Goal: Task Accomplishment & Management: Complete application form

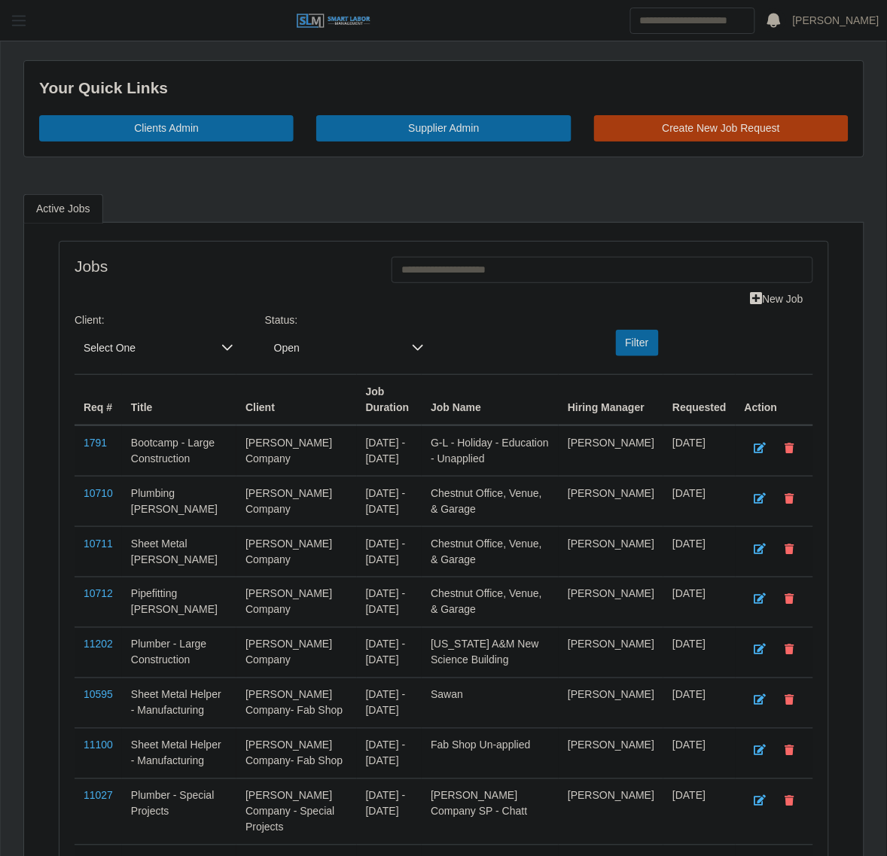
click at [25, 19] on span "button" at bounding box center [19, 20] width 20 height 17
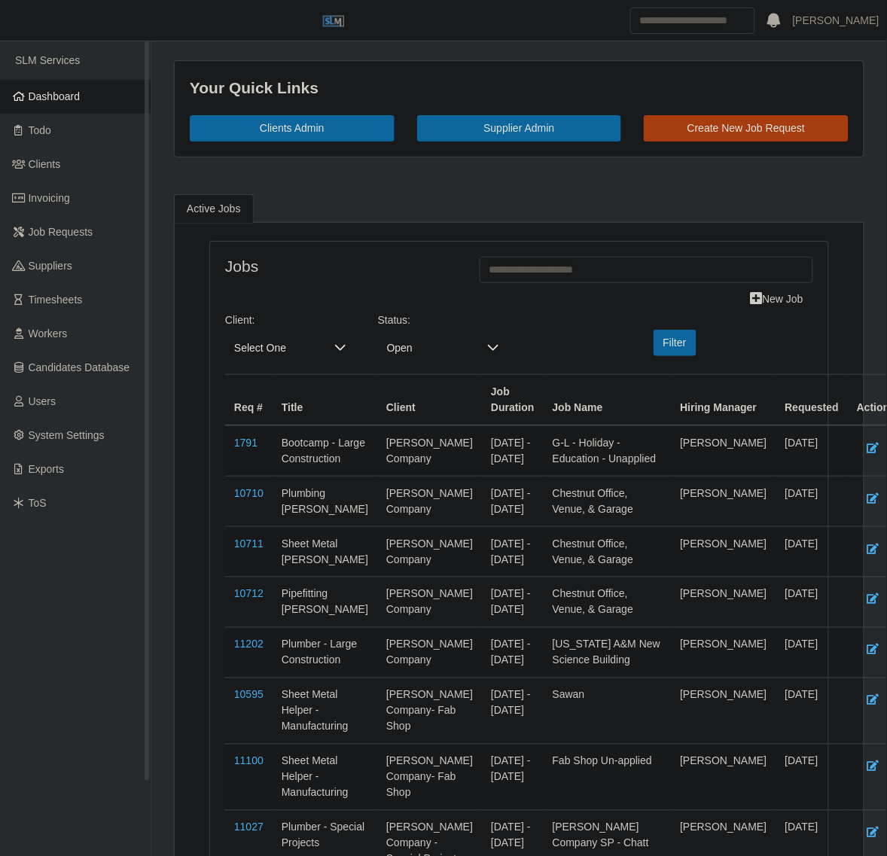
click at [100, 105] on link "Dashboard" at bounding box center [75, 97] width 151 height 34
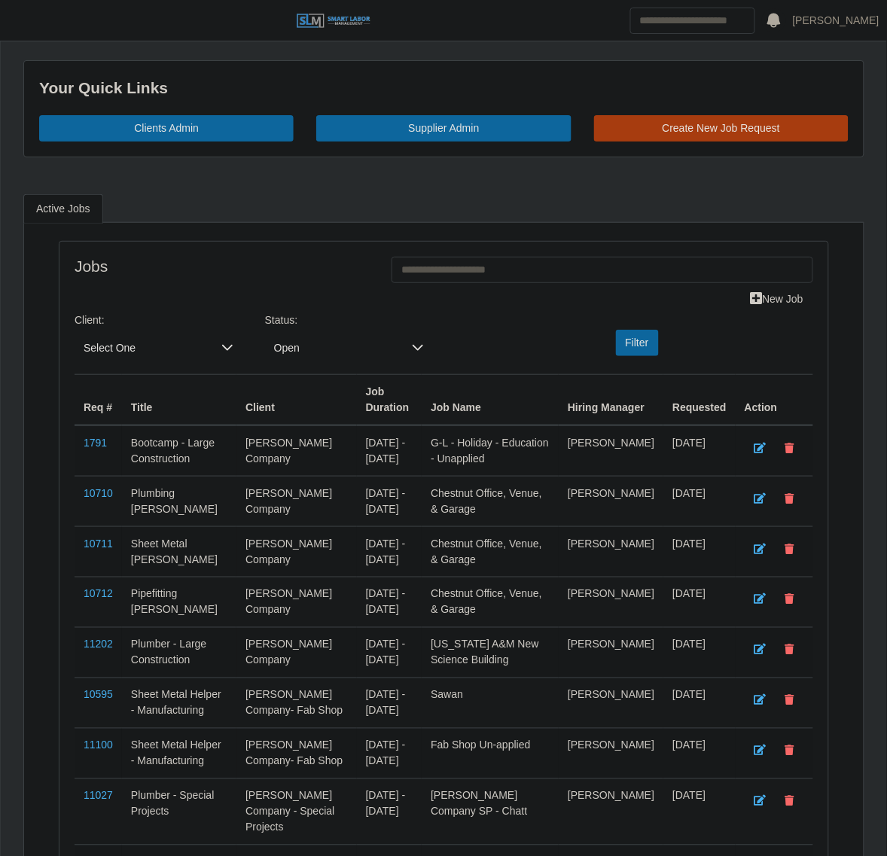
click at [169, 354] on span "Select One" at bounding box center [144, 348] width 138 height 28
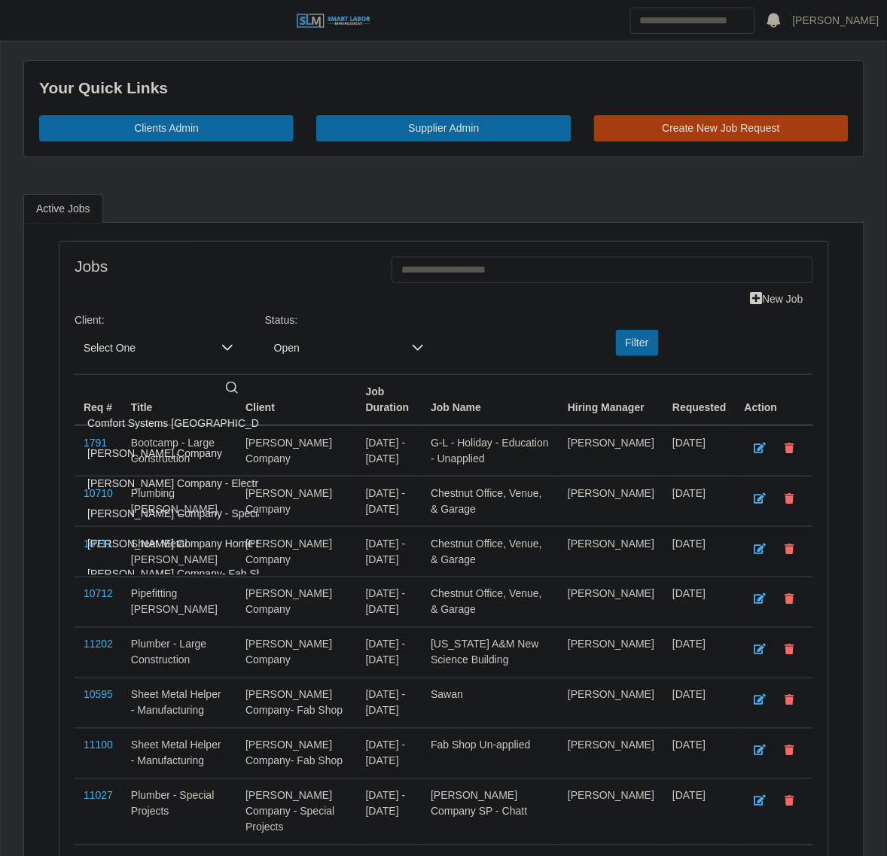
click at [171, 513] on span "Lee Company - Special Projects" at bounding box center [197, 514] width 220 height 16
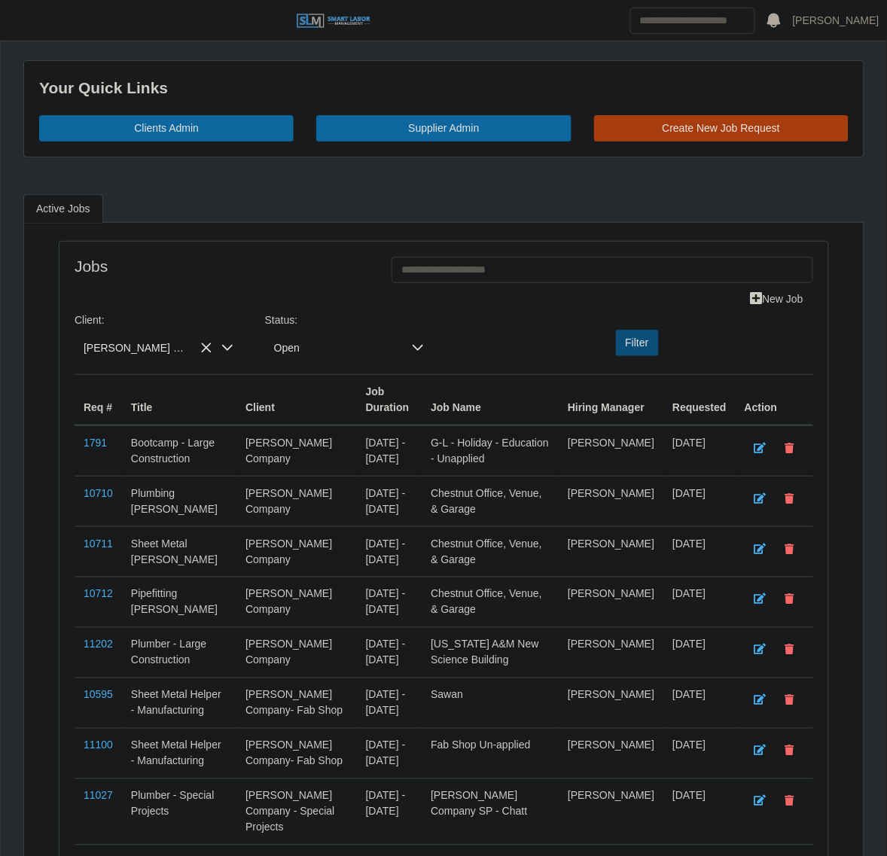
click at [623, 349] on button "Filter" at bounding box center [637, 343] width 43 height 26
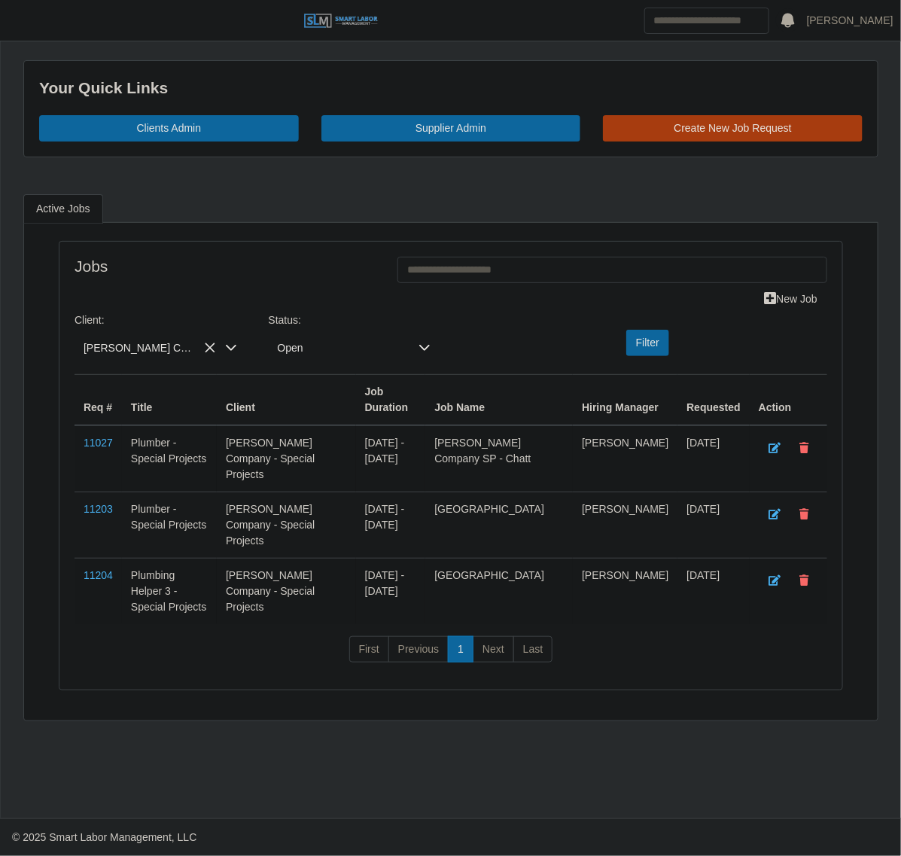
drag, startPoint x: 96, startPoint y: 495, endPoint x: 178, endPoint y: 503, distance: 82.5
click at [178, 503] on td "Plumber - Special Projects" at bounding box center [169, 525] width 95 height 66
click at [115, 374] on div "Client: Lee Company - Special Projects Status: Open Filter" at bounding box center [451, 344] width 776 height 62
click at [127, 343] on span "[PERSON_NAME] Company - Special Projects" at bounding box center [146, 348] width 142 height 28
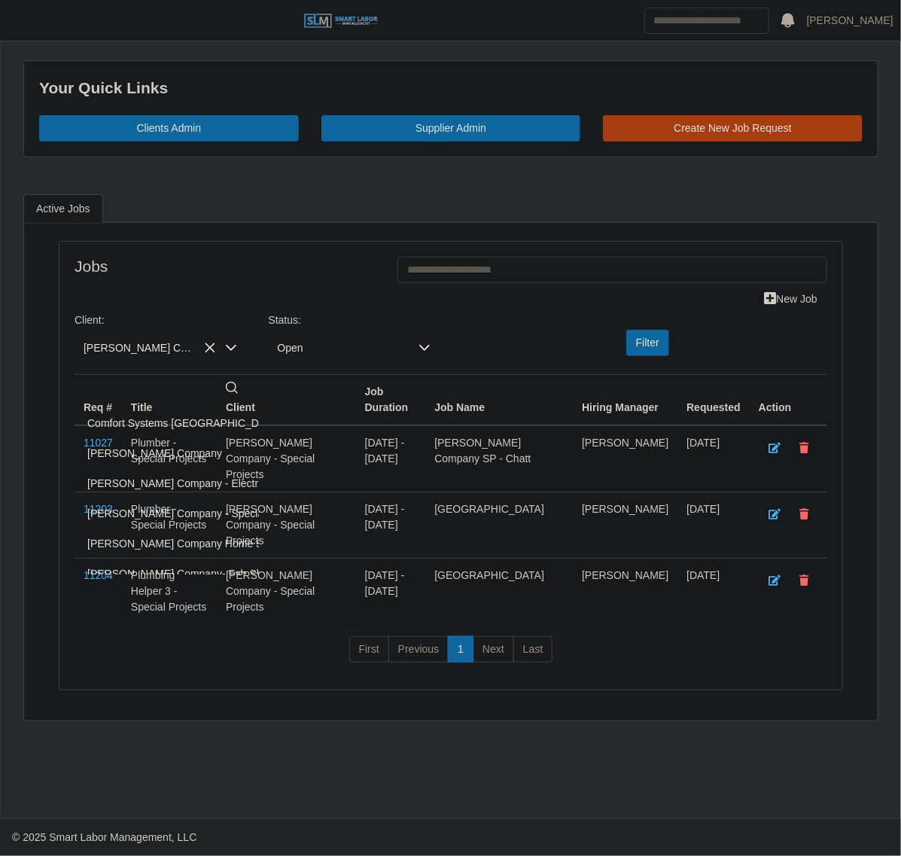
click at [138, 450] on span "[PERSON_NAME] Company" at bounding box center [154, 454] width 135 height 16
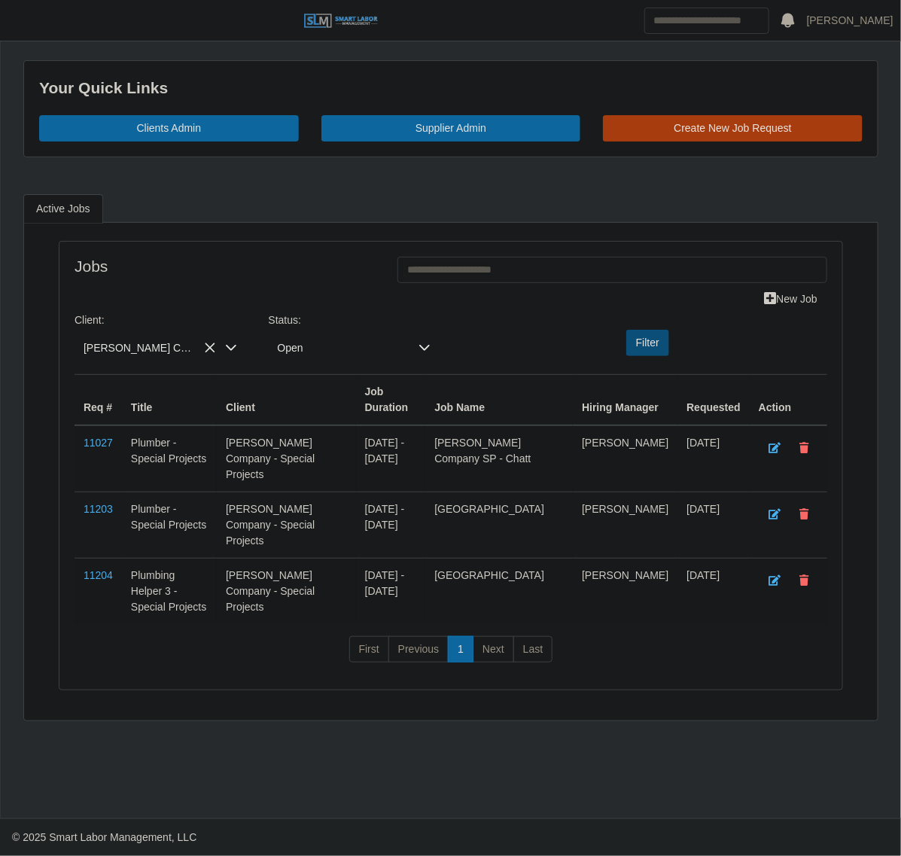
click at [656, 337] on button "Filter" at bounding box center [648, 343] width 43 height 26
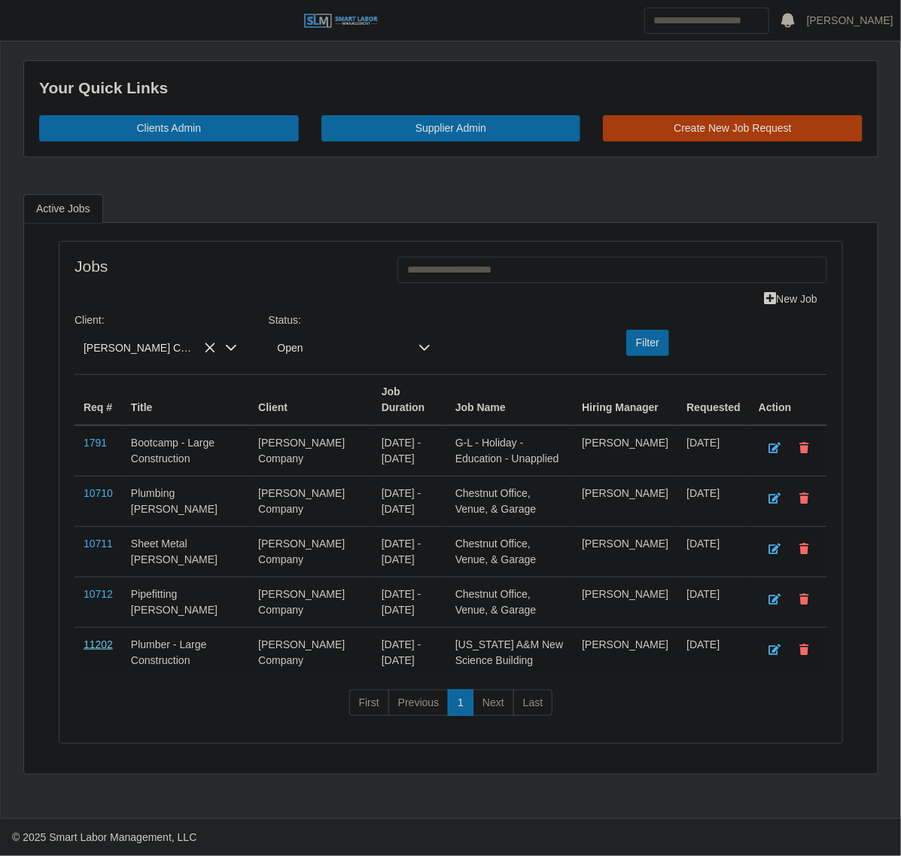
click at [102, 649] on link "11202" at bounding box center [98, 645] width 29 height 12
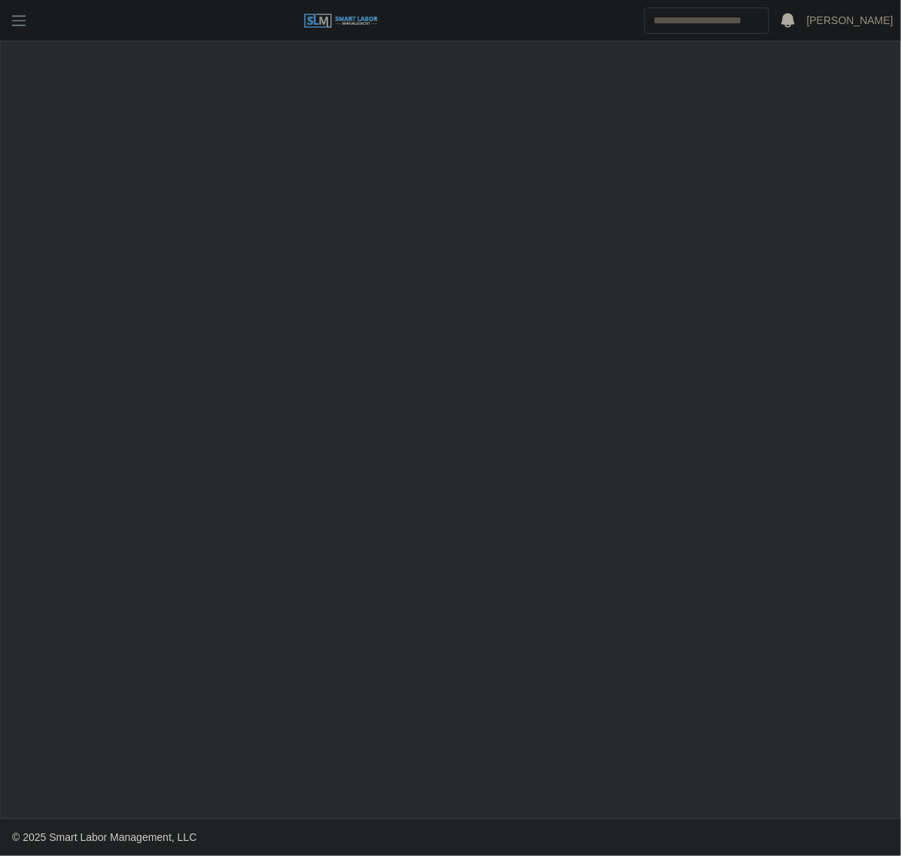
select select "****"
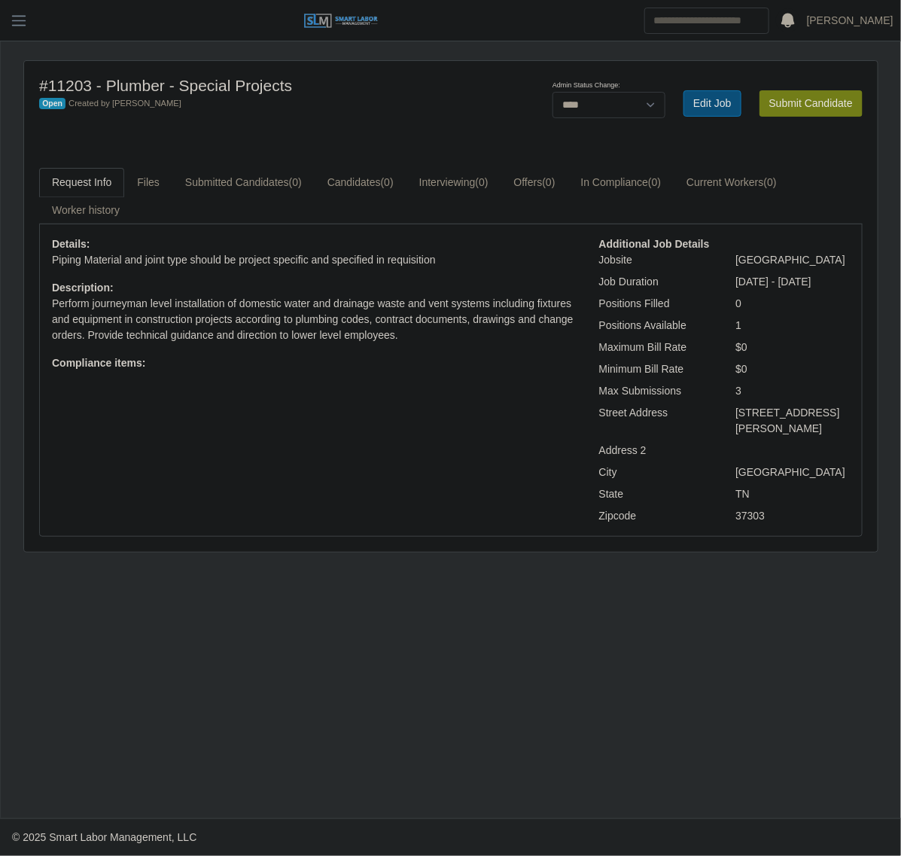
click at [694, 91] on link "Edit Job" at bounding box center [713, 103] width 58 height 26
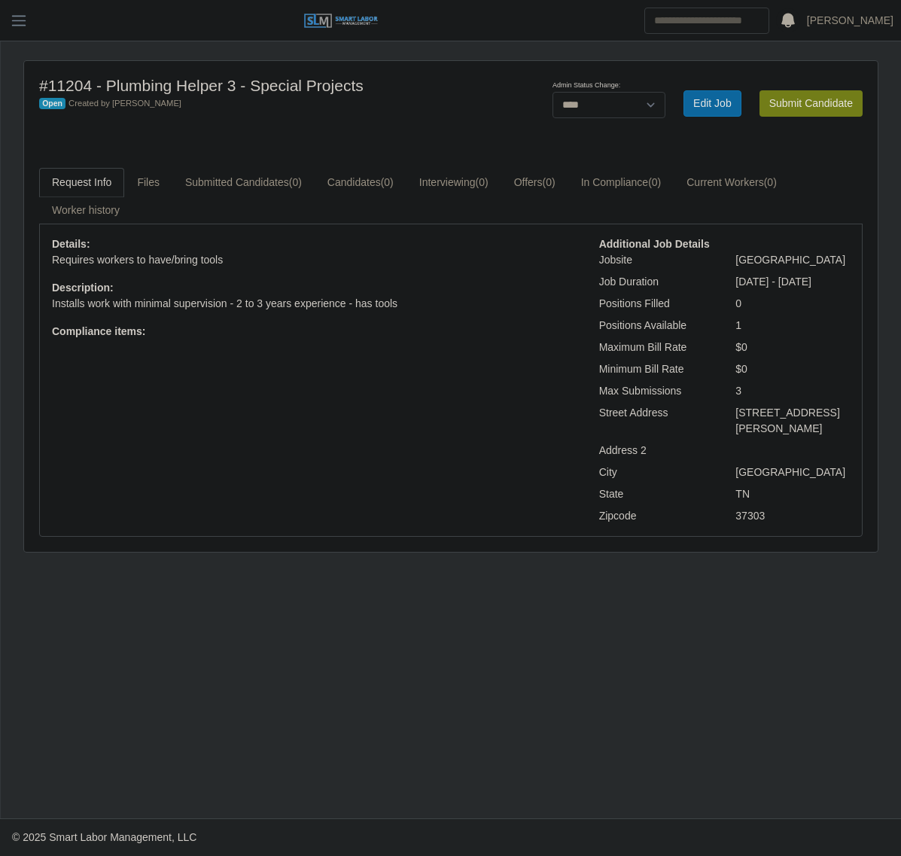
select select "****"
click at [724, 107] on link "Edit Job" at bounding box center [713, 103] width 58 height 26
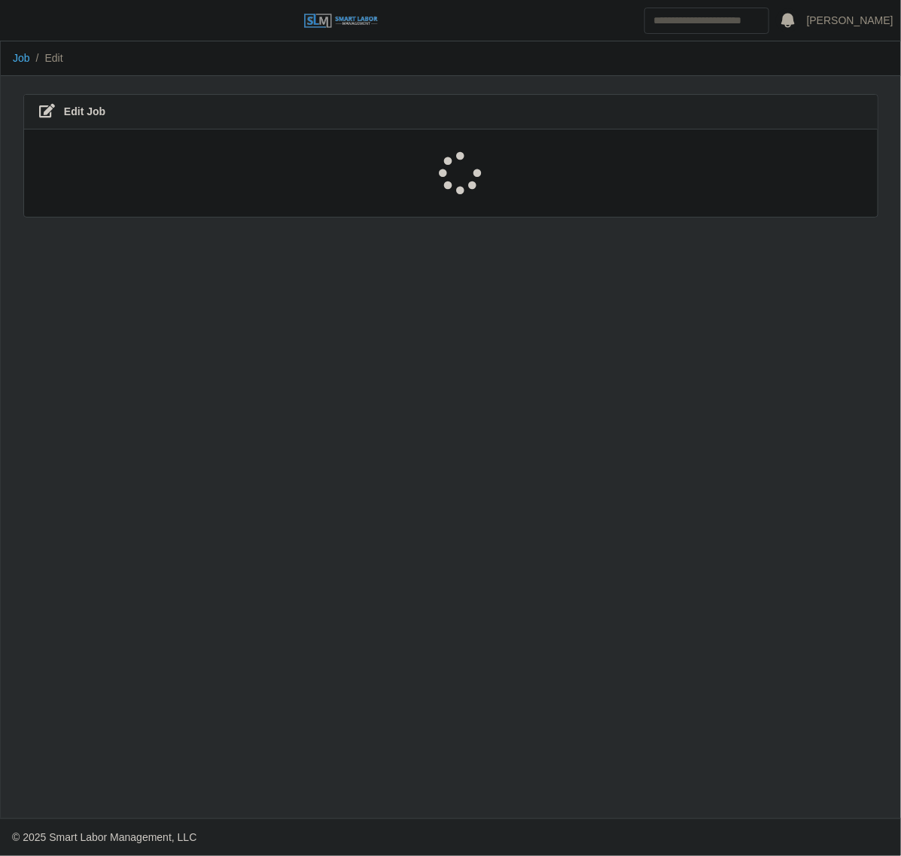
select select "****"
select select "***"
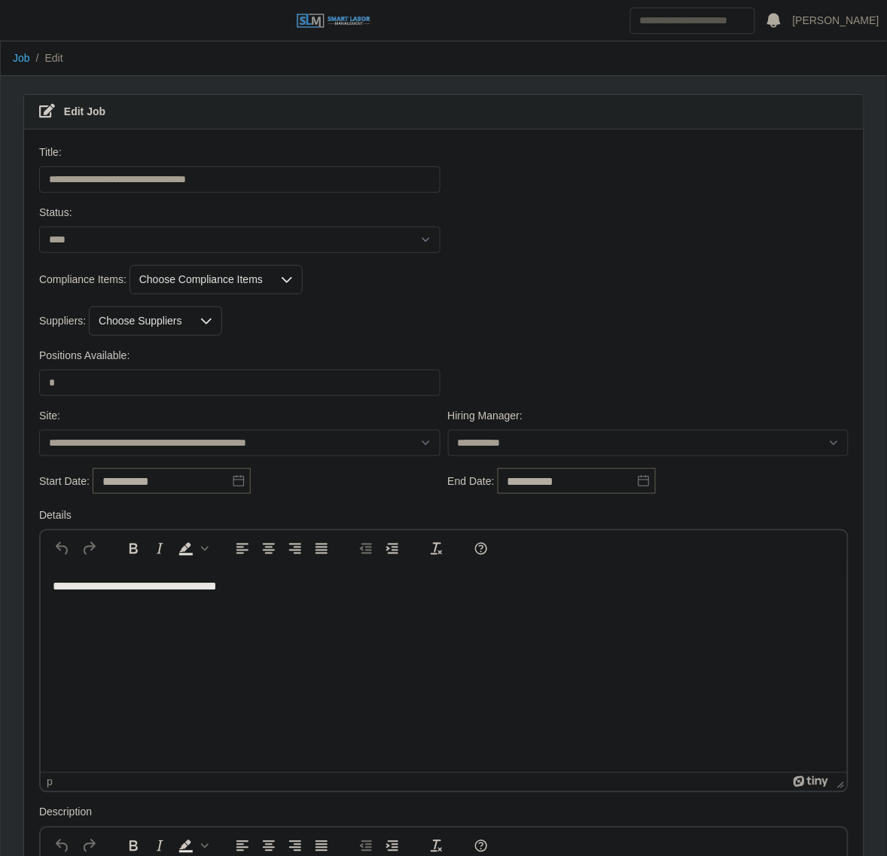
click at [120, 332] on div "Choose Suppliers" at bounding box center [141, 321] width 102 height 28
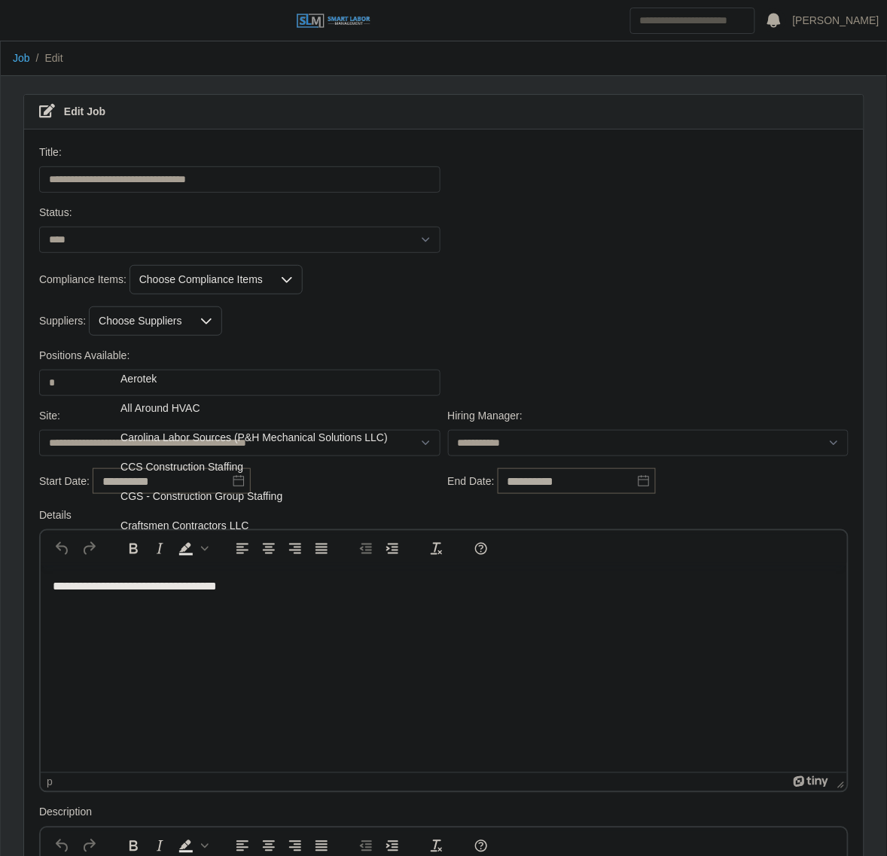
scroll to position [8, 0]
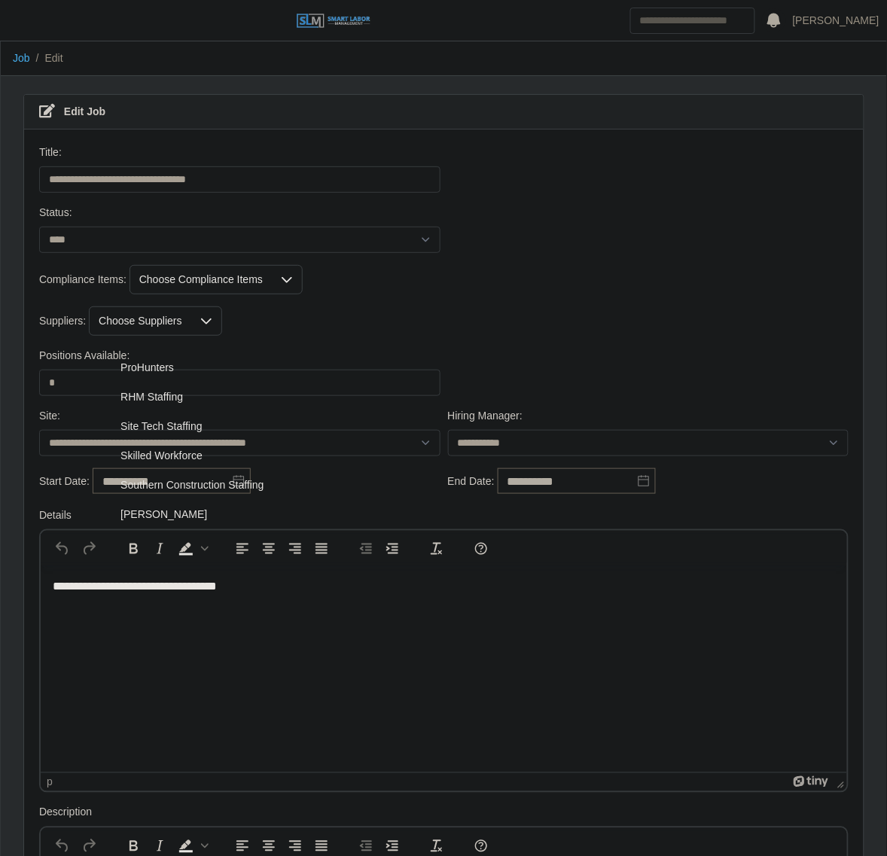
click at [256, 420] on li "Site Tech Staffing" at bounding box center [243, 427] width 307 height 28
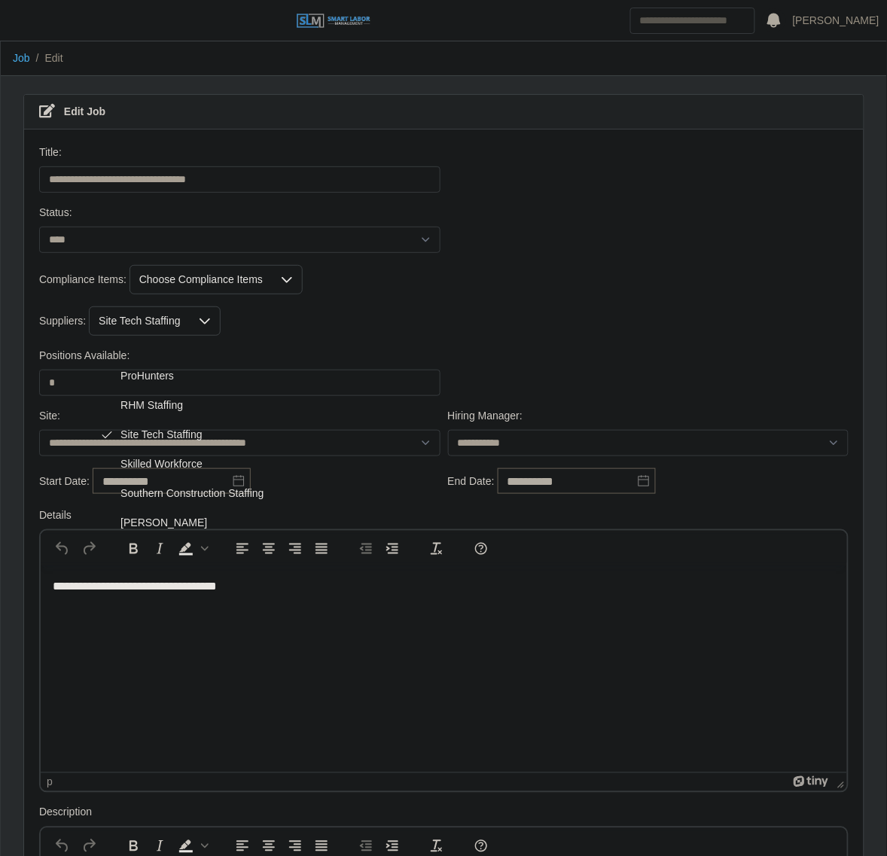
click at [383, 378] on li "ProHunters" at bounding box center [243, 376] width 307 height 28
click at [346, 381] on li "ProHunters" at bounding box center [243, 376] width 307 height 28
click at [506, 311] on div "Suppliers: Site Tech Staffing" at bounding box center [443, 321] width 817 height 29
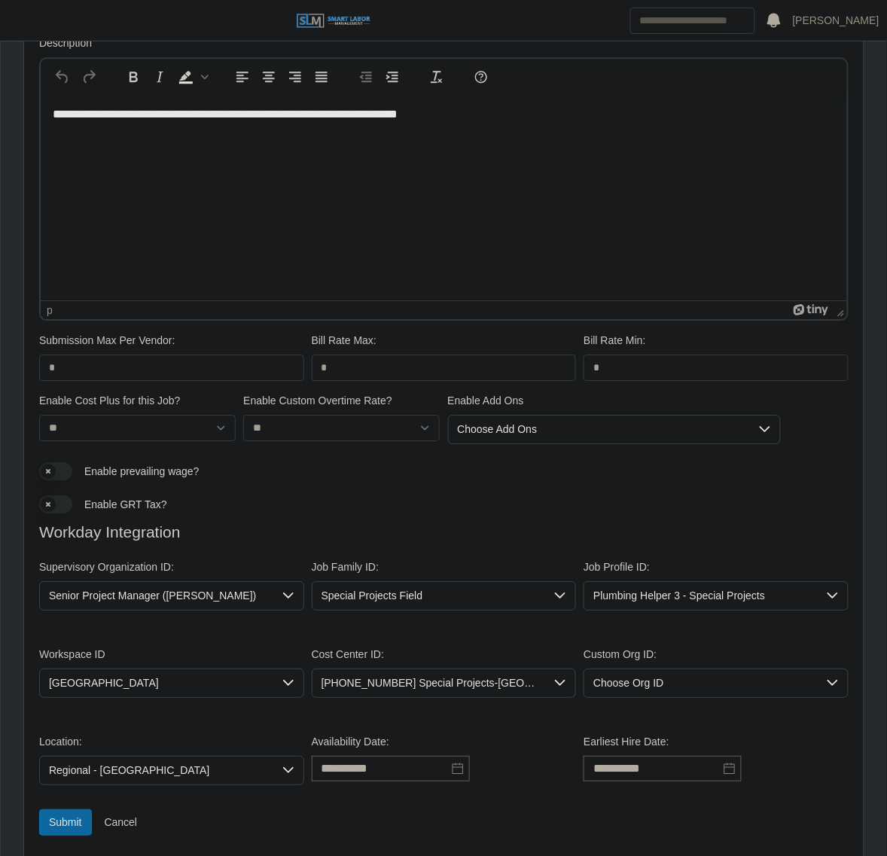
scroll to position [836, 0]
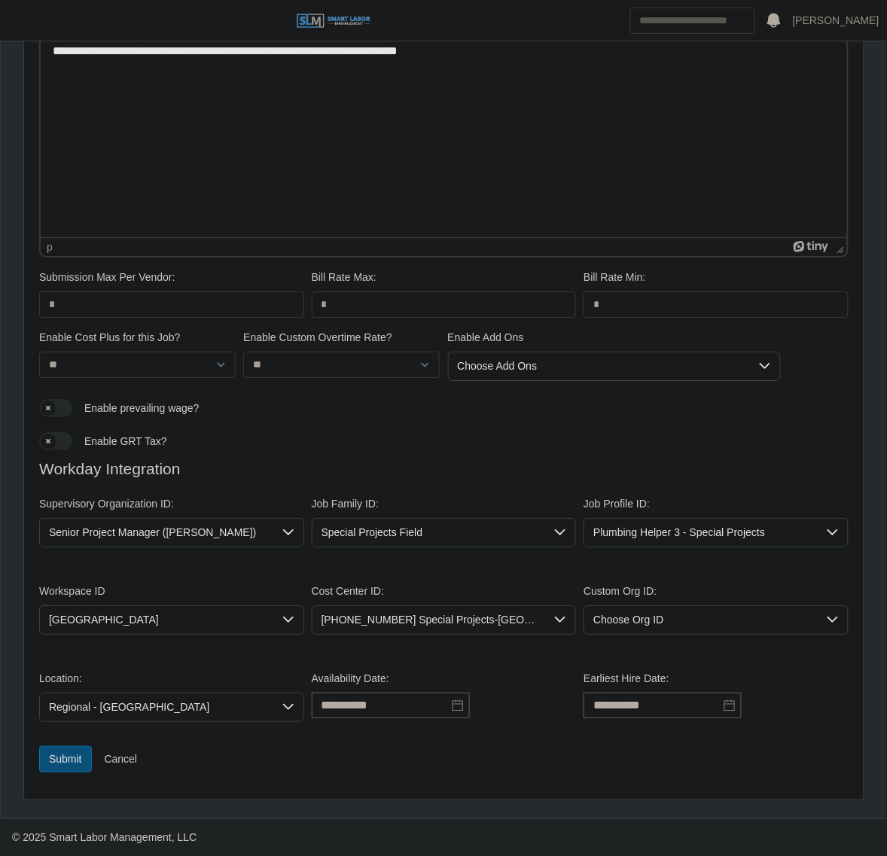
click at [62, 755] on button "Submit" at bounding box center [65, 759] width 53 height 26
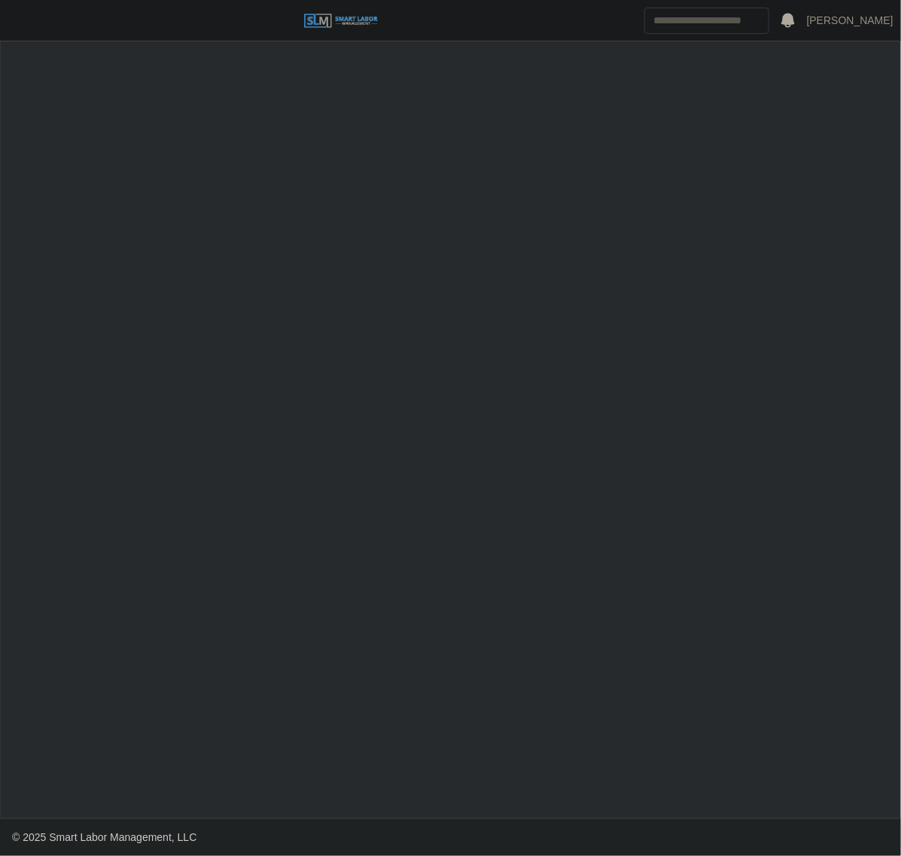
select select "****"
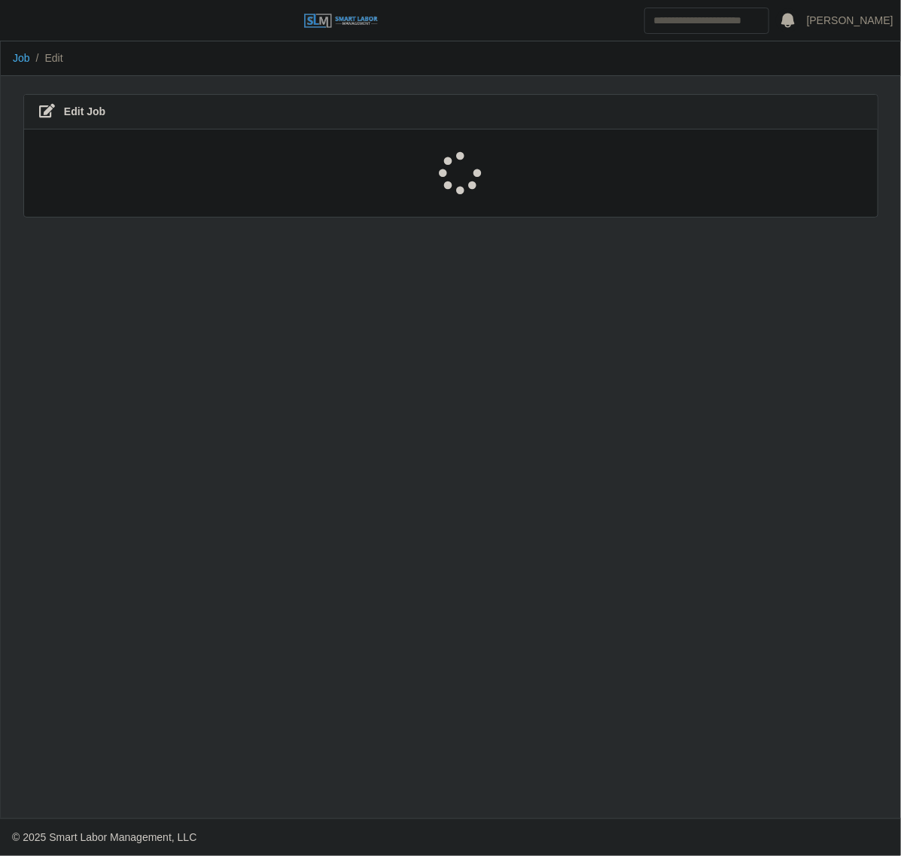
select select "****"
select select "***"
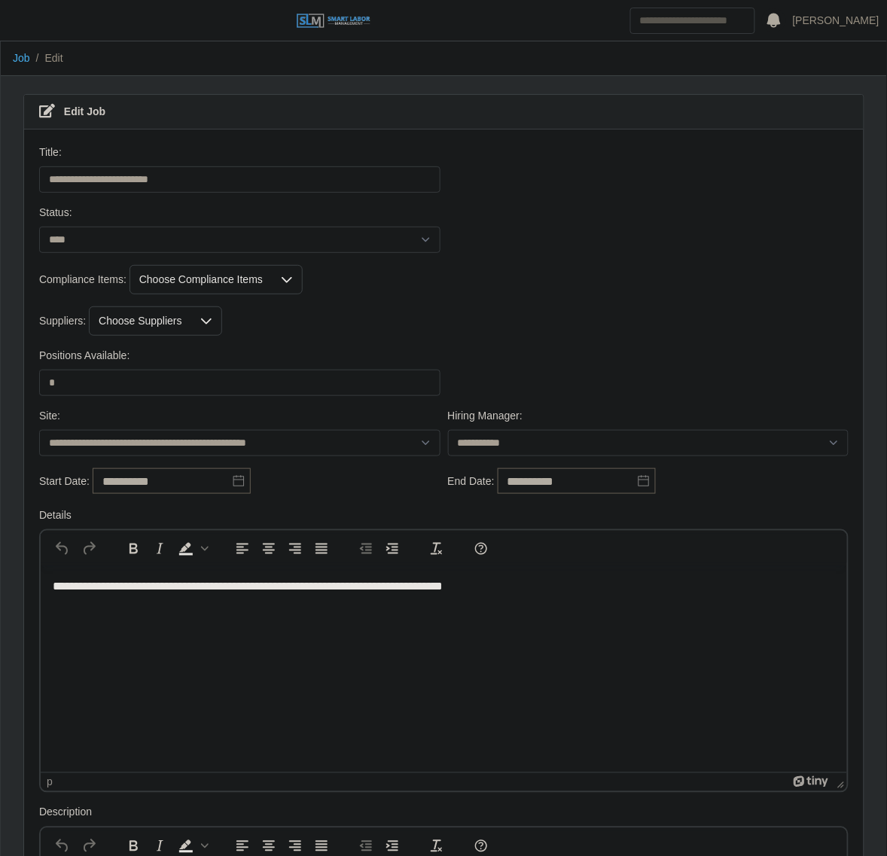
click at [147, 322] on div "Choose Suppliers" at bounding box center [141, 321] width 102 height 28
click at [200, 401] on span "Site Tech Staffing" at bounding box center [160, 394] width 81 height 16
click at [704, 310] on div "Suppliers: Site Tech Staffing" at bounding box center [443, 321] width 817 height 29
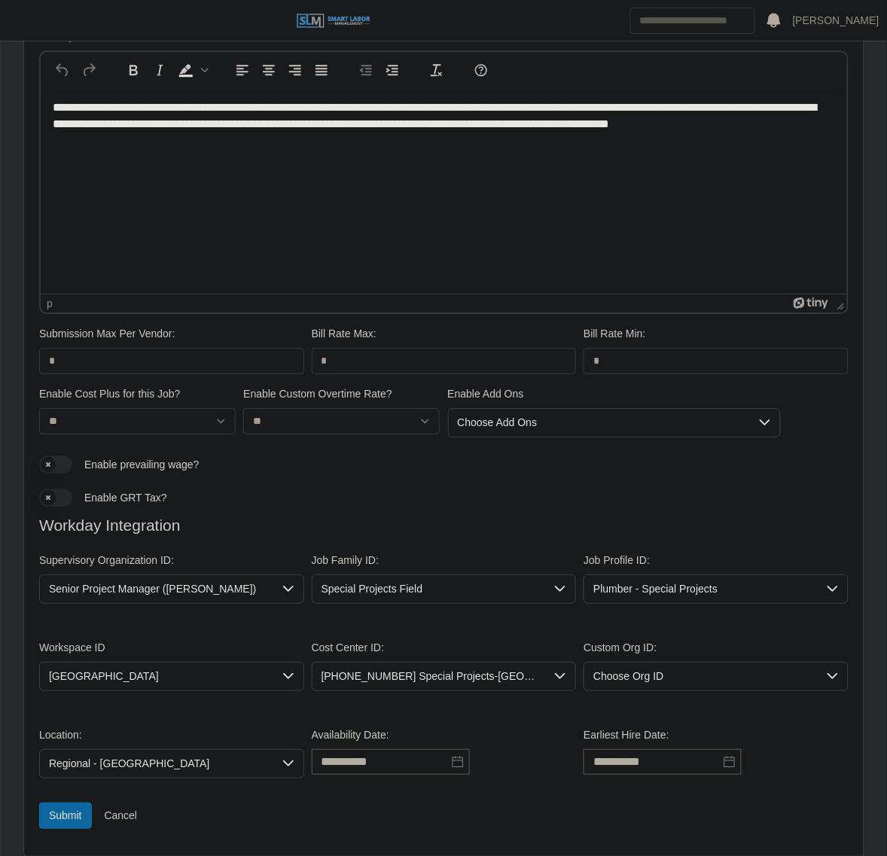
scroll to position [836, 0]
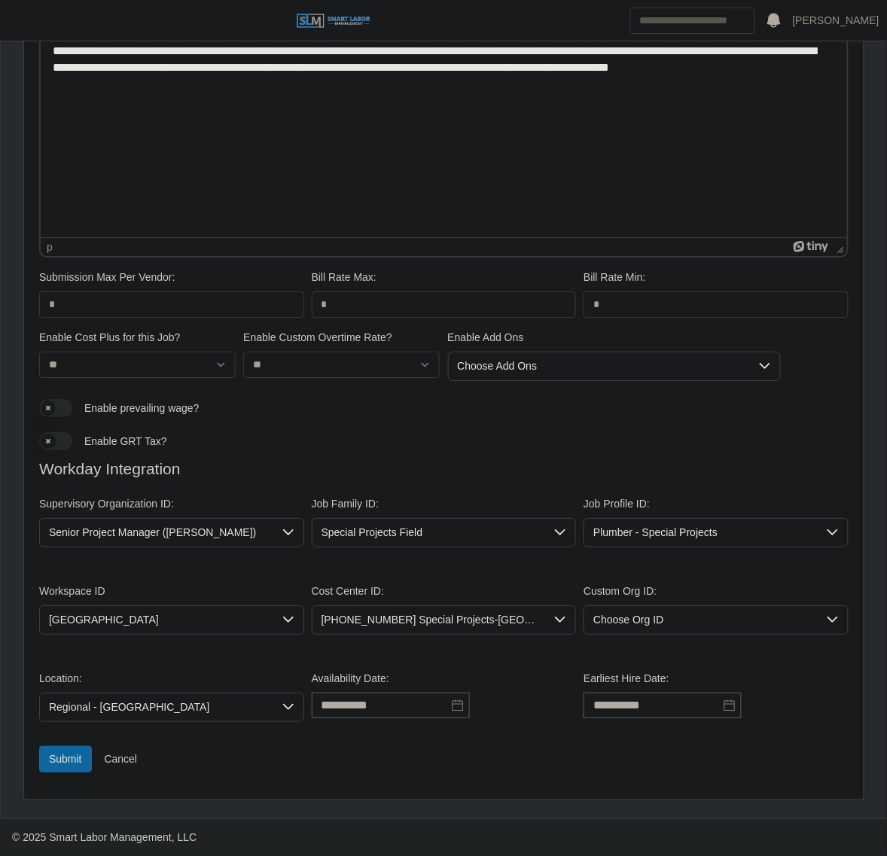
drag, startPoint x: 76, startPoint y: 755, endPoint x: 88, endPoint y: 731, distance: 26.9
click at [76, 755] on button "Submit" at bounding box center [65, 759] width 53 height 26
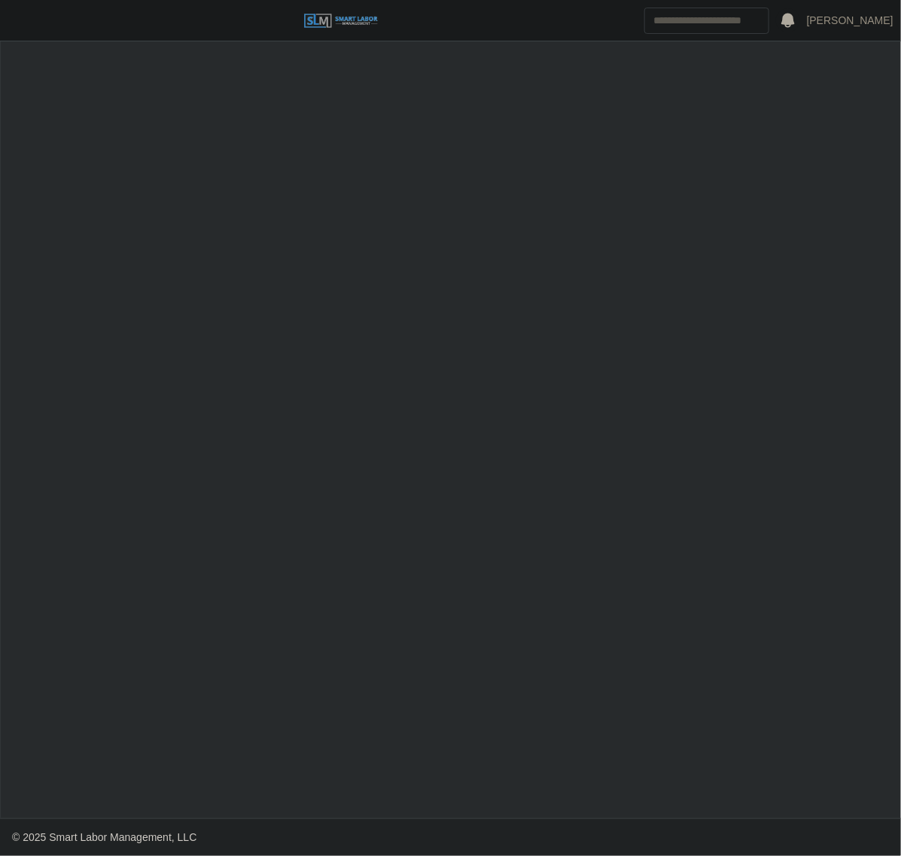
select select "****"
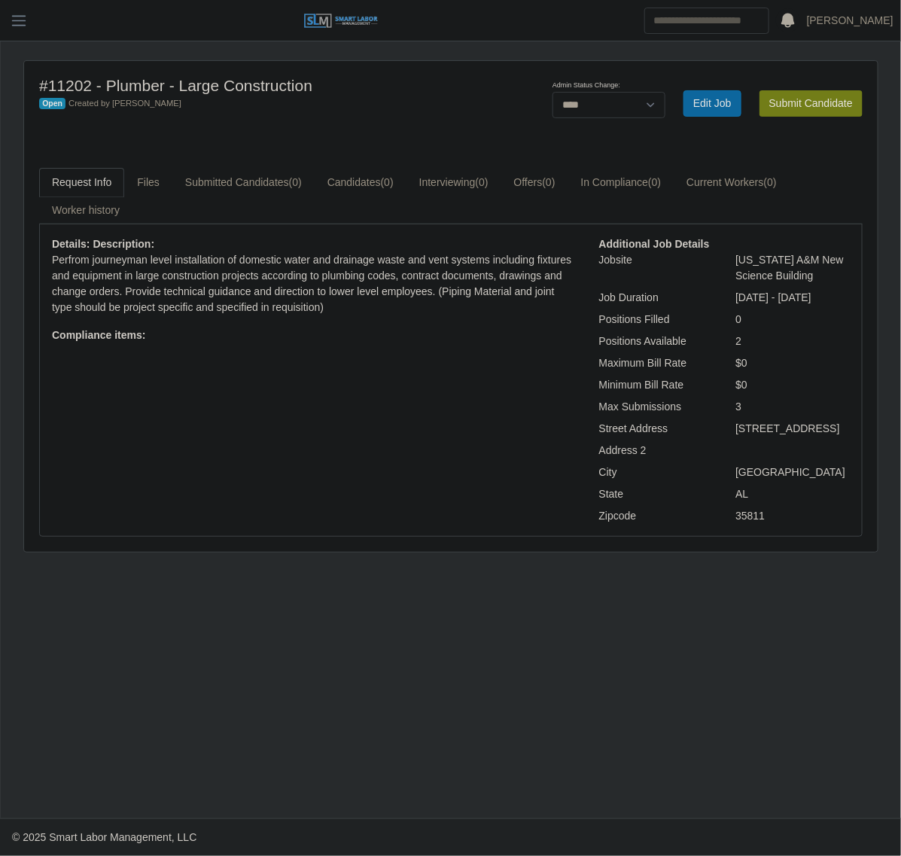
click at [393, 487] on div "Details: Description: Perfrom journeyman level installation of domestic water a…" at bounding box center [315, 380] width 548 height 288
click at [2, 17] on button "button" at bounding box center [19, 20] width 38 height 25
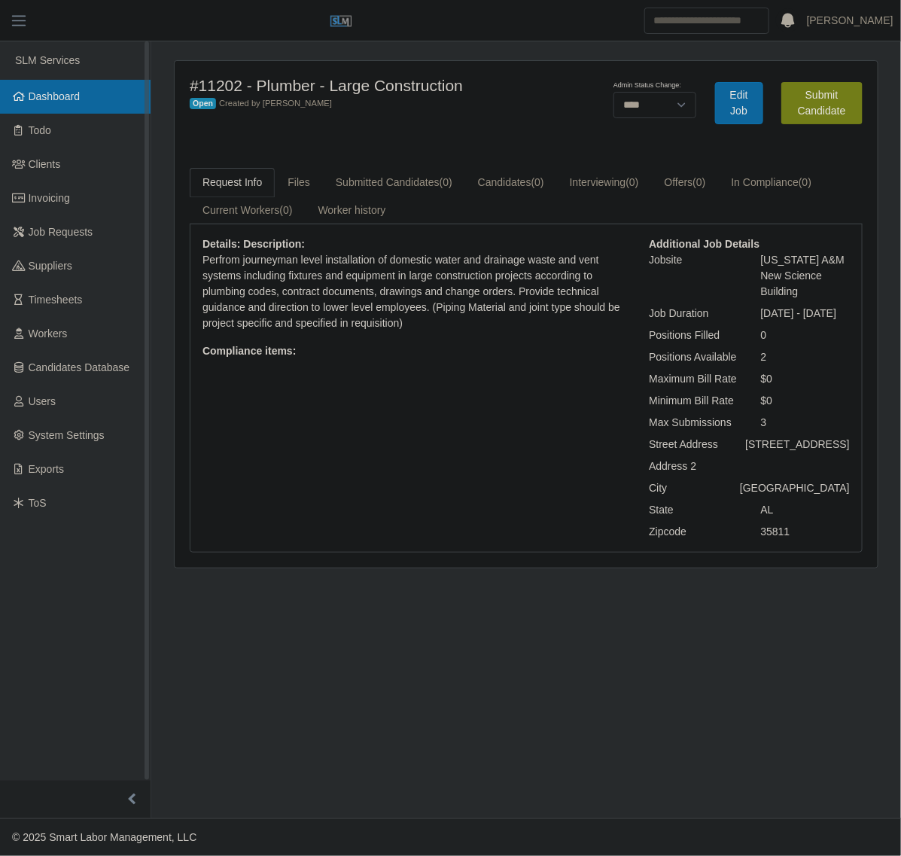
click at [26, 93] on link "Dashboard" at bounding box center [75, 97] width 151 height 34
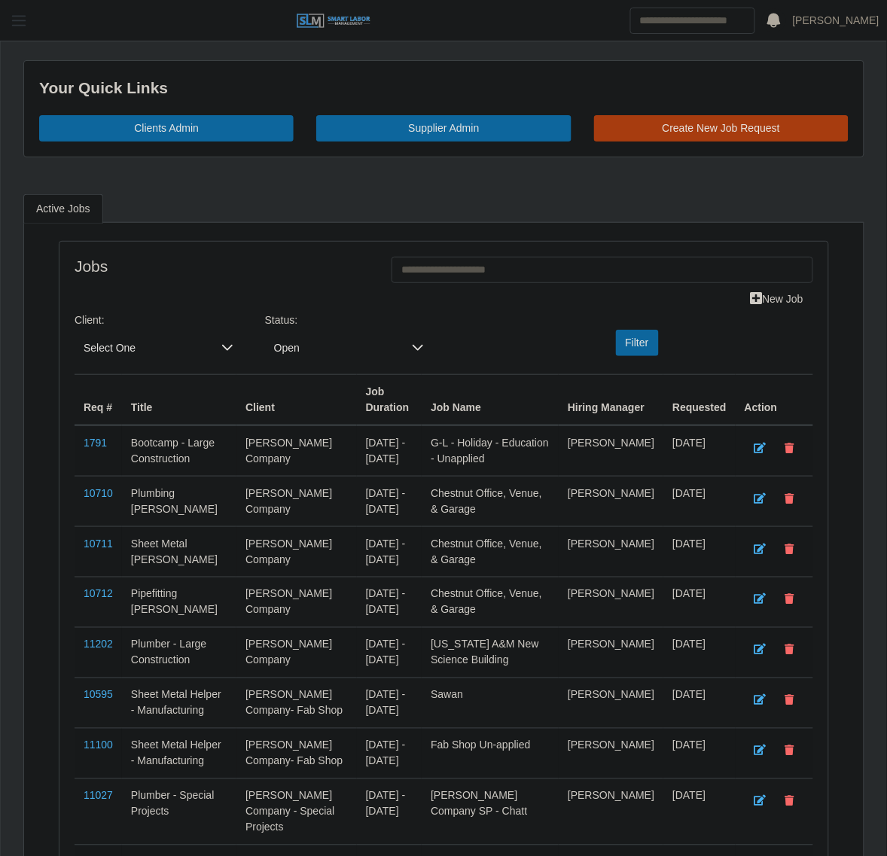
click at [31, 23] on button "button" at bounding box center [19, 20] width 38 height 25
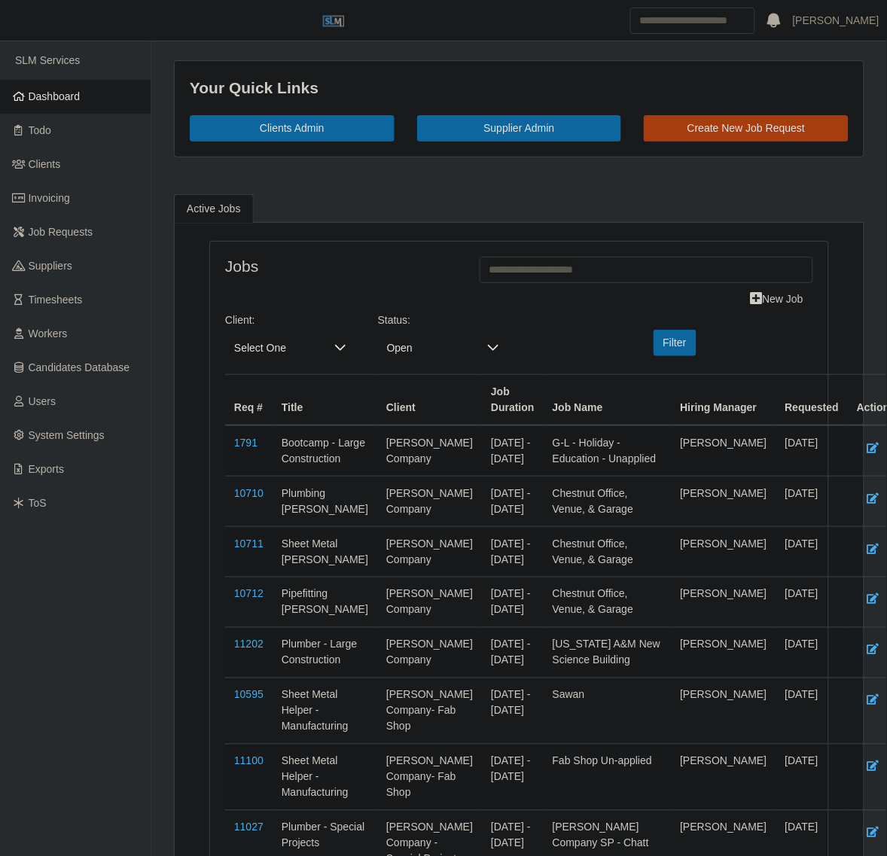
drag, startPoint x: 242, startPoint y: 392, endPoint x: 256, endPoint y: 377, distance: 20.8
click at [247, 384] on th "Req #" at bounding box center [248, 399] width 47 height 51
click at [275, 362] on span "Select One" at bounding box center [275, 348] width 100 height 28
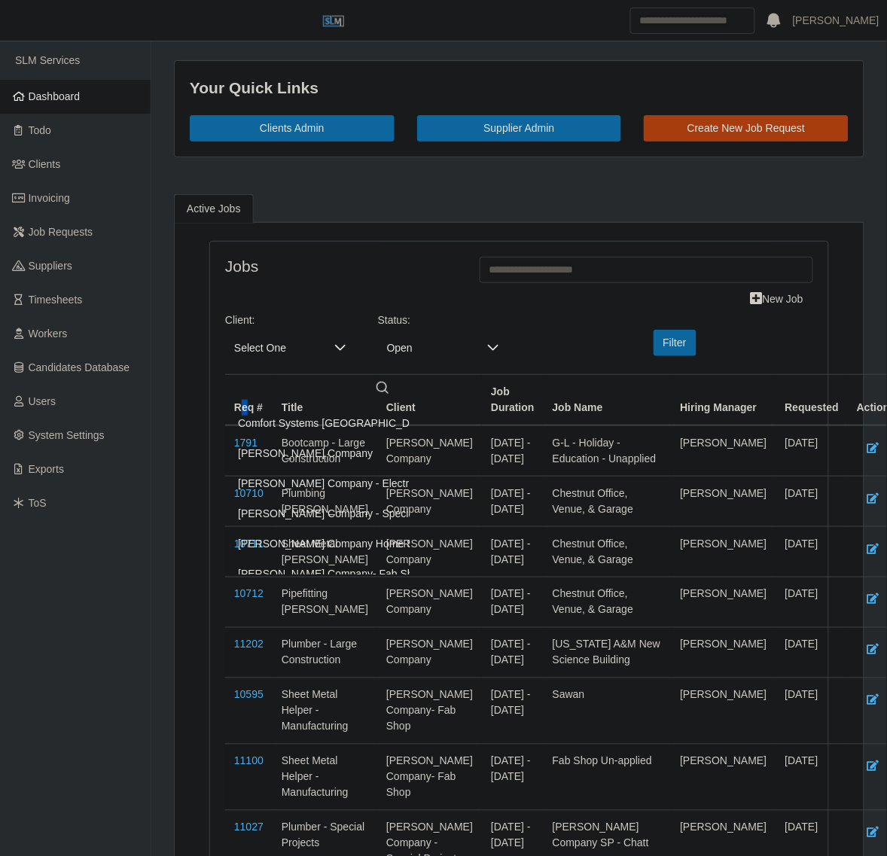
drag, startPoint x: 320, startPoint y: 518, endPoint x: 769, endPoint y: 378, distance: 470.2
click at [321, 518] on span "[PERSON_NAME] Company - Special Projects" at bounding box center [348, 514] width 220 height 16
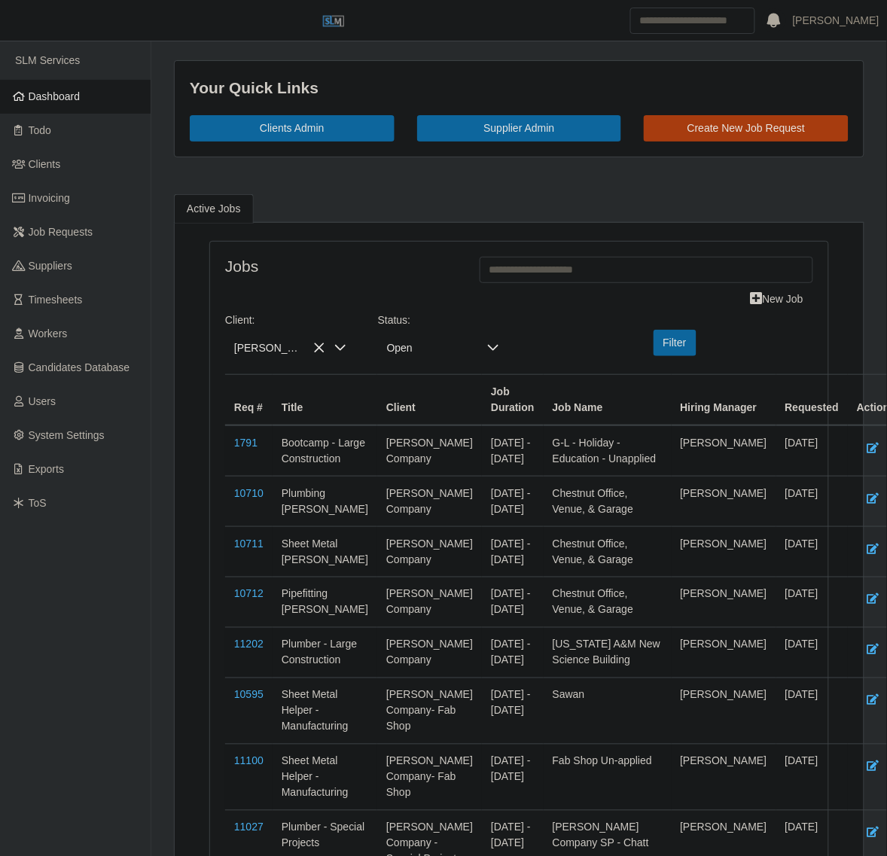
click at [649, 350] on label at bounding box center [649, 342] width 3 height 16
click at [654, 346] on button "Filter" at bounding box center [675, 343] width 43 height 26
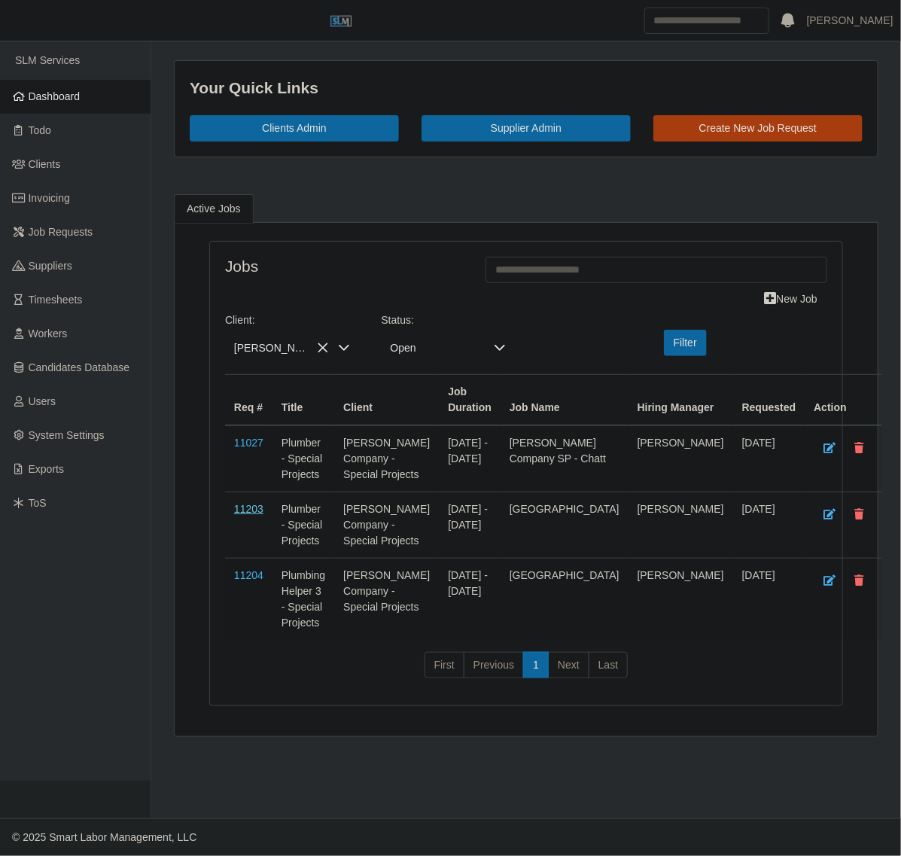
click at [253, 514] on link "11203" at bounding box center [248, 509] width 29 height 12
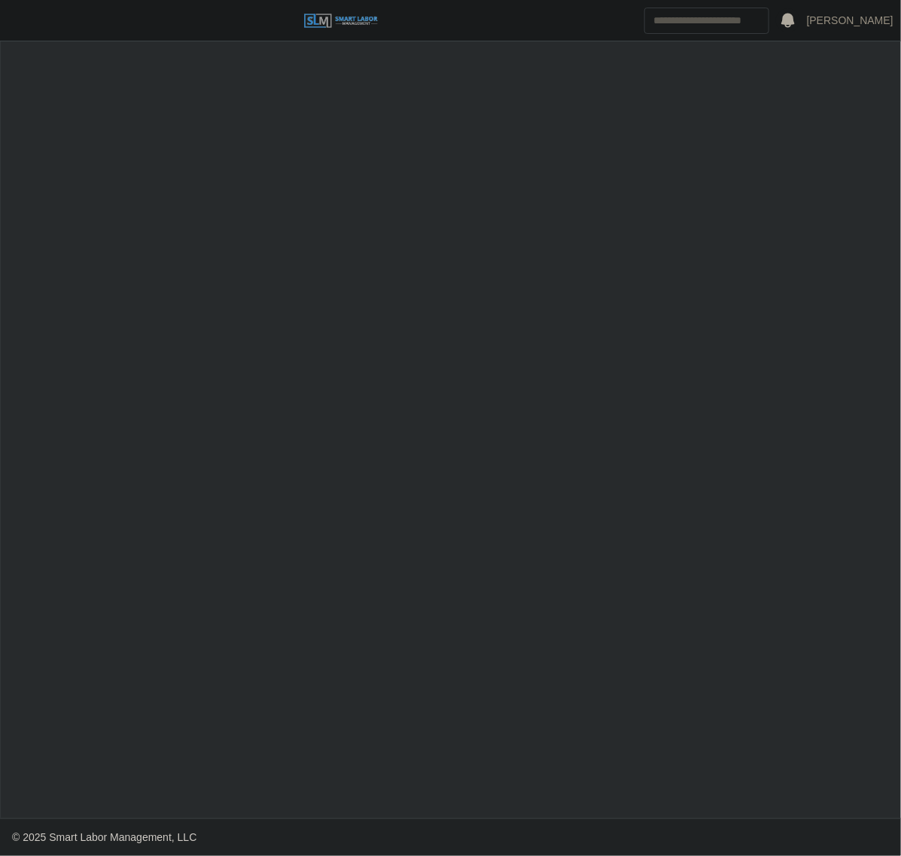
select select "****"
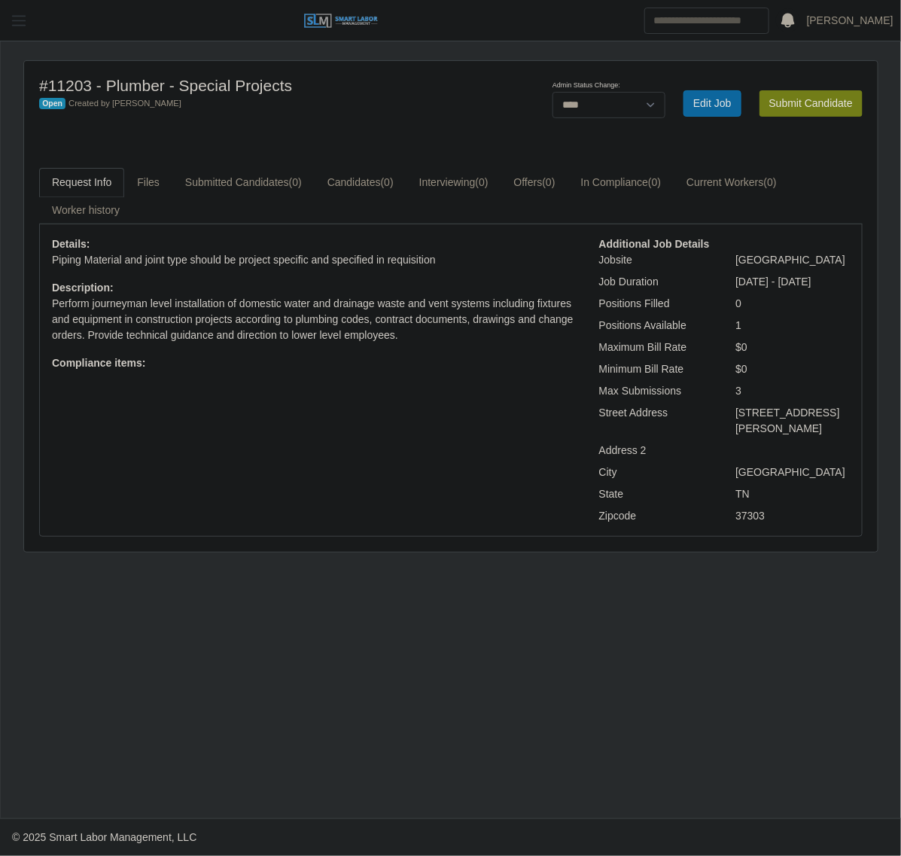
click at [19, 12] on span "button" at bounding box center [19, 20] width 20 height 17
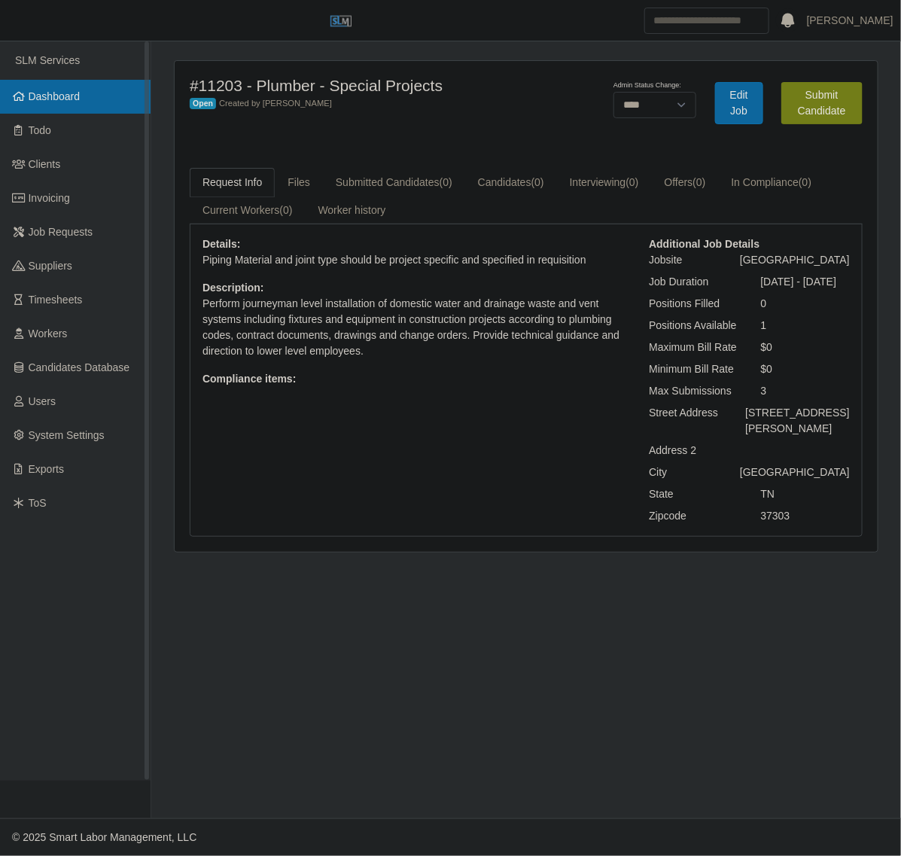
click at [39, 91] on span "Dashboard" at bounding box center [55, 96] width 52 height 12
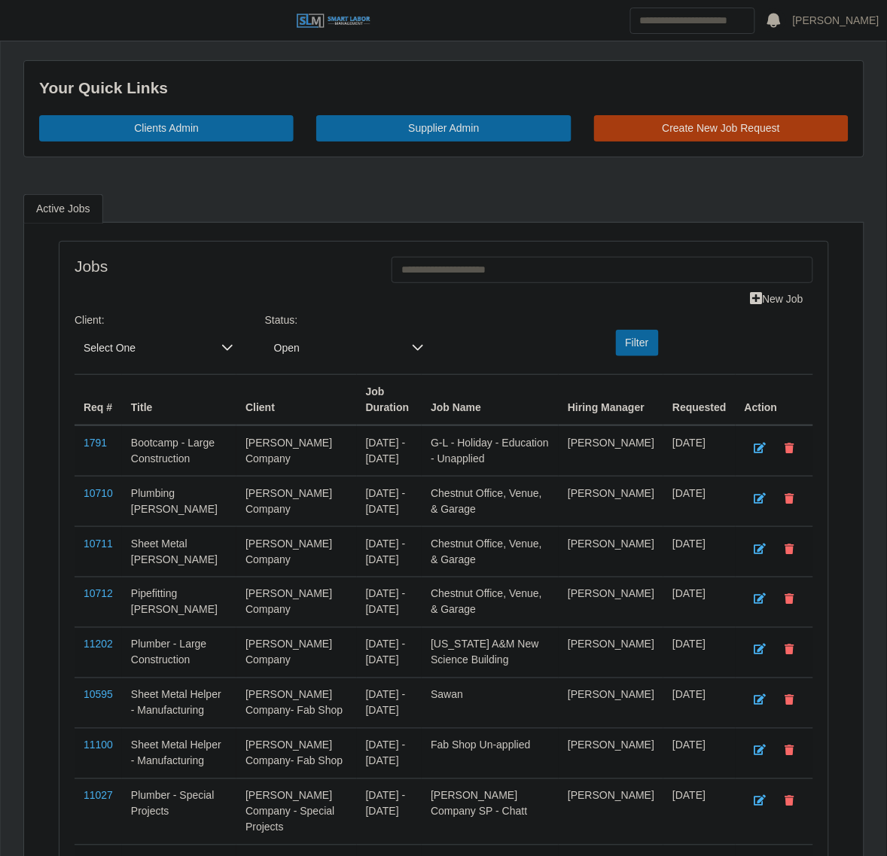
click at [70, 9] on header "Juan Castillo Account Settings Logout" at bounding box center [443, 20] width 887 height 41
click at [2, 17] on button "button" at bounding box center [19, 20] width 38 height 25
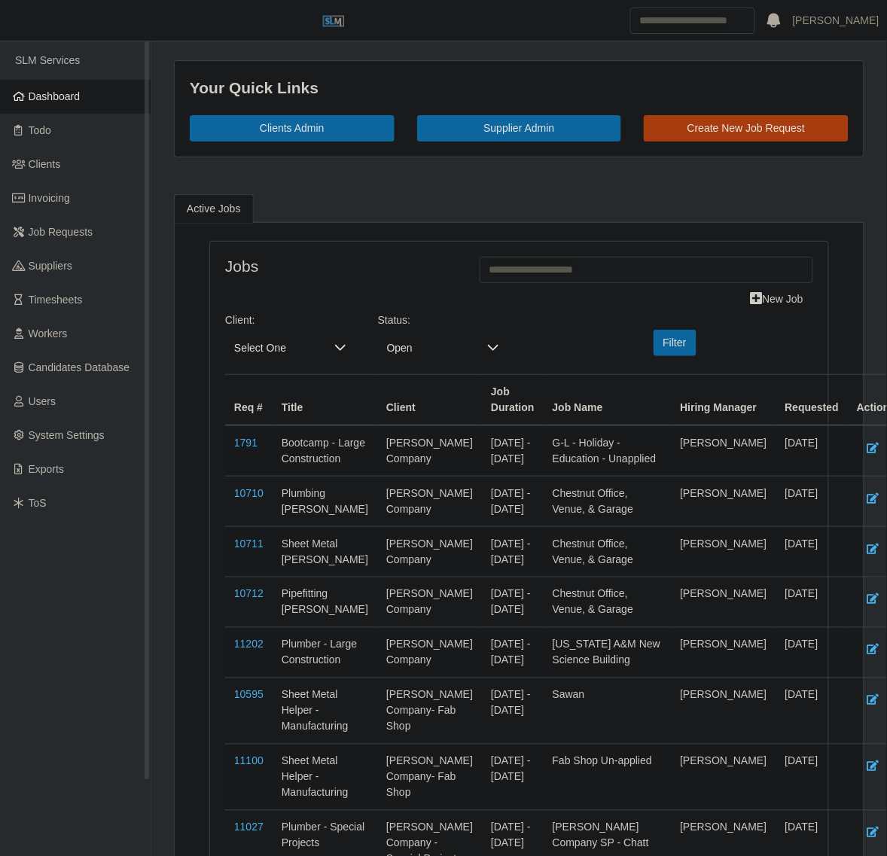
click at [66, 102] on span "Dashboard" at bounding box center [55, 96] width 52 height 12
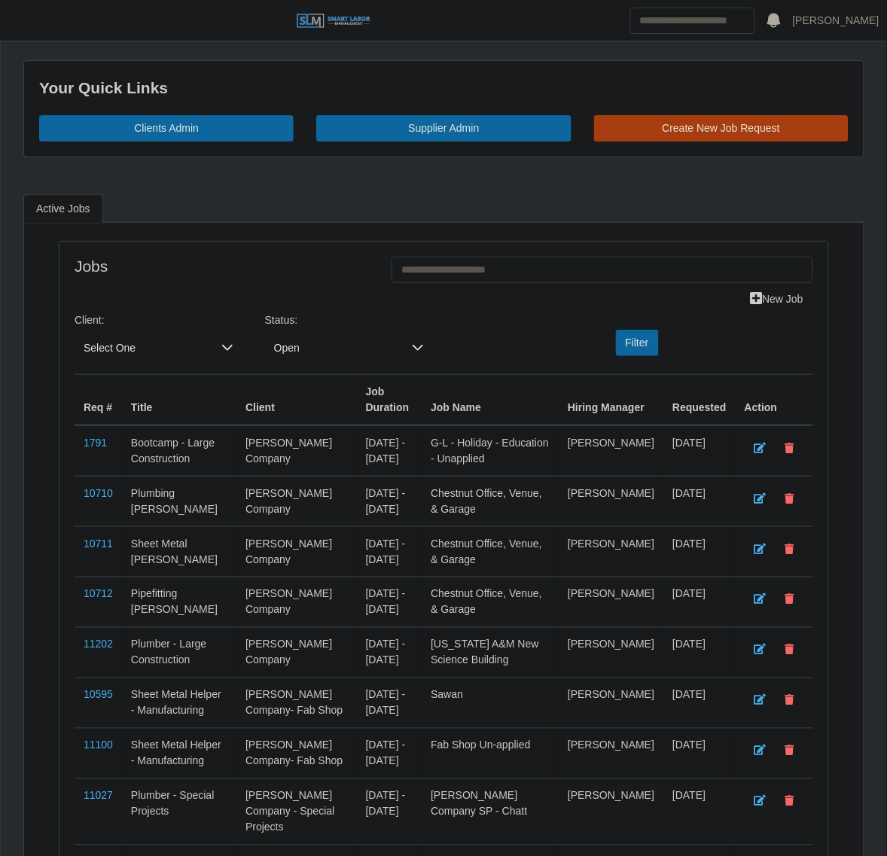
click at [39, 20] on header "Juan Castillo Account Settings Logout" at bounding box center [443, 20] width 887 height 41
click at [32, 21] on button "button" at bounding box center [19, 20] width 38 height 25
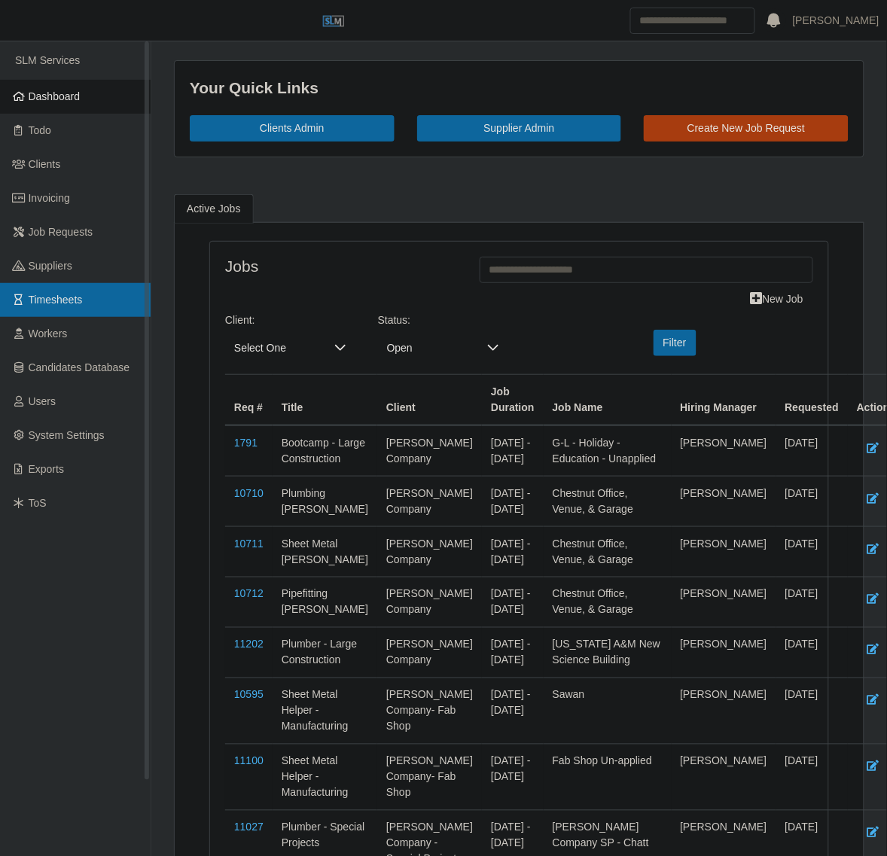
click at [111, 290] on link "Timesheets" at bounding box center [75, 300] width 151 height 34
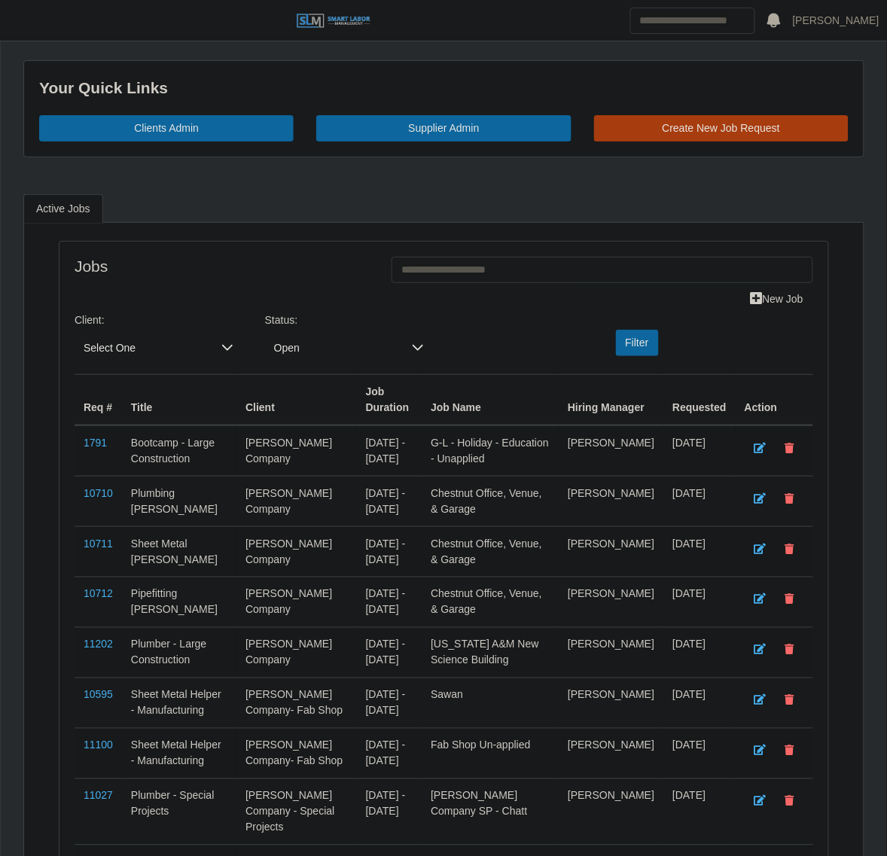
click at [42, 17] on header "Juan Castillo Account Settings Logout" at bounding box center [443, 20] width 887 height 41
click at [24, 17] on span "button" at bounding box center [19, 20] width 20 height 17
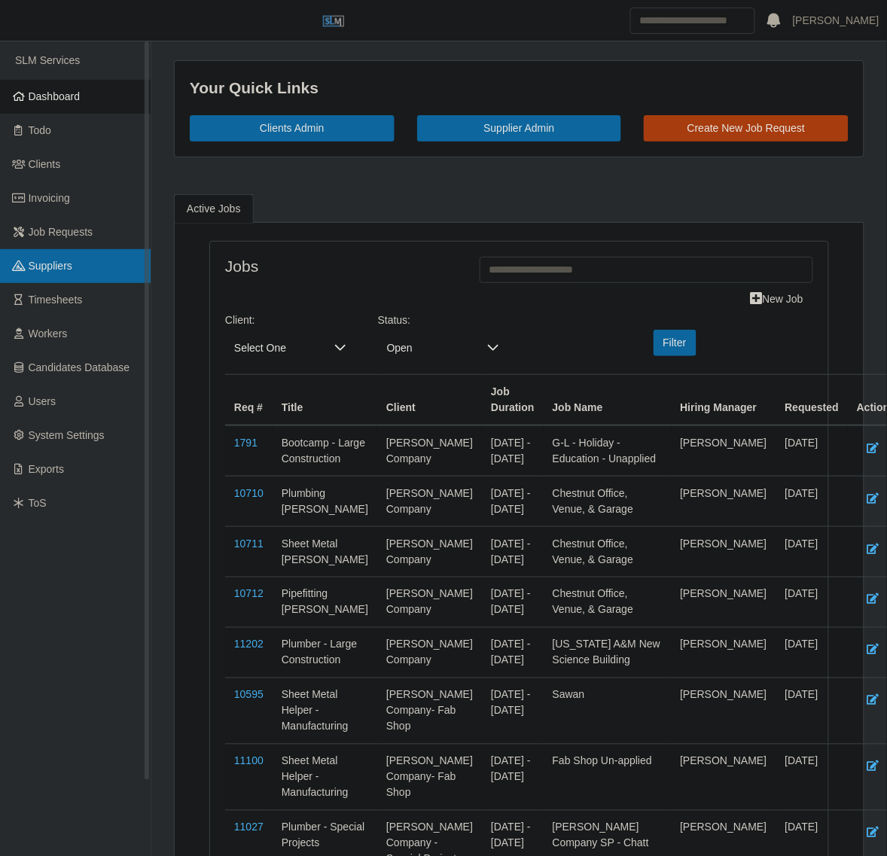
click at [96, 276] on link "Suppliers" at bounding box center [75, 266] width 151 height 34
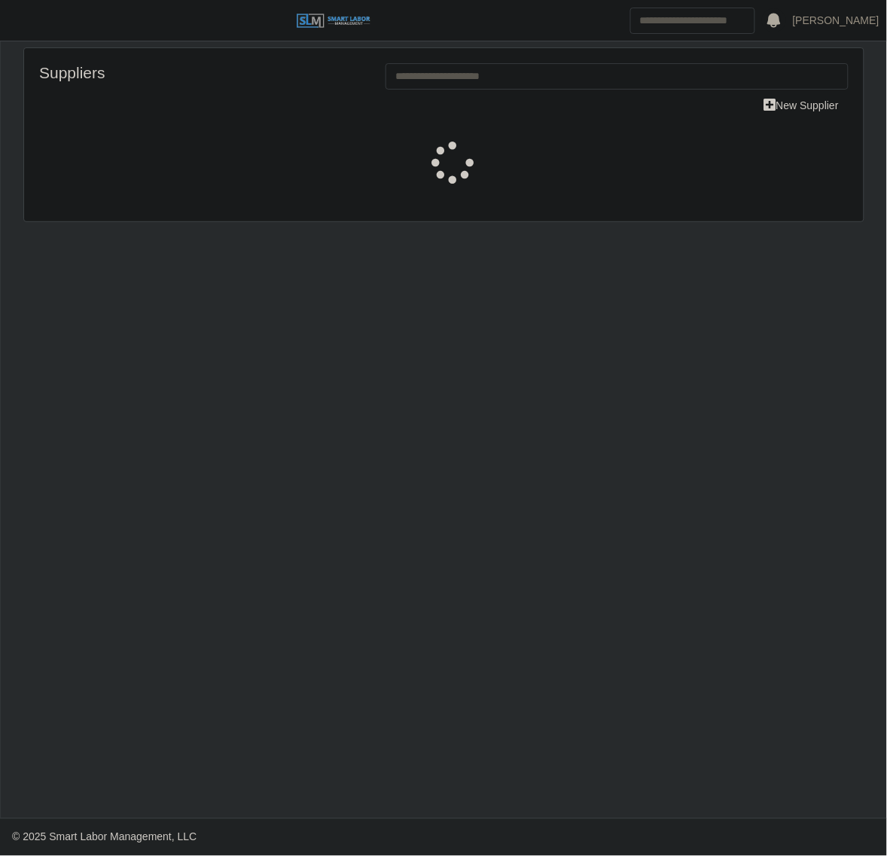
click at [24, 19] on span "button" at bounding box center [19, 20] width 20 height 17
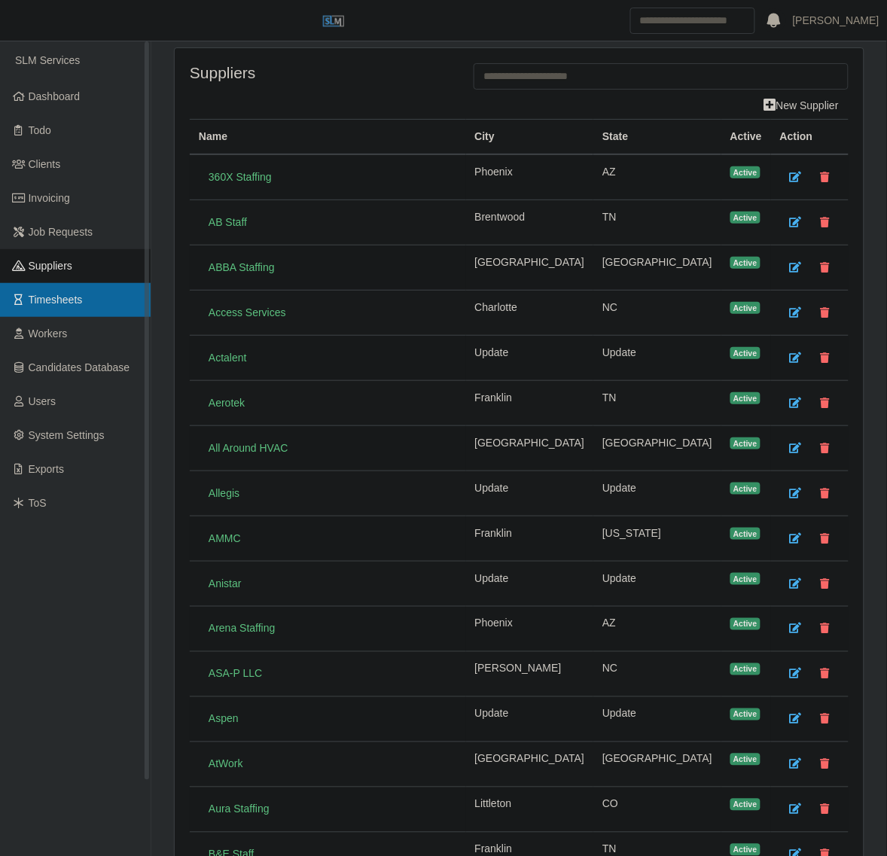
click at [80, 290] on link "Timesheets" at bounding box center [75, 300] width 151 height 34
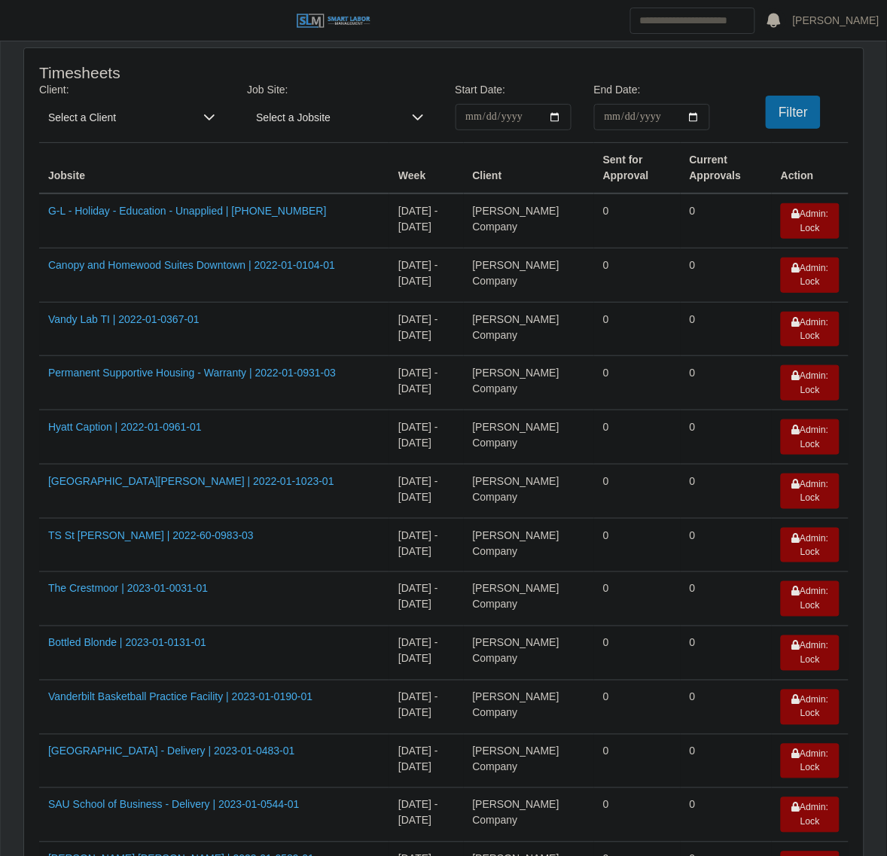
click at [107, 130] on span "Select a Client" at bounding box center [116, 117] width 155 height 26
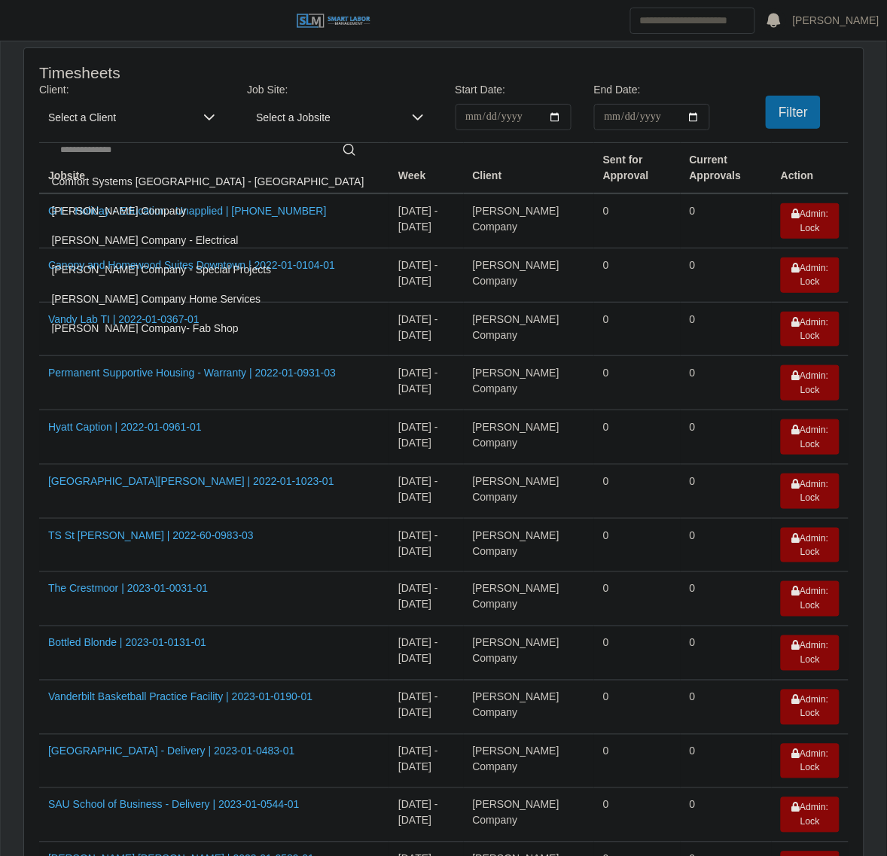
click at [120, 266] on span "Lee Company - Special Projects" at bounding box center [162, 270] width 220 height 16
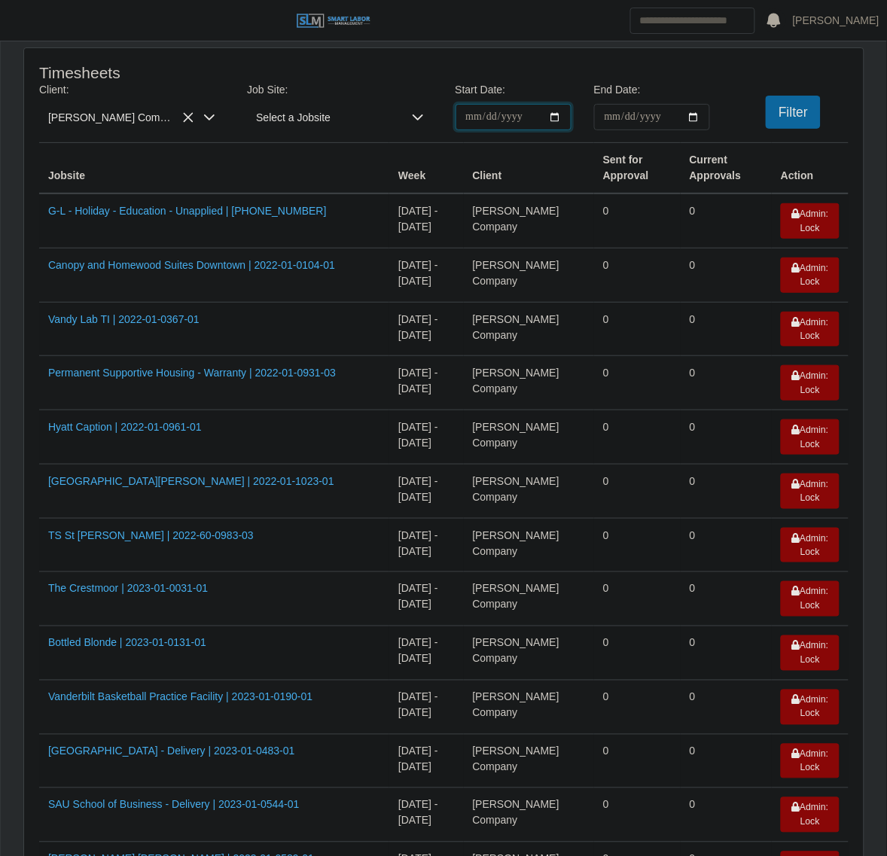
click at [551, 110] on input "**********" at bounding box center [514, 117] width 116 height 26
type input "**********"
click at [697, 118] on input "End Date:" at bounding box center [652, 117] width 116 height 26
type input "**********"
click at [791, 111] on button "Filter" at bounding box center [793, 112] width 55 height 33
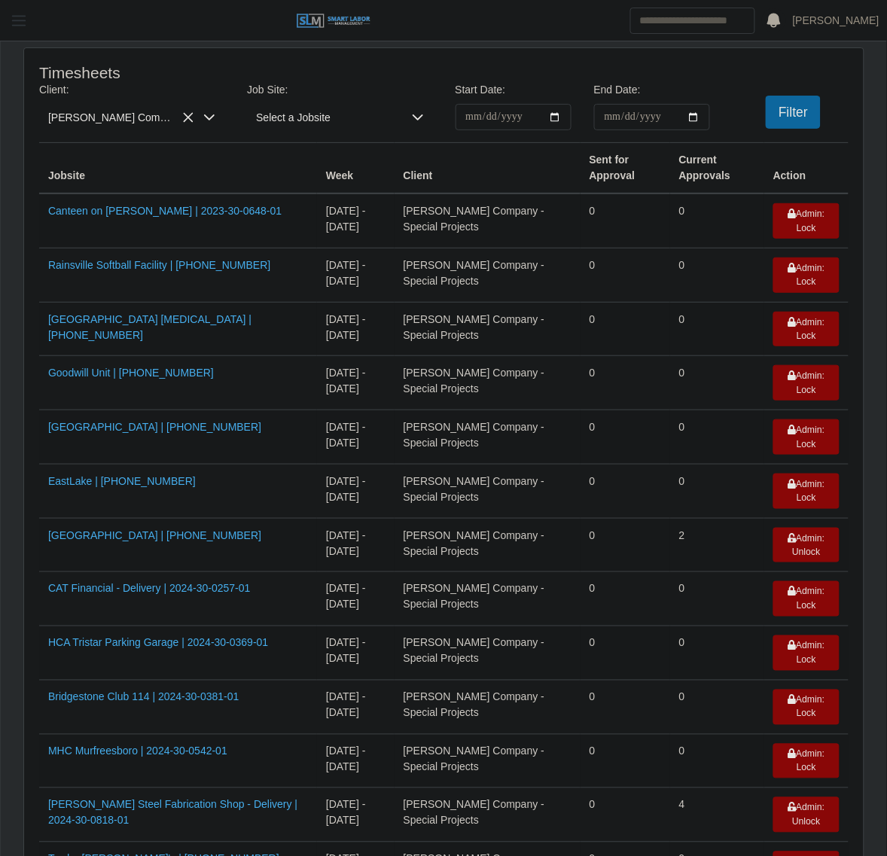
click at [32, 9] on button "button" at bounding box center [19, 20] width 38 height 25
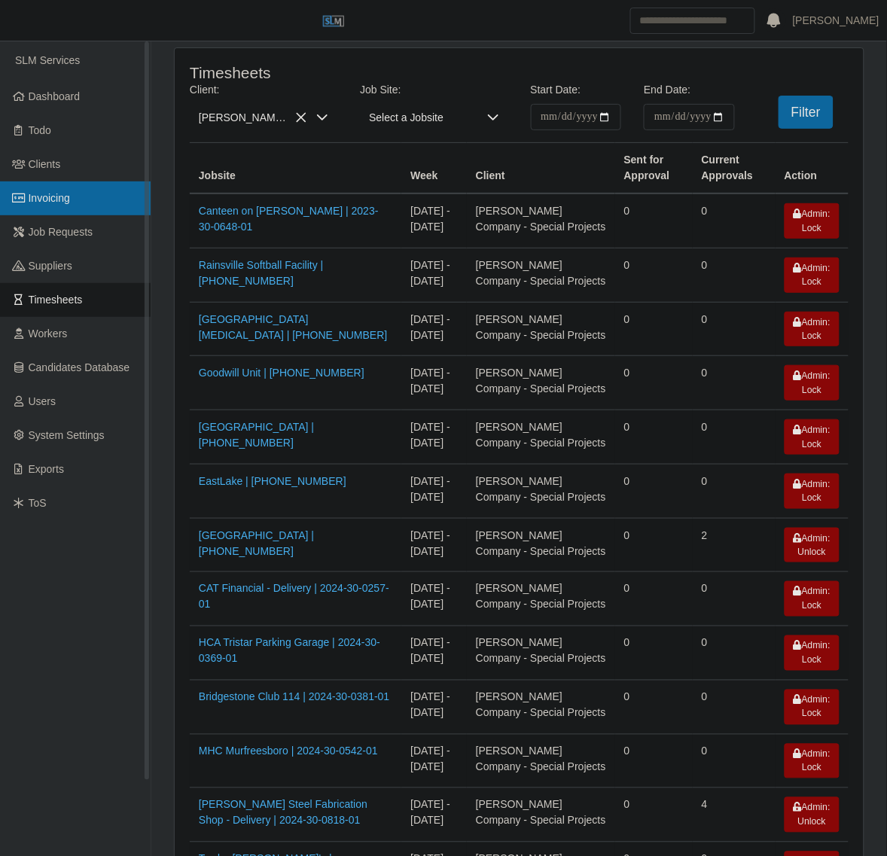
click at [92, 186] on link "Invoicing" at bounding box center [75, 198] width 151 height 34
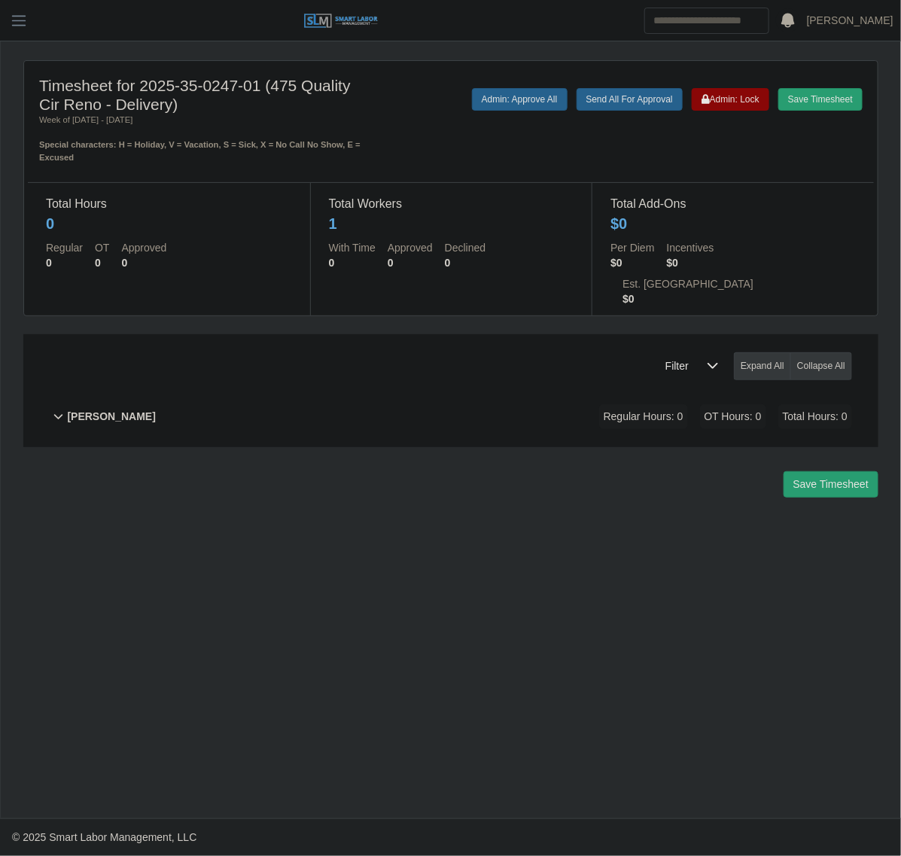
click at [316, 386] on div "[PERSON_NAME] Regular Hours: 0 OT Hours: 0 Total Hours: 0" at bounding box center [459, 416] width 785 height 61
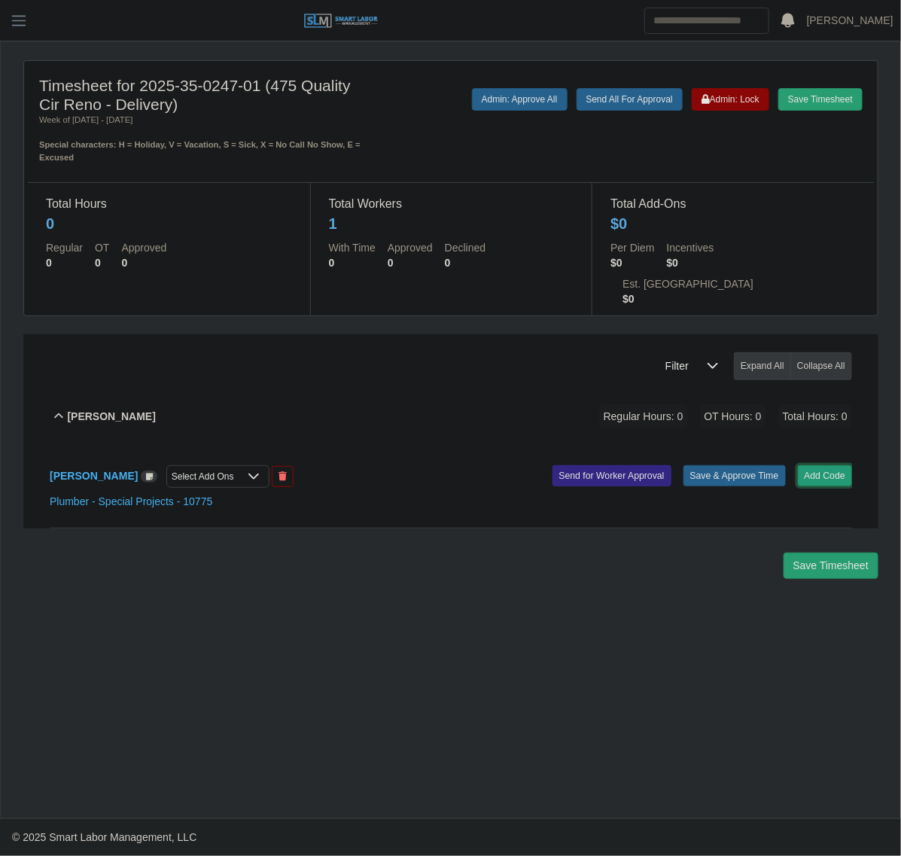
click at [822, 465] on button "Add Code" at bounding box center [825, 475] width 55 height 21
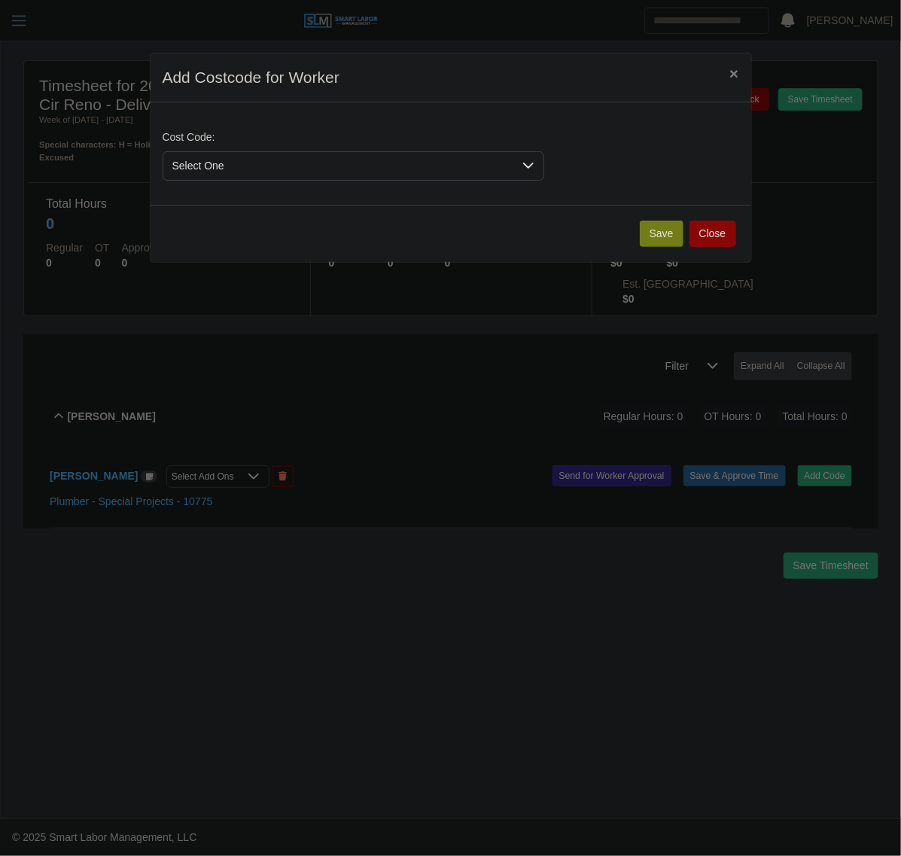
click at [393, 158] on span "Select One" at bounding box center [338, 166] width 350 height 28
click at [667, 246] on button "Save" at bounding box center [662, 234] width 44 height 26
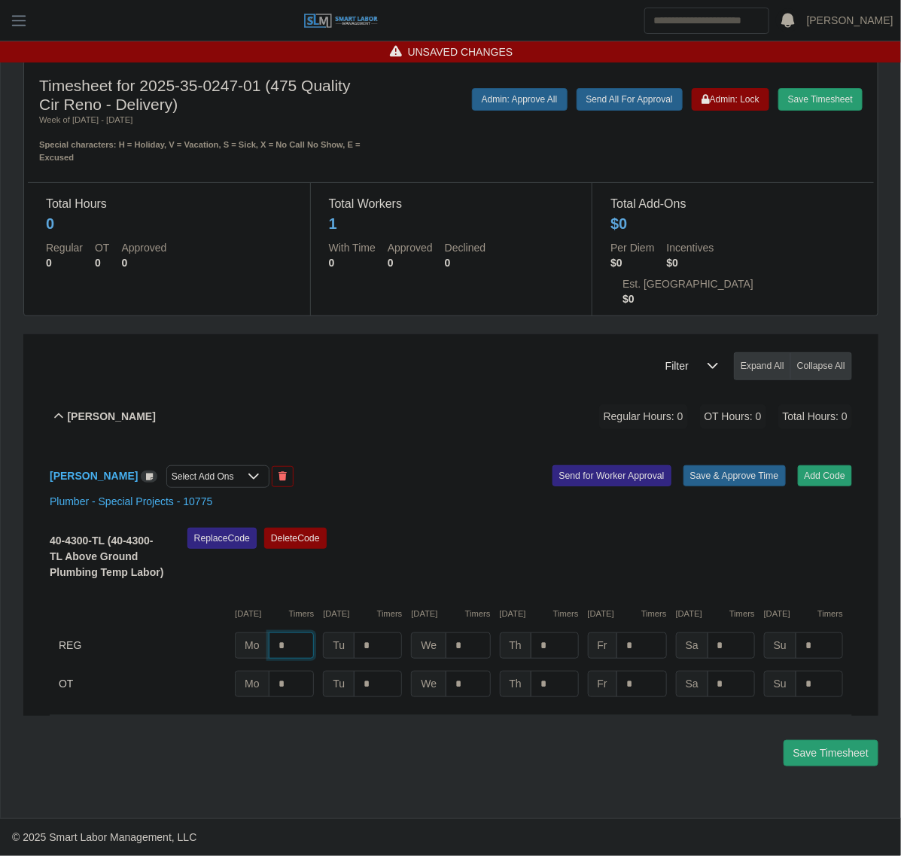
click at [307, 633] on input "*" at bounding box center [292, 646] width 46 height 26
type input "*"
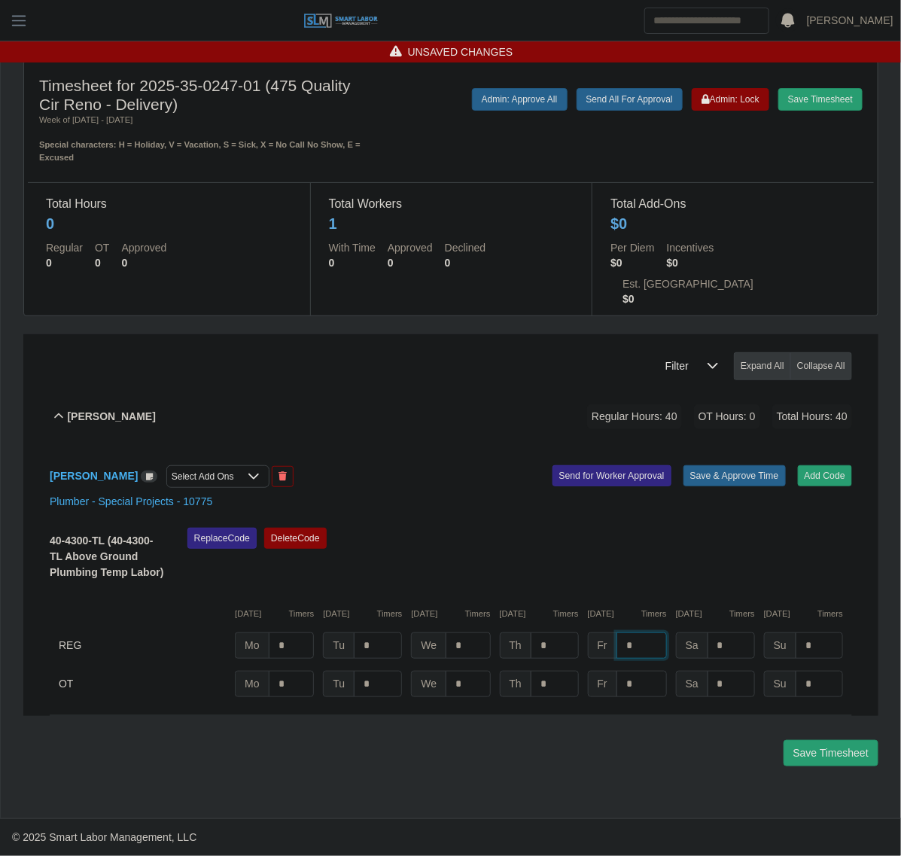
type input "*"
click at [682, 494] on div "Plumber - Special Projects - 10775" at bounding box center [450, 502] width 825 height 16
click at [727, 410] on div "[PERSON_NAME] Regular Hours: 40 OT Hours: 0 Total Hours: 40" at bounding box center [459, 416] width 785 height 61
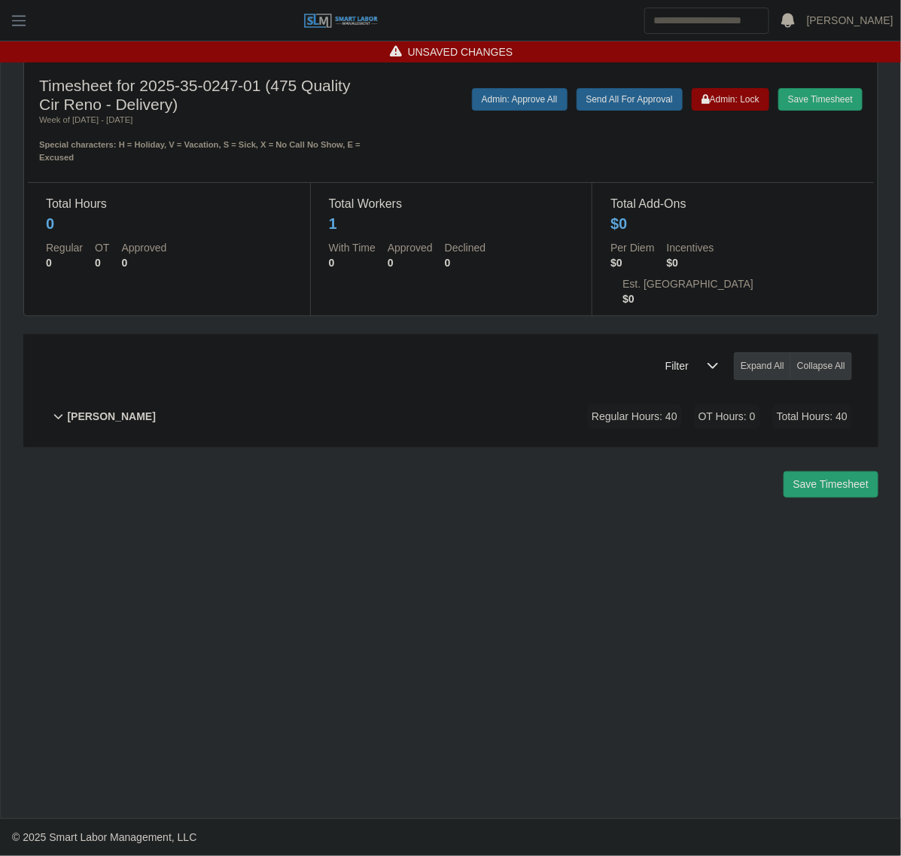
click at [724, 401] on div "[PERSON_NAME] Regular Hours: 40 OT Hours: 0 Total Hours: 40" at bounding box center [459, 416] width 785 height 61
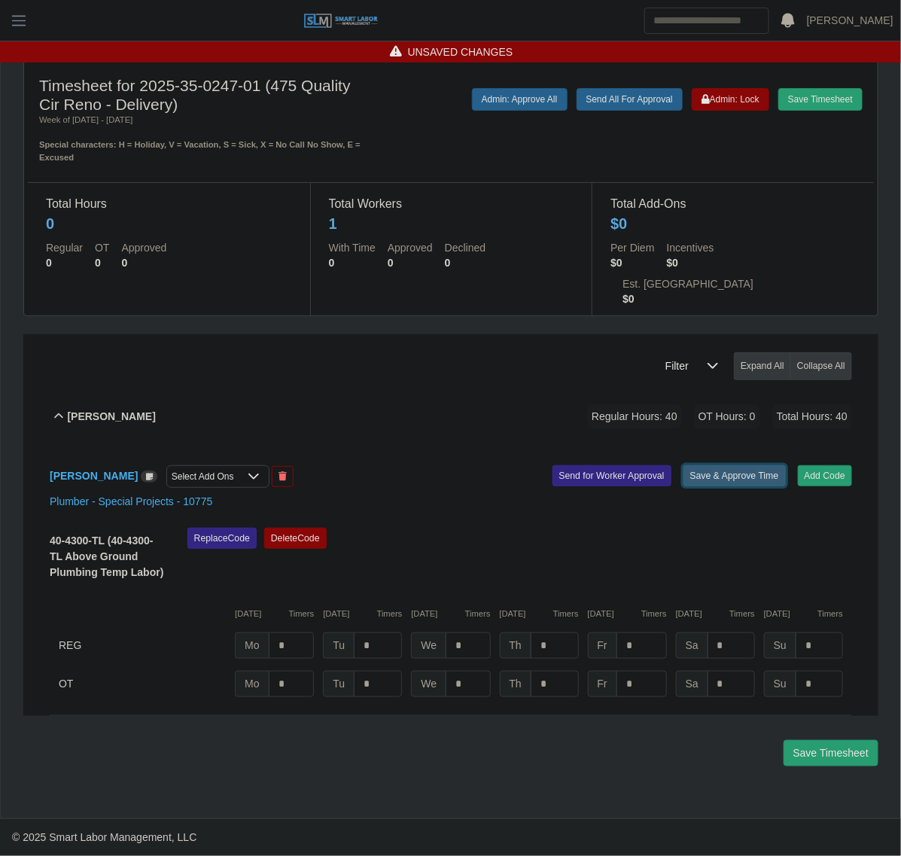
click at [742, 465] on button "Save & Approve Time" at bounding box center [735, 475] width 102 height 21
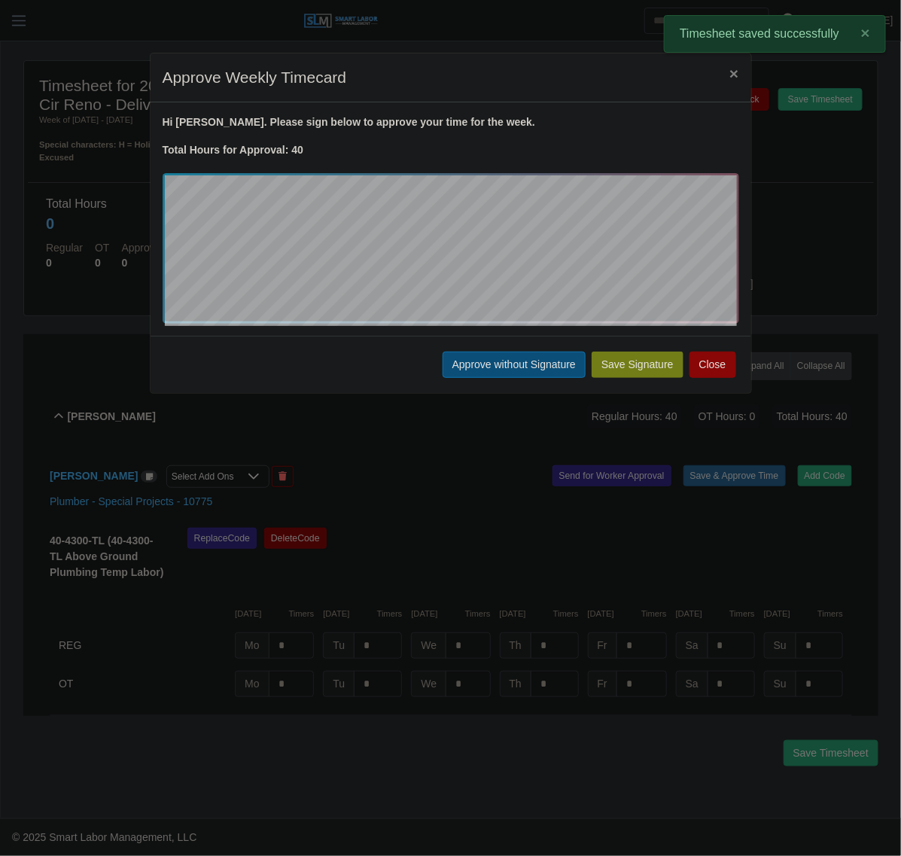
click at [479, 365] on button "Approve without Signature" at bounding box center [514, 365] width 143 height 26
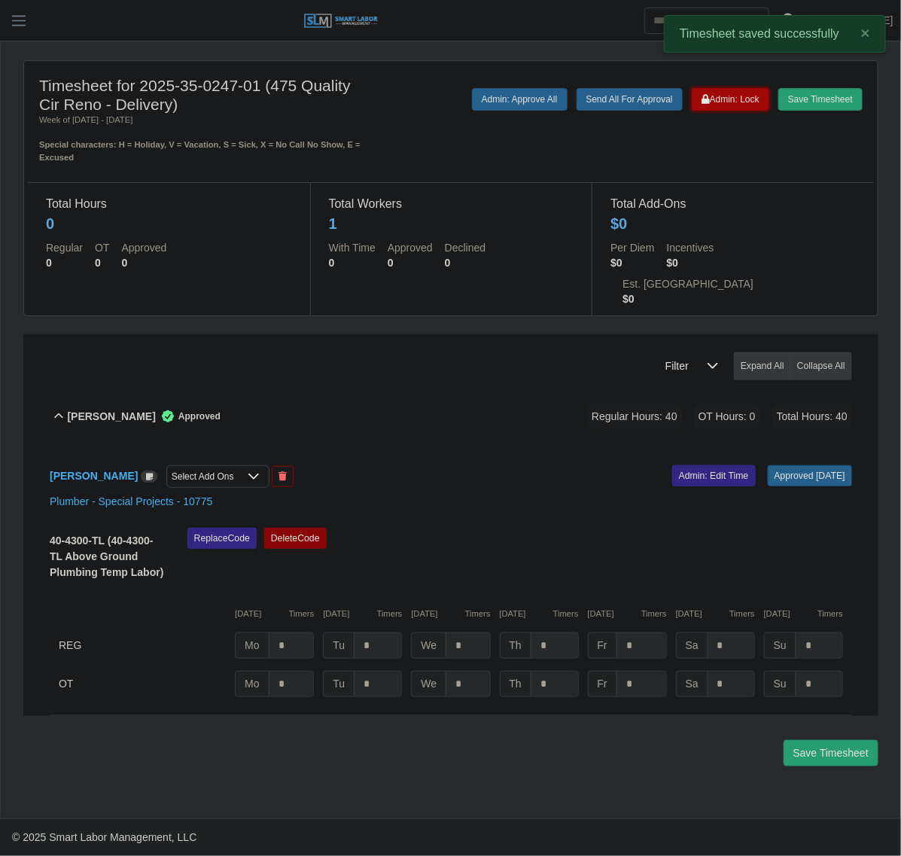
click at [728, 96] on span "Admin: Lock" at bounding box center [731, 99] width 58 height 11
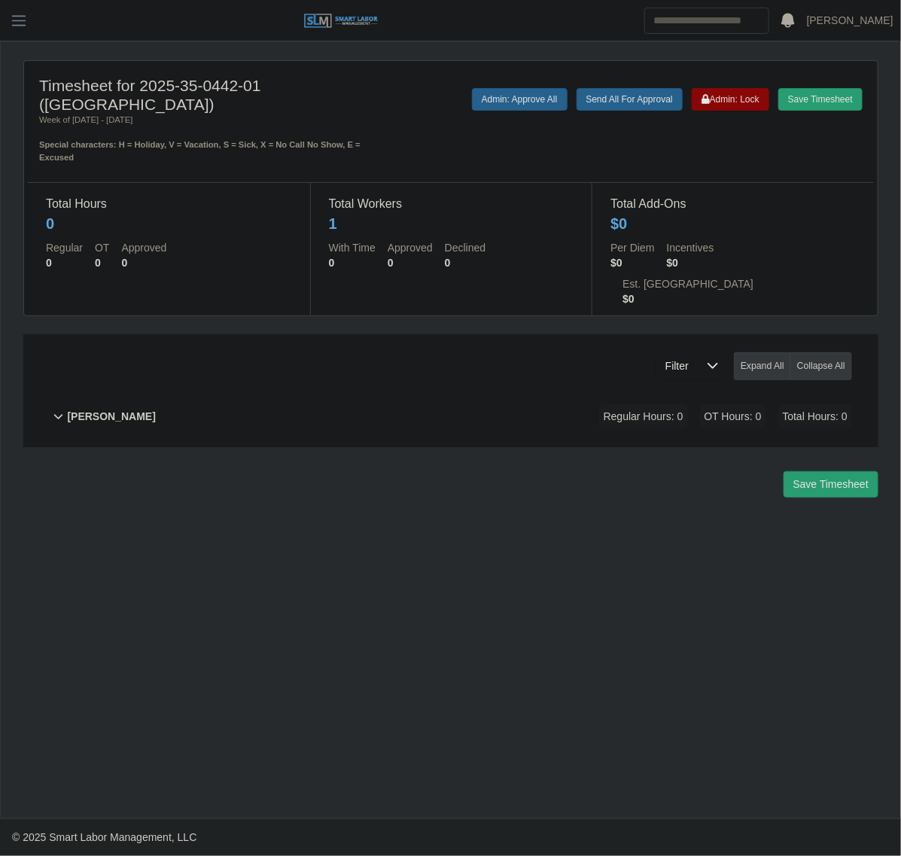
click at [319, 426] on div "Timesheet for 2025-35-0442-01 (Morgan County Rural Park) Week of 09/01/2025 - 0…" at bounding box center [451, 291] width 878 height 462
click at [552, 401] on div "John Rawls Regular Hours: 0 OT Hours: 0 Total Hours: 0" at bounding box center [459, 416] width 785 height 61
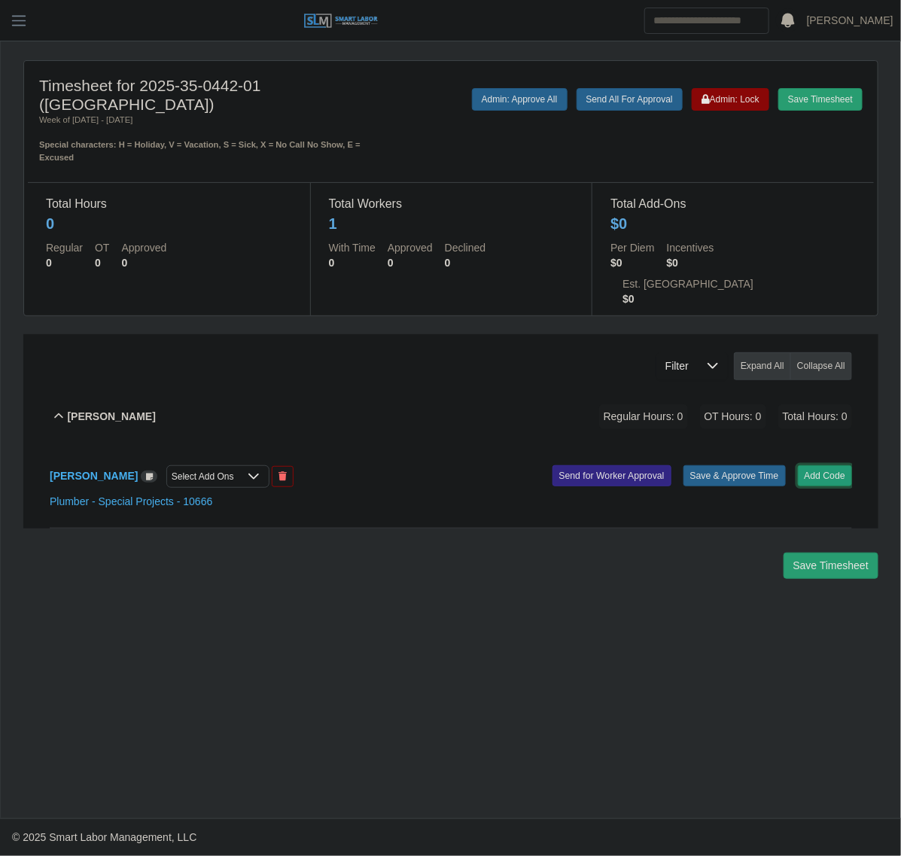
click at [802, 465] on button "Add Code" at bounding box center [825, 475] width 55 height 21
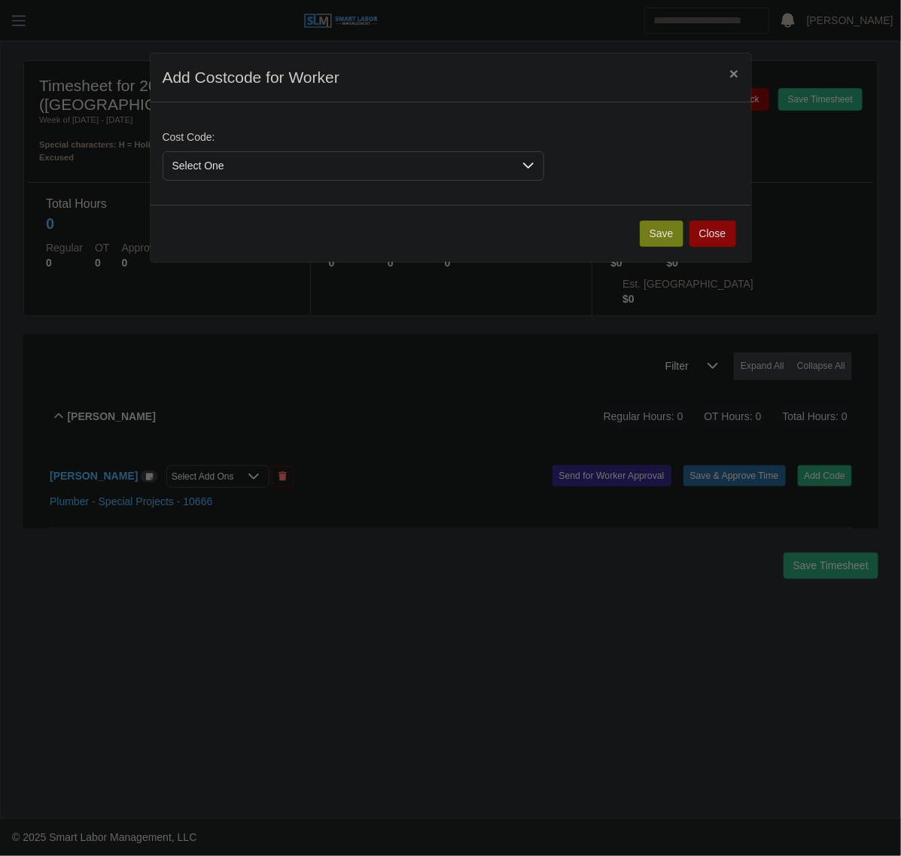
click at [231, 179] on span "Select One" at bounding box center [338, 166] width 350 height 28
click at [672, 236] on button "Save" at bounding box center [662, 234] width 44 height 26
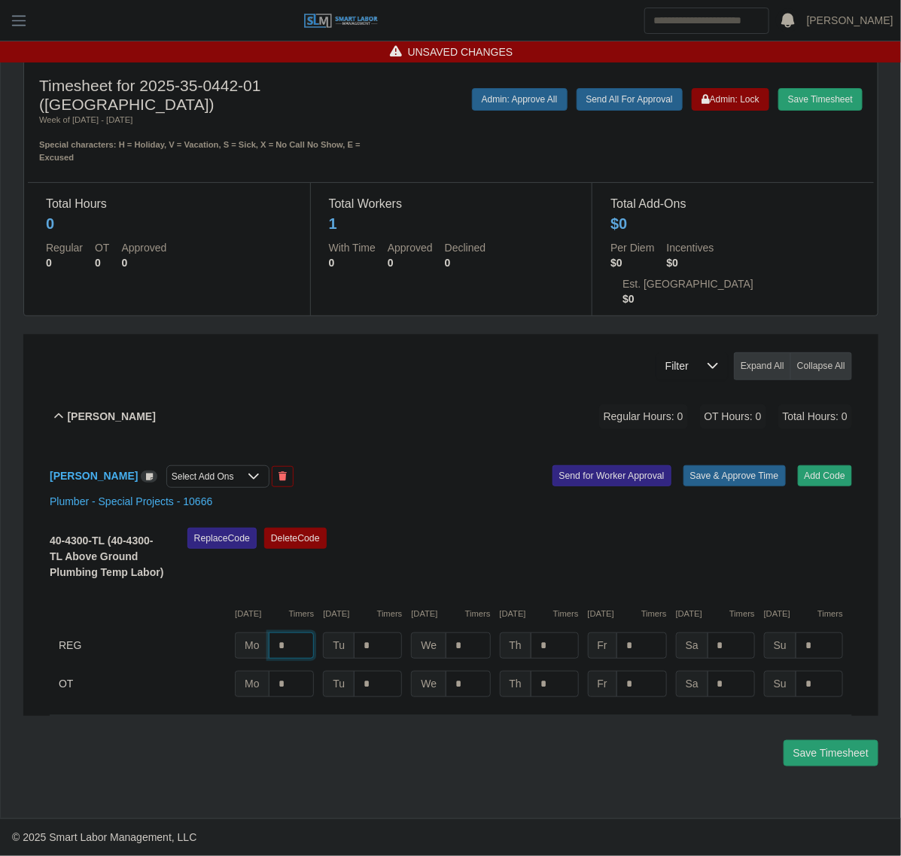
click at [288, 633] on input "*" at bounding box center [292, 646] width 46 height 26
type input "*"
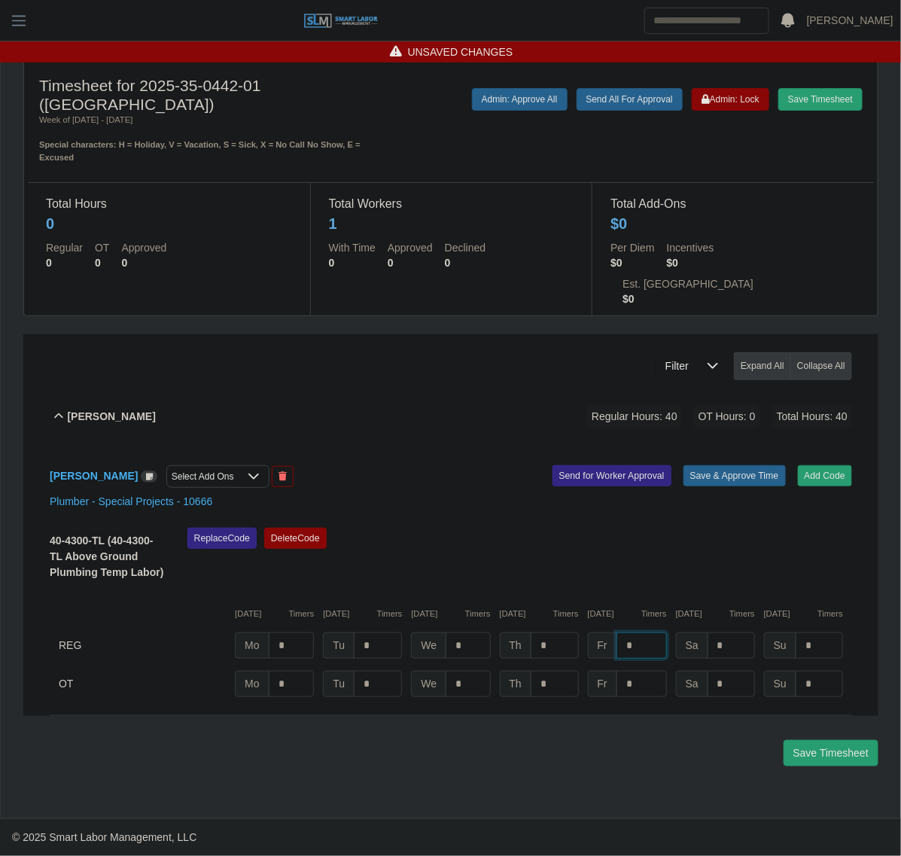
type input "*"
click at [288, 633] on input "*" at bounding box center [292, 646] width 46 height 26
type input "**"
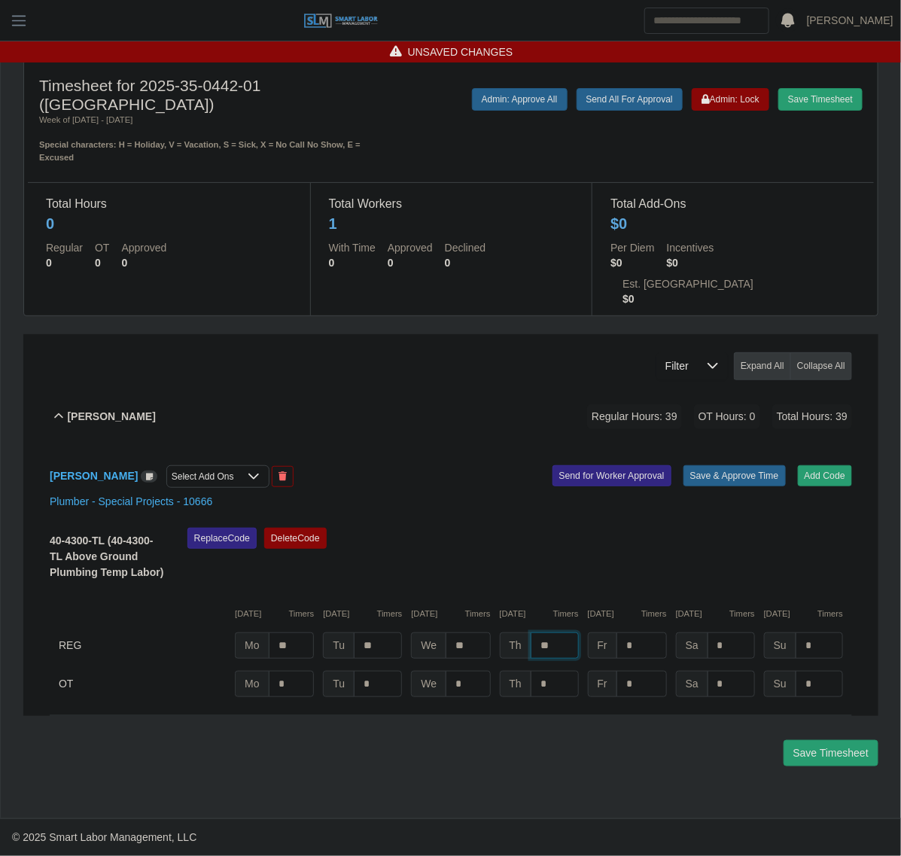
type input "**"
click at [300, 633] on input "**" at bounding box center [292, 646] width 46 height 26
type input "*"
click at [754, 465] on button "Save & Approve Time" at bounding box center [735, 475] width 102 height 21
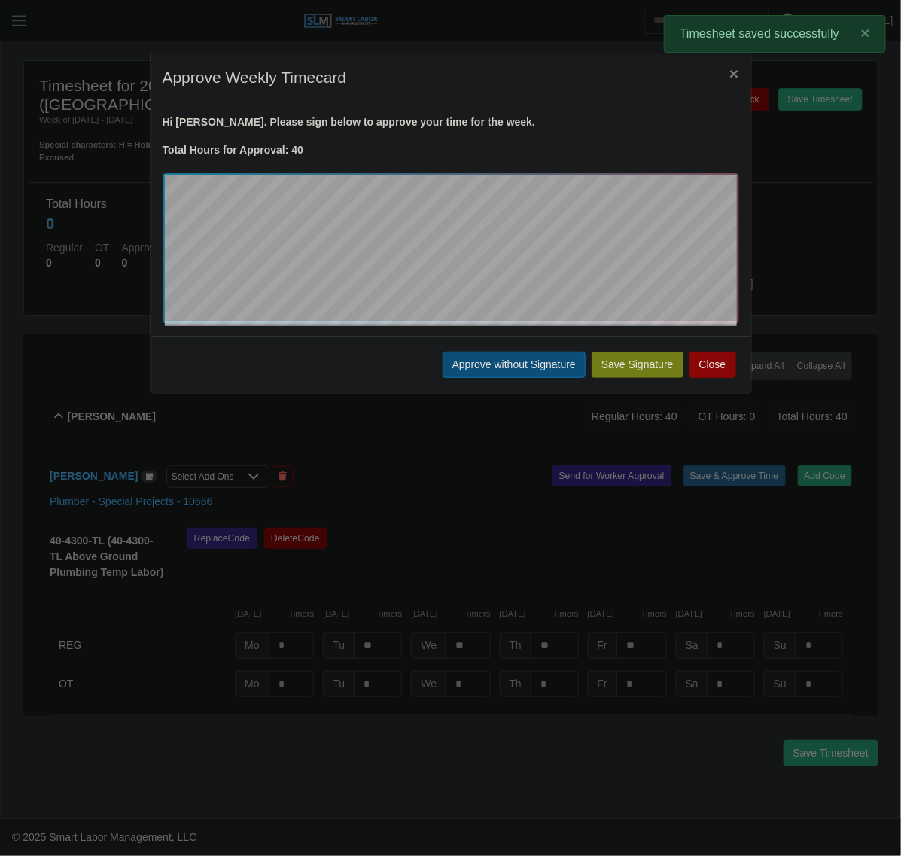
click at [480, 374] on button "Approve without Signature" at bounding box center [514, 365] width 143 height 26
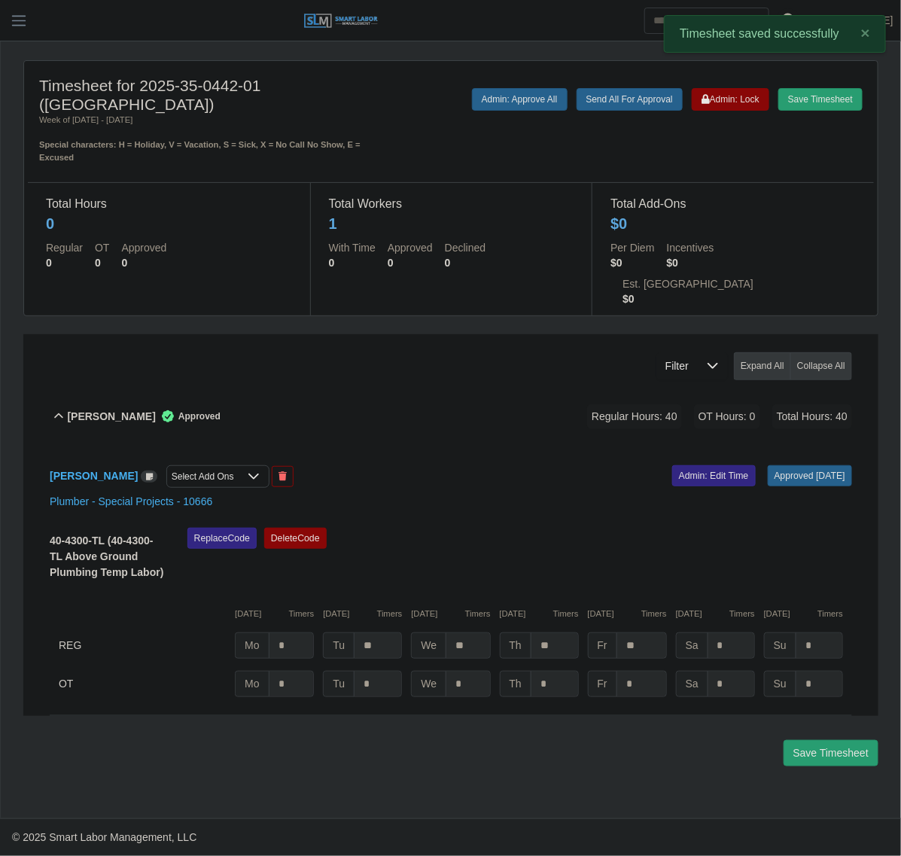
click at [446, 397] on div "John Rawls Approved Regular Hours: 40 OT Hours: 0 Total Hours: 40" at bounding box center [459, 416] width 785 height 61
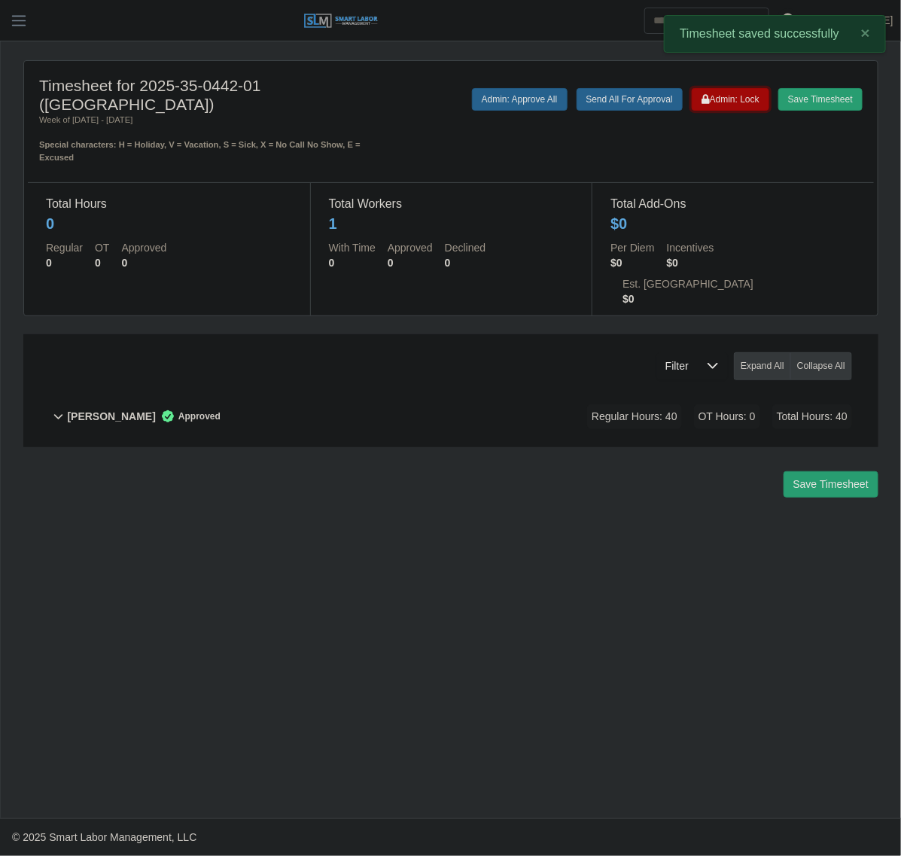
click at [746, 96] on span "Admin: Lock" at bounding box center [731, 99] width 58 height 11
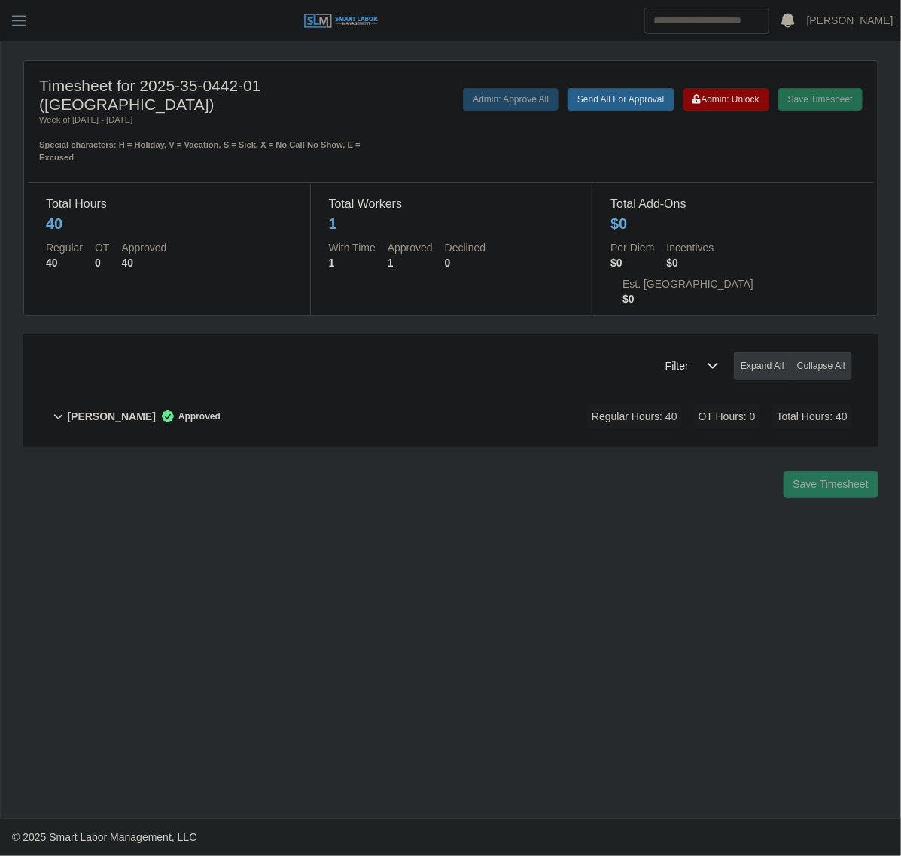
click at [362, 386] on div "[PERSON_NAME] Approved Regular Hours: 40 OT Hours: 0 Total Hours: 40" at bounding box center [459, 416] width 785 height 61
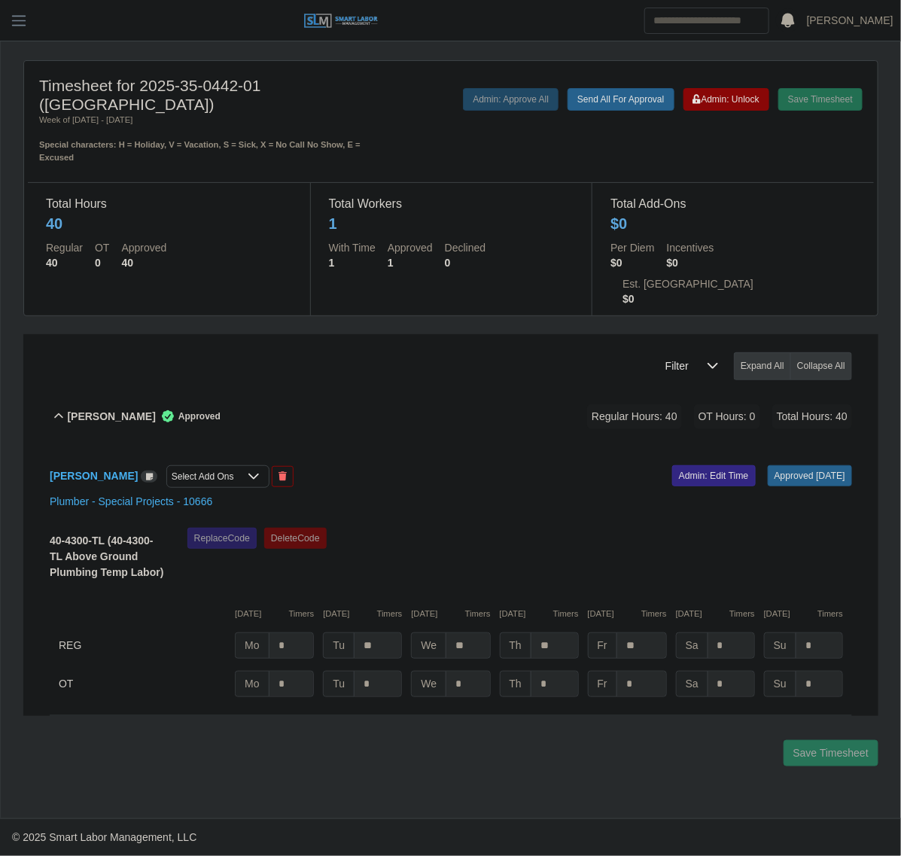
click at [362, 386] on div "[PERSON_NAME] Approved Regular Hours: 40 OT Hours: 0 Total Hours: 40" at bounding box center [459, 416] width 785 height 61
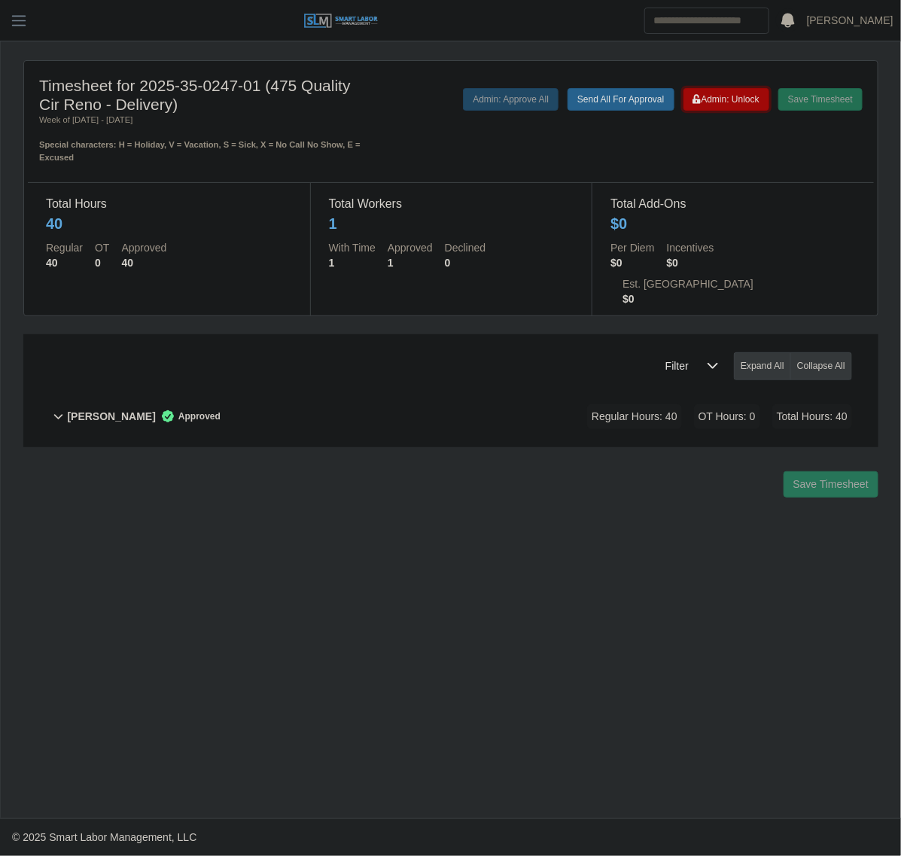
click at [712, 105] on button "Admin: Unlock" at bounding box center [727, 99] width 86 height 23
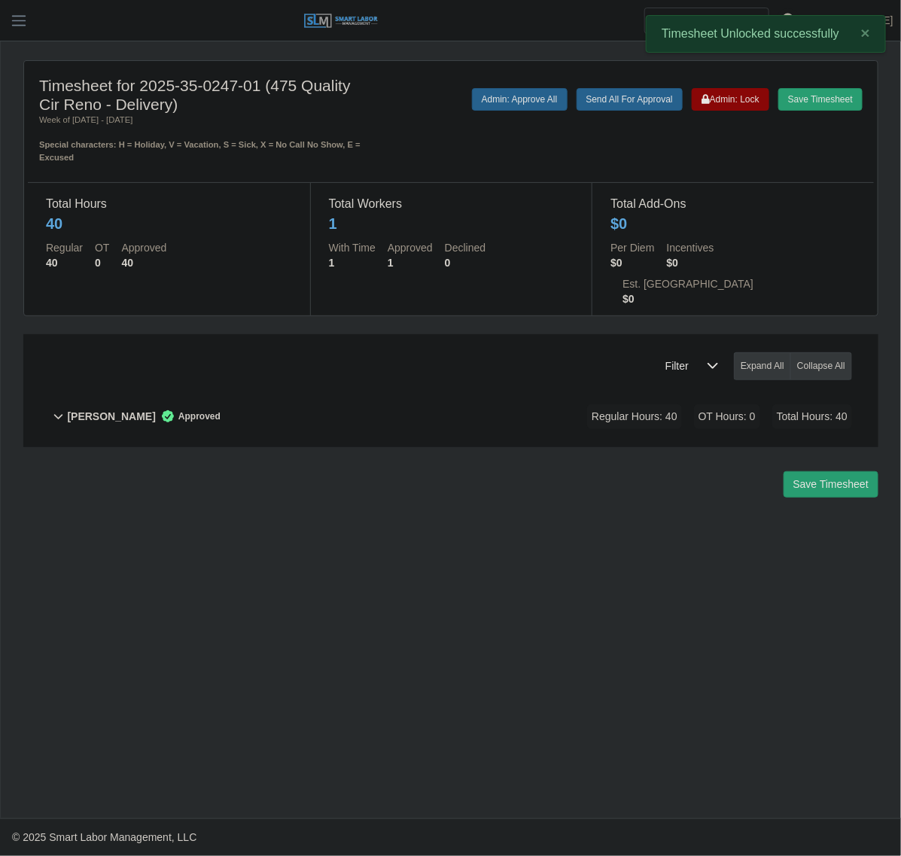
drag, startPoint x: 556, startPoint y: 346, endPoint x: 514, endPoint y: 366, distance: 46.5
click at [548, 354] on div "Filter Expand All Collapse All John Rawls Approved Regular Hours: 40 OT Hours: …" at bounding box center [451, 390] width 856 height 113
click at [511, 386] on div "John Rawls Approved Regular Hours: 40 OT Hours: 0 Total Hours: 40" at bounding box center [459, 416] width 785 height 61
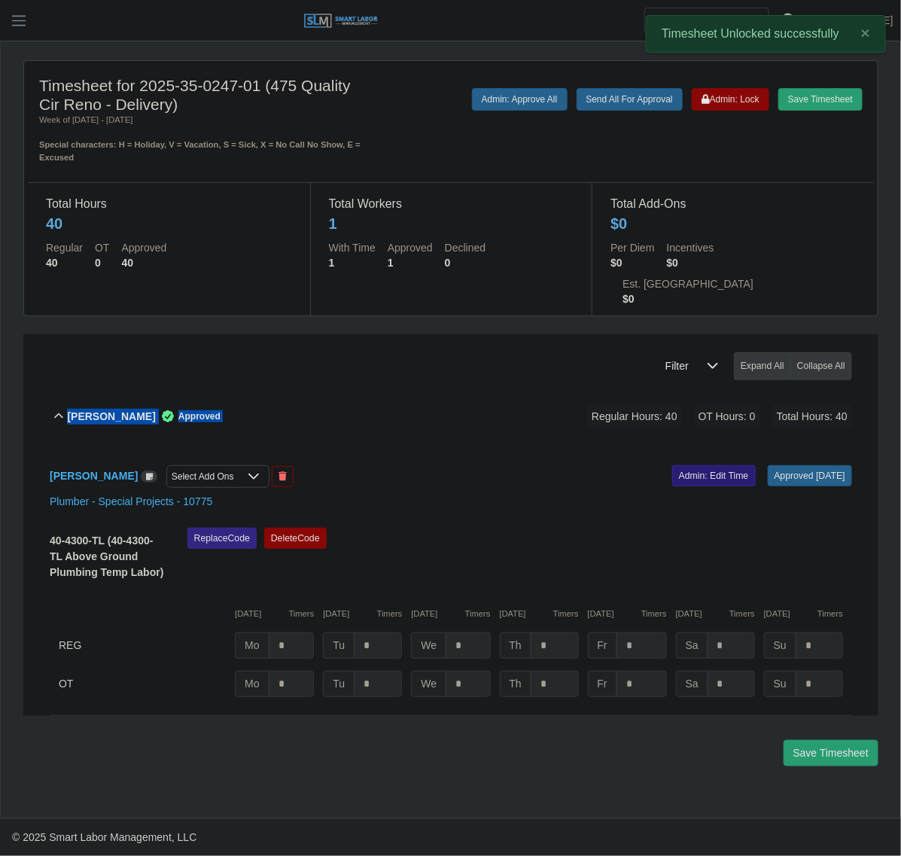
click at [679, 465] on link "Admin: Edit Time" at bounding box center [715, 475] width 84 height 21
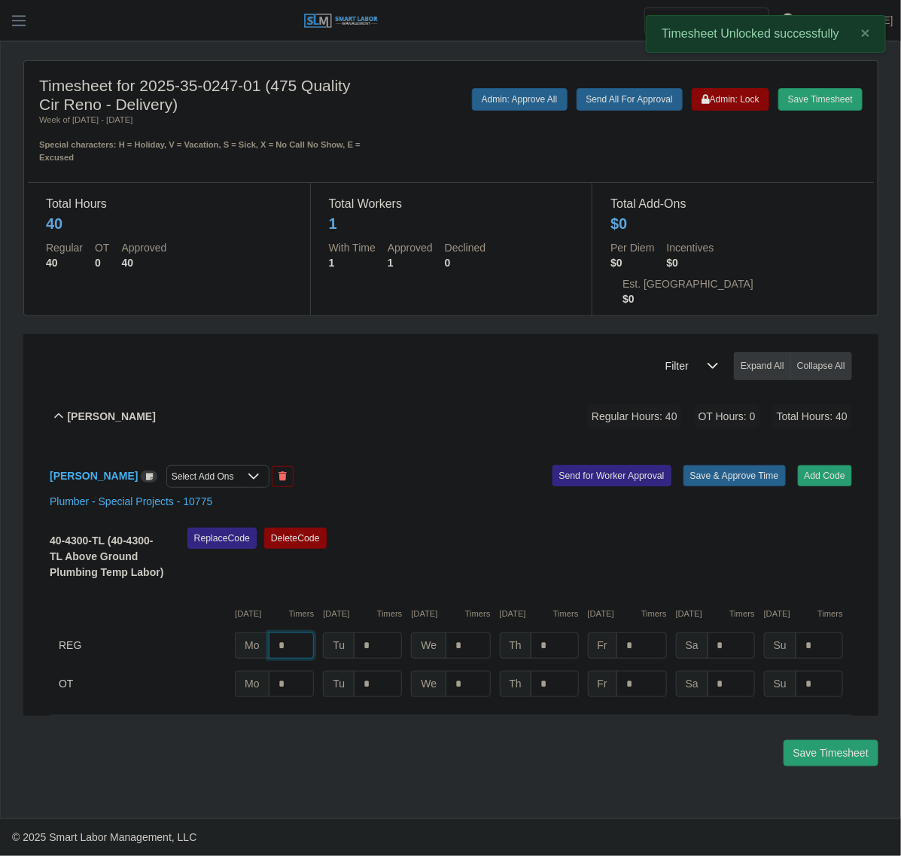
click at [295, 633] on input "*" at bounding box center [292, 646] width 46 height 26
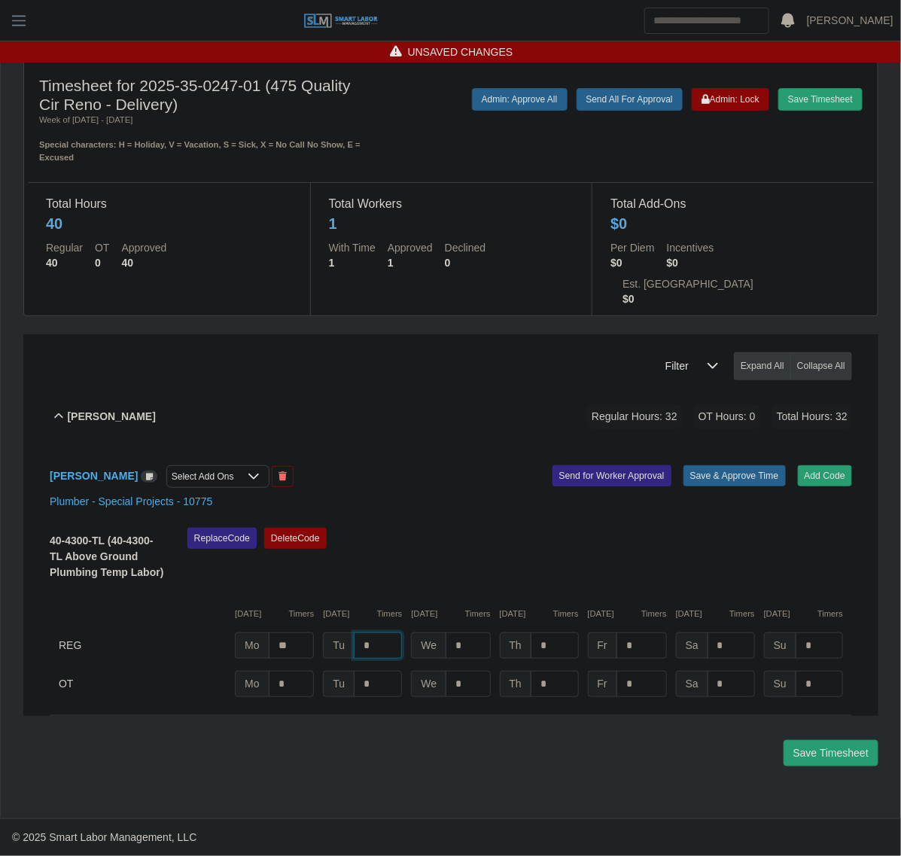
type input "*"
type input "**"
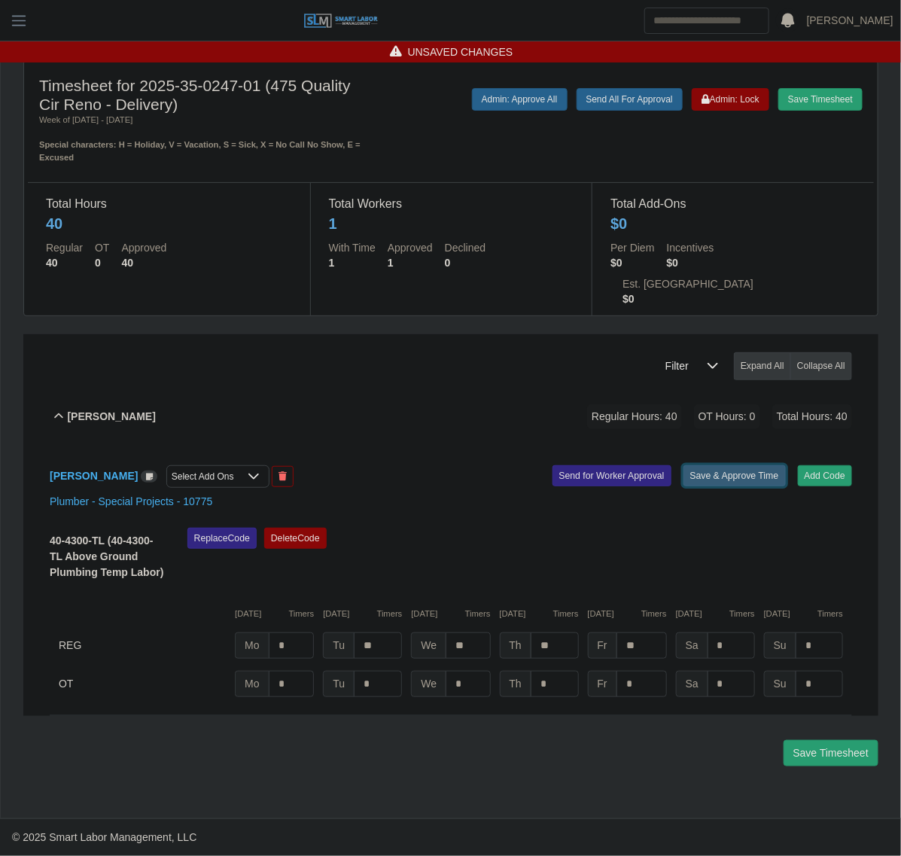
click at [702, 465] on button "Save & Approve Time" at bounding box center [735, 475] width 102 height 21
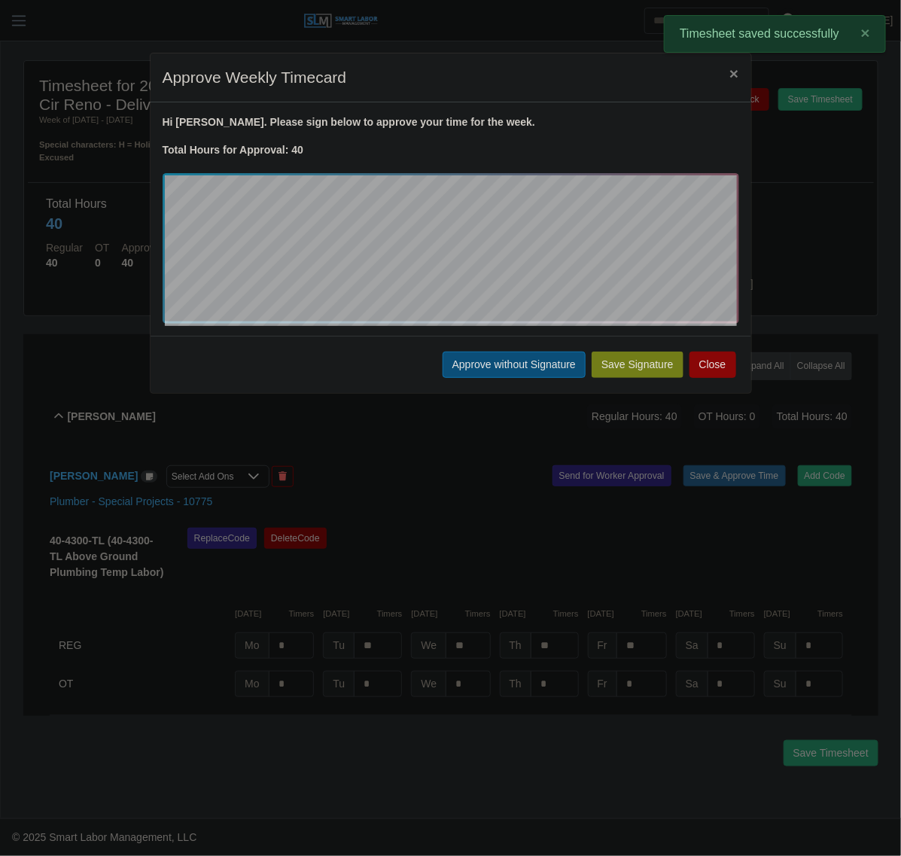
click at [497, 363] on button "Approve without Signature" at bounding box center [514, 365] width 143 height 26
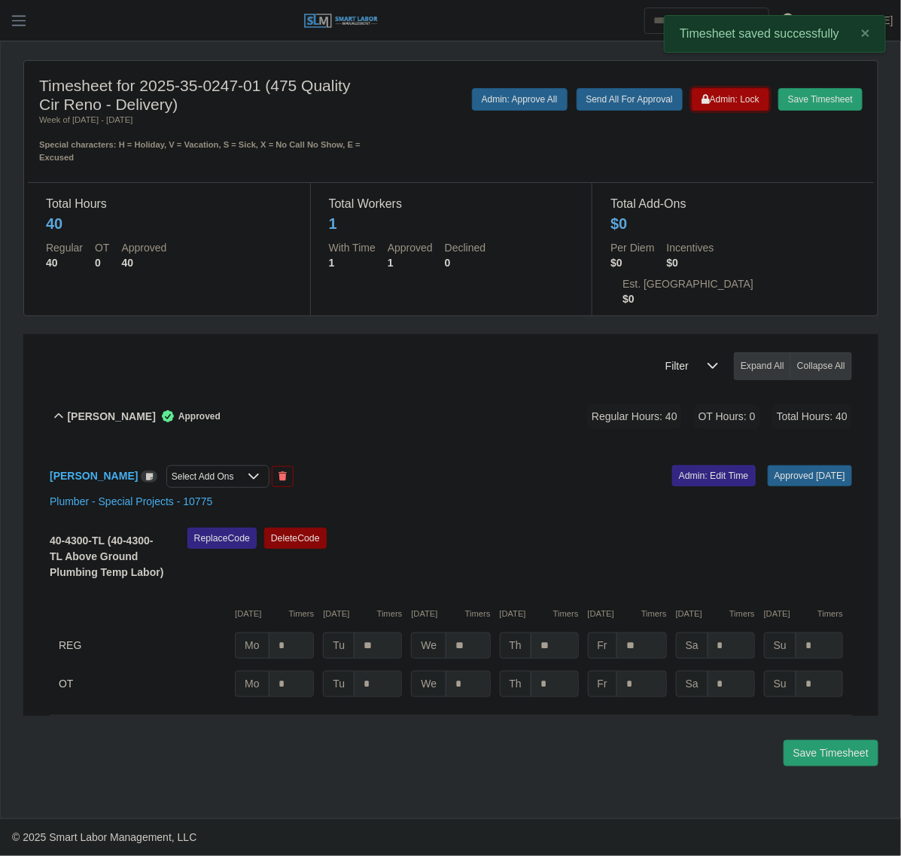
click at [743, 102] on span "Admin: Lock" at bounding box center [731, 99] width 58 height 11
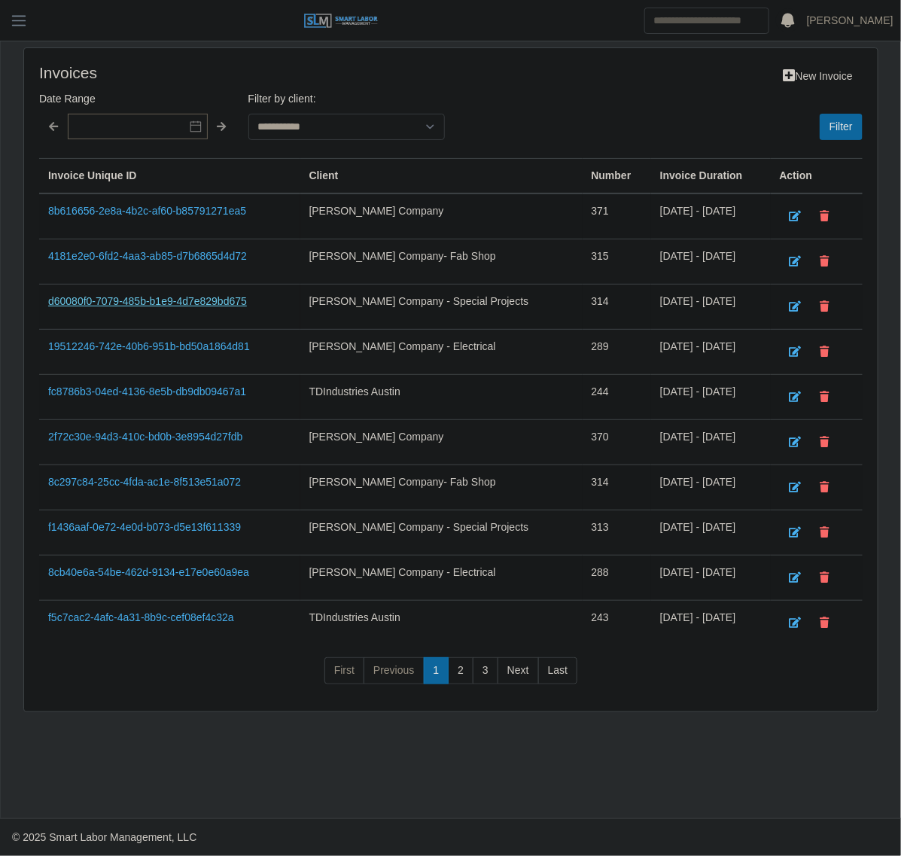
click at [169, 307] on link "d60080f0-7079-485b-b1e9-4d7e829bd675" at bounding box center [147, 301] width 199 height 12
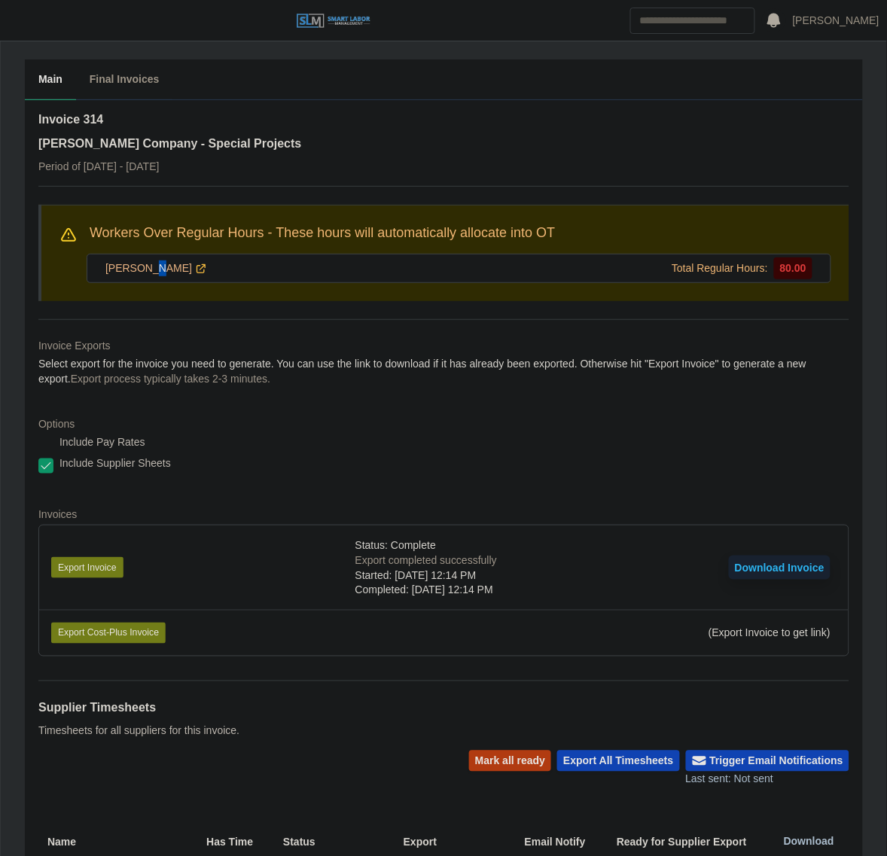
click at [153, 260] on div "John Rawls Total Regular Hours: 80.00" at bounding box center [459, 268] width 745 height 29
click at [148, 269] on link "John Rawls" at bounding box center [156, 269] width 102 height 16
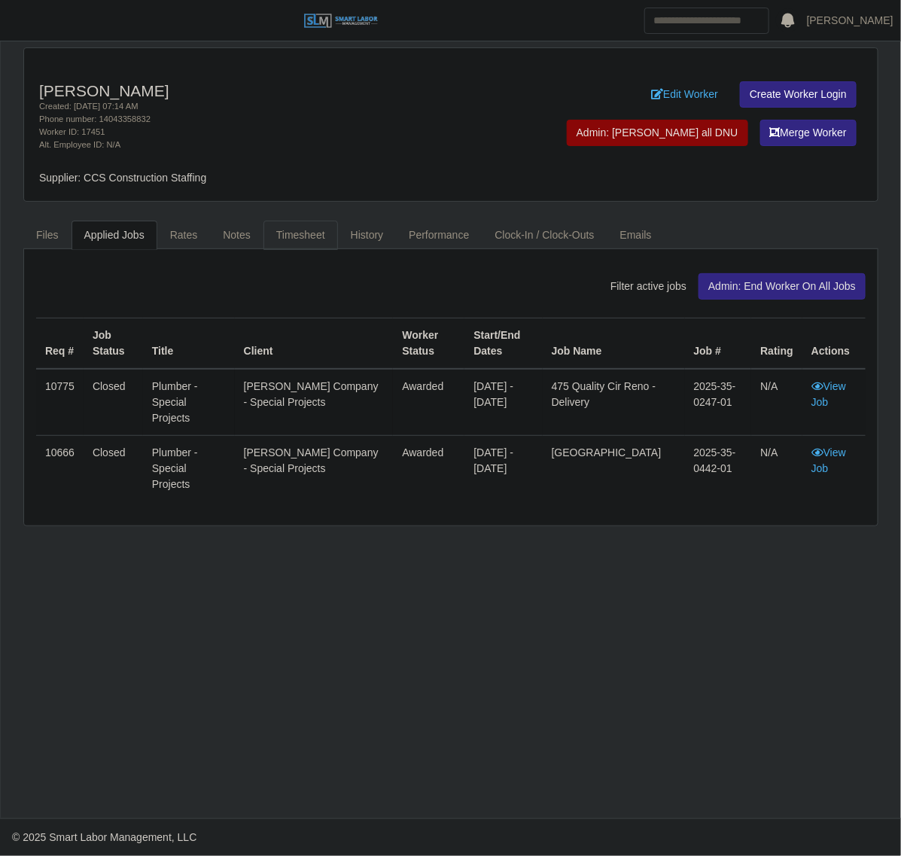
click at [279, 237] on link "Timesheet" at bounding box center [301, 235] width 75 height 29
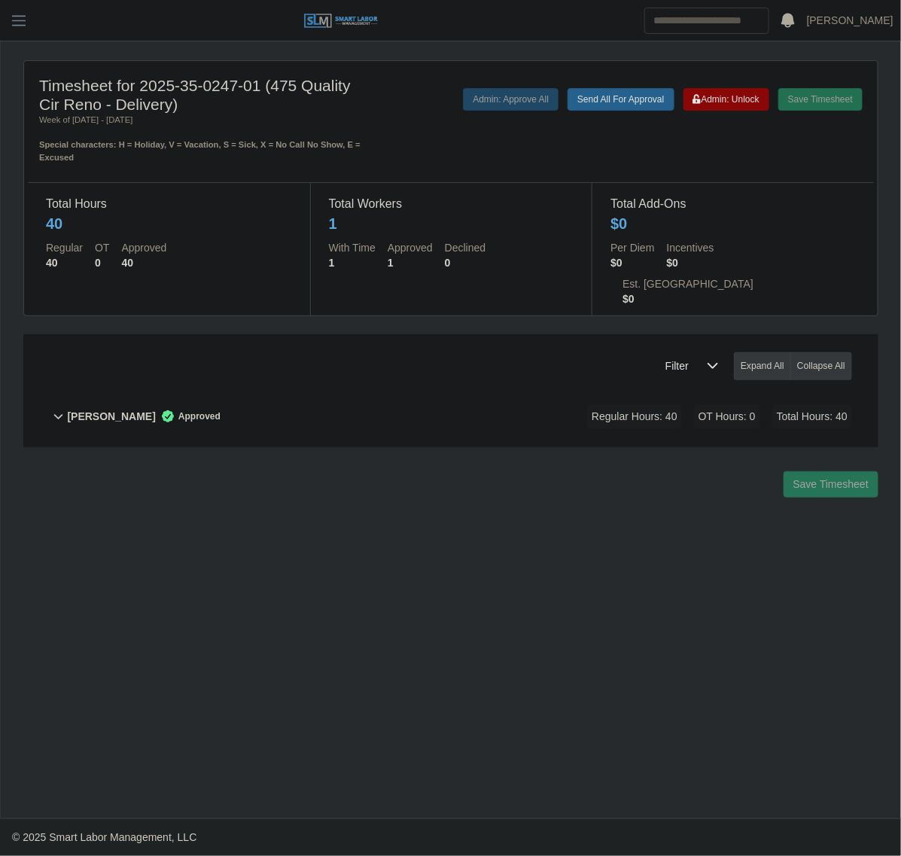
click at [388, 341] on div "Filter Expand All Collapse All" at bounding box center [450, 360] width 825 height 52
click at [394, 386] on div "[PERSON_NAME] Approved Regular Hours: 40 OT Hours: 0 Total Hours: 40" at bounding box center [459, 416] width 785 height 61
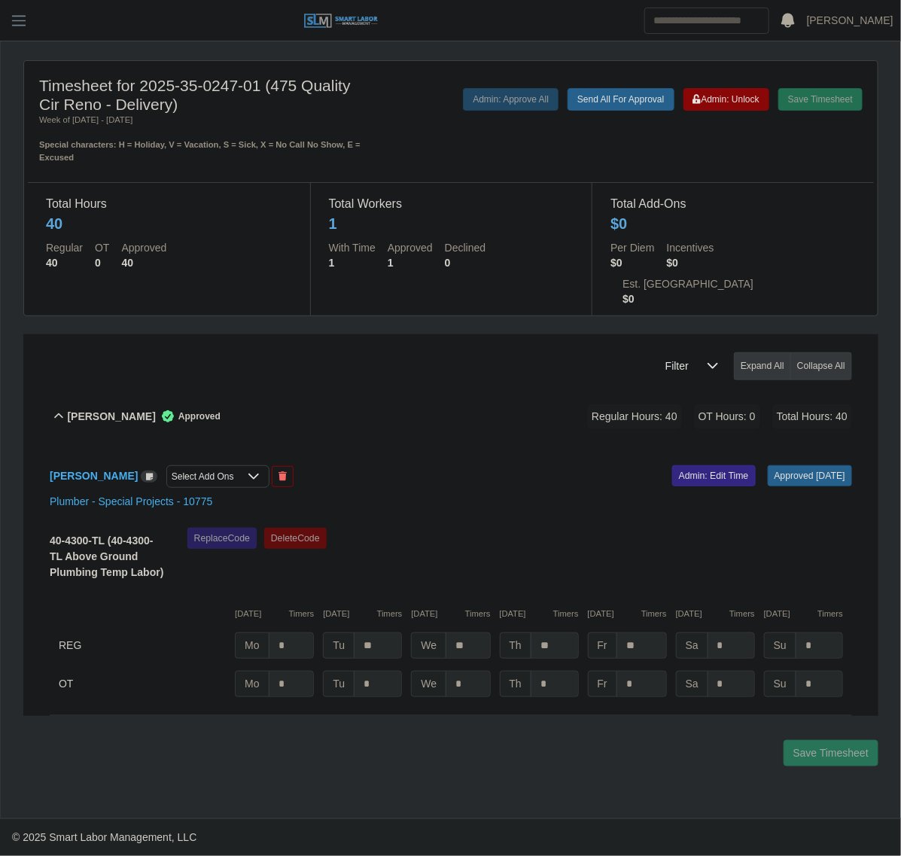
click at [284, 334] on div "Filter Expand All Collapse All" at bounding box center [450, 360] width 825 height 52
click at [269, 386] on div "John Rawls Approved Regular Hours: 40 OT Hours: 0 Total Hours: 40" at bounding box center [459, 416] width 785 height 61
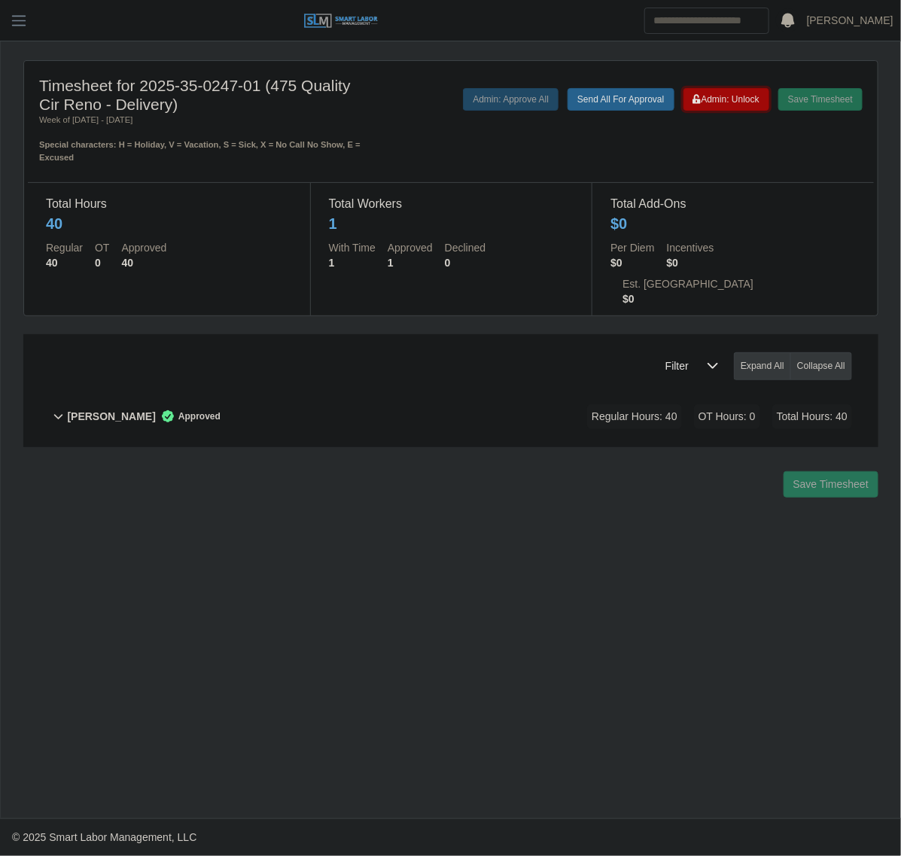
click at [716, 103] on span "Admin: Unlock" at bounding box center [727, 99] width 66 height 11
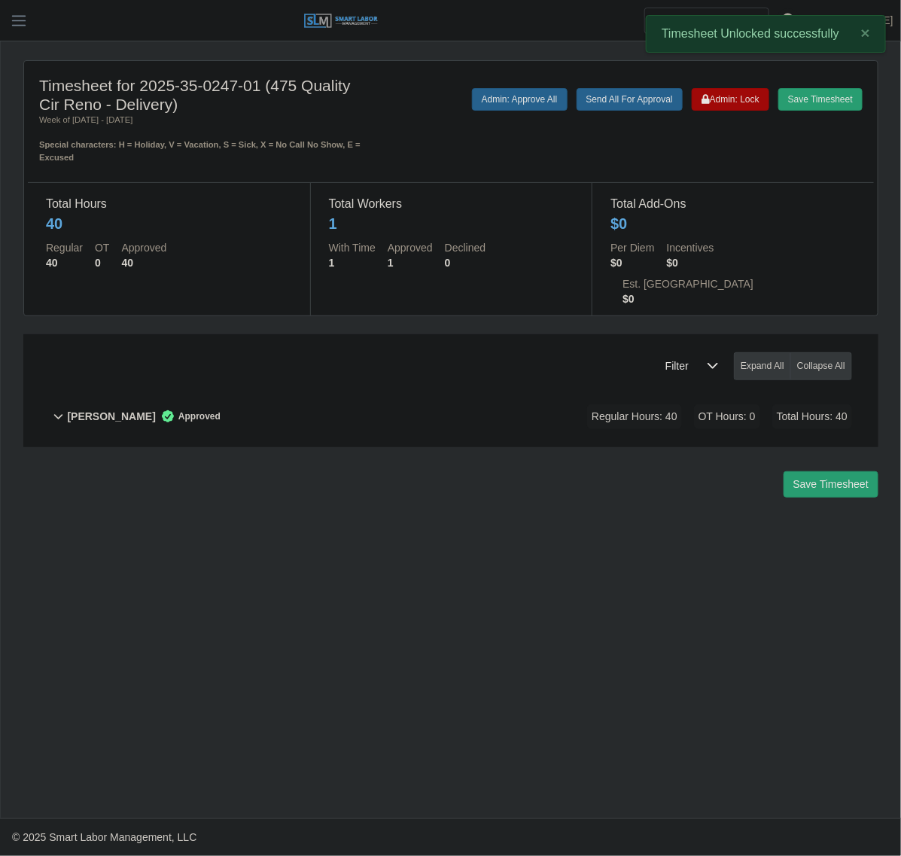
click at [313, 404] on div "John Rawls Approved Regular Hours: 40 OT Hours: 0 Total Hours: 40" at bounding box center [459, 416] width 785 height 61
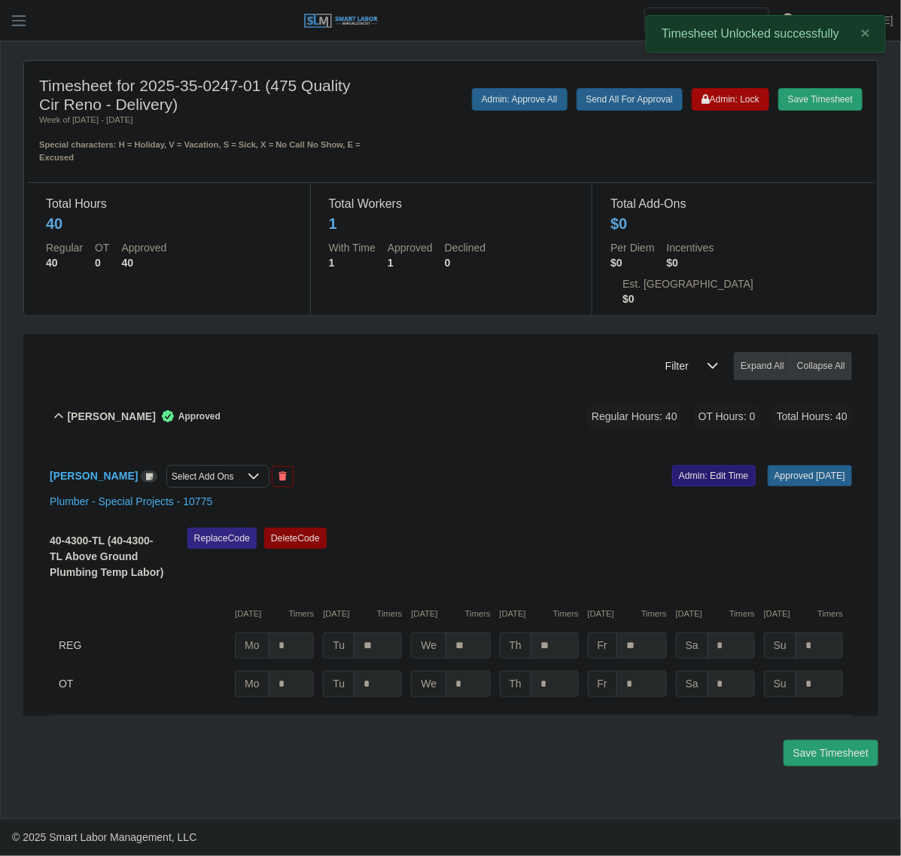
click at [676, 465] on link "Admin: Edit Time" at bounding box center [715, 475] width 84 height 21
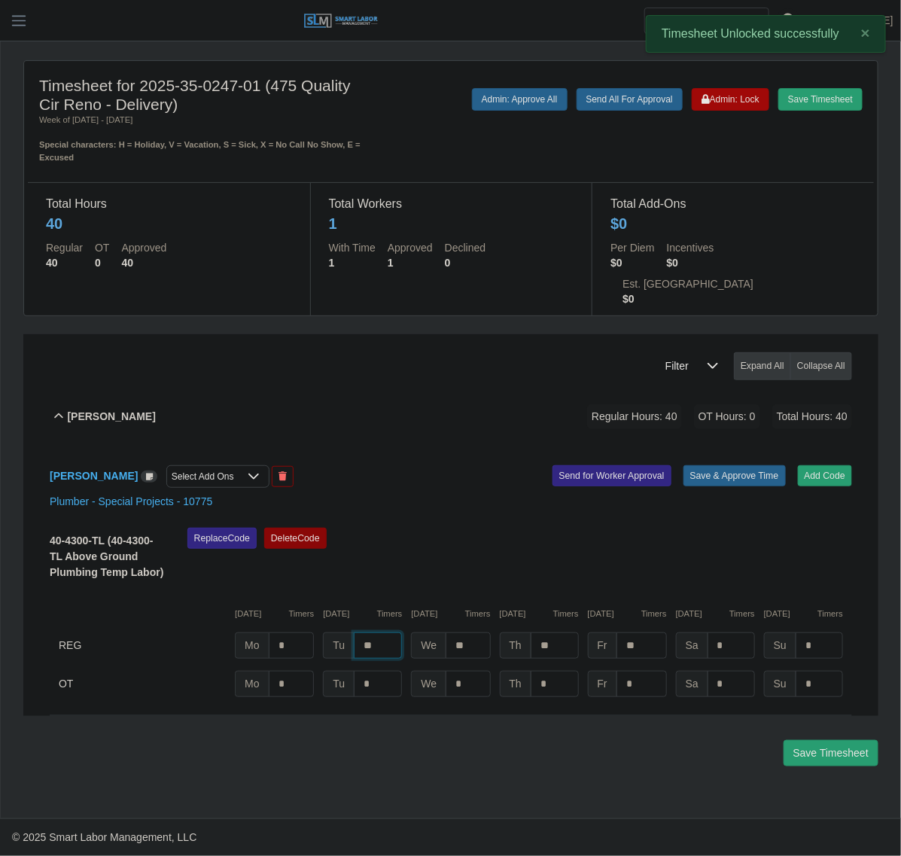
click at [374, 633] on input "**" at bounding box center [378, 646] width 48 height 26
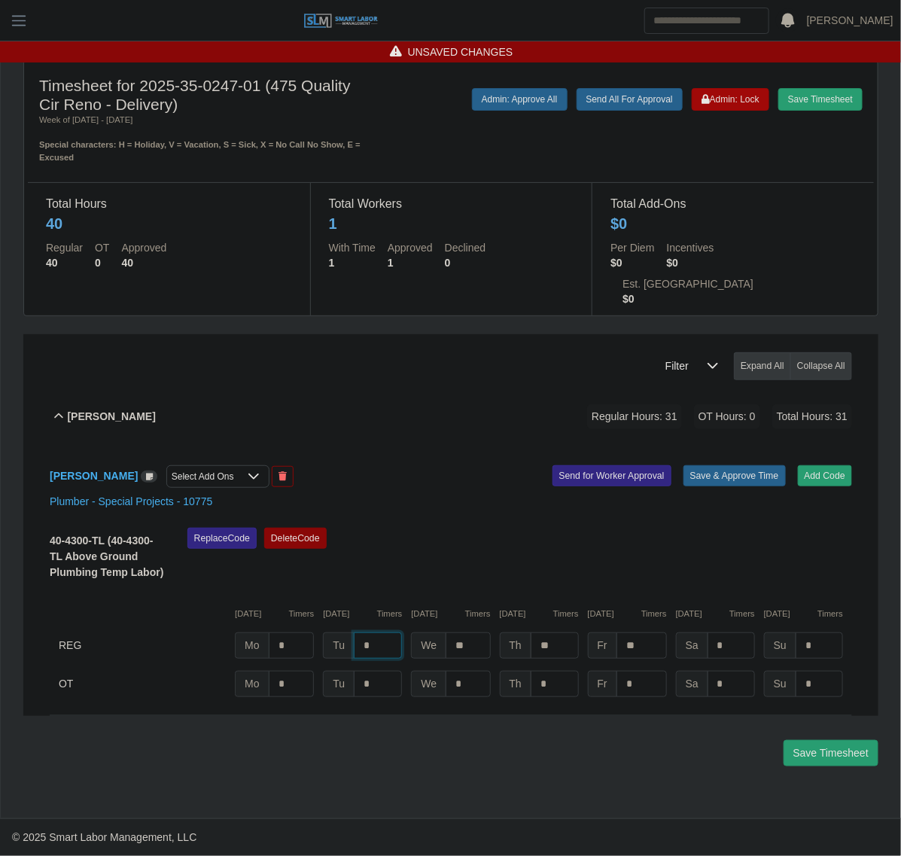
type input "**"
type input "*"
click at [761, 465] on button "Save & Approve Time" at bounding box center [735, 475] width 102 height 21
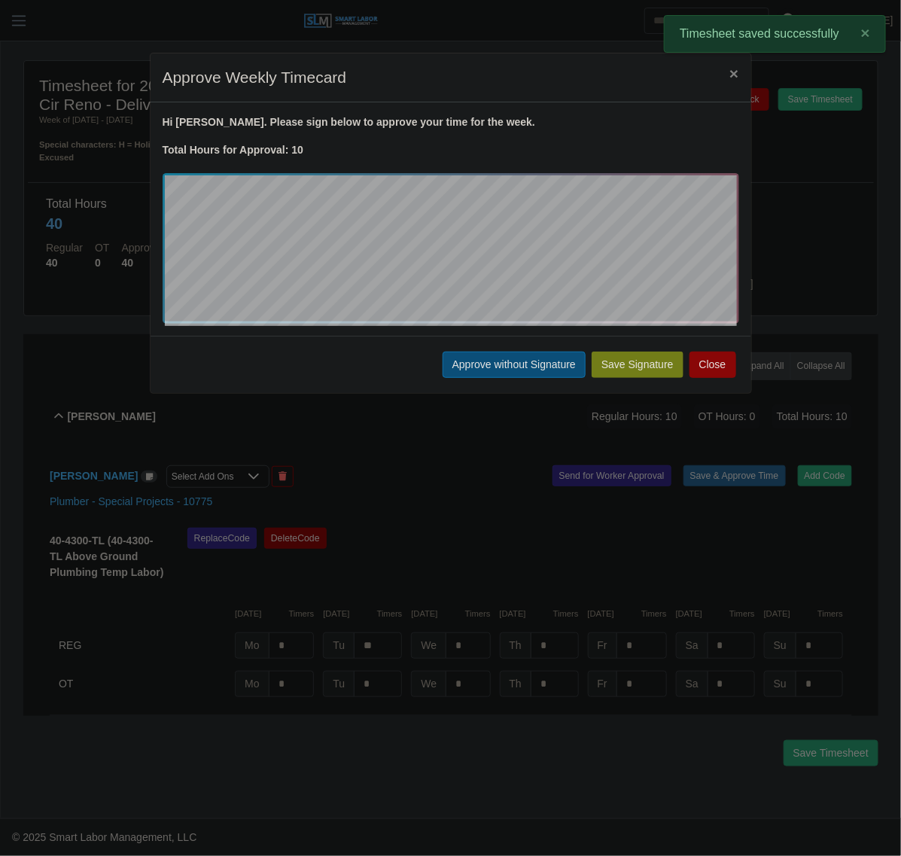
click at [476, 358] on button "Approve without Signature" at bounding box center [514, 365] width 143 height 26
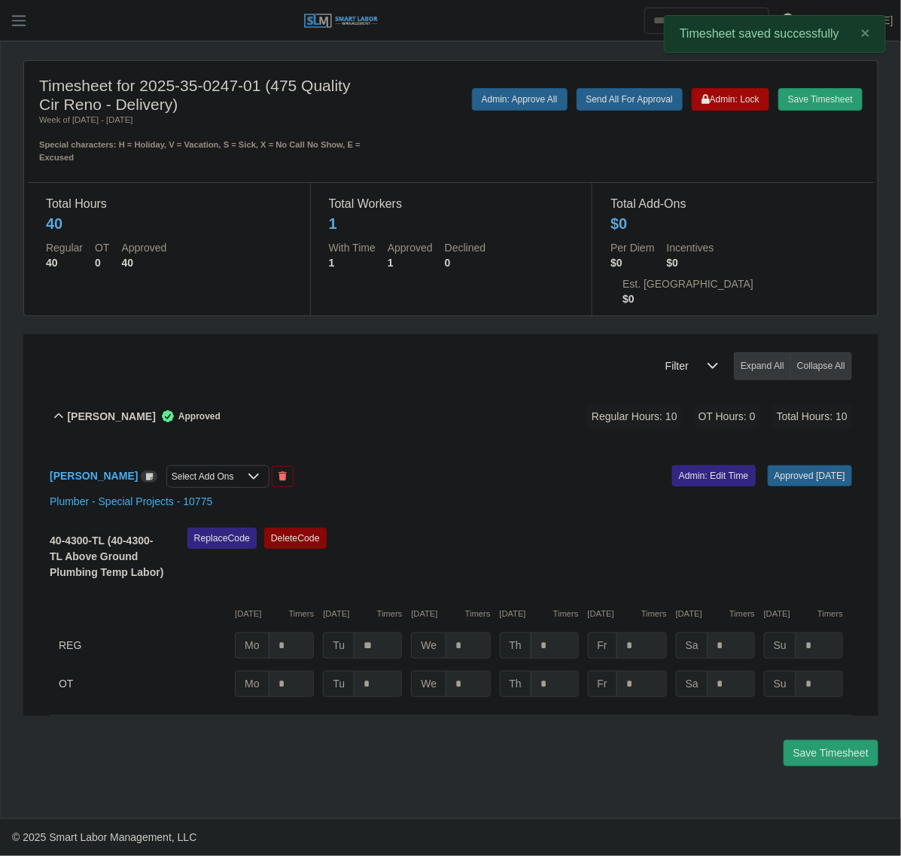
click at [389, 392] on div "John Rawls Approved Regular Hours: 10 OT Hours: 0 Total Hours: 10" at bounding box center [459, 416] width 785 height 61
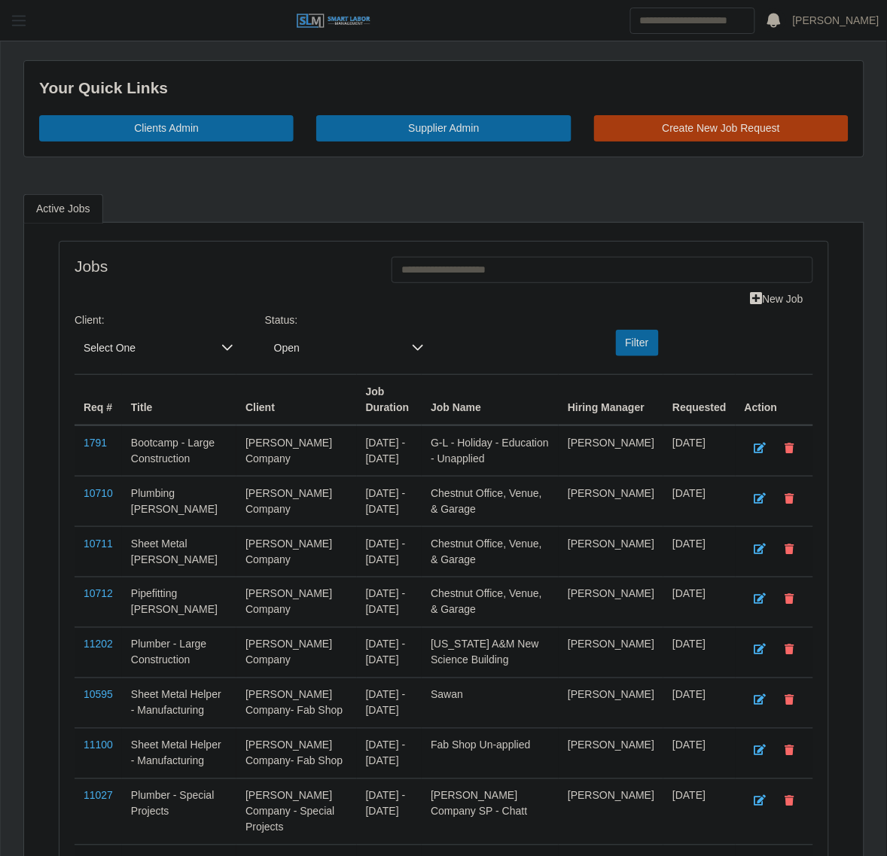
click at [24, 30] on button "button" at bounding box center [19, 20] width 38 height 25
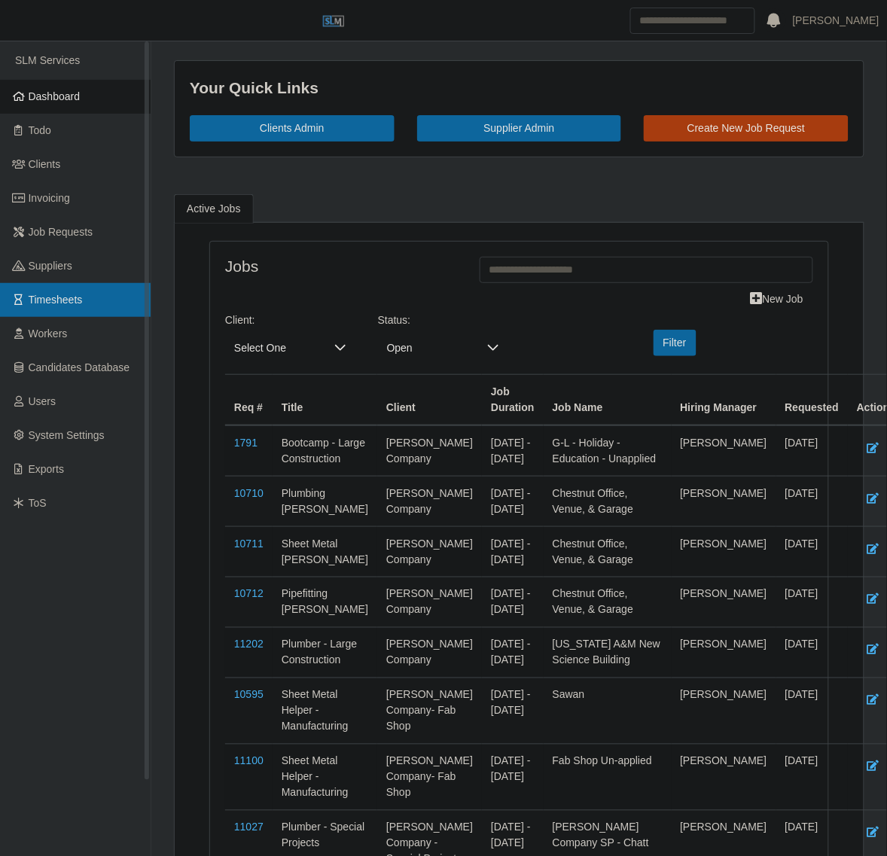
click at [103, 301] on link "Timesheets" at bounding box center [75, 300] width 151 height 34
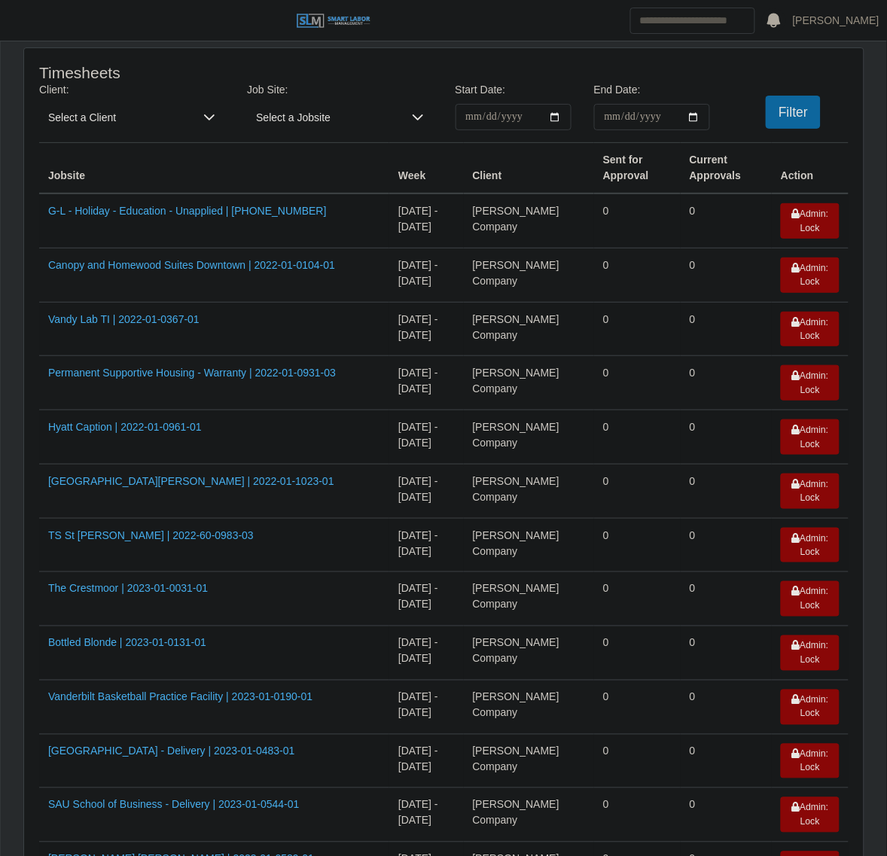
click at [162, 132] on div "**********" at bounding box center [444, 112] width 832 height 60
click at [173, 108] on span "Select a Client" at bounding box center [116, 117] width 155 height 26
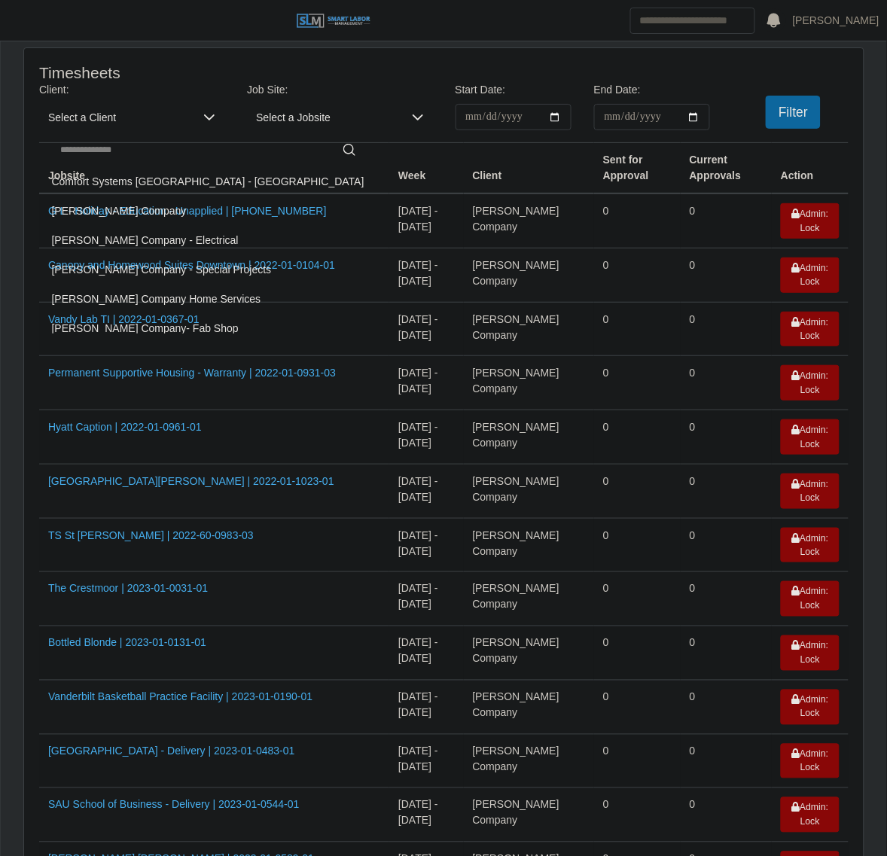
drag, startPoint x: 163, startPoint y: 266, endPoint x: 819, endPoint y: 95, distance: 677.1
click at [164, 266] on span "[PERSON_NAME] Company - Special Projects" at bounding box center [162, 270] width 220 height 16
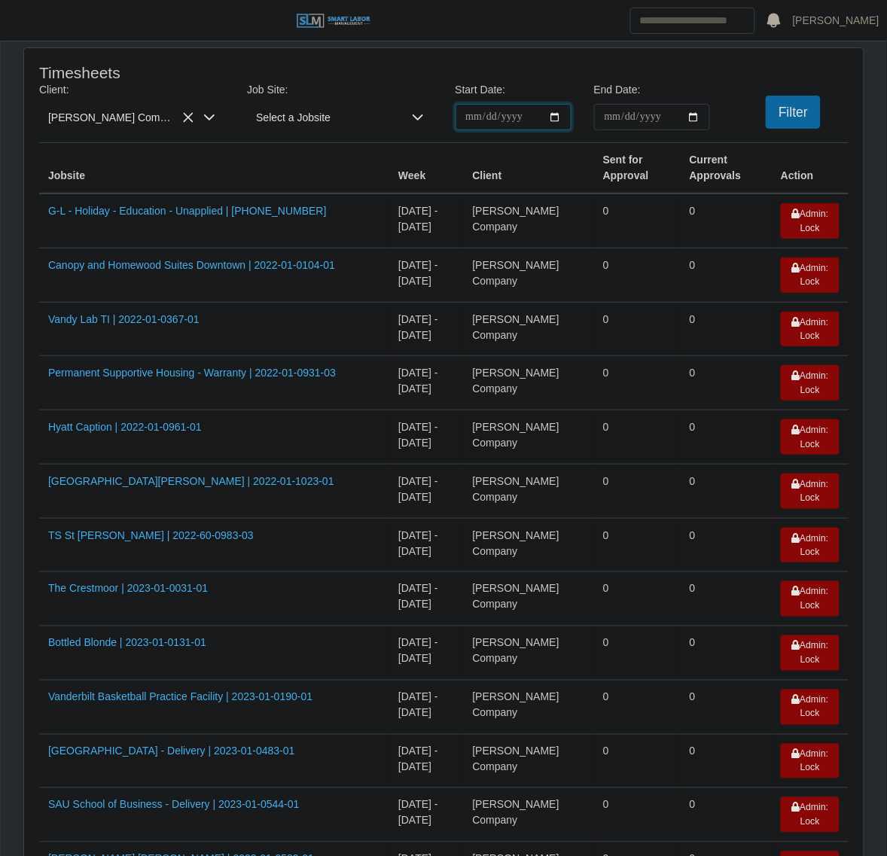
click at [556, 111] on input "**********" at bounding box center [514, 117] width 116 height 26
type input "**********"
click at [699, 117] on input "End Date:" at bounding box center [652, 117] width 116 height 26
type input "**********"
click at [812, 106] on button "Filter" at bounding box center [793, 112] width 55 height 33
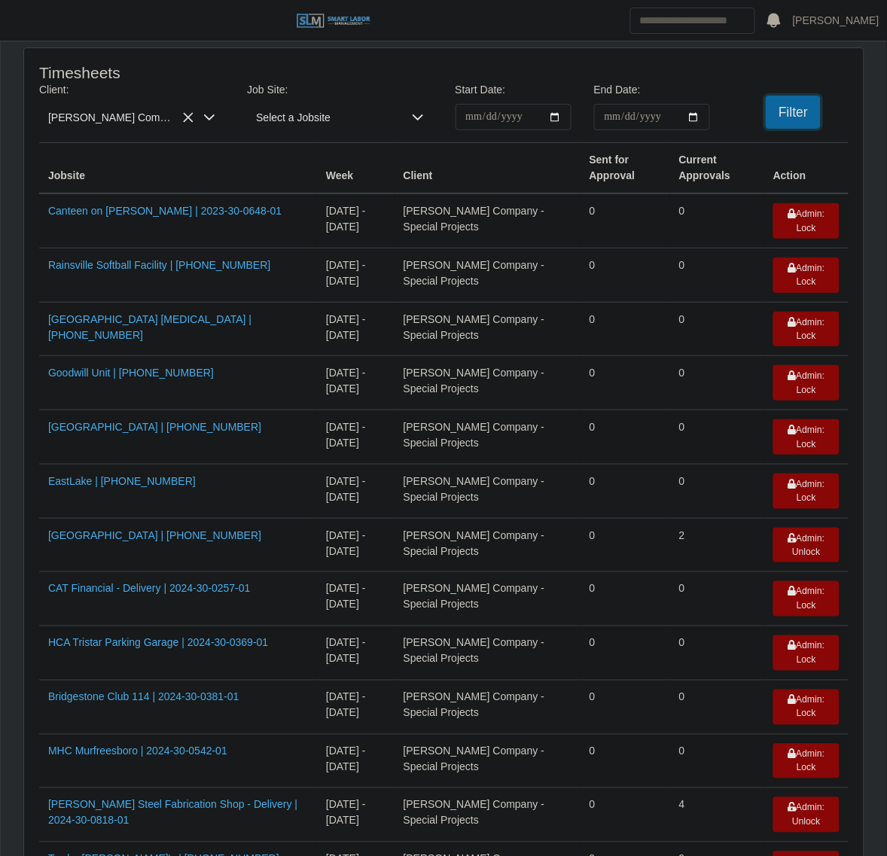
scroll to position [1041, 0]
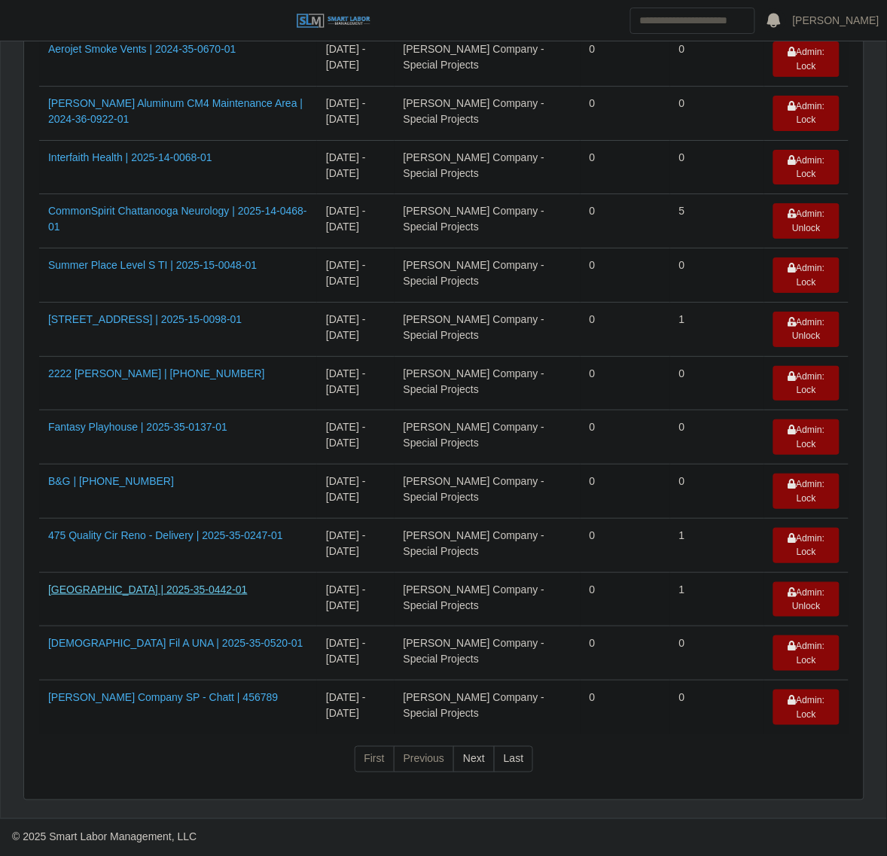
click at [198, 587] on link "Morgan County Rural Park | 2025-35-0442-01" at bounding box center [148, 590] width 200 height 12
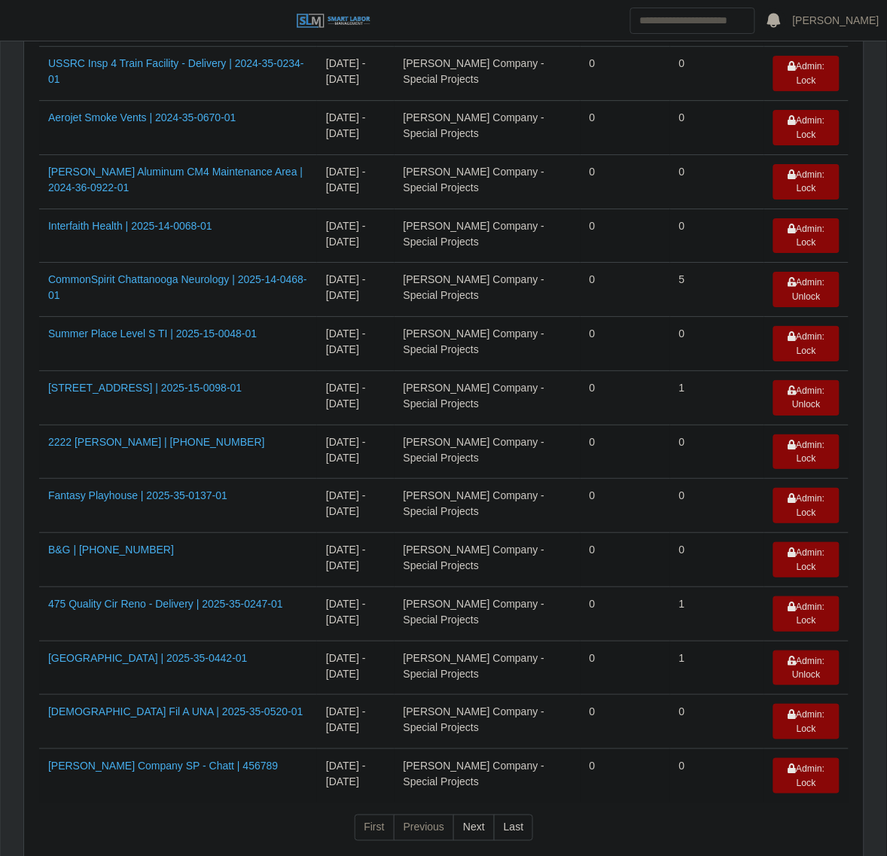
scroll to position [1041, 0]
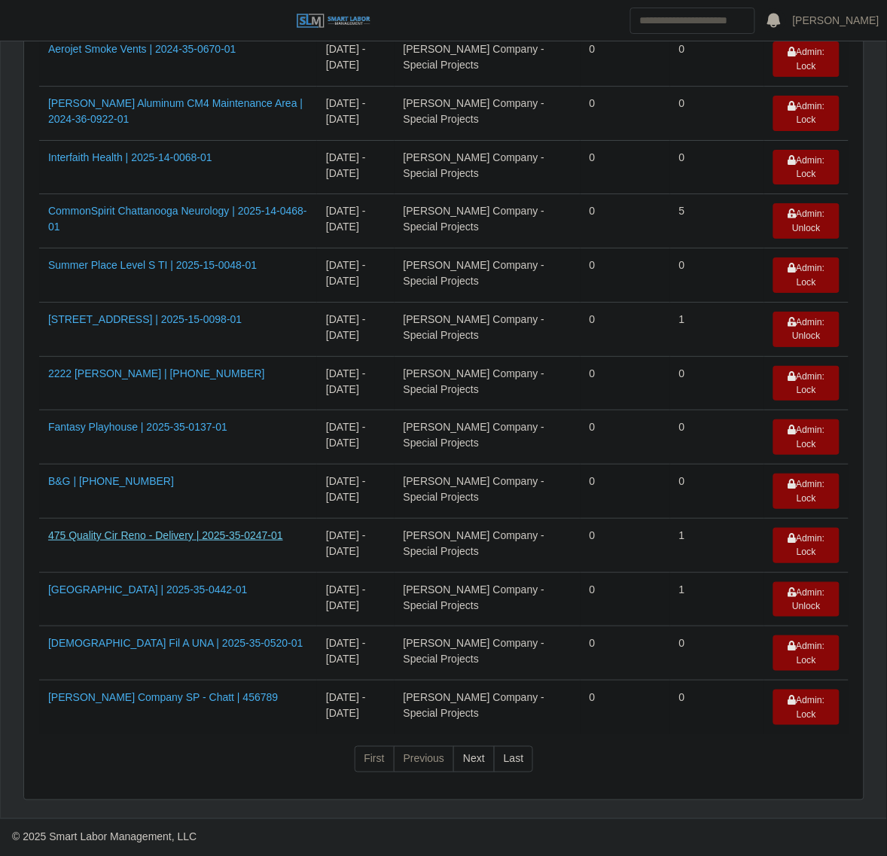
click at [148, 531] on link "475 Quality Cir Reno - Delivery | 2025-35-0247-01" at bounding box center [165, 535] width 235 height 12
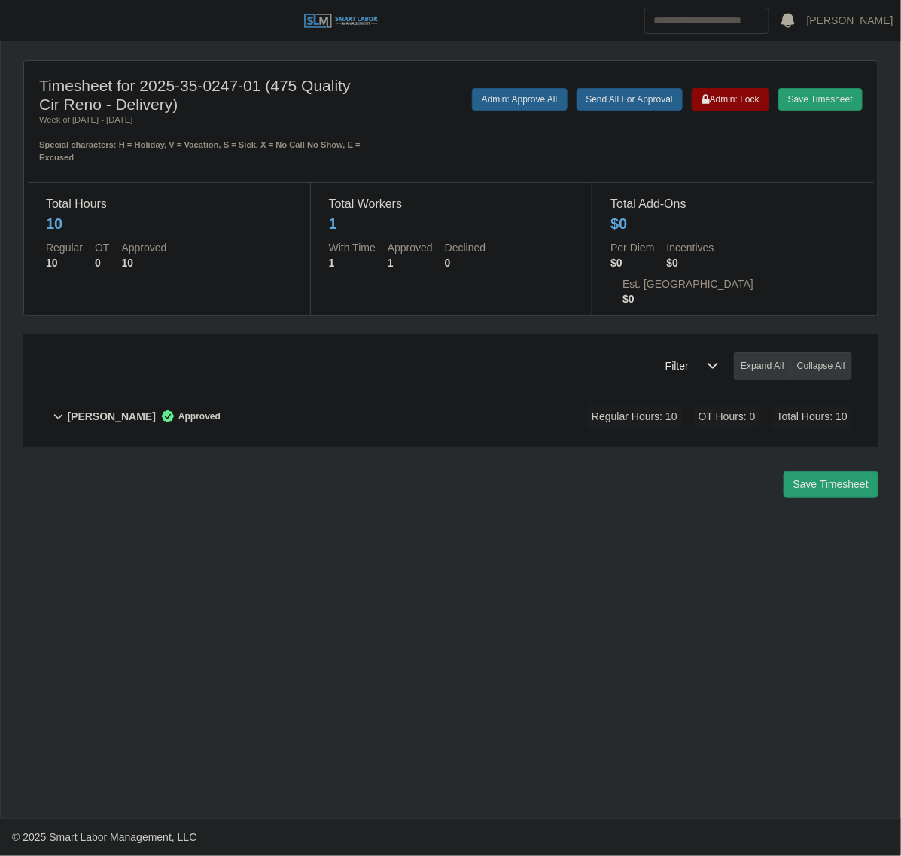
click at [158, 409] on span "Approved" at bounding box center [188, 416] width 65 height 15
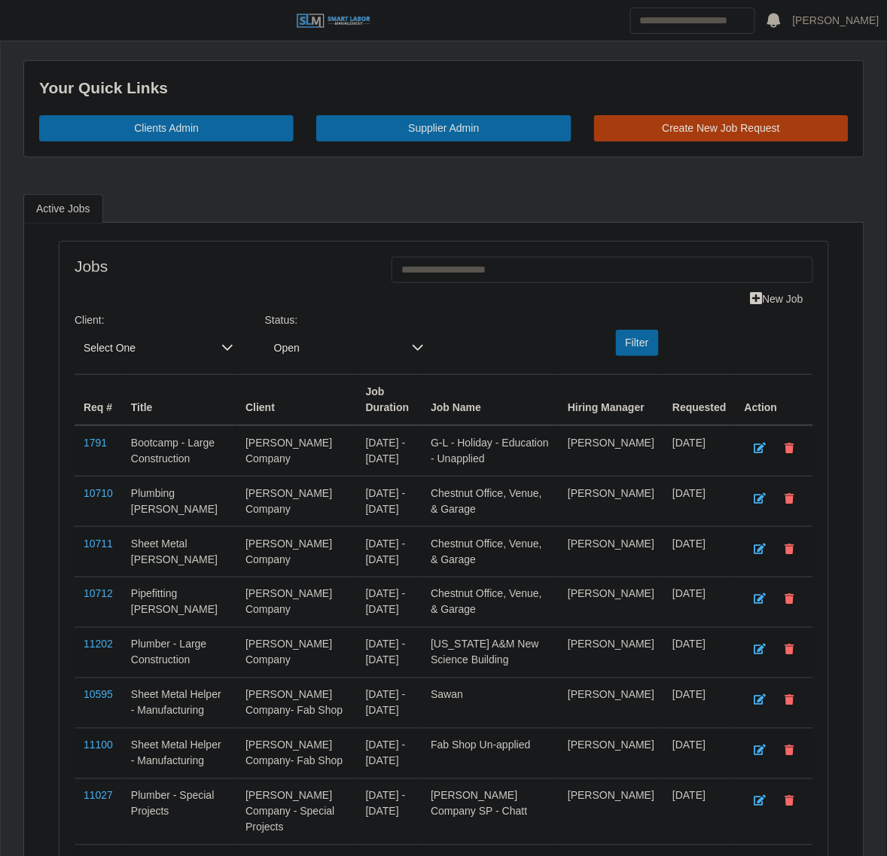
drag, startPoint x: 29, startPoint y: 28, endPoint x: 21, endPoint y: 61, distance: 34.0
click at [29, 28] on button "button" at bounding box center [19, 20] width 38 height 25
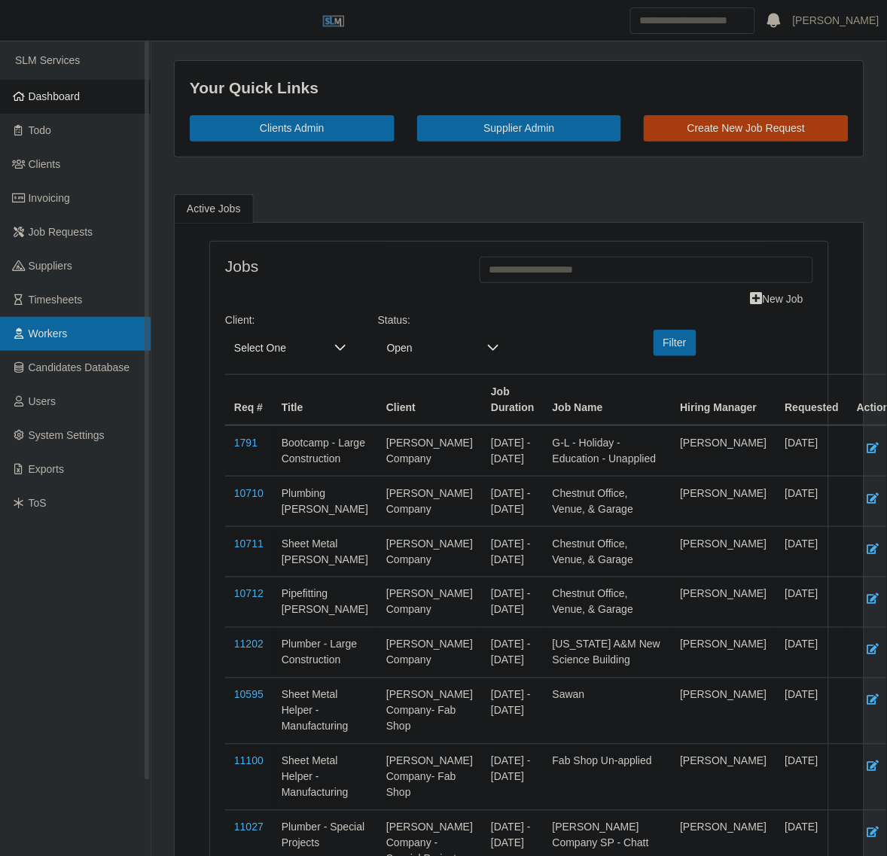
click at [40, 330] on span "Workers" at bounding box center [48, 334] width 39 height 12
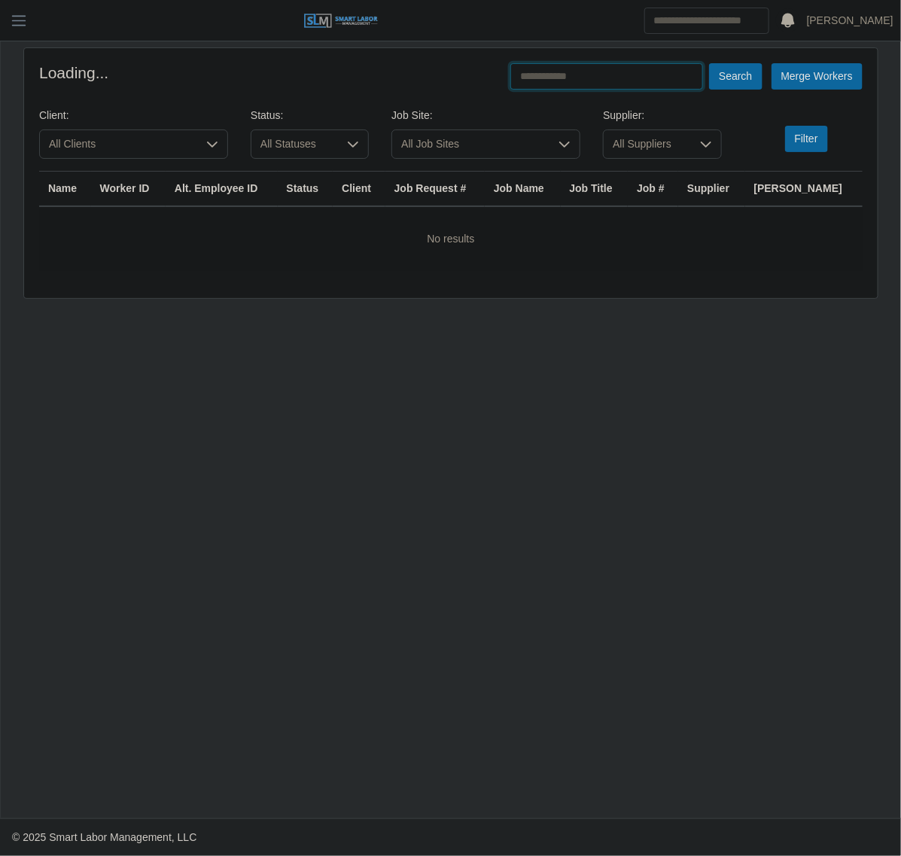
click at [601, 70] on input "text" at bounding box center [607, 76] width 193 height 26
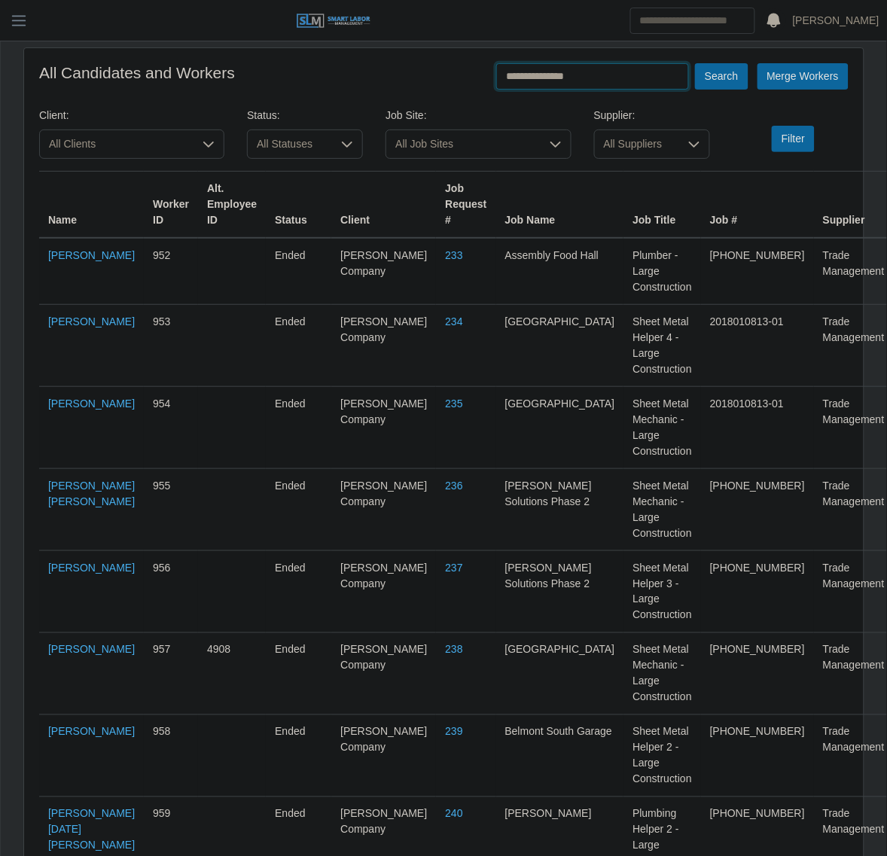
type input "**********"
click at [695, 63] on button "Search" at bounding box center [721, 76] width 53 height 26
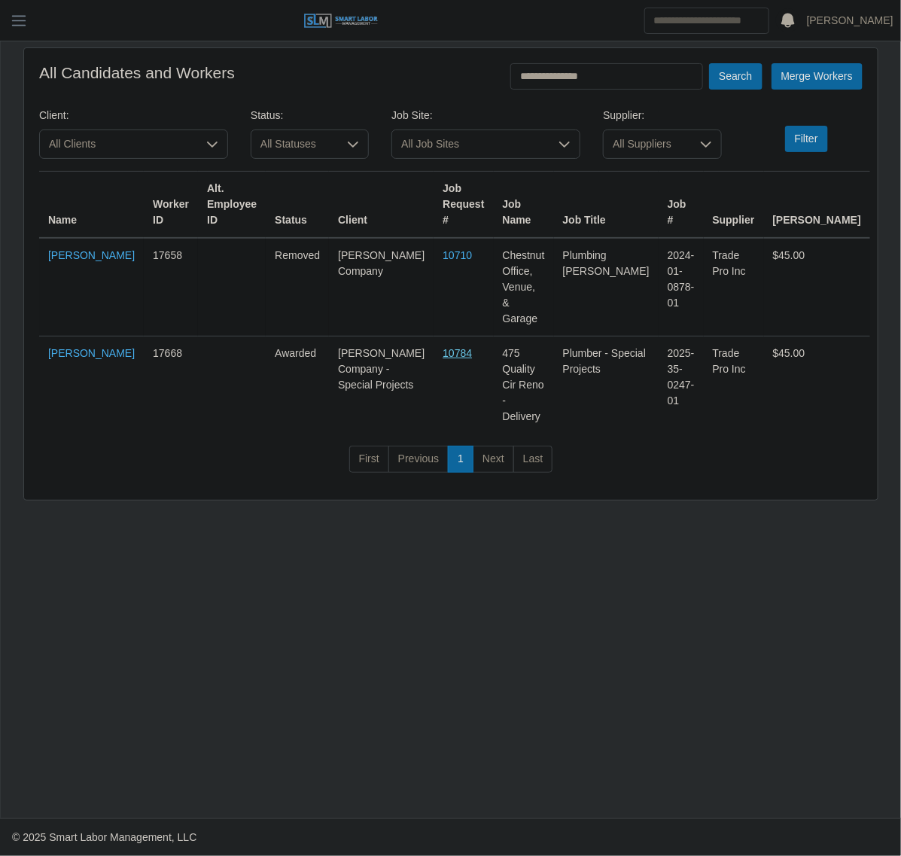
click at [453, 347] on link "10784" at bounding box center [457, 353] width 29 height 12
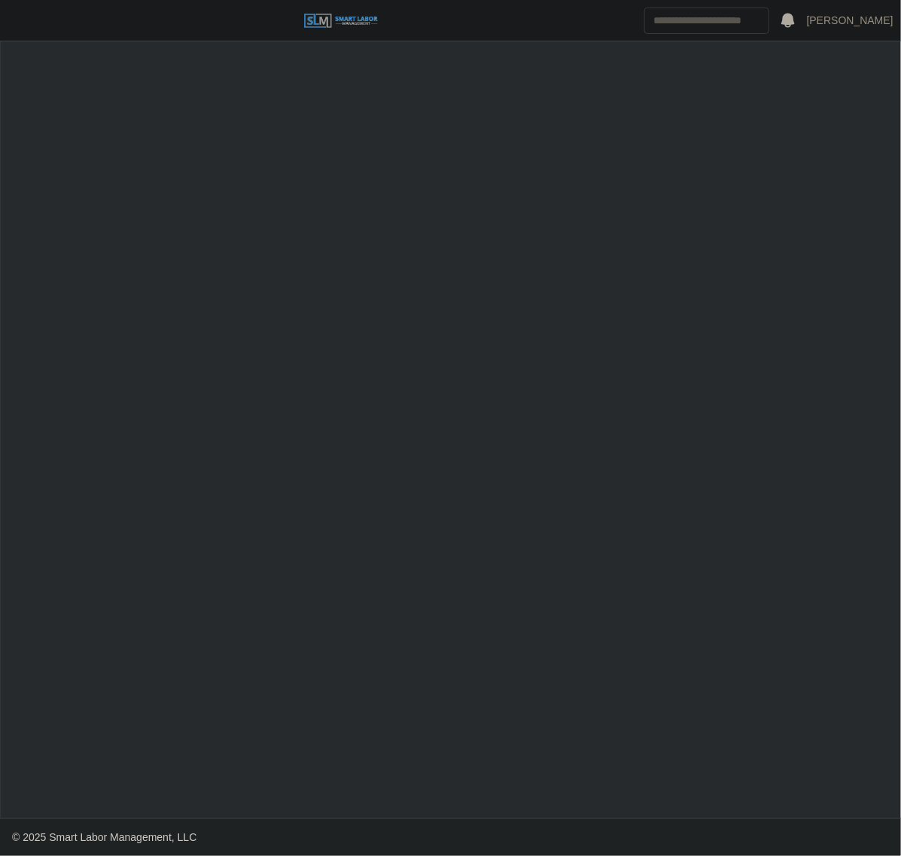
select select "******"
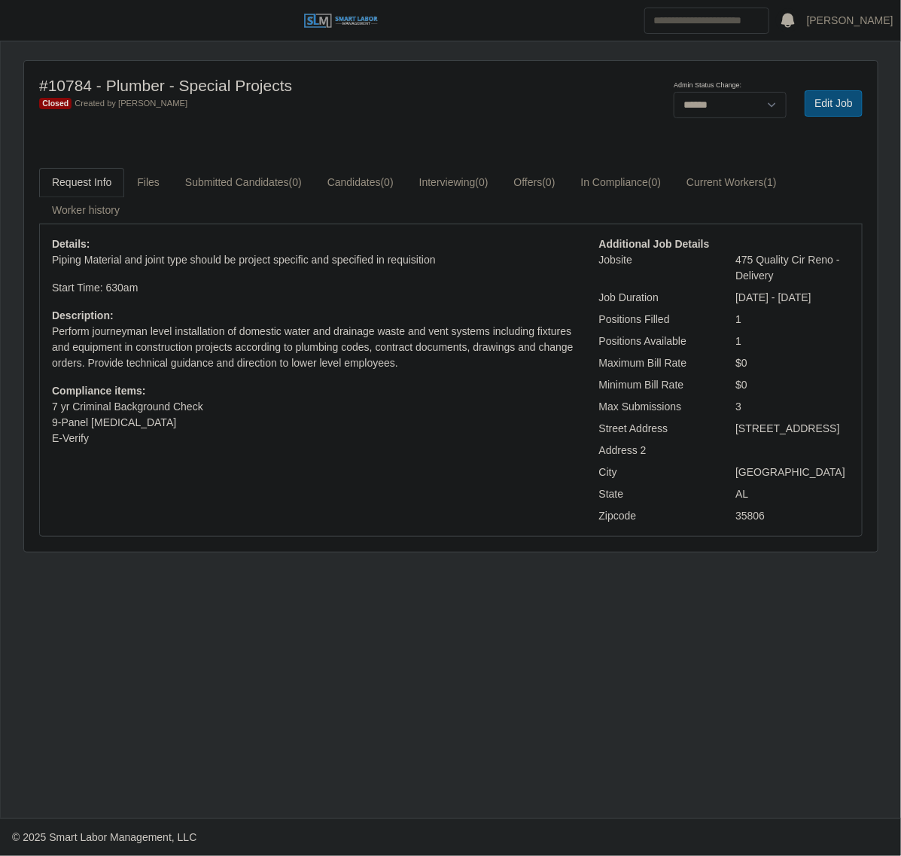
click at [821, 104] on link "Edit Job" at bounding box center [834, 103] width 58 height 26
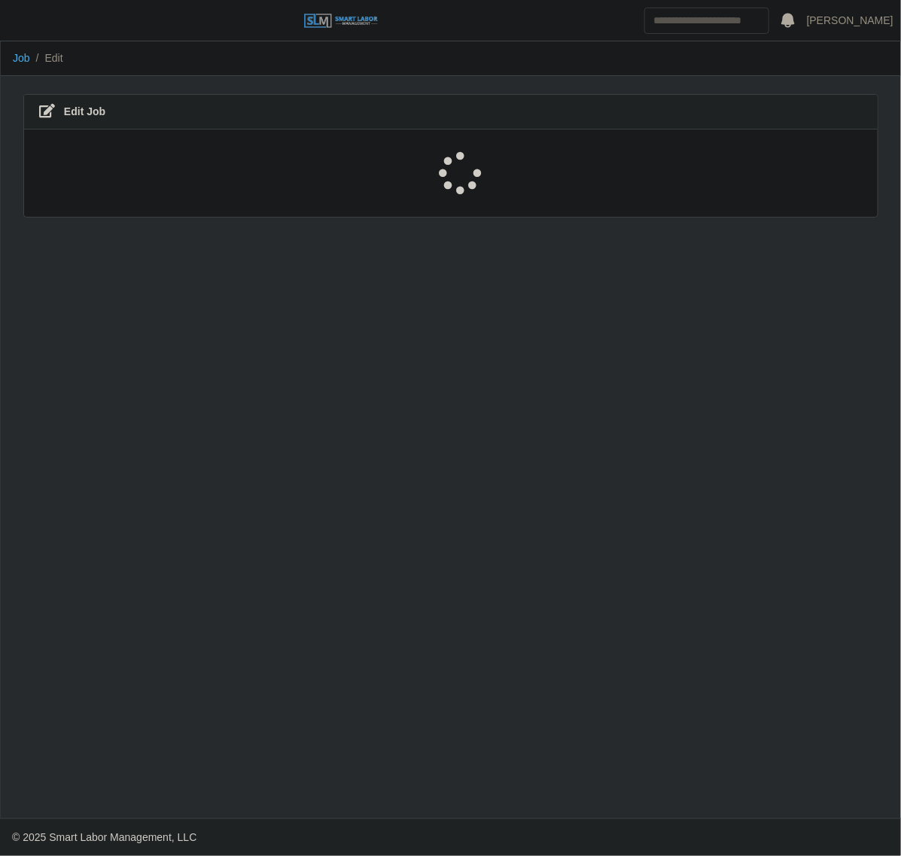
select select "******"
select select "****"
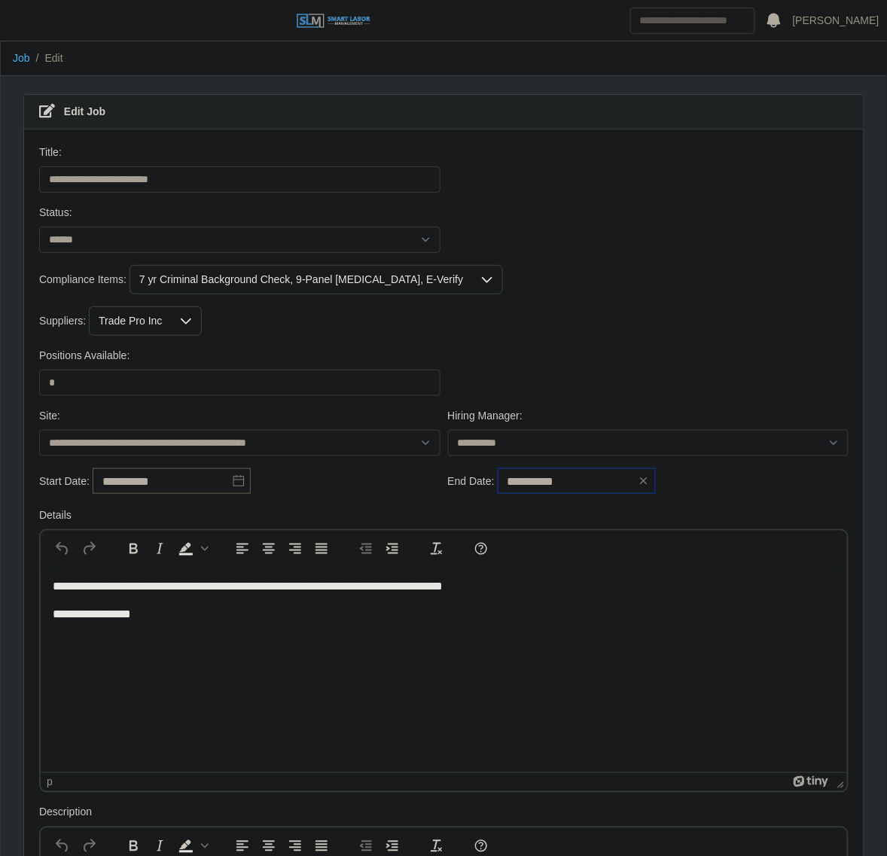
click at [586, 478] on input "**********" at bounding box center [577, 481] width 158 height 26
click at [633, 285] on icon "button" at bounding box center [633, 282] width 15 height 12
click at [493, 453] on div "30" at bounding box center [487, 452] width 24 height 14
type input "**********"
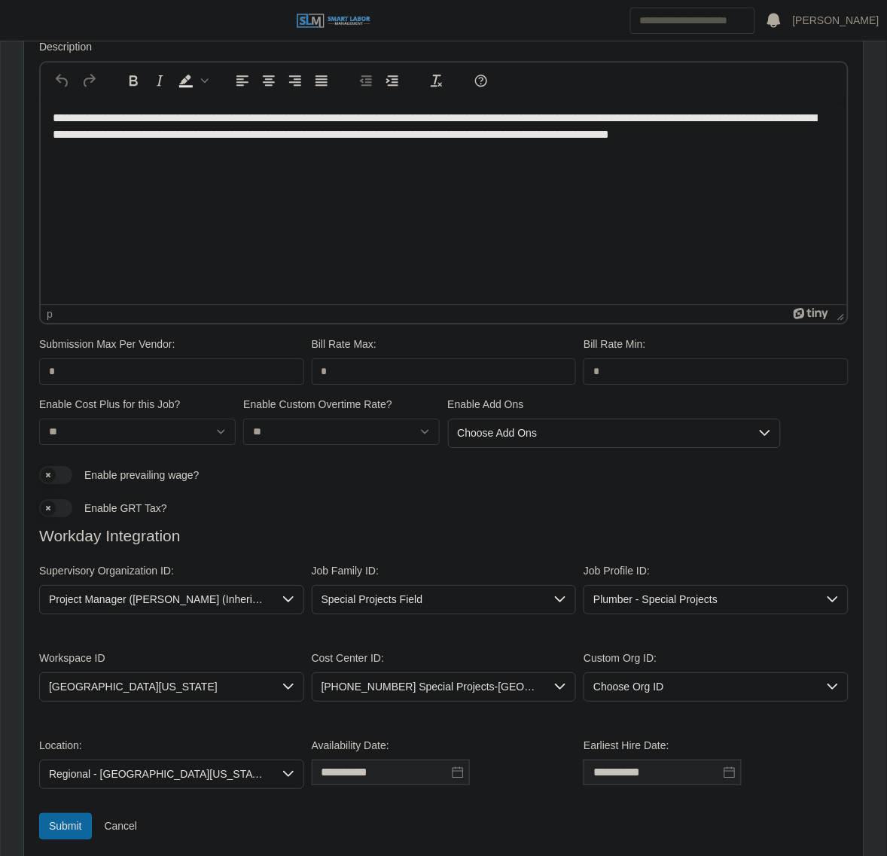
scroll to position [836, 0]
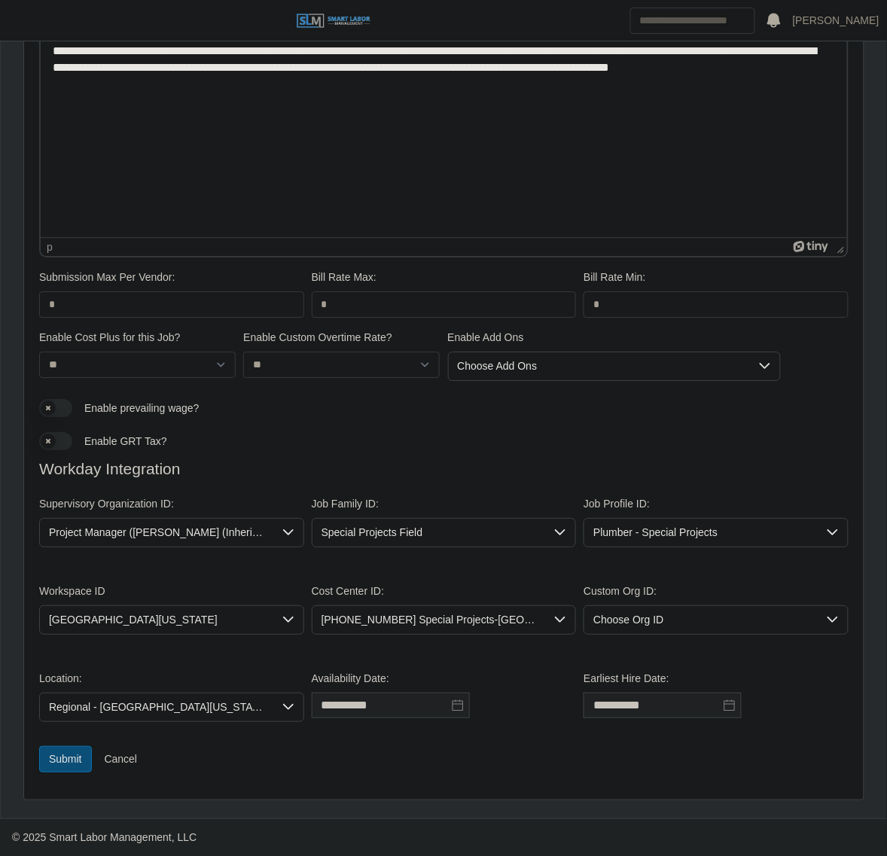
click at [62, 767] on button "Submit" at bounding box center [65, 759] width 53 height 26
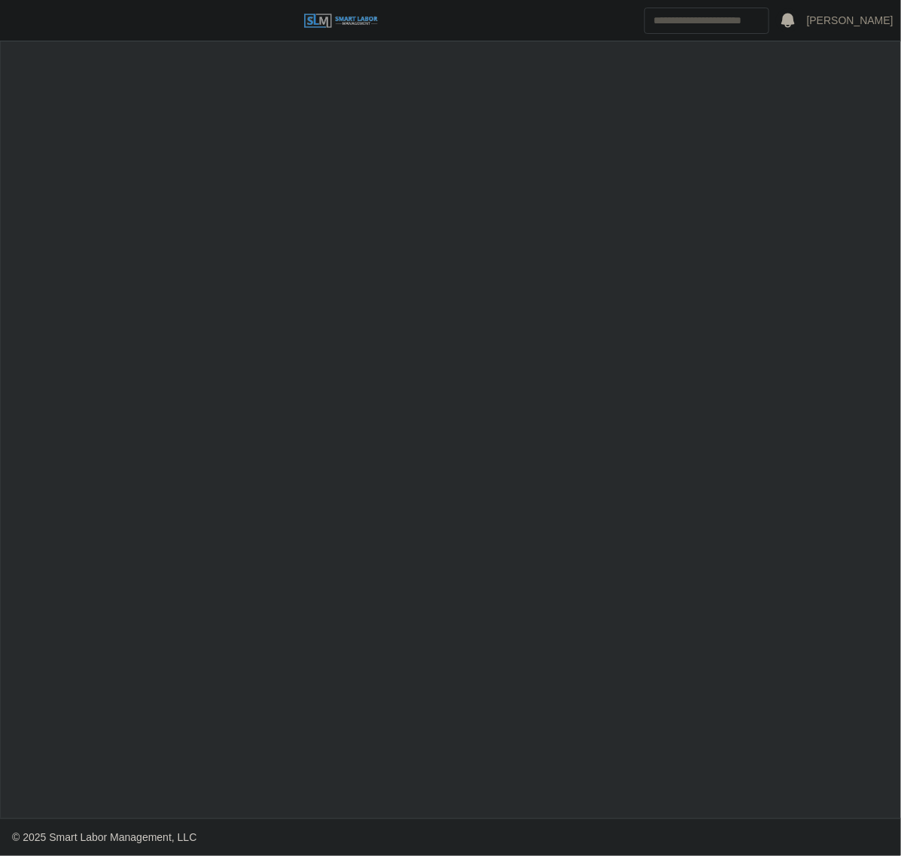
select select "******"
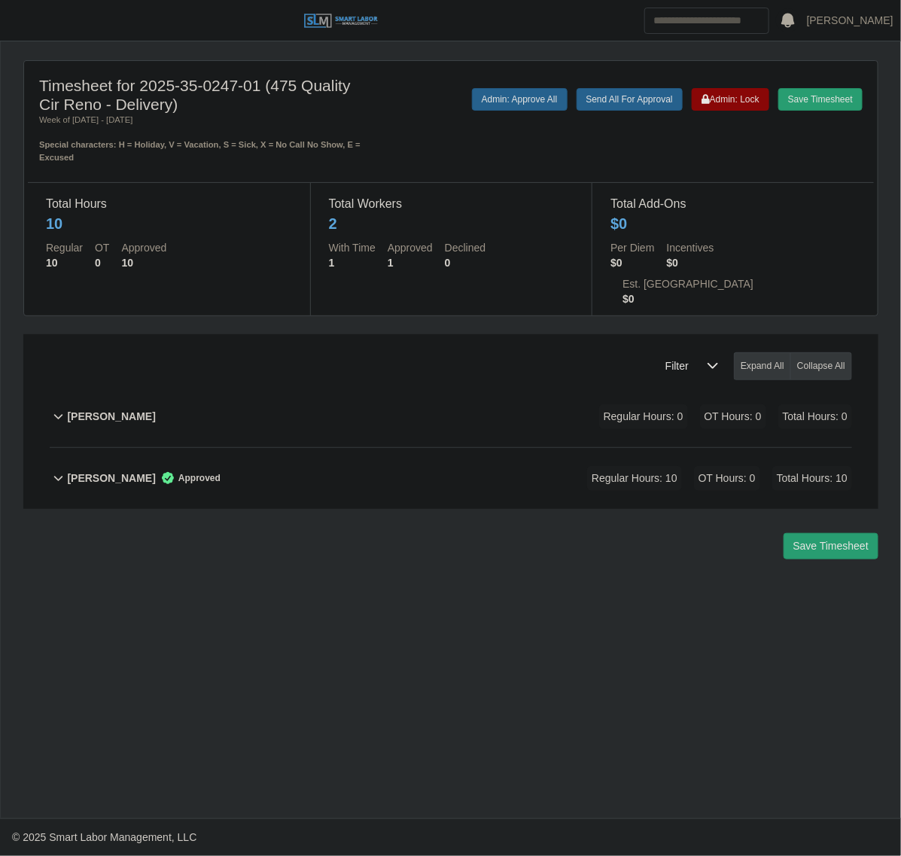
click at [446, 386] on div "James Hendricks Regular Hours: 0 OT Hours: 0 Total Hours: 0" at bounding box center [459, 416] width 785 height 61
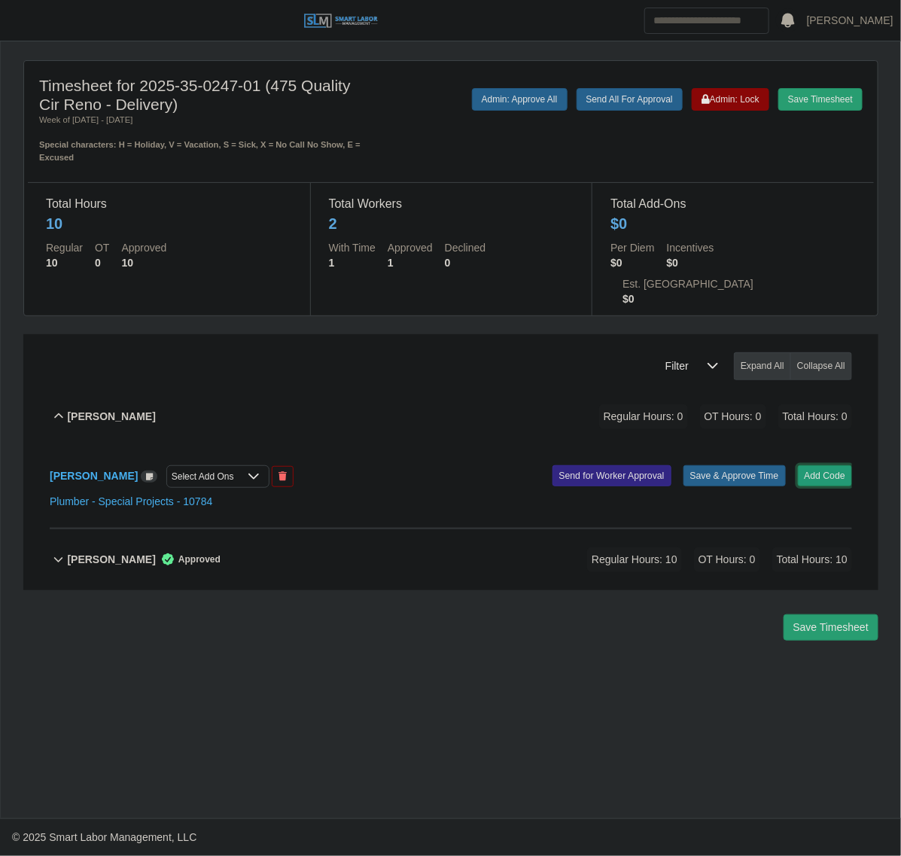
click at [830, 465] on button "Add Code" at bounding box center [825, 475] width 55 height 21
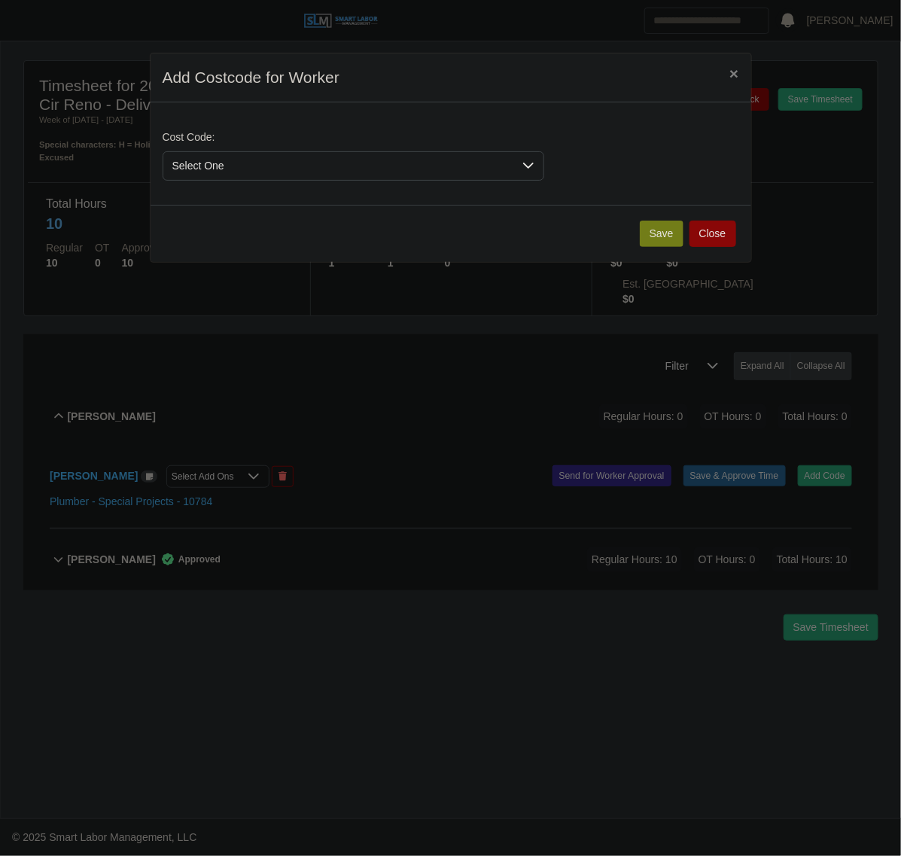
click at [258, 166] on span "Select One" at bounding box center [338, 166] width 350 height 28
click at [663, 239] on button "Save" at bounding box center [662, 234] width 44 height 26
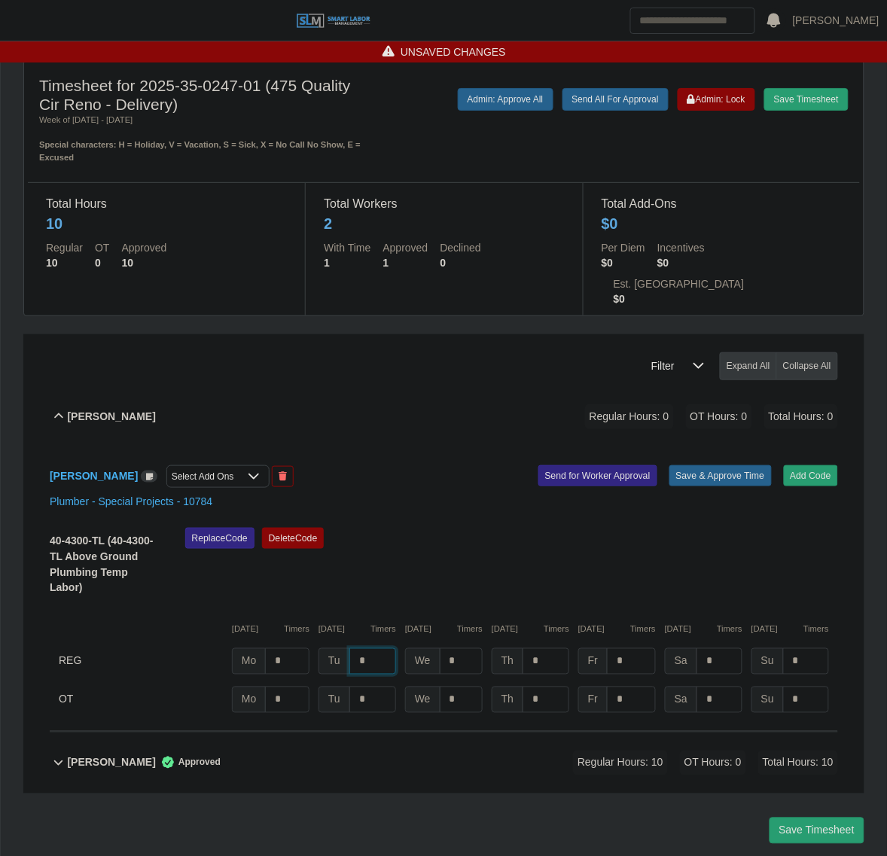
click at [385, 648] on input "*" at bounding box center [372, 661] width 47 height 26
type input "*"
type input "**"
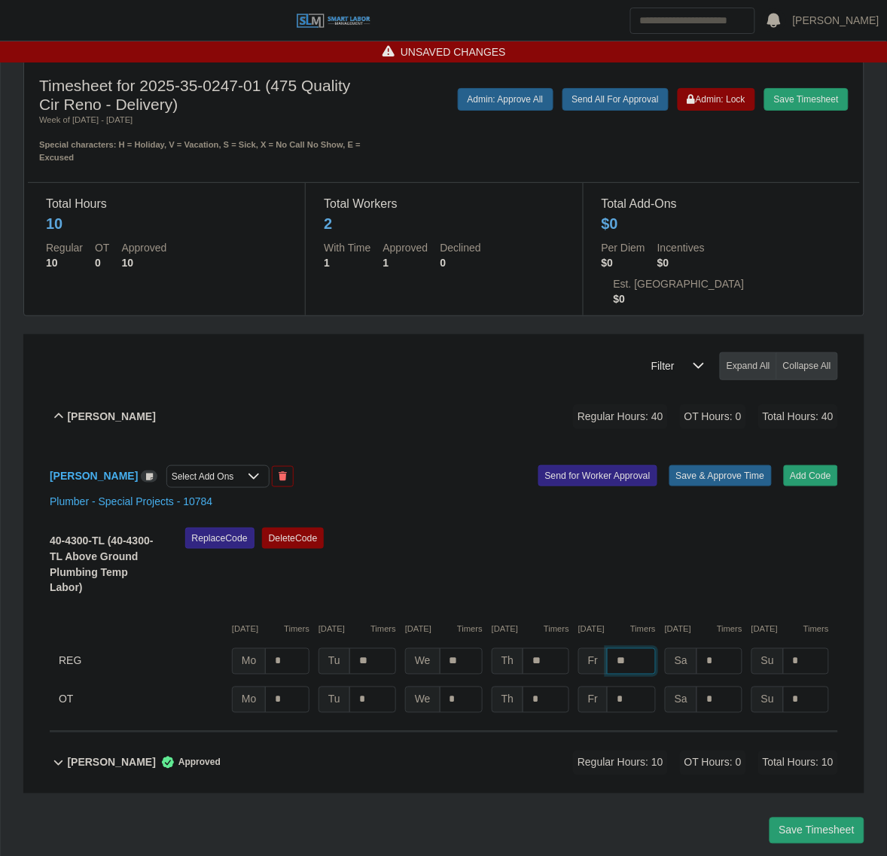
type input "**"
click at [737, 465] on button "Save & Approve Time" at bounding box center [721, 475] width 102 height 21
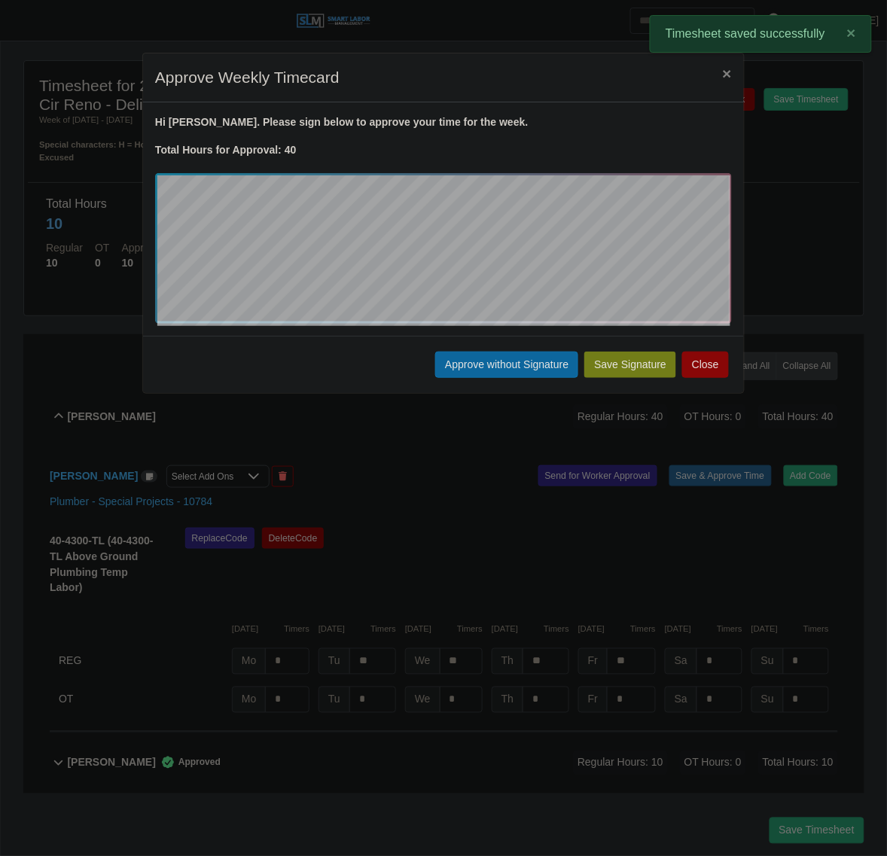
click at [462, 348] on div "Save Signature Approve without Signature Close" at bounding box center [443, 364] width 601 height 57
click at [463, 371] on button "Approve without Signature" at bounding box center [506, 365] width 143 height 26
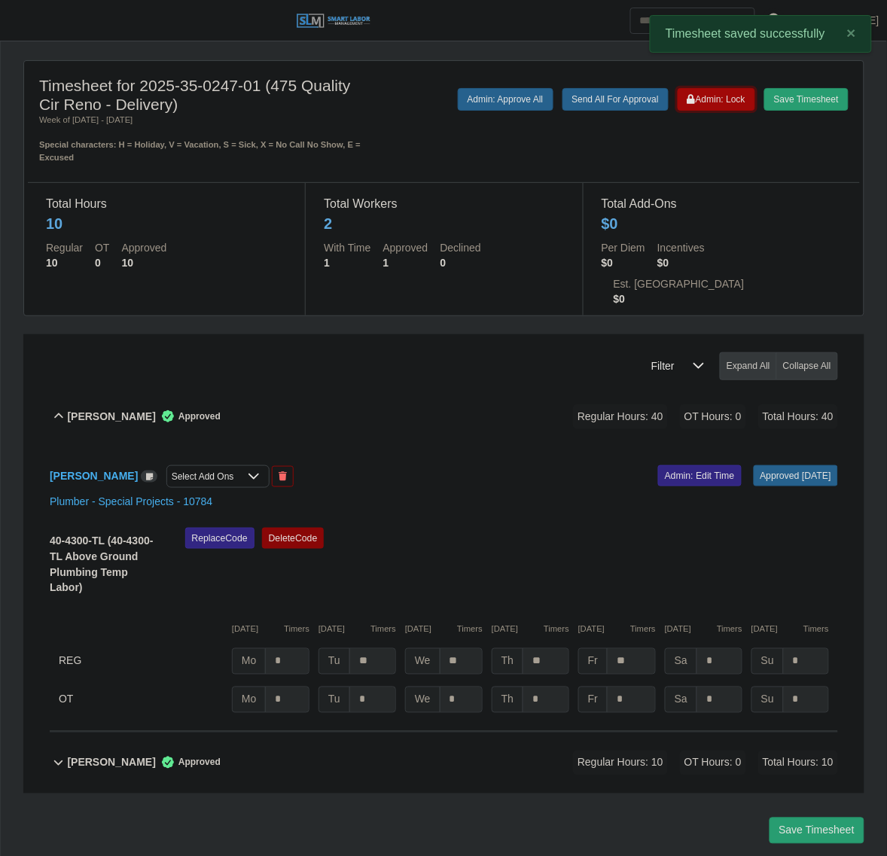
click at [724, 91] on button "Admin: Lock" at bounding box center [717, 99] width 78 height 23
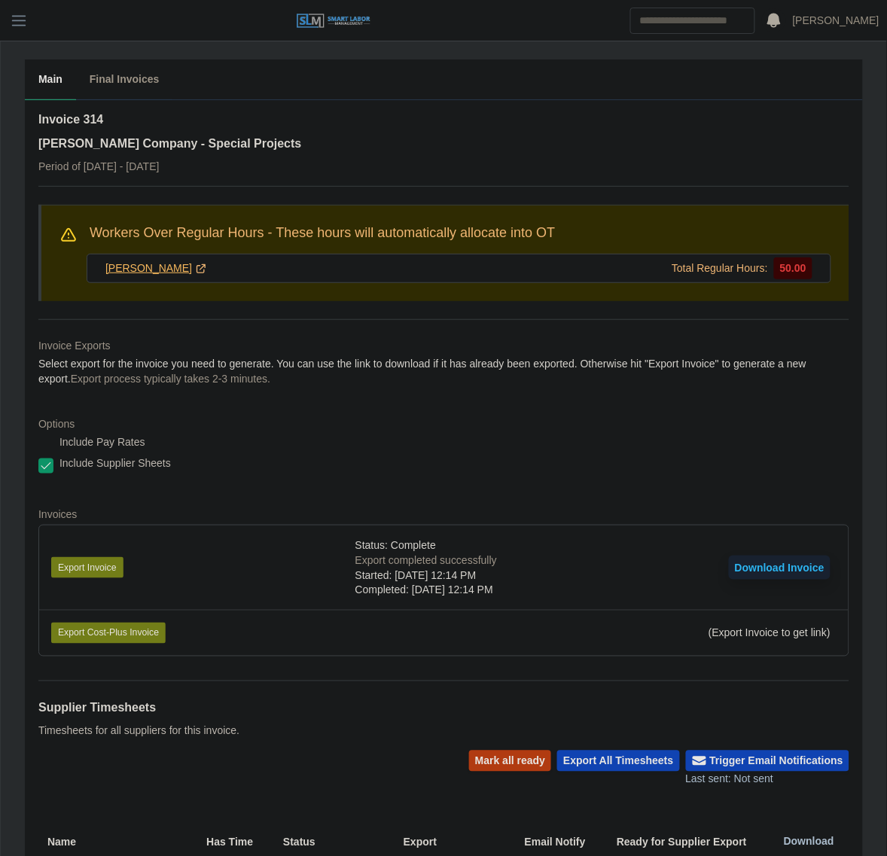
click at [136, 261] on link "[PERSON_NAME]" at bounding box center [156, 269] width 102 height 16
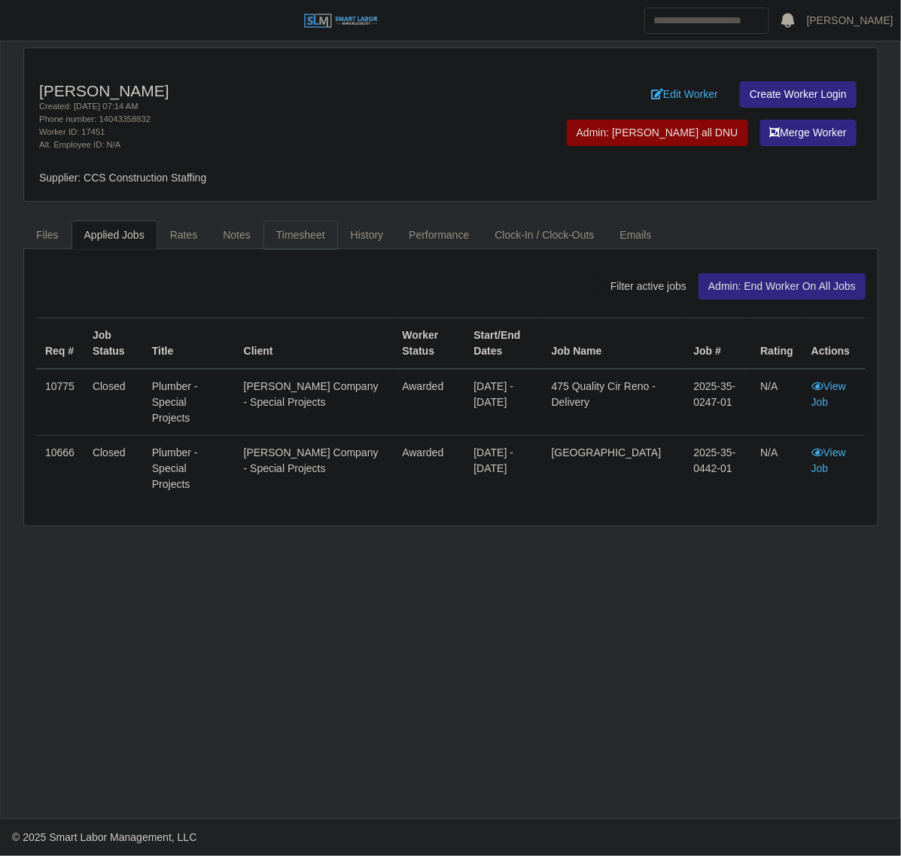
click at [328, 245] on link "Timesheet" at bounding box center [301, 235] width 75 height 29
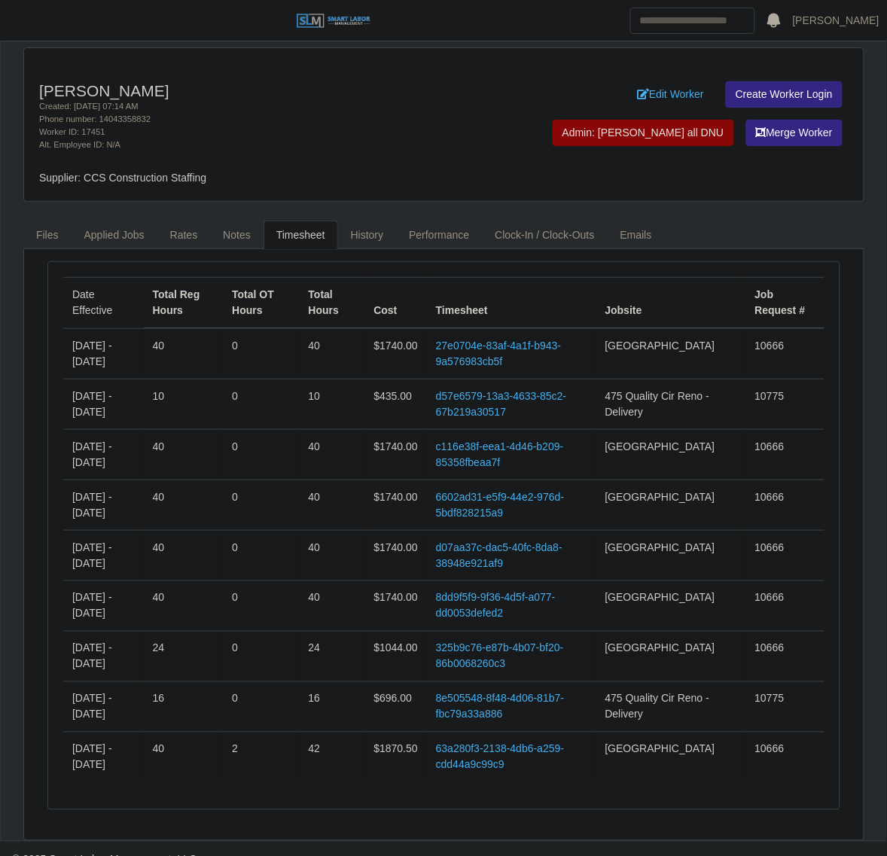
click at [520, 389] on td "d57e6579-13a3-4633-85c2-67b219a30517" at bounding box center [511, 405] width 169 height 50
click at [513, 395] on link "d57e6579-13a3-4633-85c2-67b219a30517" at bounding box center [501, 404] width 131 height 28
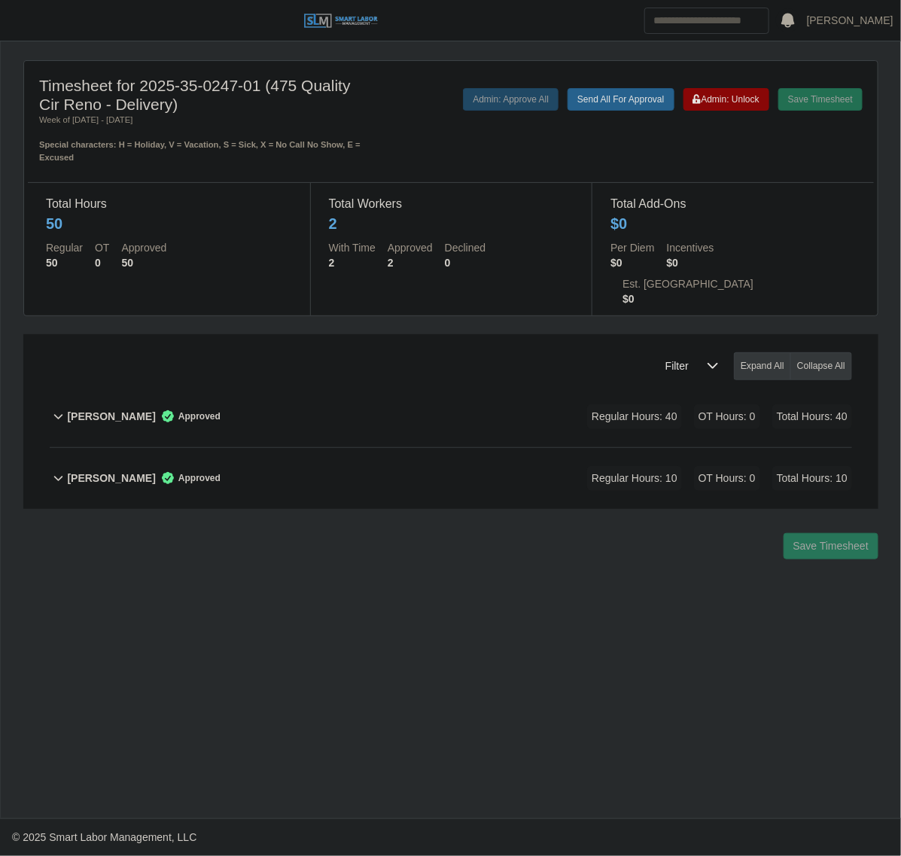
click at [321, 448] on div "[PERSON_NAME] Approved Regular Hours: 10 OT Hours: 0 Total Hours: 10" at bounding box center [459, 478] width 785 height 61
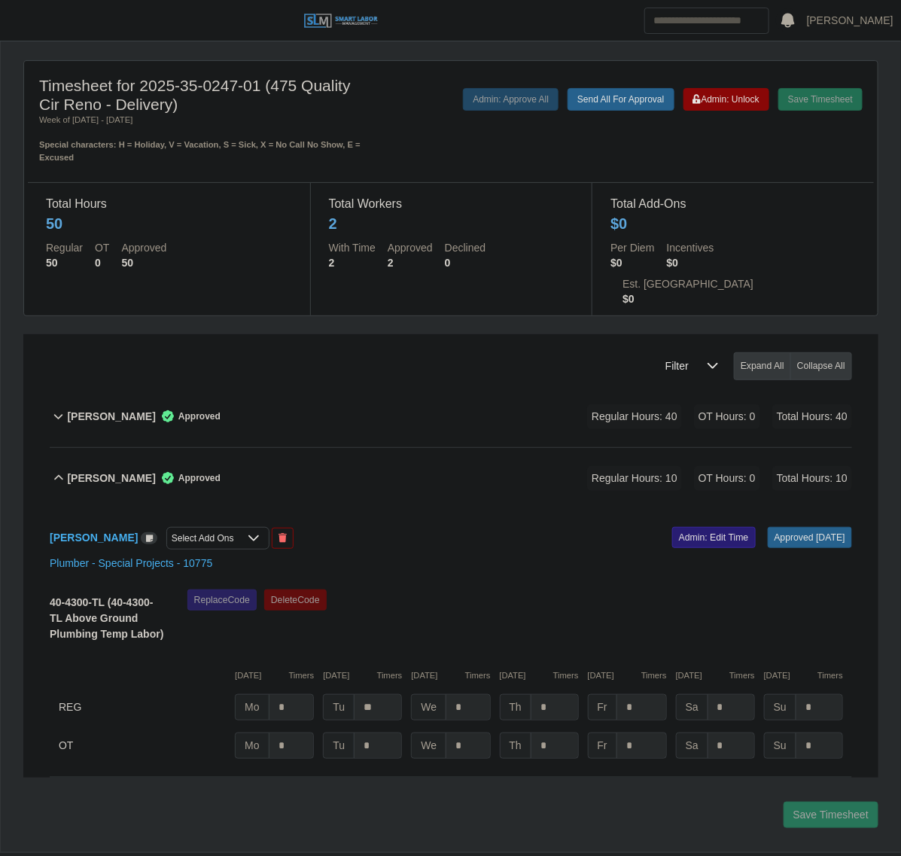
click at [673, 527] on link "Admin: Edit Time" at bounding box center [715, 537] width 84 height 21
click at [740, 111] on div "Save Timesheet Admin: Unlock Send All For Approval Admin: Approve All" at bounding box center [627, 126] width 494 height 76
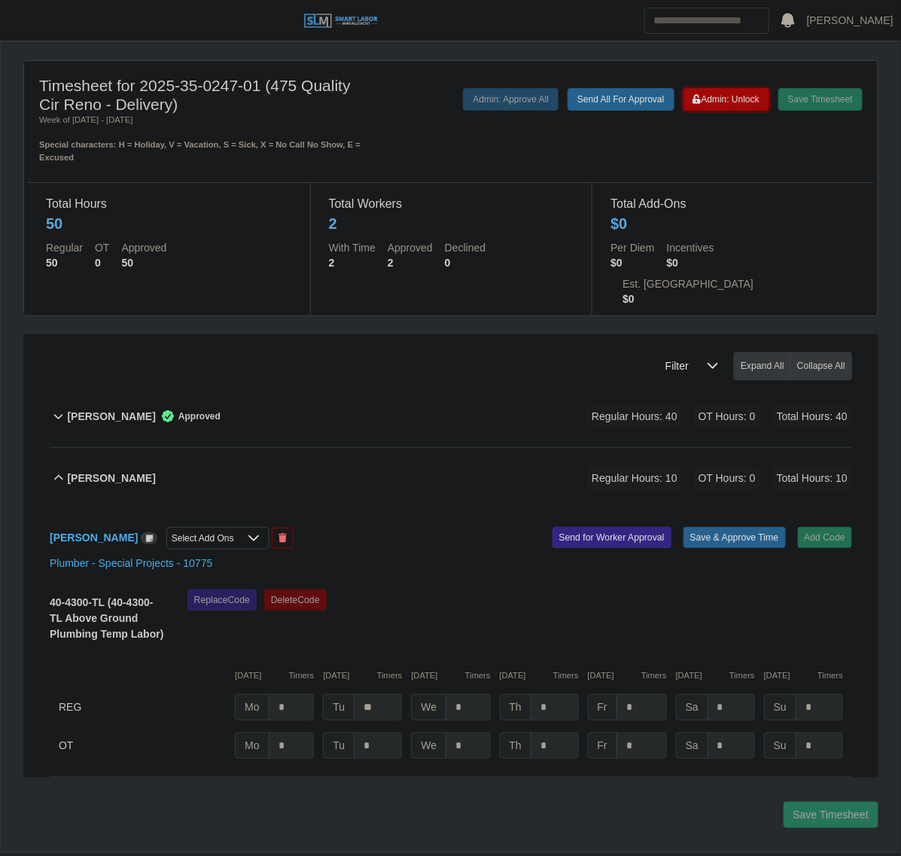
click at [742, 106] on button "Admin: Unlock" at bounding box center [727, 99] width 86 height 23
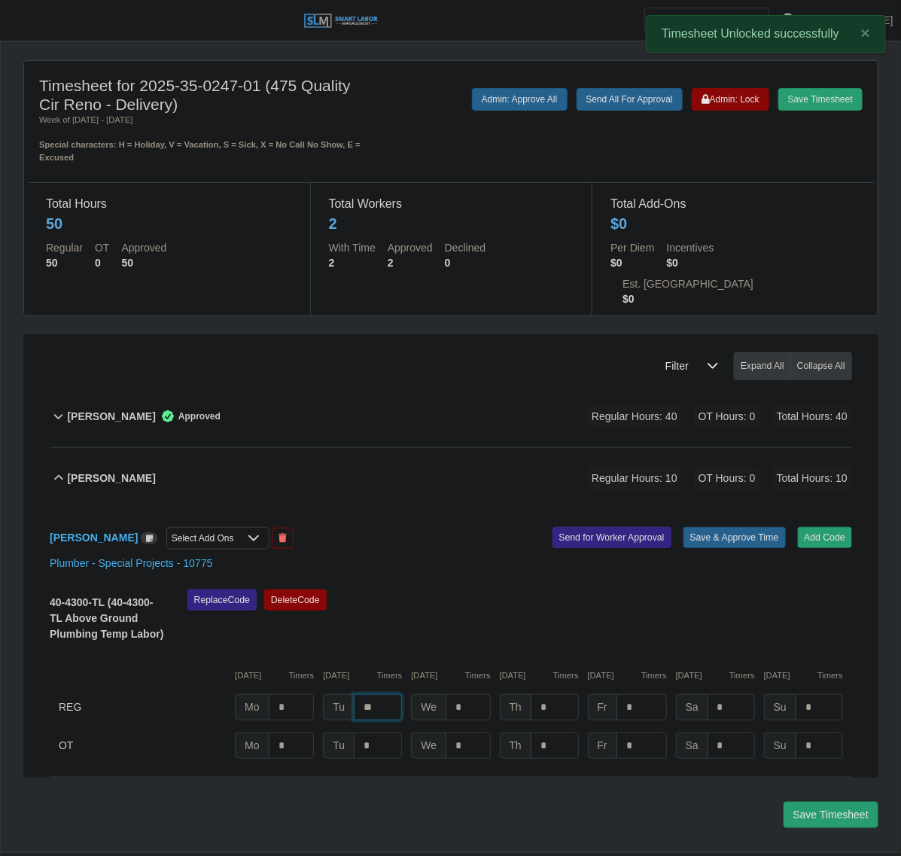
click at [379, 694] on input "**" at bounding box center [378, 707] width 48 height 26
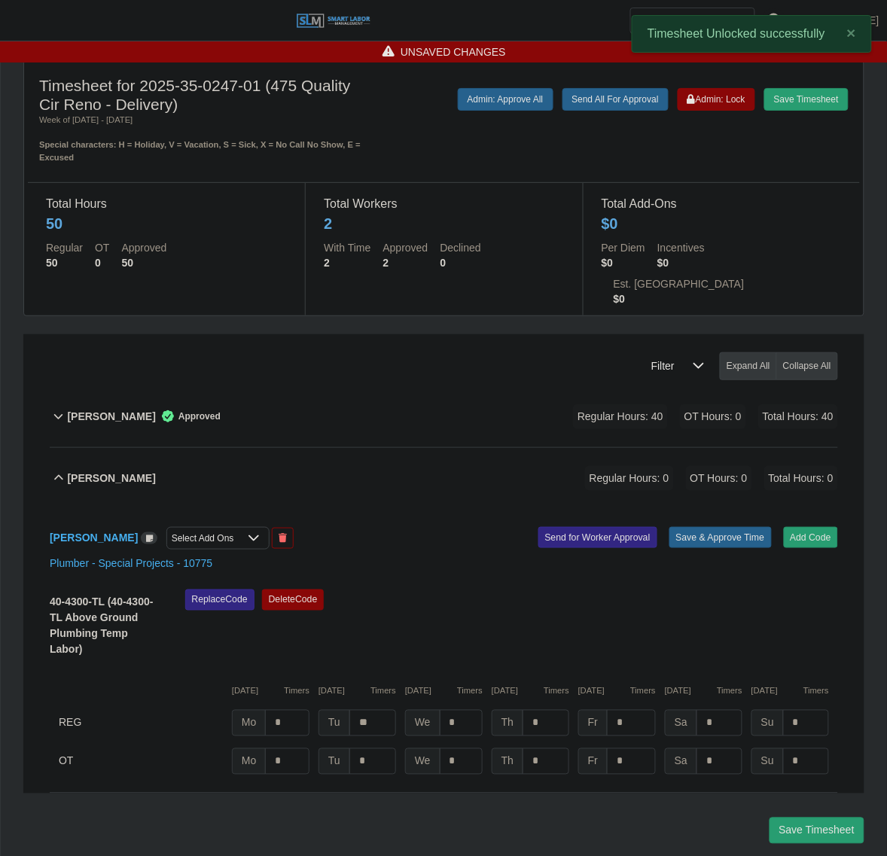
click at [523, 593] on div "Replace Code [GEOGRAPHIC_DATA] Code" at bounding box center [512, 629] width 676 height 78
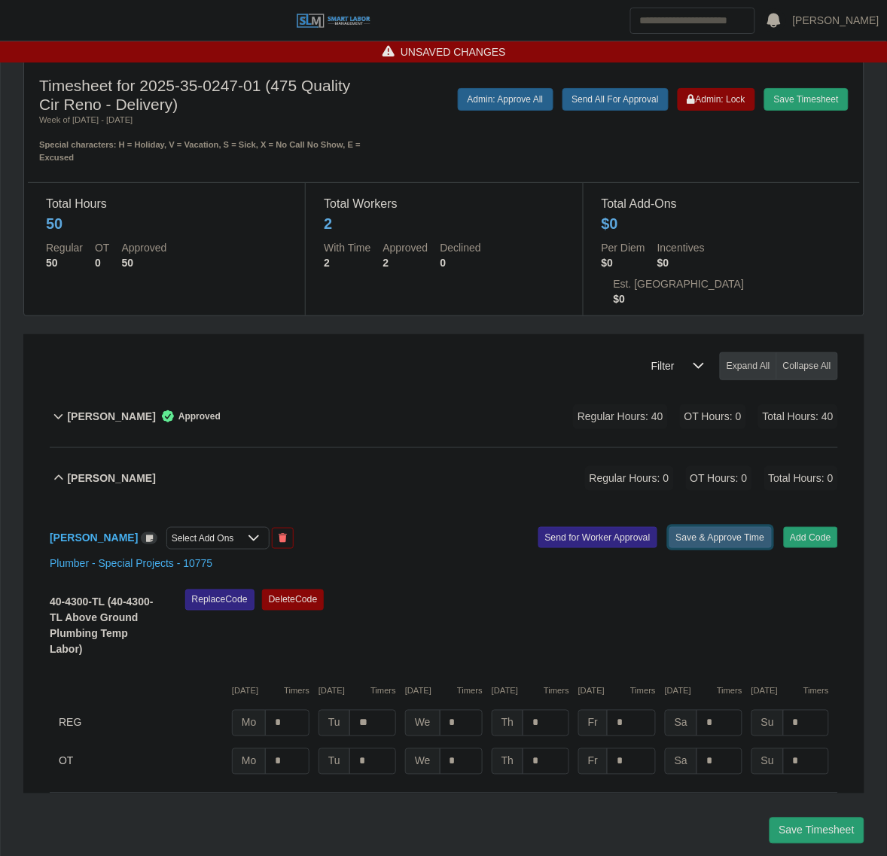
click at [695, 527] on button "Save & Approve Time" at bounding box center [721, 537] width 102 height 21
type input "*"
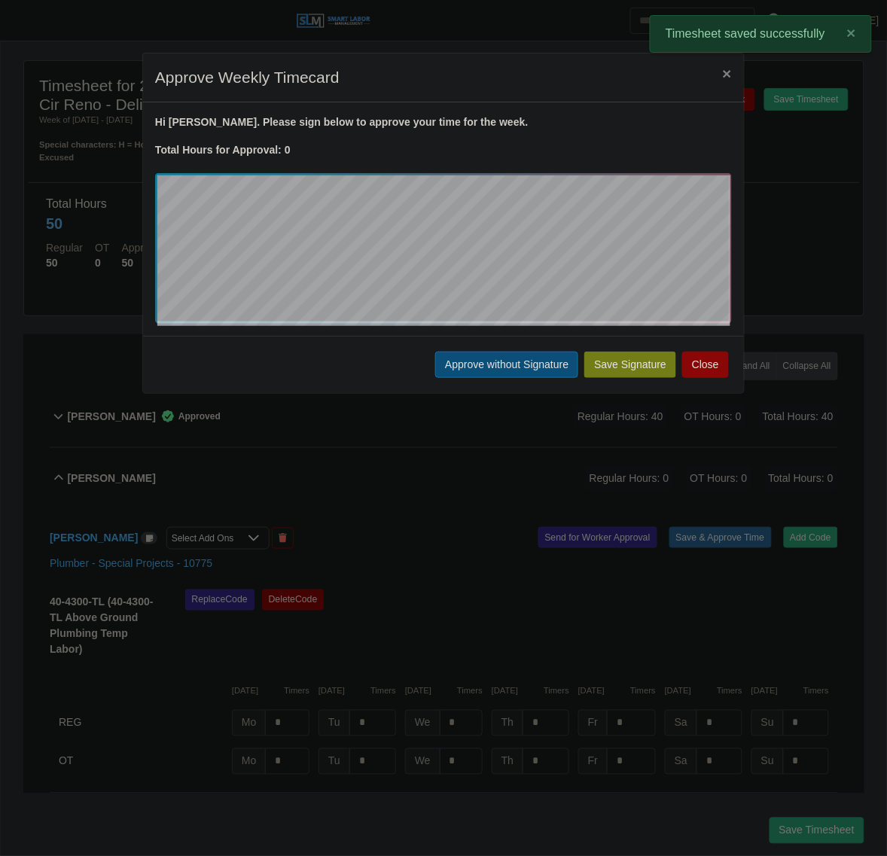
click at [483, 363] on button "Approve without Signature" at bounding box center [506, 365] width 143 height 26
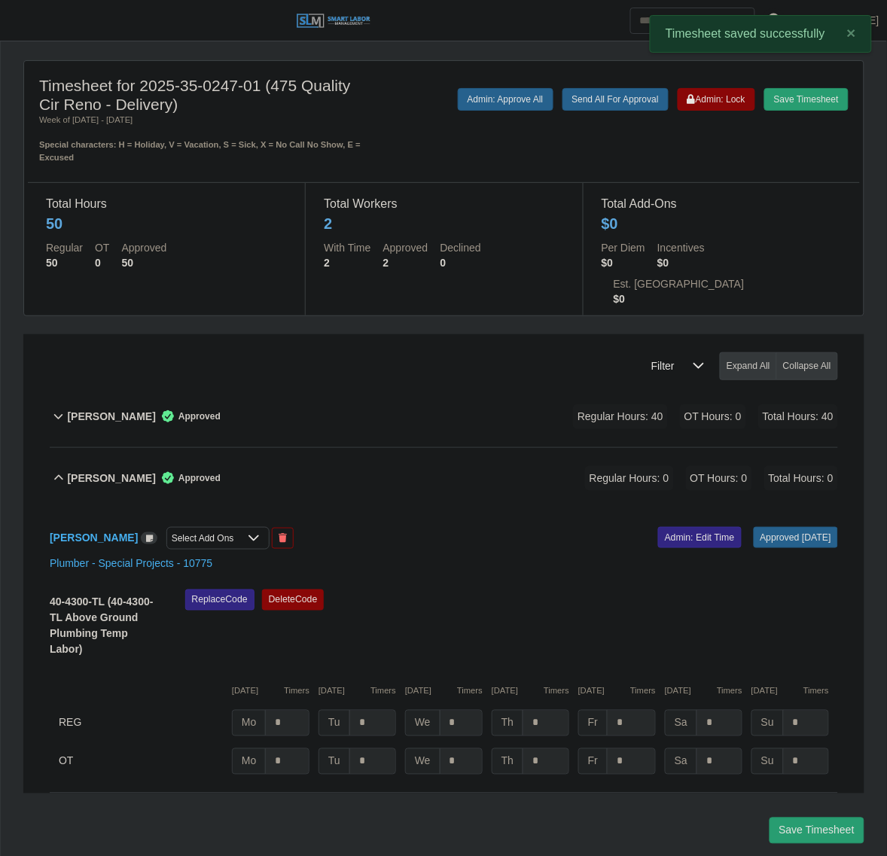
click at [392, 450] on div "[PERSON_NAME] Approved Regular Hours: 0 OT Hours: 0 Total Hours: 0" at bounding box center [452, 478] width 771 height 61
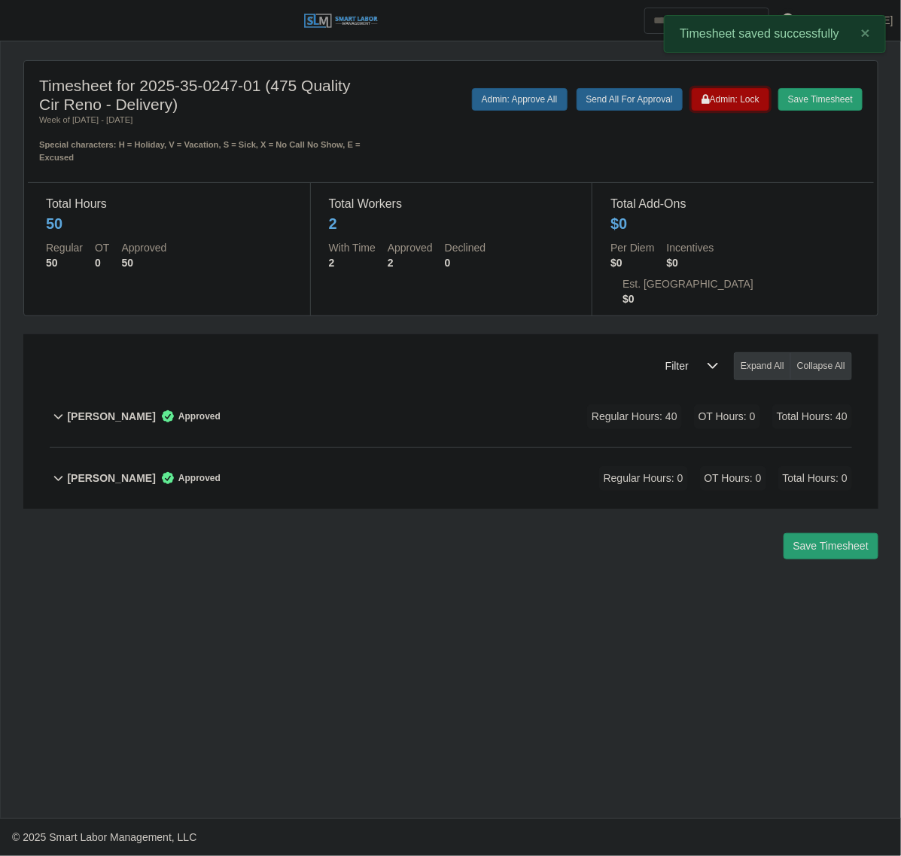
click at [732, 98] on span "Admin: Lock" at bounding box center [731, 99] width 58 height 11
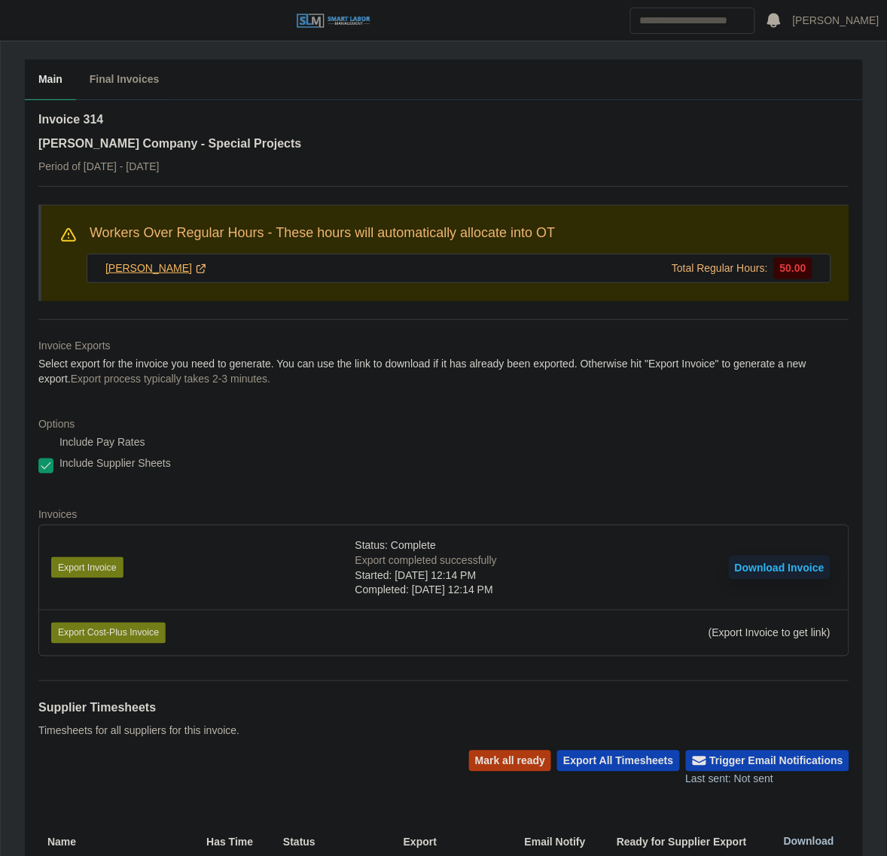
click at [130, 267] on link "[PERSON_NAME]" at bounding box center [156, 269] width 102 height 16
click at [27, 24] on span "button" at bounding box center [19, 20] width 20 height 17
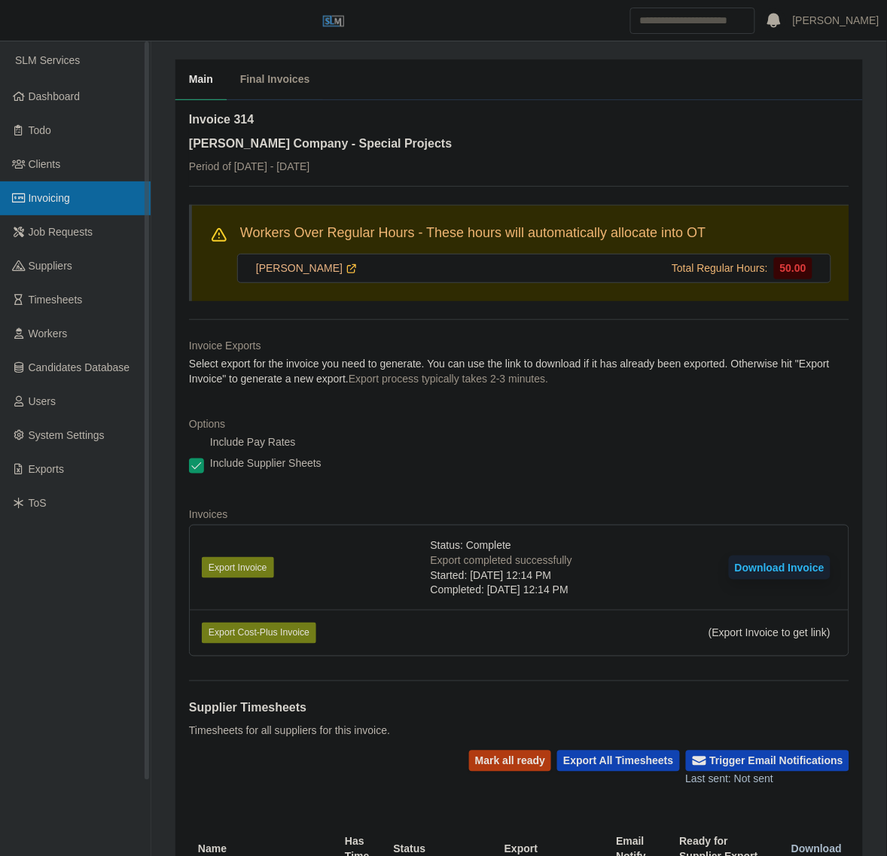
click at [74, 192] on link "Invoicing" at bounding box center [75, 198] width 151 height 34
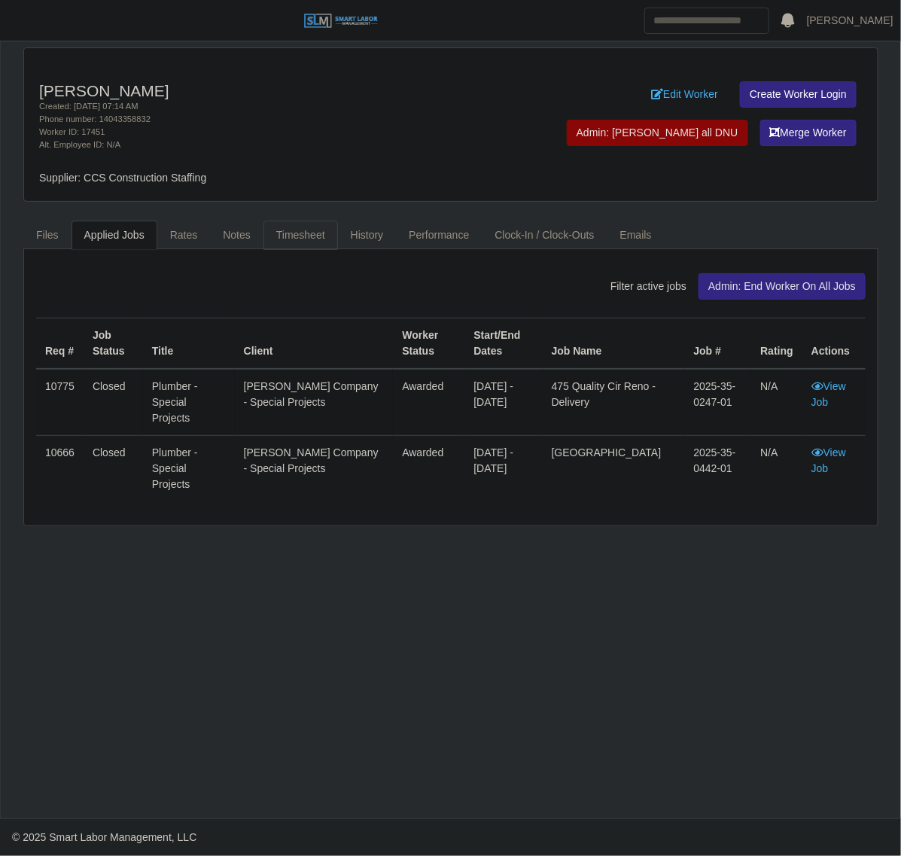
click at [279, 245] on link "Timesheet" at bounding box center [301, 235] width 75 height 29
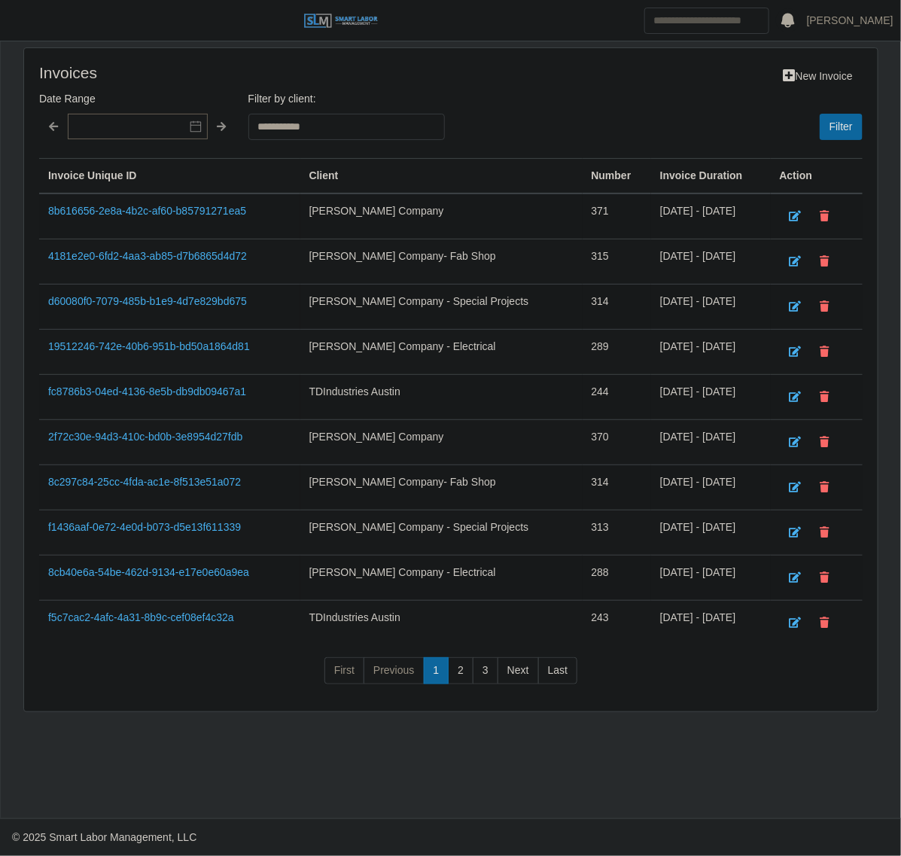
click at [190, 129] on icon at bounding box center [195, 126] width 11 height 11
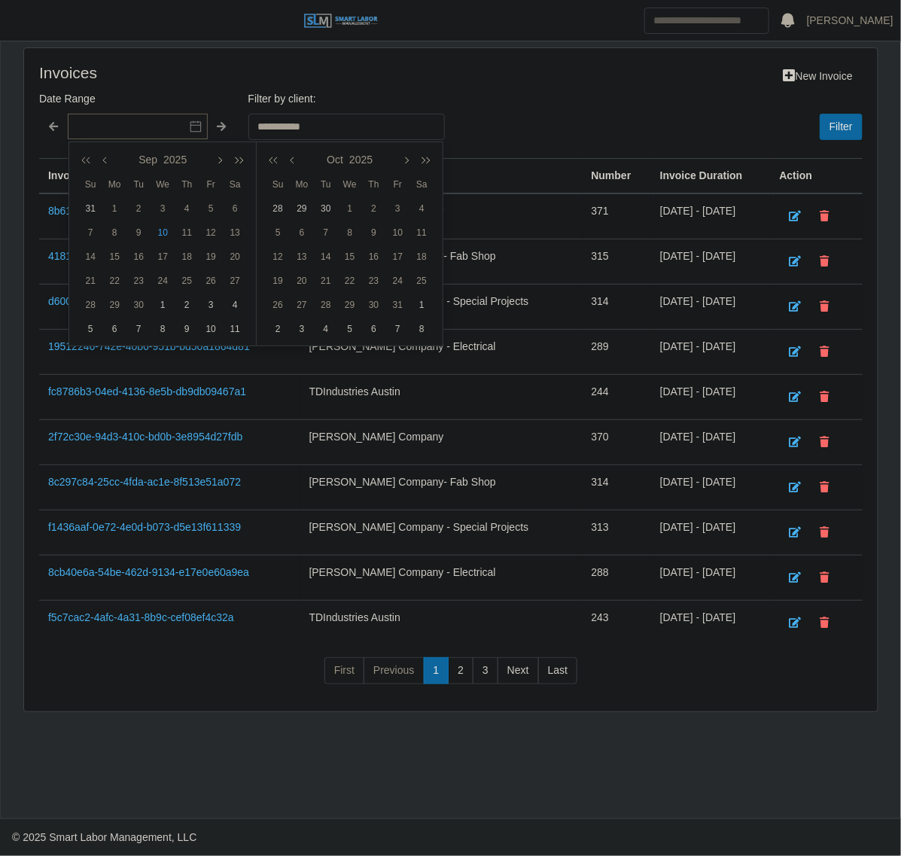
click at [480, 73] on div "New Invoice" at bounding box center [627, 76] width 494 height 26
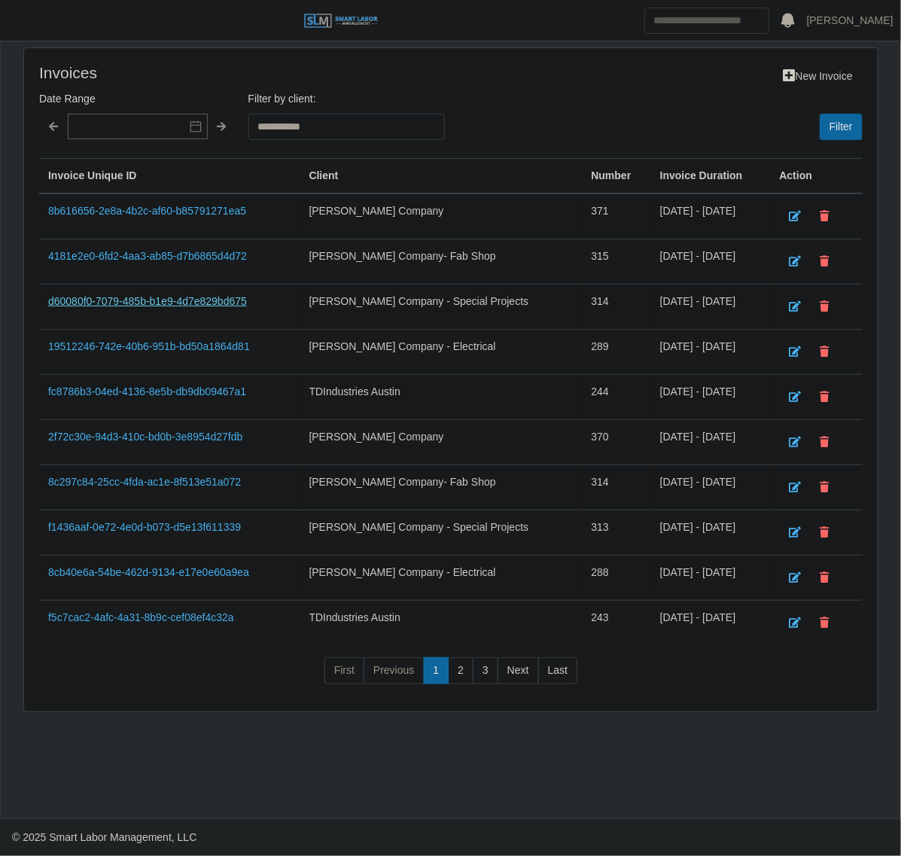
click at [127, 305] on link "d60080f0-7079-485b-b1e9-4d7e829bd675" at bounding box center [147, 301] width 199 height 12
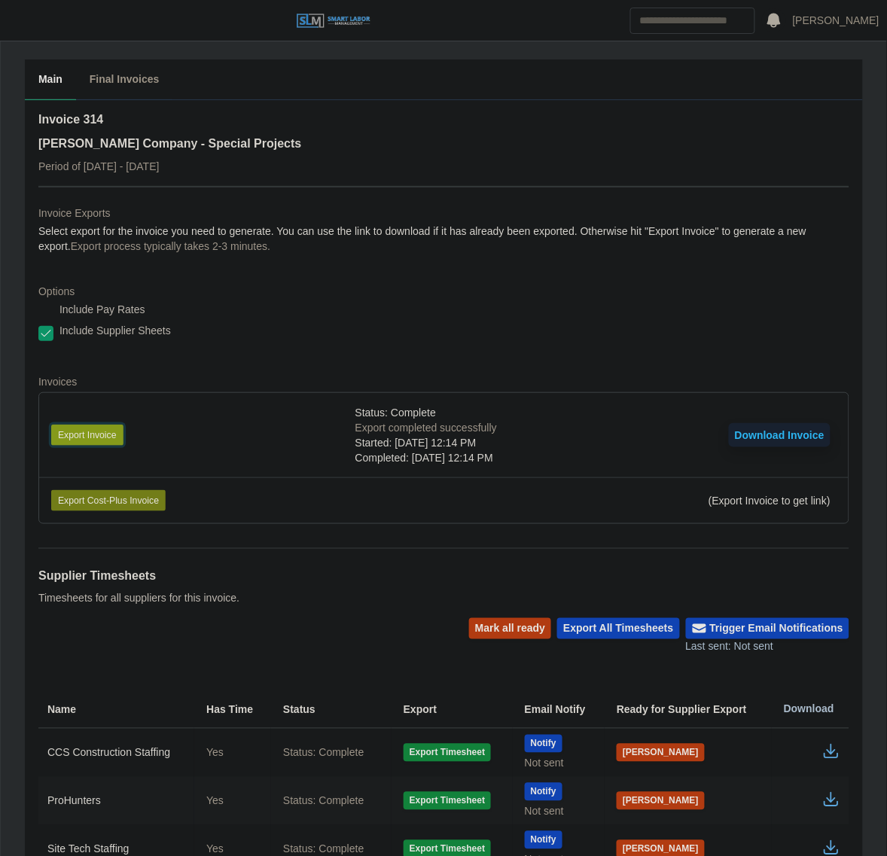
click at [111, 435] on button "Export Invoice" at bounding box center [87, 435] width 72 height 21
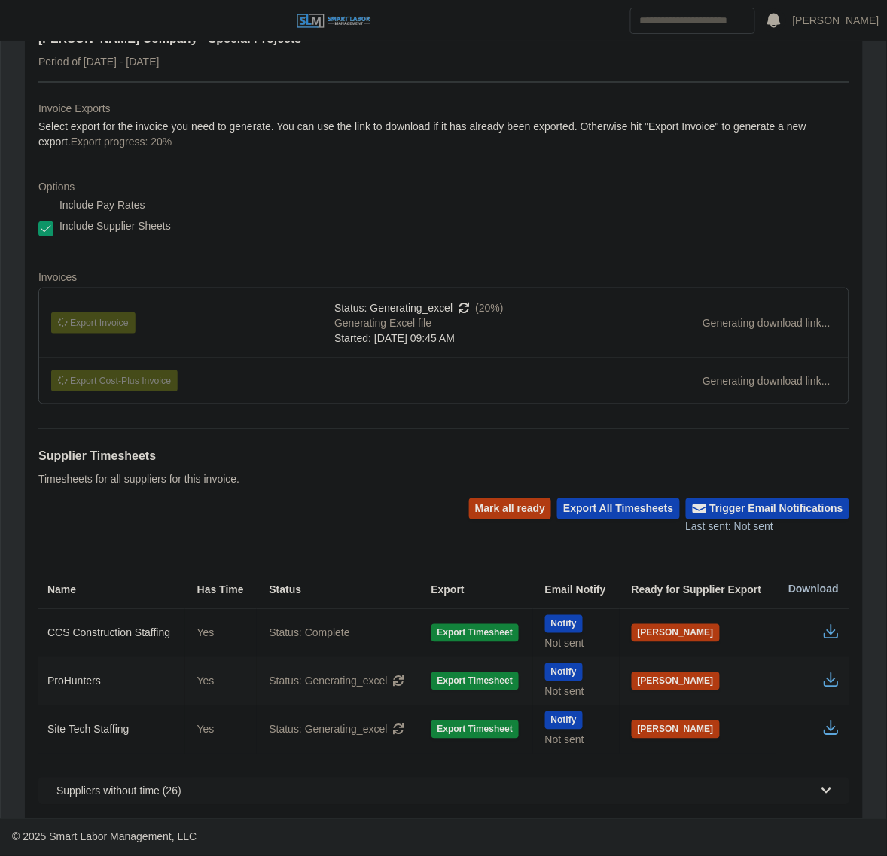
scroll to position [121, 0]
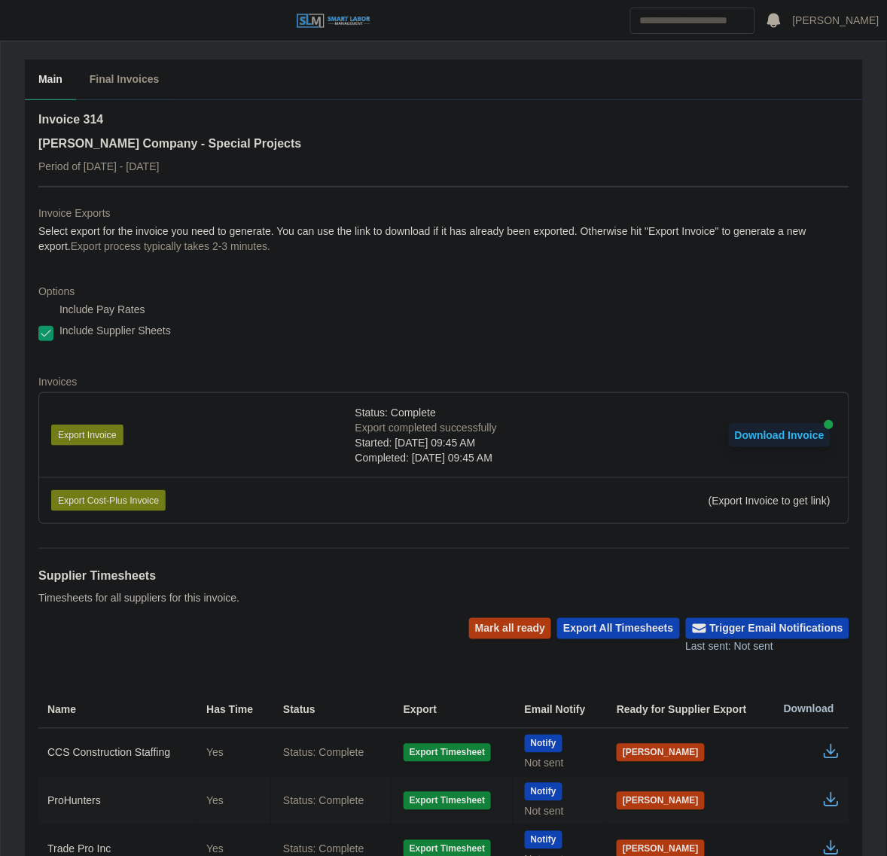
click at [746, 645] on div "Last sent: Not sent" at bounding box center [767, 647] width 163 height 16
click at [746, 634] on button "Trigger Email Notifications" at bounding box center [767, 628] width 163 height 21
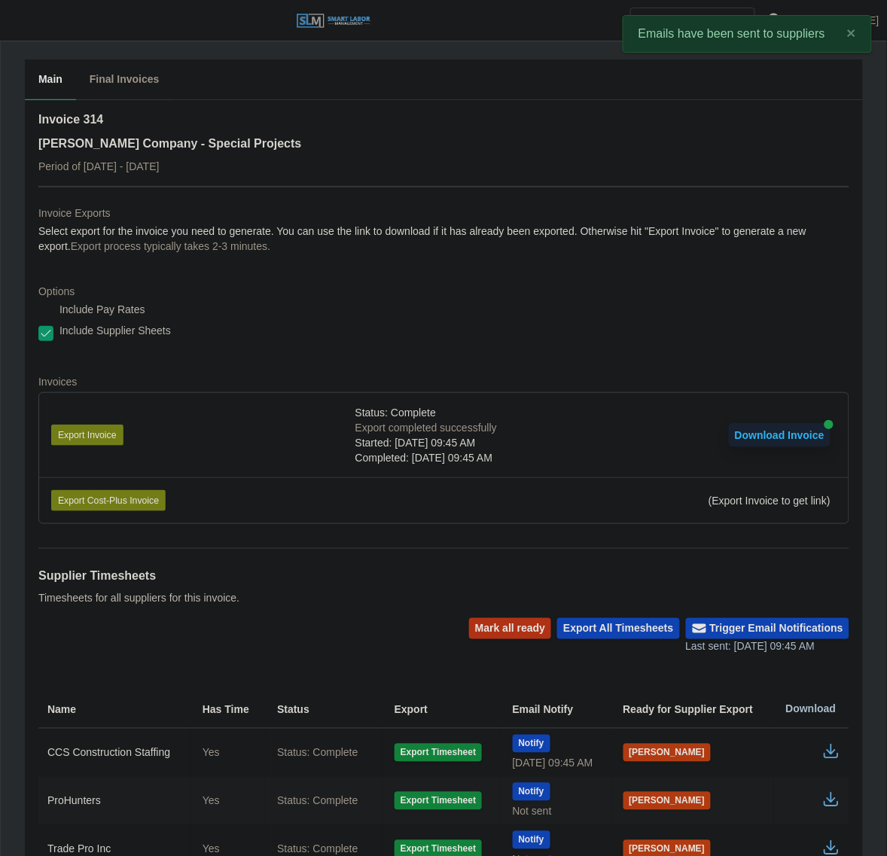
click at [514, 625] on button "Mark all ready" at bounding box center [510, 628] width 82 height 21
click at [356, 596] on div "Supplier Timesheets Timesheets for all suppliers for this invoice." at bounding box center [443, 583] width 811 height 70
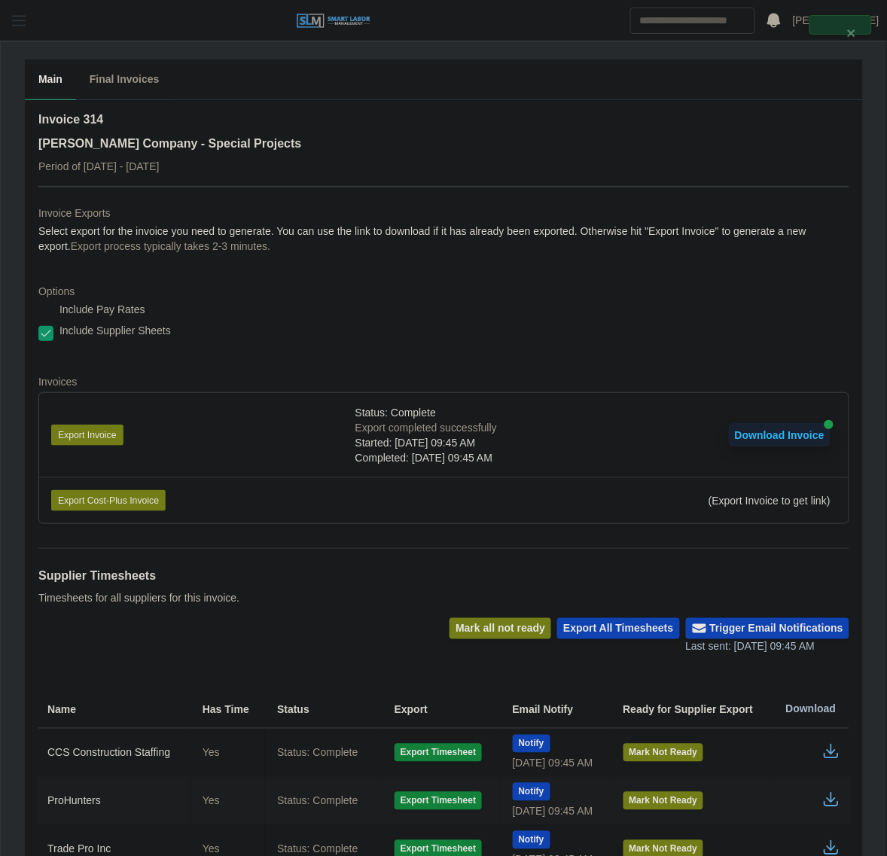
click at [32, 21] on button "button" at bounding box center [19, 20] width 38 height 25
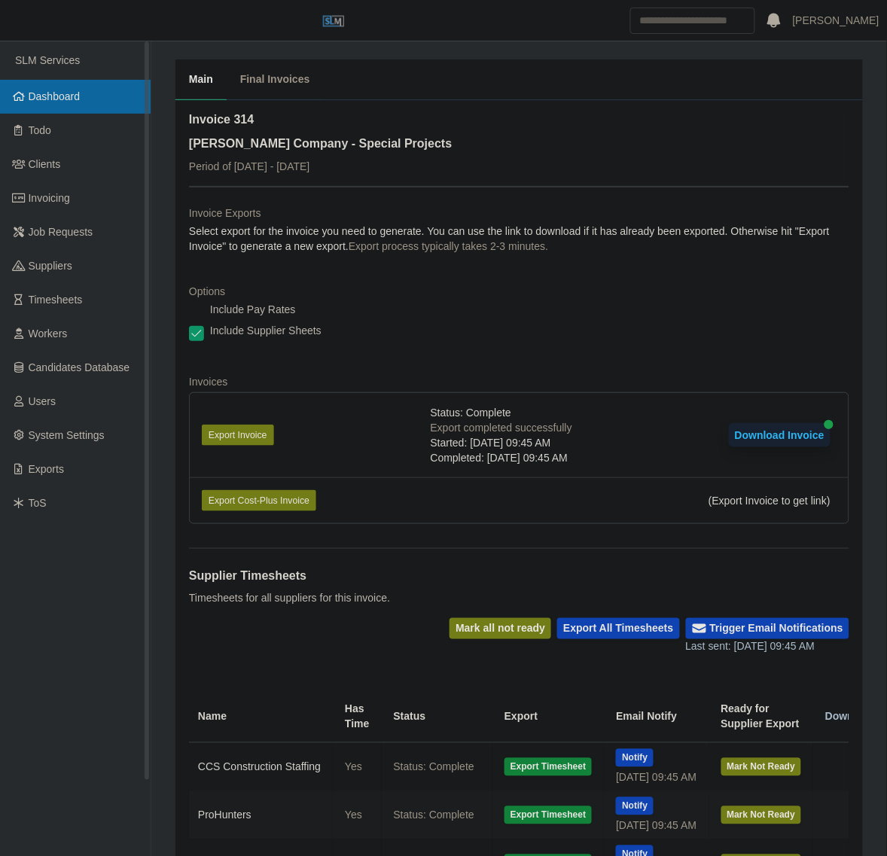
click at [63, 96] on span "Dashboard" at bounding box center [55, 96] width 52 height 12
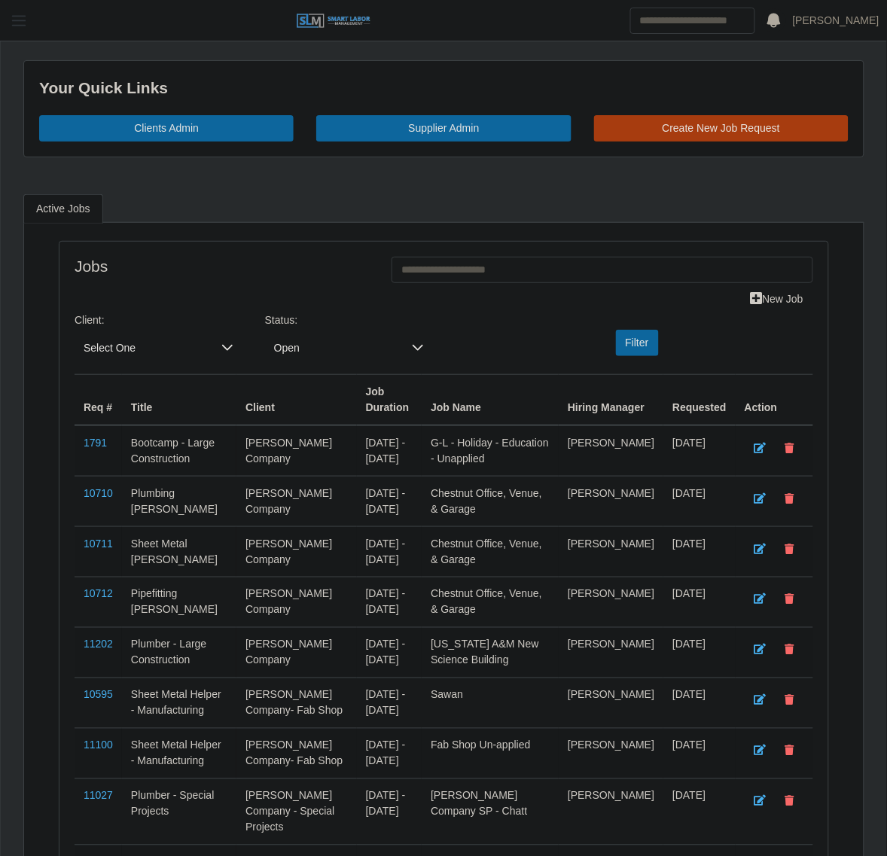
drag, startPoint x: 2, startPoint y: 24, endPoint x: 16, endPoint y: 31, distance: 15.2
click at [2, 24] on button "button" at bounding box center [19, 20] width 38 height 25
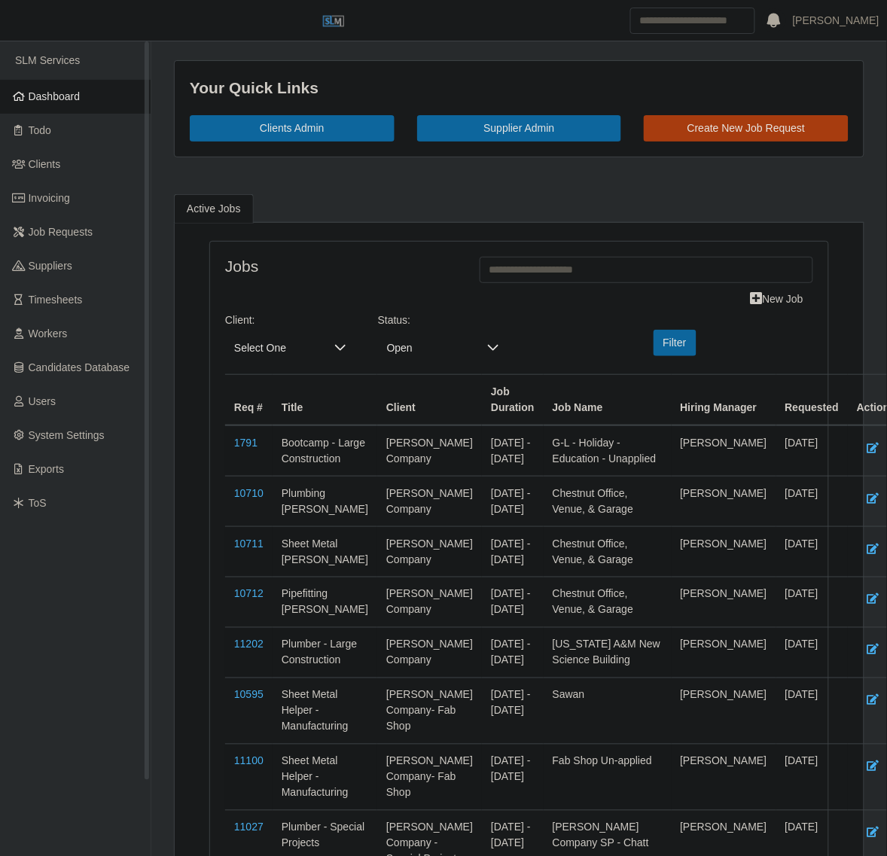
click at [81, 90] on link "Dashboard" at bounding box center [75, 97] width 151 height 34
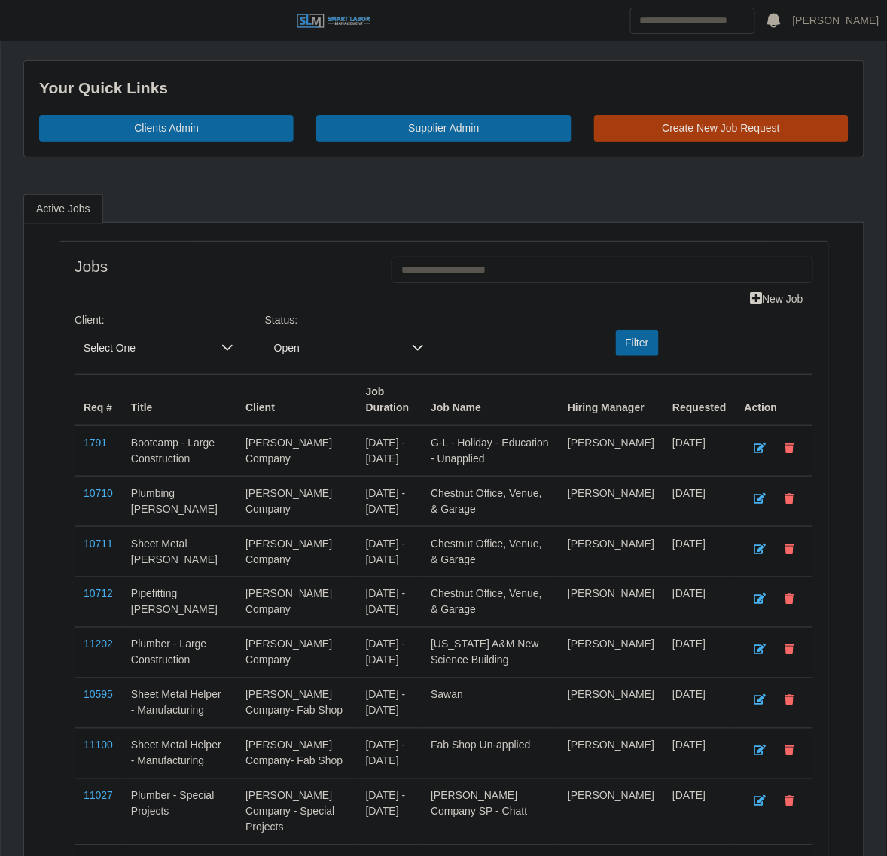
click at [126, 351] on span "Select One" at bounding box center [144, 348] width 138 height 28
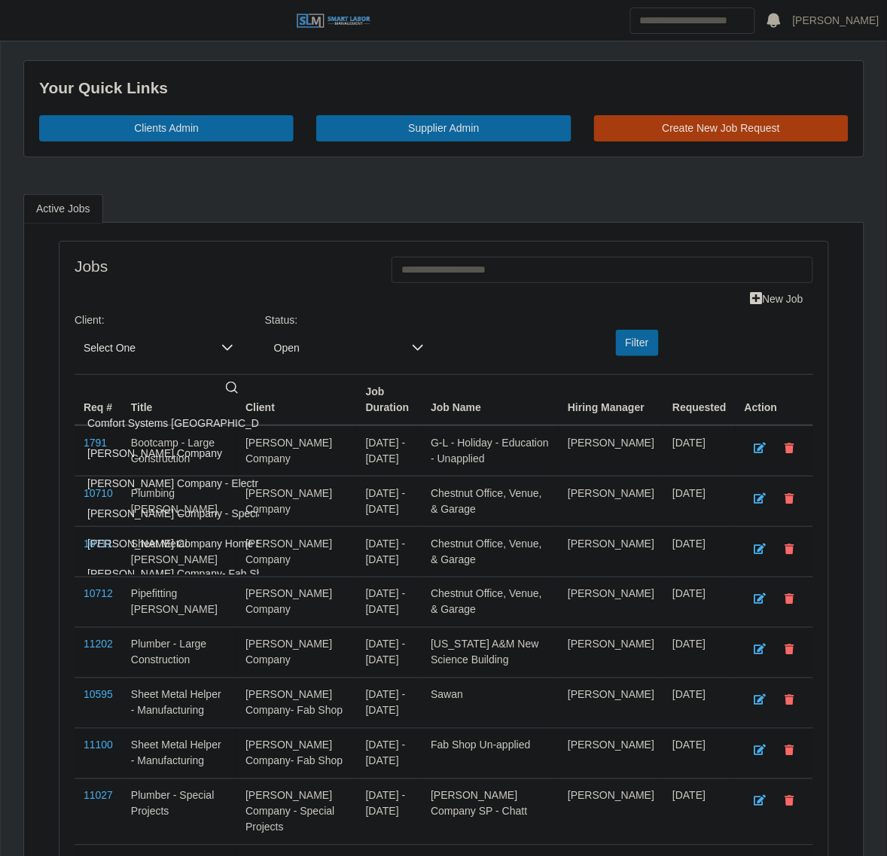
click at [151, 450] on span "Lee Company" at bounding box center [154, 454] width 135 height 16
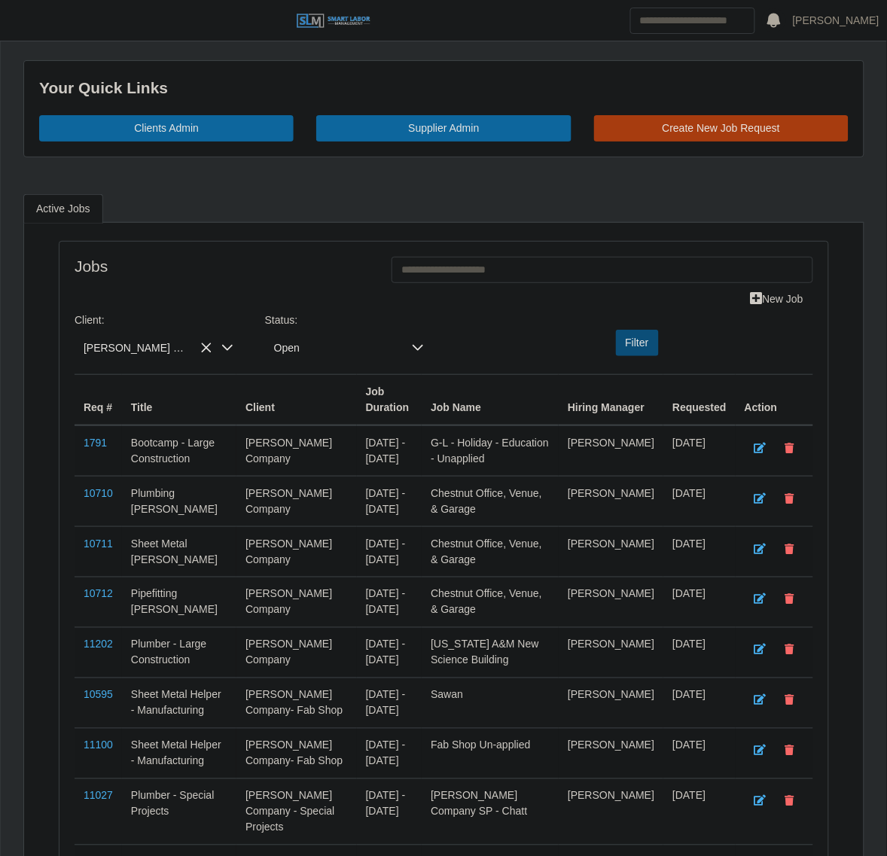
click at [655, 343] on button "Filter" at bounding box center [637, 343] width 43 height 26
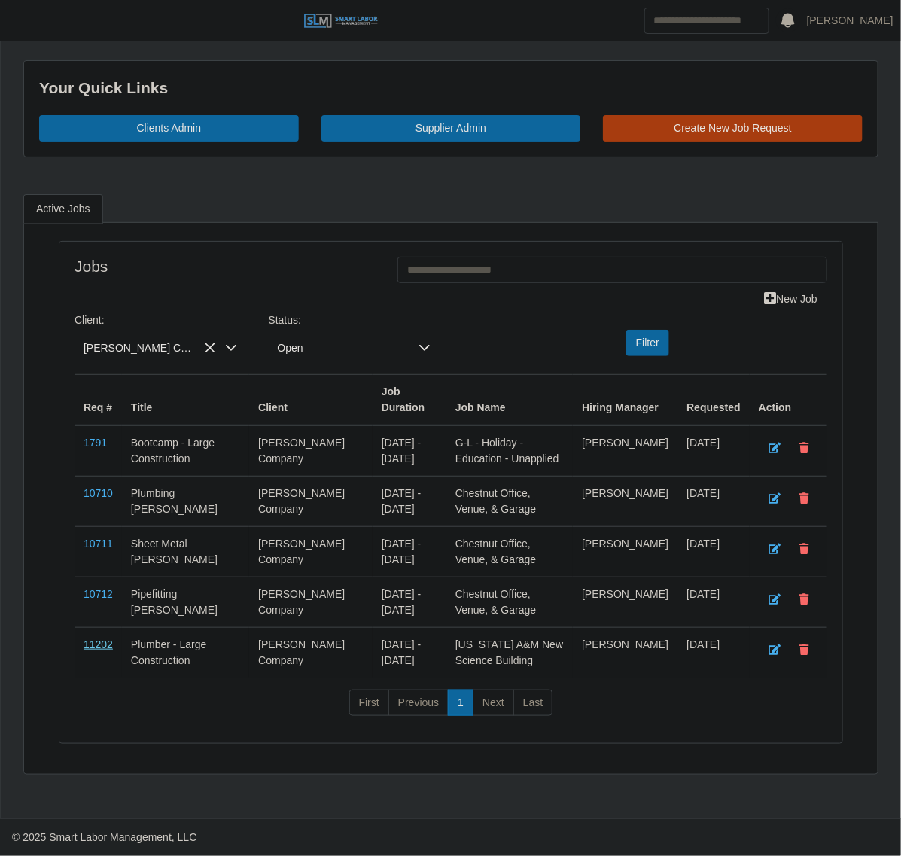
drag, startPoint x: 105, startPoint y: 595, endPoint x: 90, endPoint y: 651, distance: 58.5
drag, startPoint x: 26, startPoint y: 23, endPoint x: 26, endPoint y: 53, distance: 30.1
click at [26, 23] on span "button" at bounding box center [19, 20] width 20 height 17
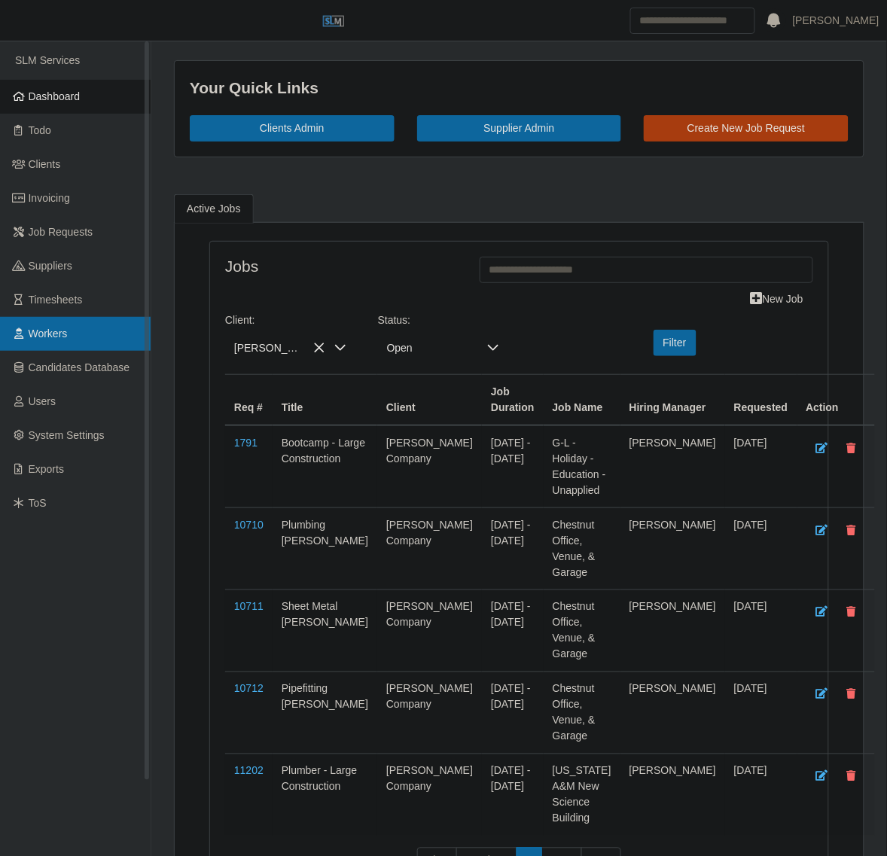
click at [83, 330] on link "Workers" at bounding box center [75, 334] width 151 height 34
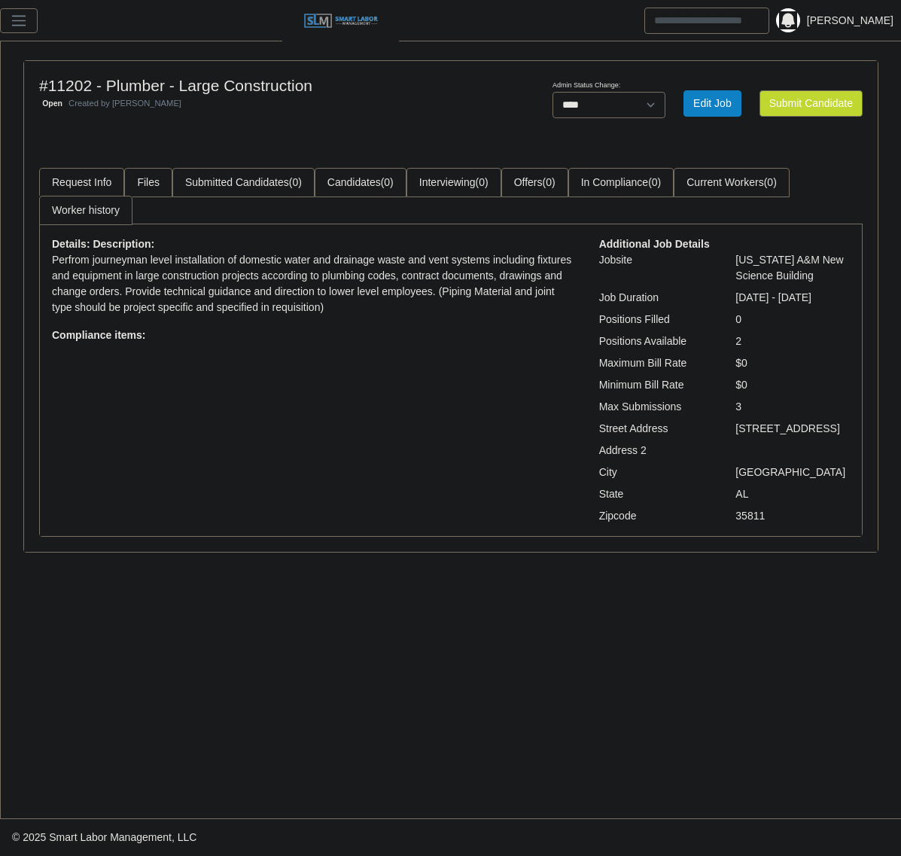
select select "****"
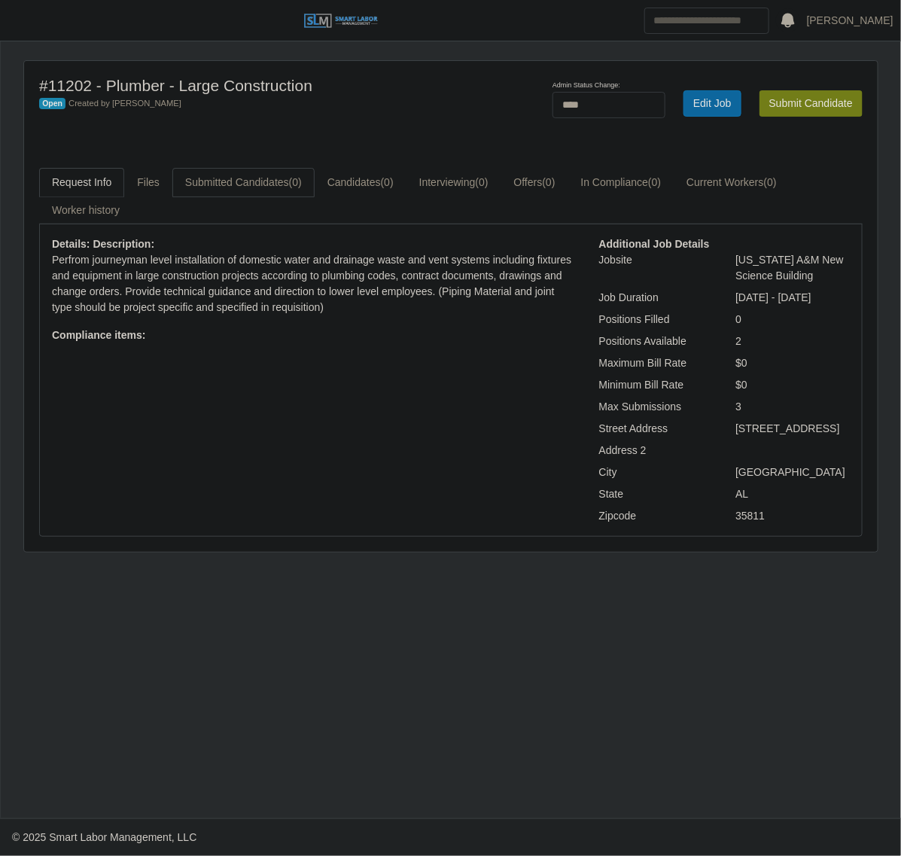
click at [292, 189] on link "Submitted Candidates (0)" at bounding box center [243, 182] width 142 height 29
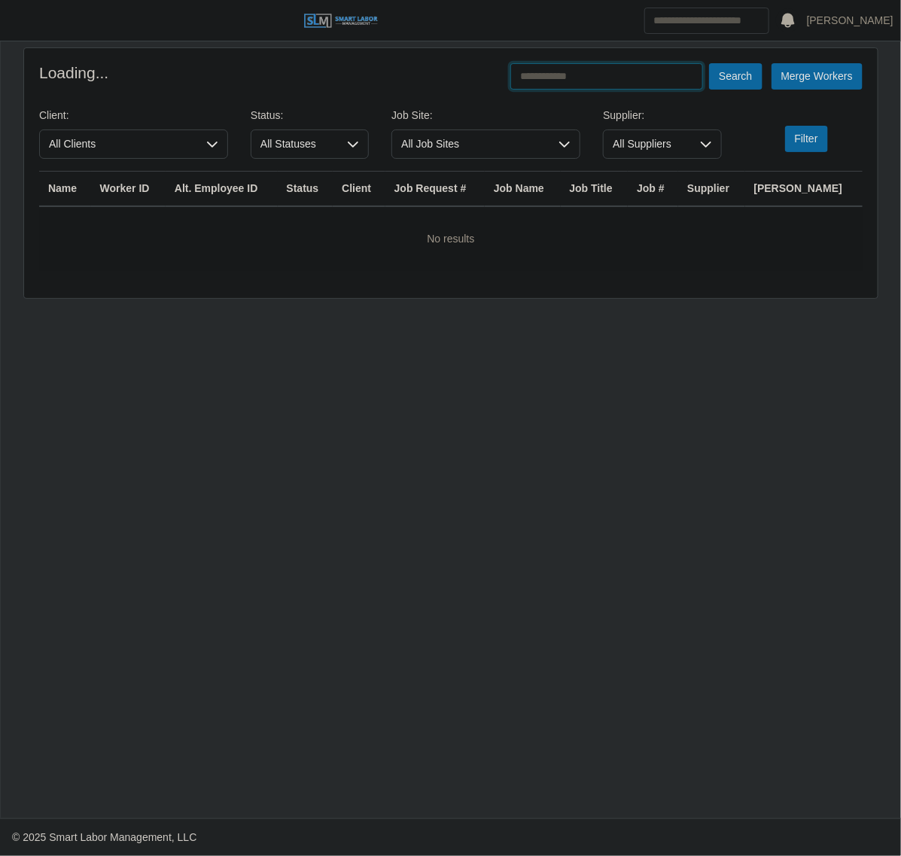
click at [567, 75] on input "text" at bounding box center [607, 76] width 193 height 26
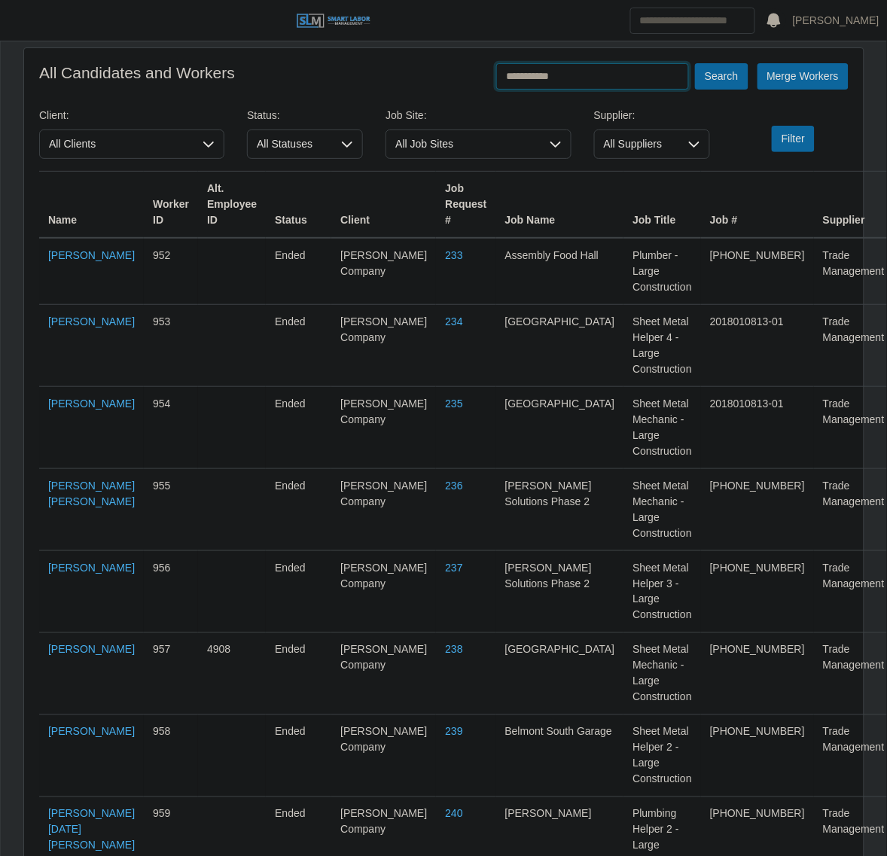
type input "**********"
click at [695, 63] on button "Search" at bounding box center [721, 76] width 53 height 26
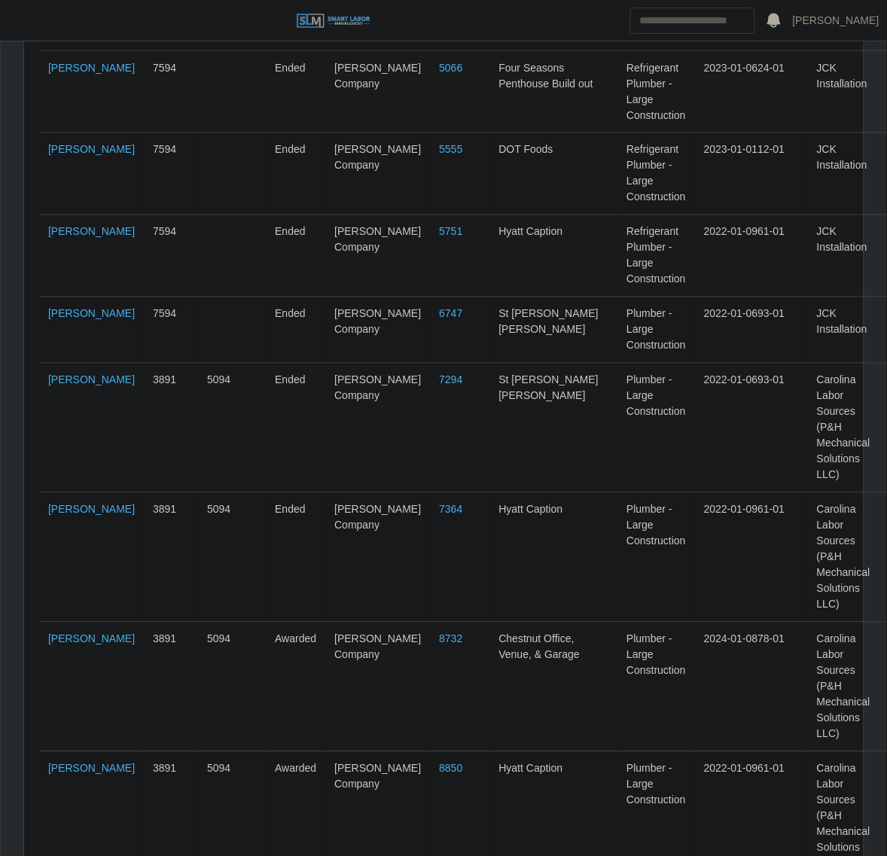
scroll to position [479, 0]
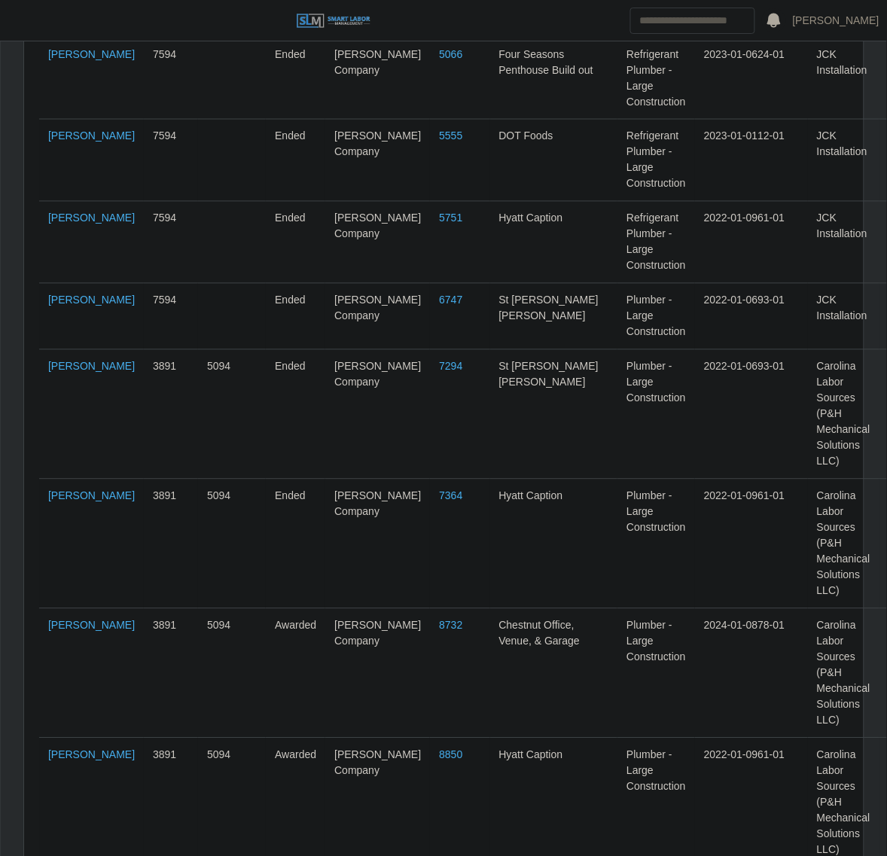
click at [20, 26] on span "button" at bounding box center [19, 20] width 20 height 17
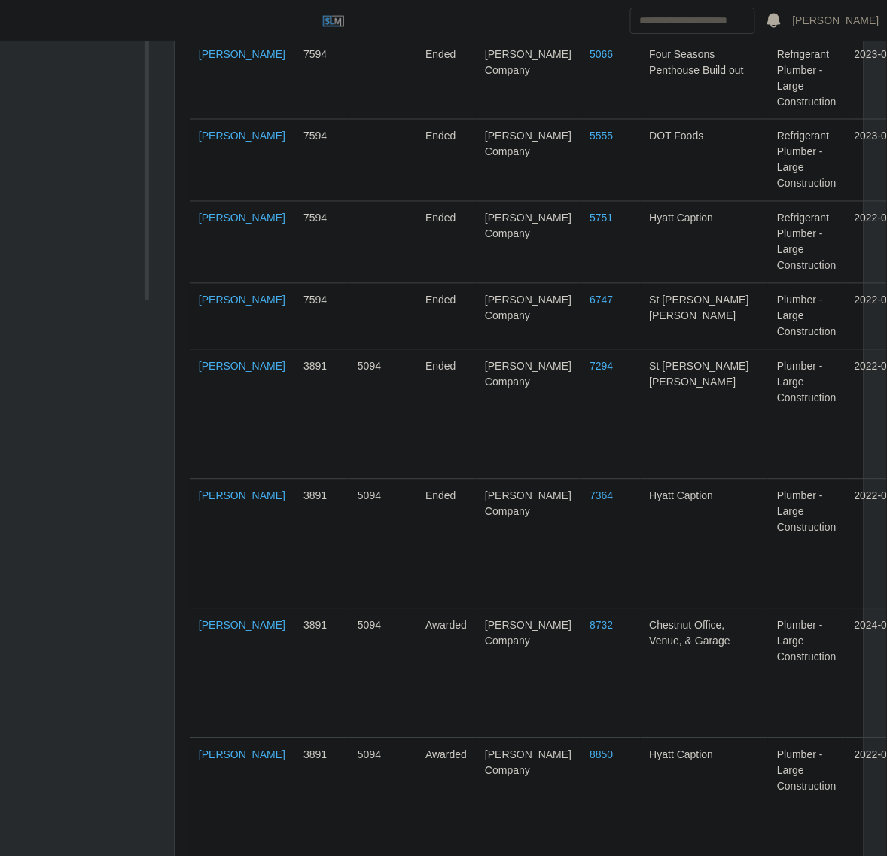
scroll to position [0, 0]
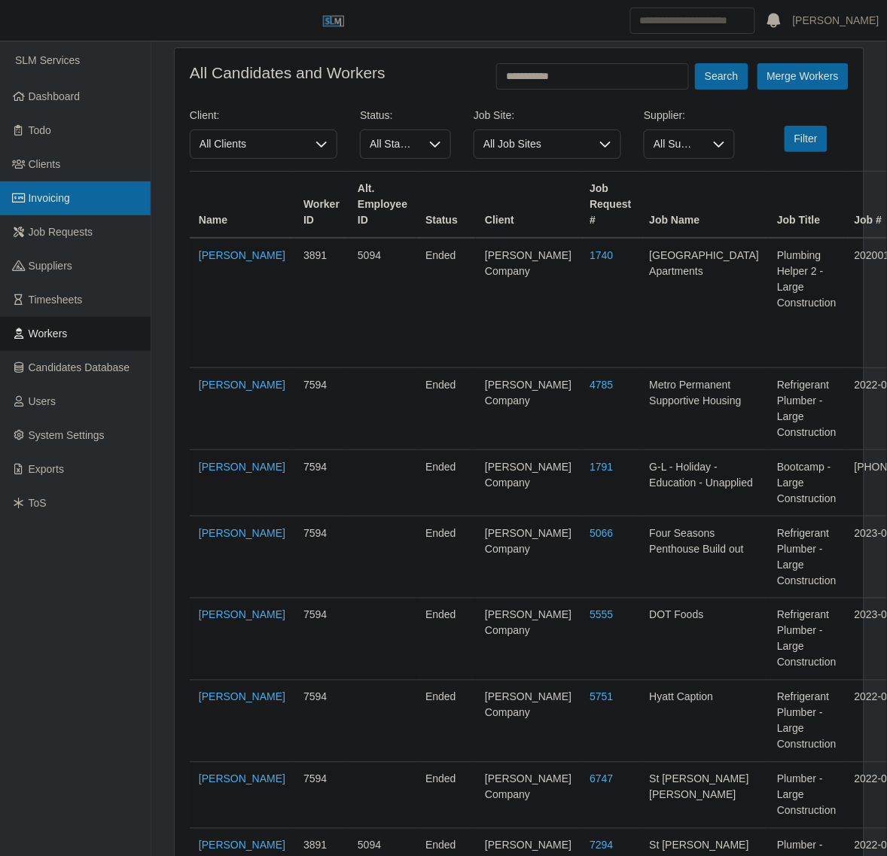
click at [53, 203] on span "Invoicing" at bounding box center [49, 198] width 41 height 12
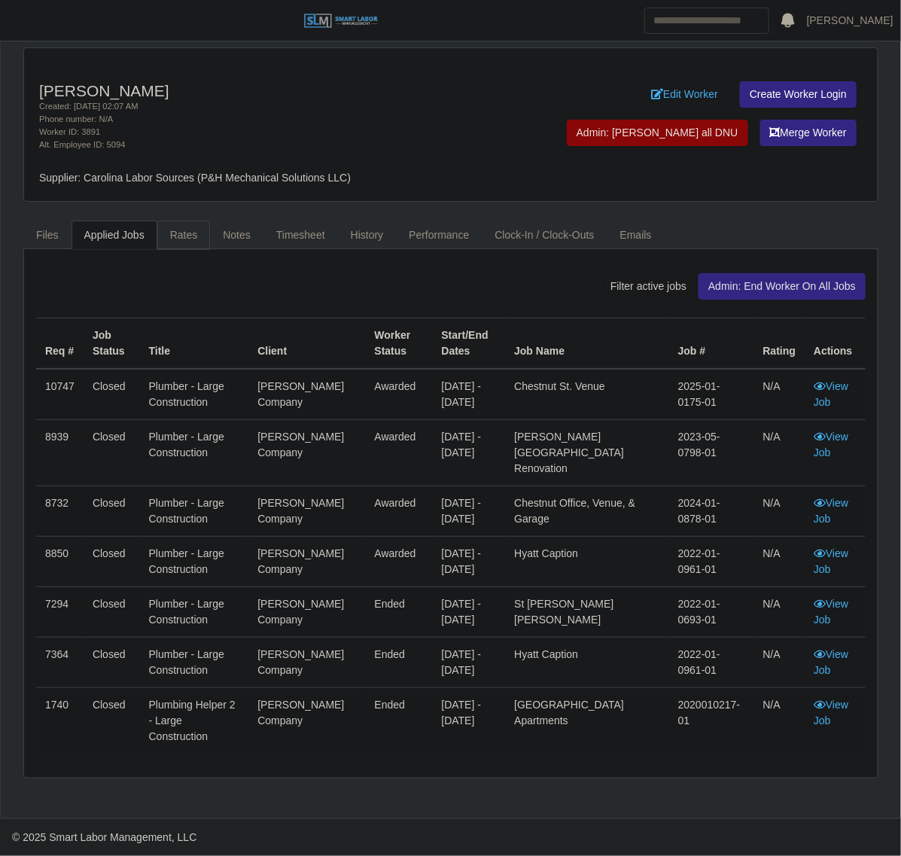
click at [193, 238] on link "Rates" at bounding box center [183, 235] width 53 height 29
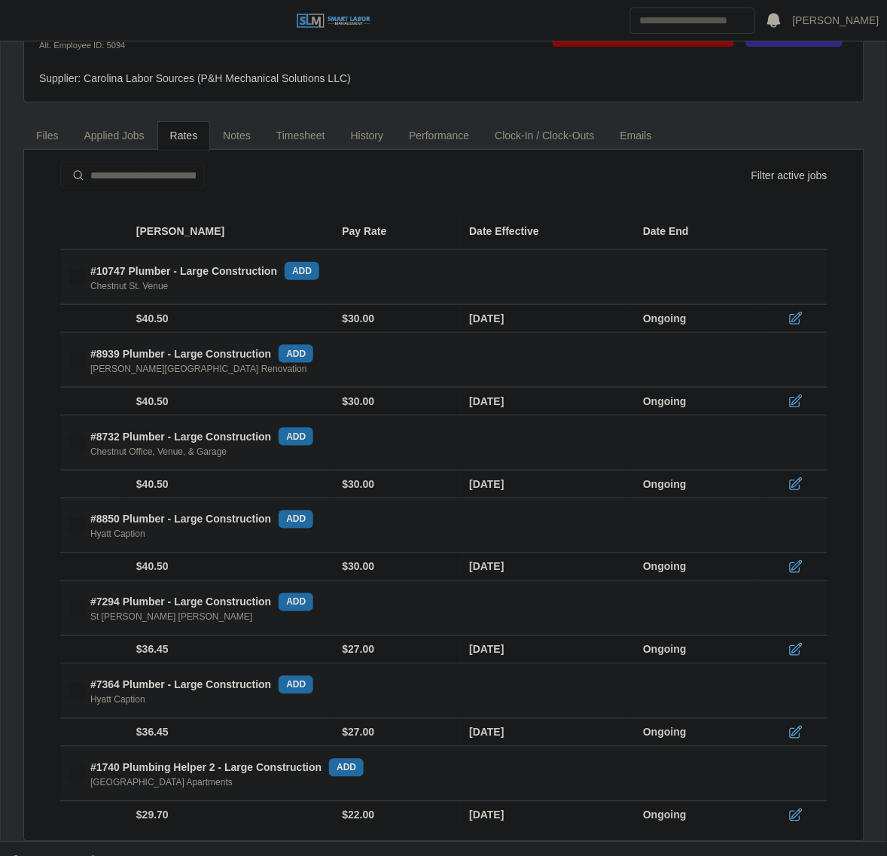
scroll to position [126, 0]
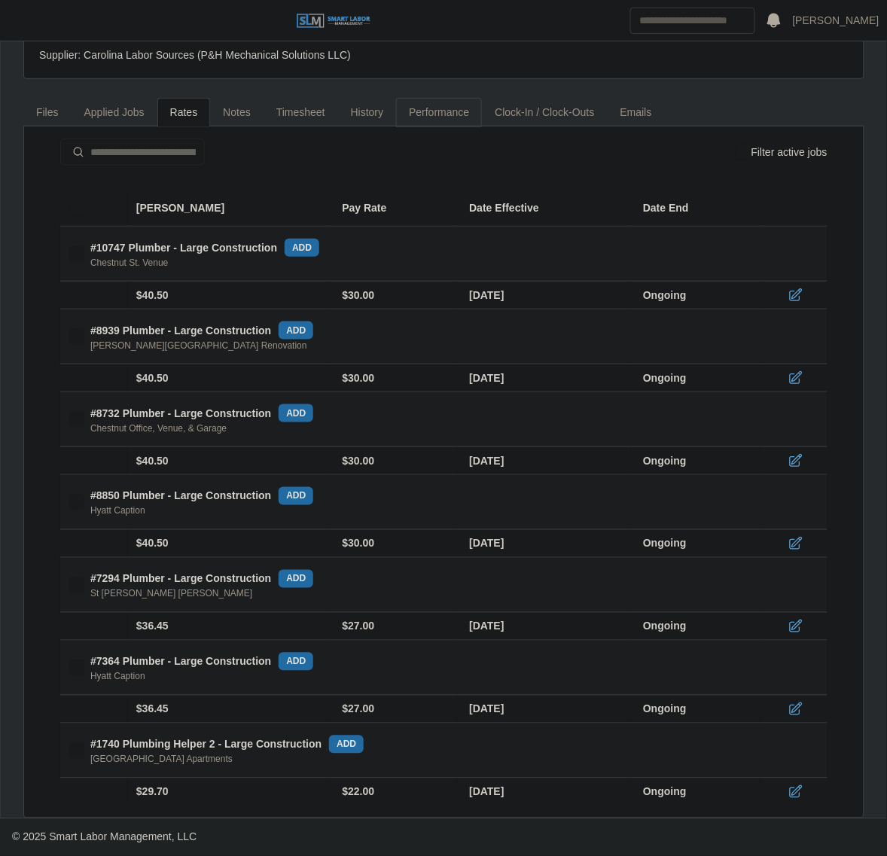
click at [416, 115] on link "Performance" at bounding box center [439, 112] width 86 height 29
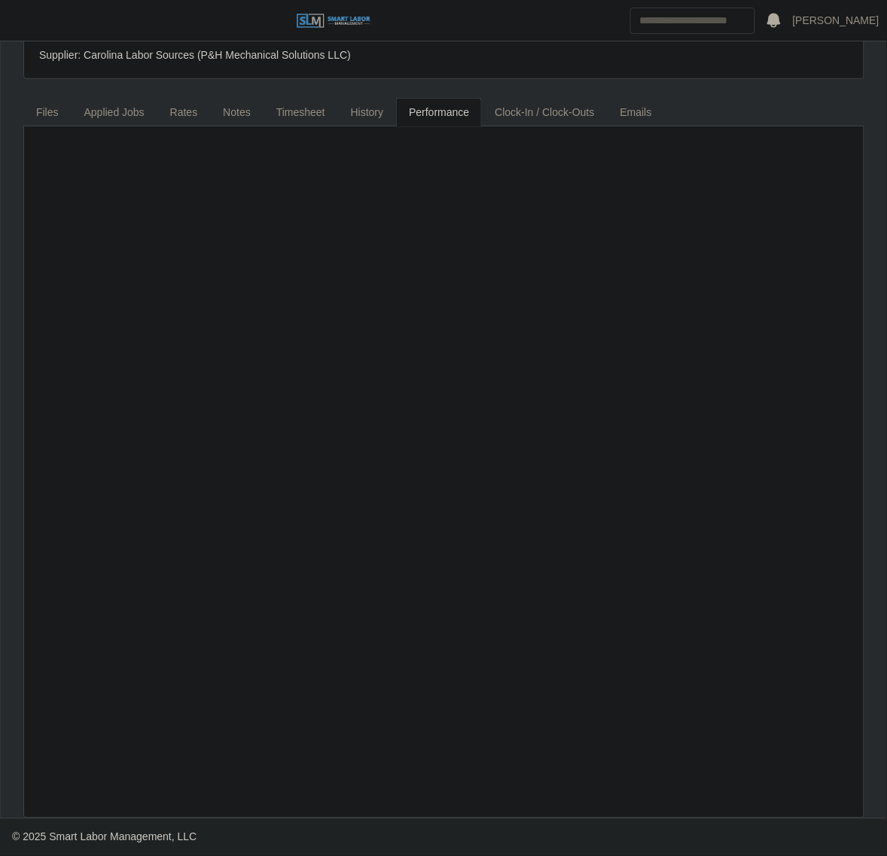
scroll to position [0, 0]
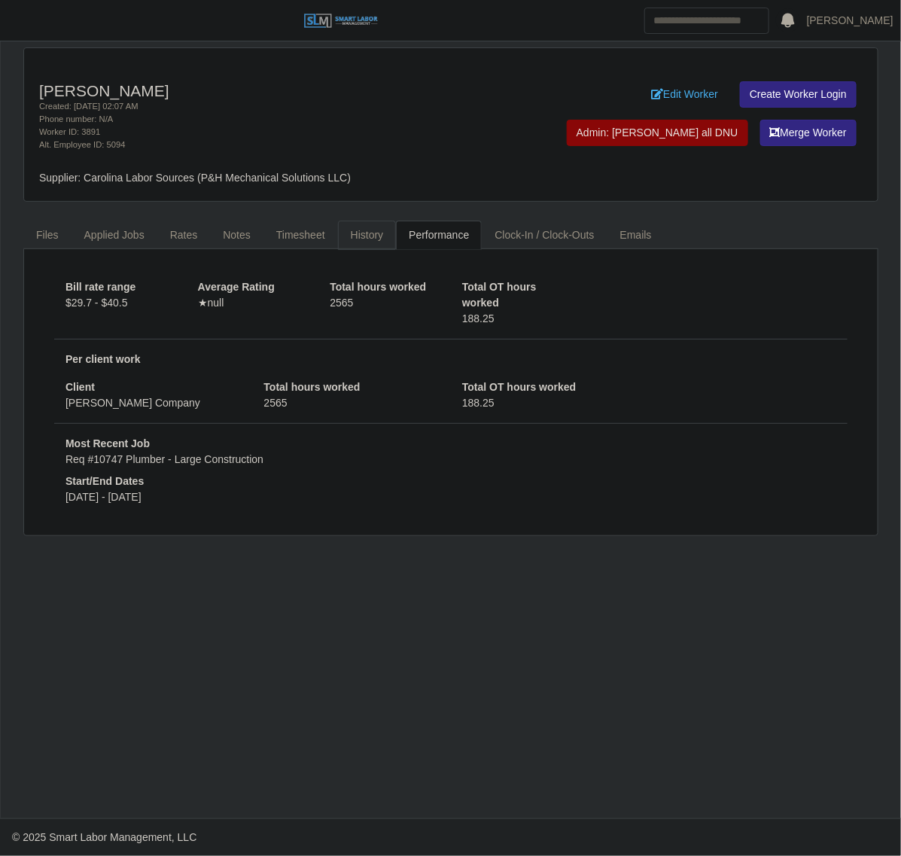
click at [360, 233] on link "History" at bounding box center [367, 235] width 59 height 29
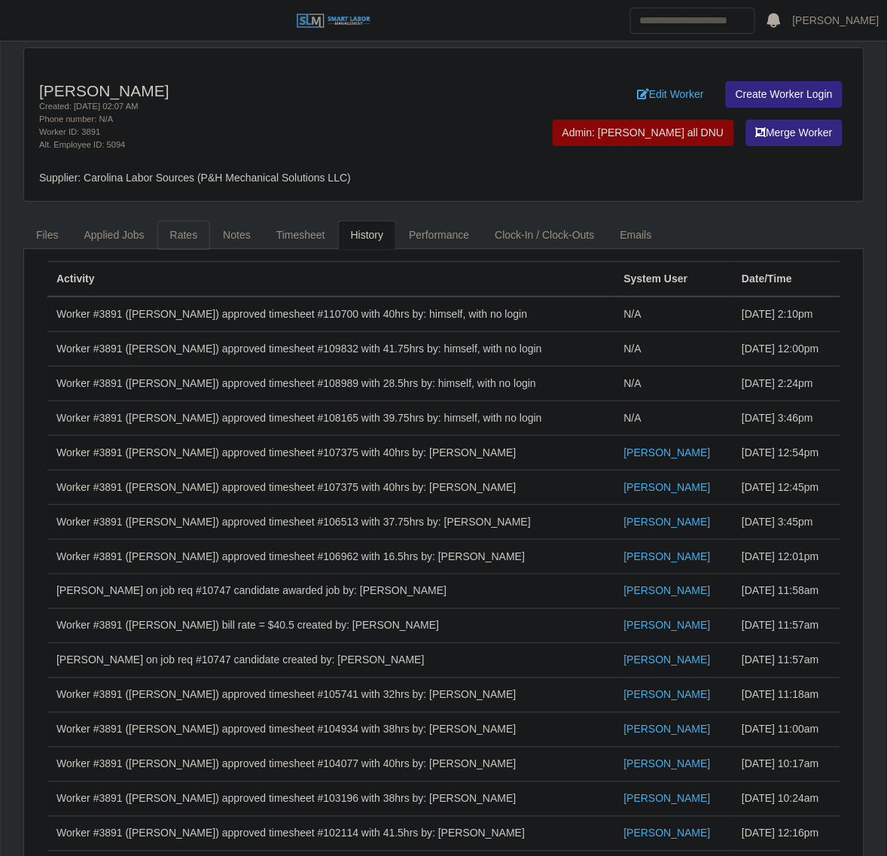
click at [178, 237] on link "Rates" at bounding box center [183, 235] width 53 height 29
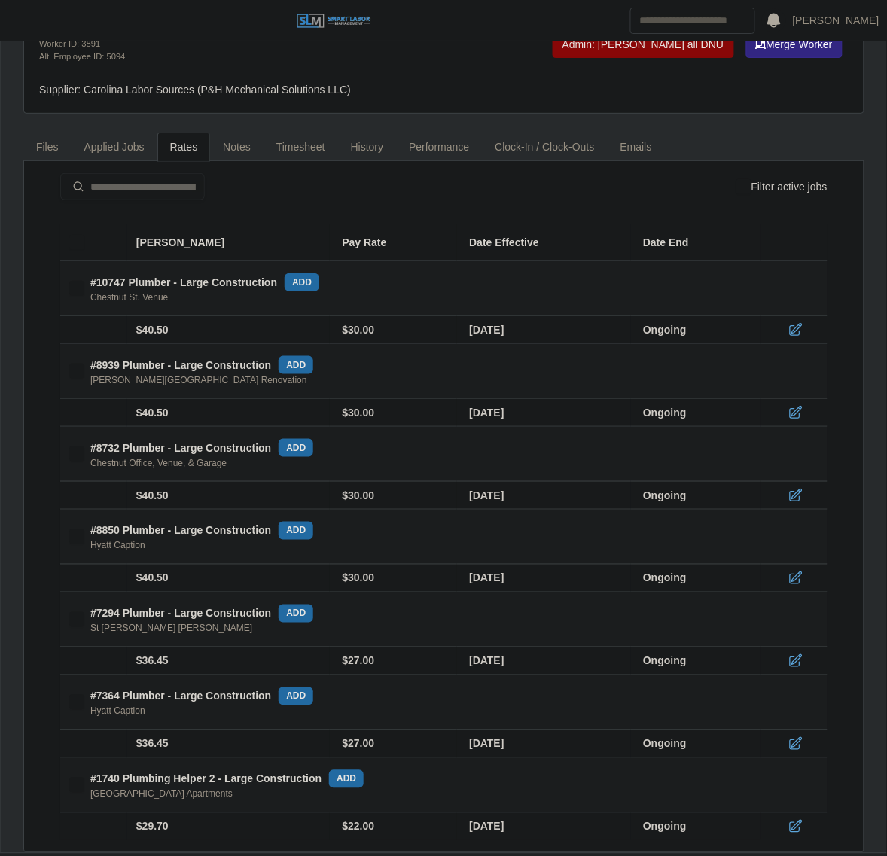
scroll to position [126, 0]
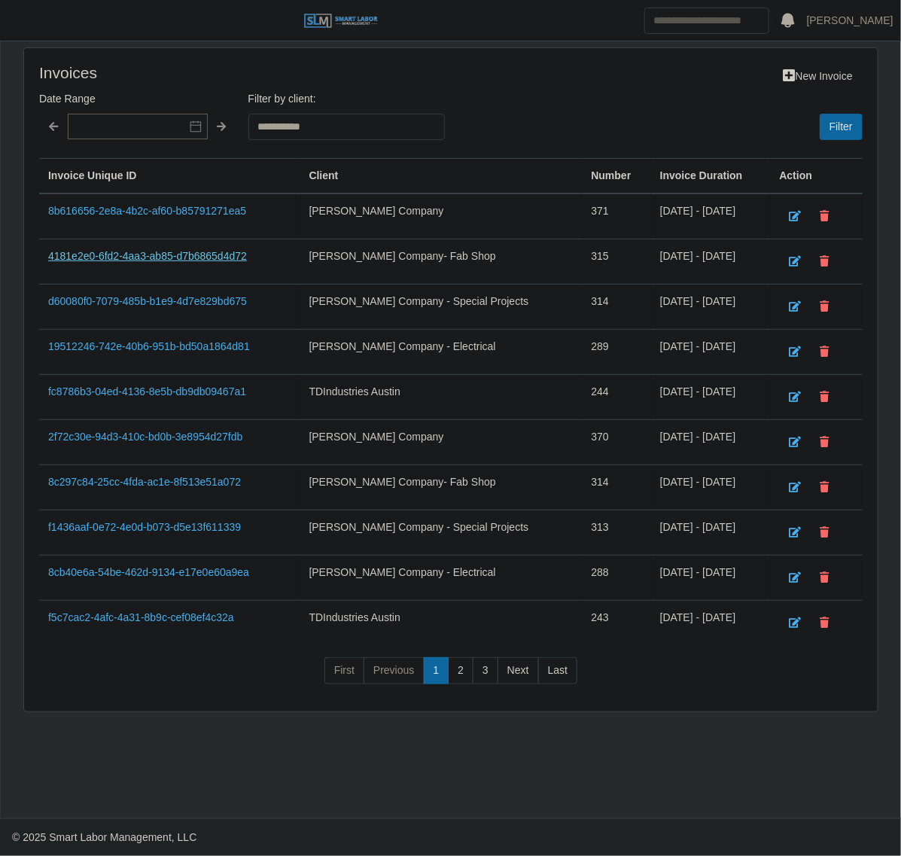
click at [140, 258] on link "4181e2e0-6fd2-4aa3-ab85-d7b6865d4d72" at bounding box center [147, 256] width 199 height 12
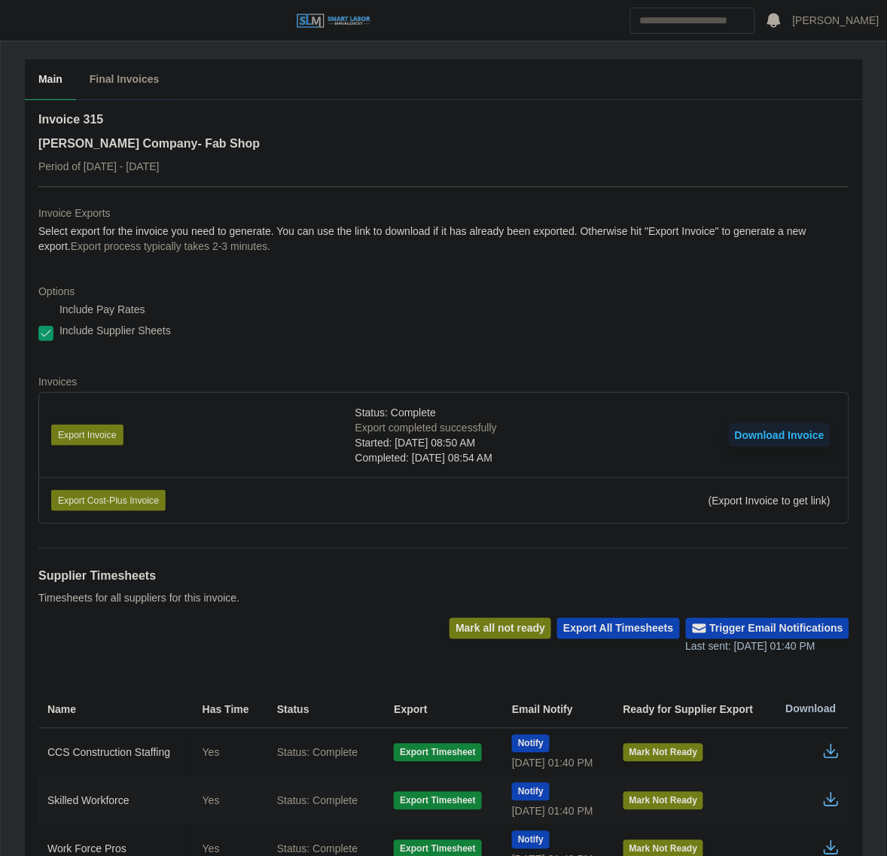
scroll to position [169, 0]
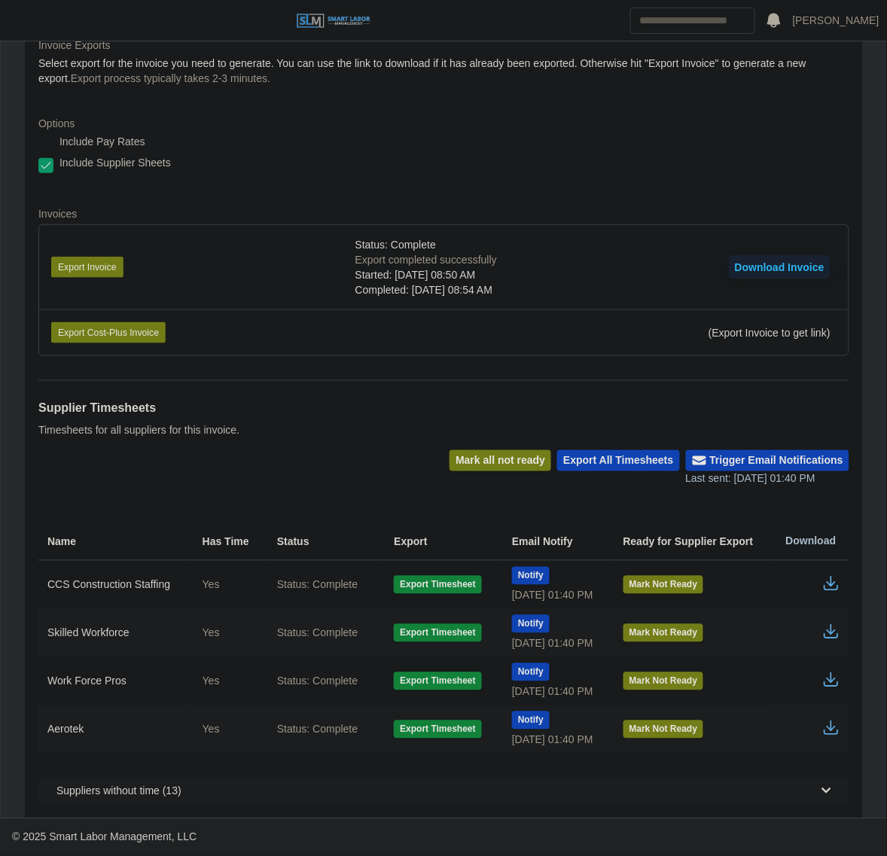
click at [837, 679] on icon "button" at bounding box center [831, 680] width 18 height 18
click at [25, 26] on span "button" at bounding box center [19, 20] width 20 height 17
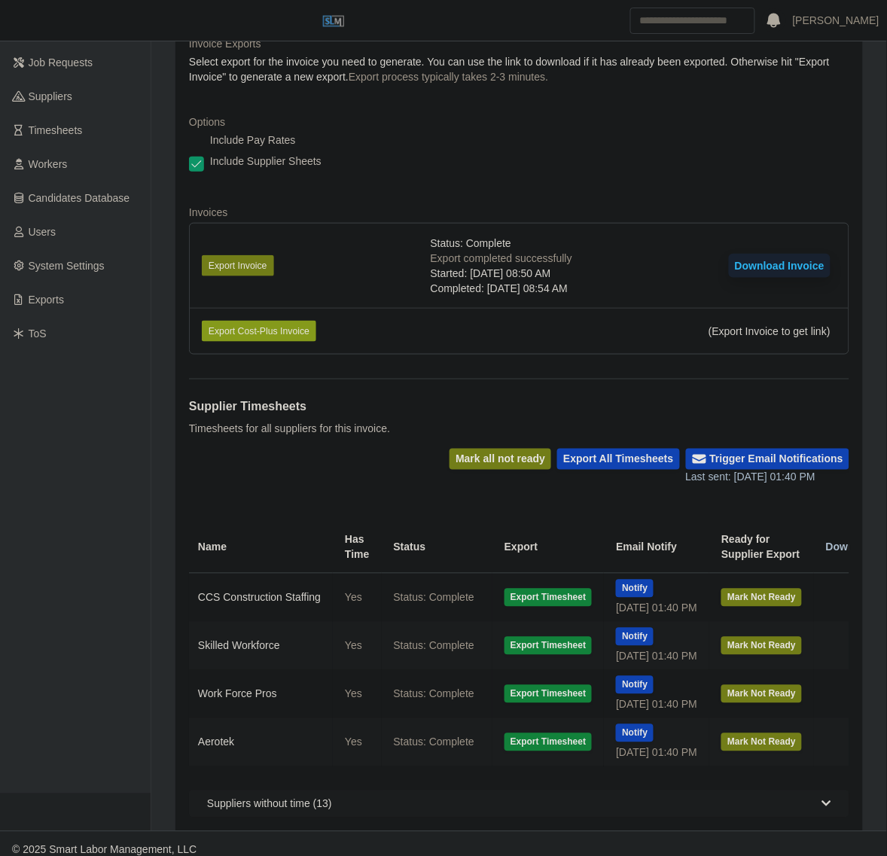
scroll to position [0, 0]
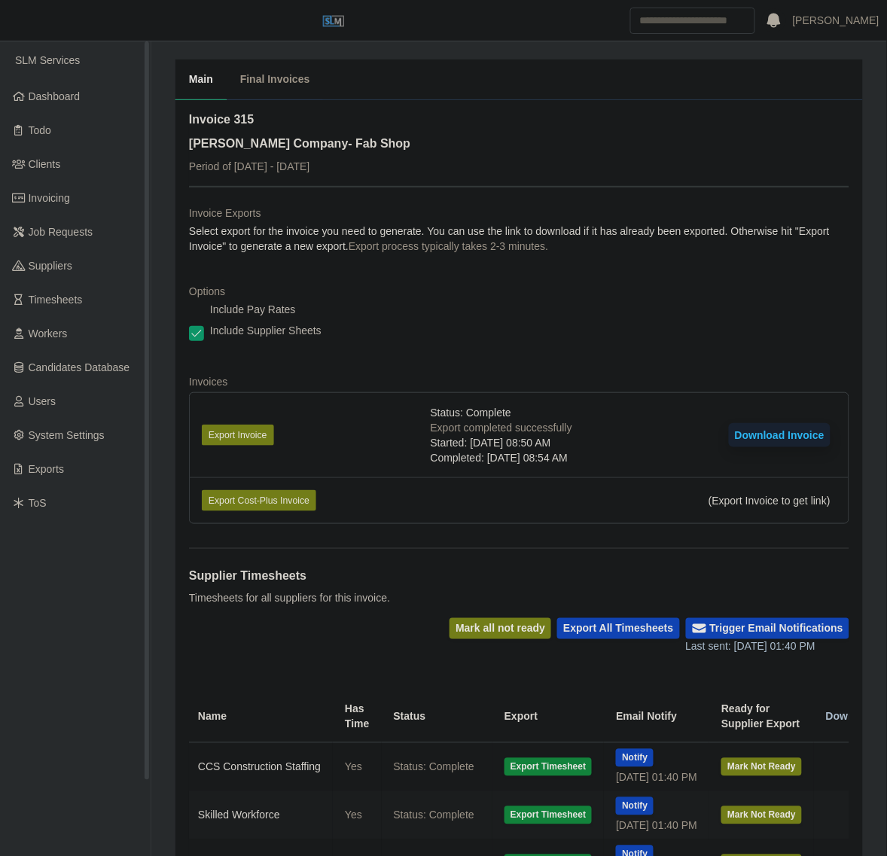
click at [78, 76] on ul "SLM Services Dashboard Todo Clients Invoicing Job Requests Suppliers Timesheets…" at bounding box center [75, 502] width 151 height 922
click at [75, 87] on link "Dashboard" at bounding box center [75, 97] width 151 height 34
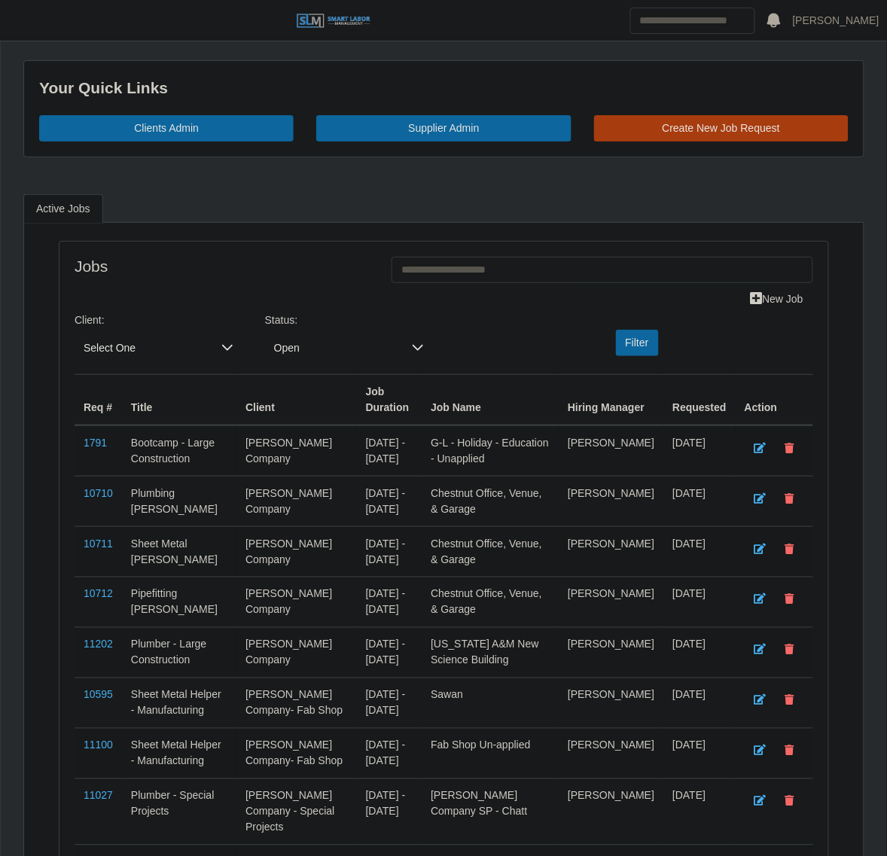
drag, startPoint x: 136, startPoint y: 360, endPoint x: 138, endPoint y: 350, distance: 9.9
click at [136, 360] on span "Select One" at bounding box center [144, 348] width 138 height 28
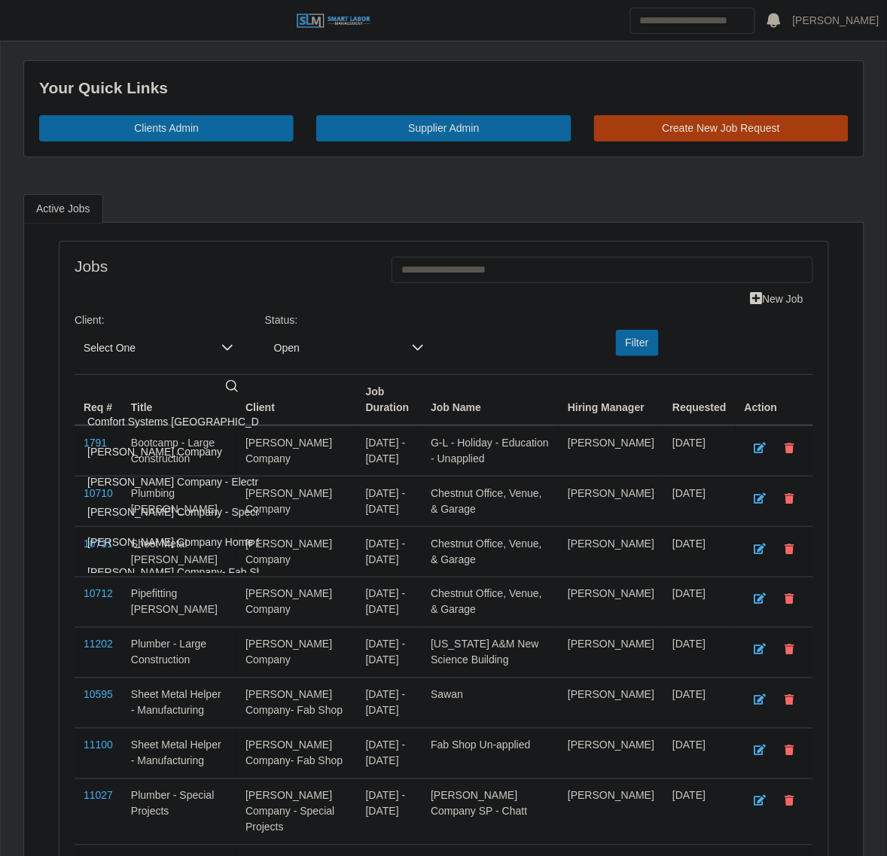
click at [138, 350] on span "Select One" at bounding box center [144, 348] width 138 height 28
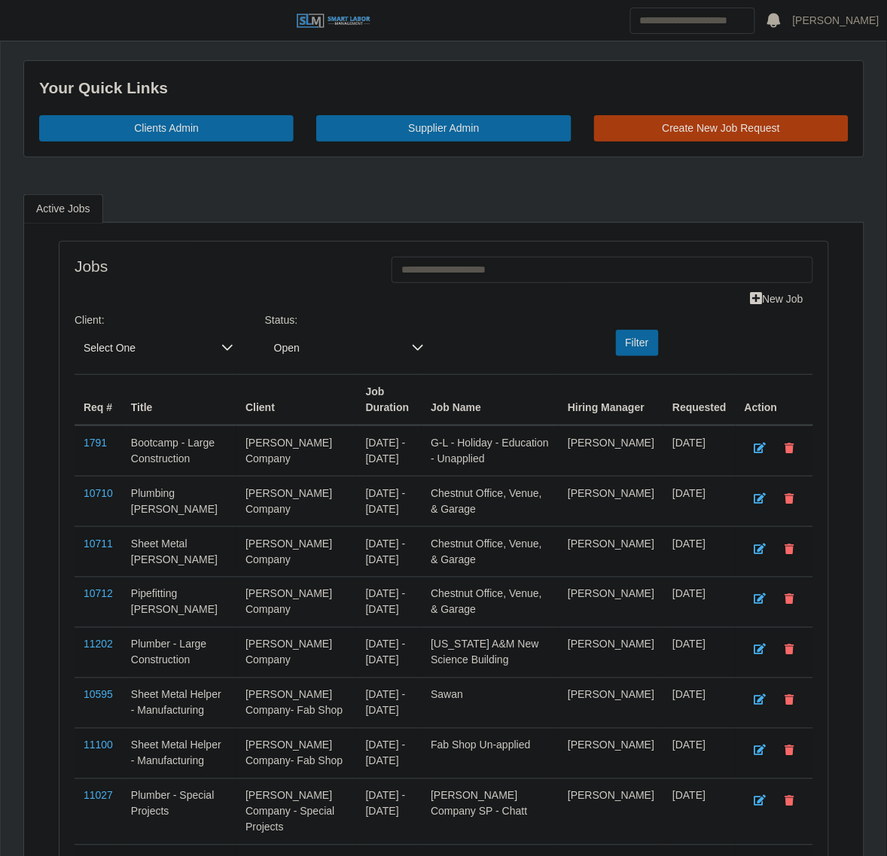
click at [138, 350] on span "Select One" at bounding box center [144, 348] width 138 height 28
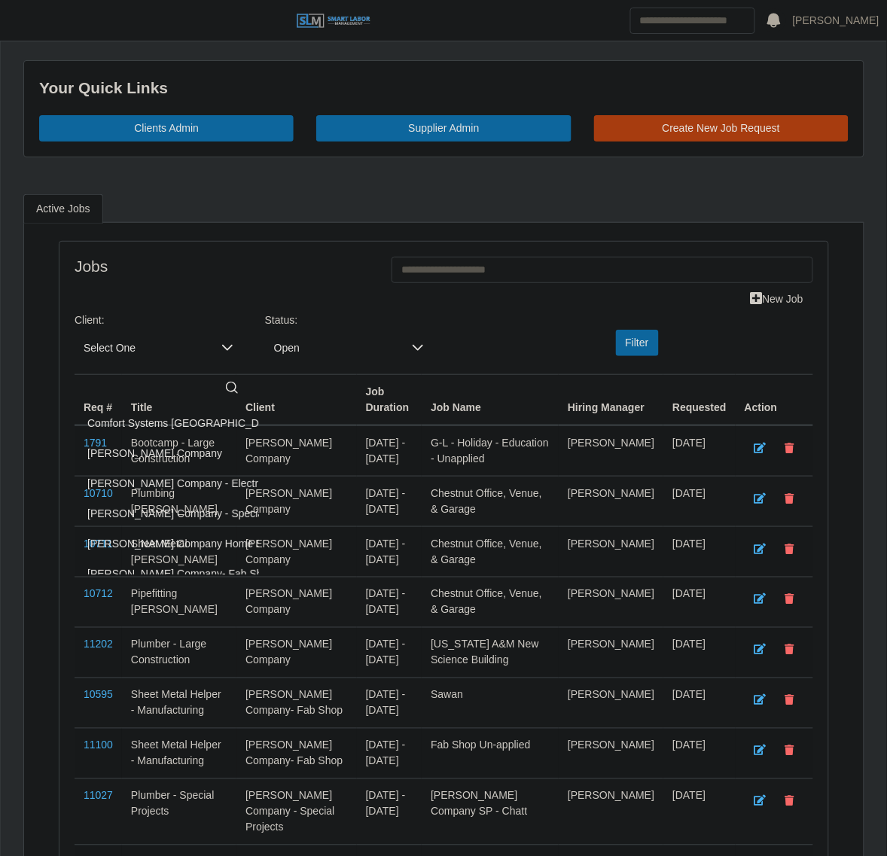
click at [217, 510] on span "[PERSON_NAME] Company - Special Projects" at bounding box center [197, 514] width 220 height 16
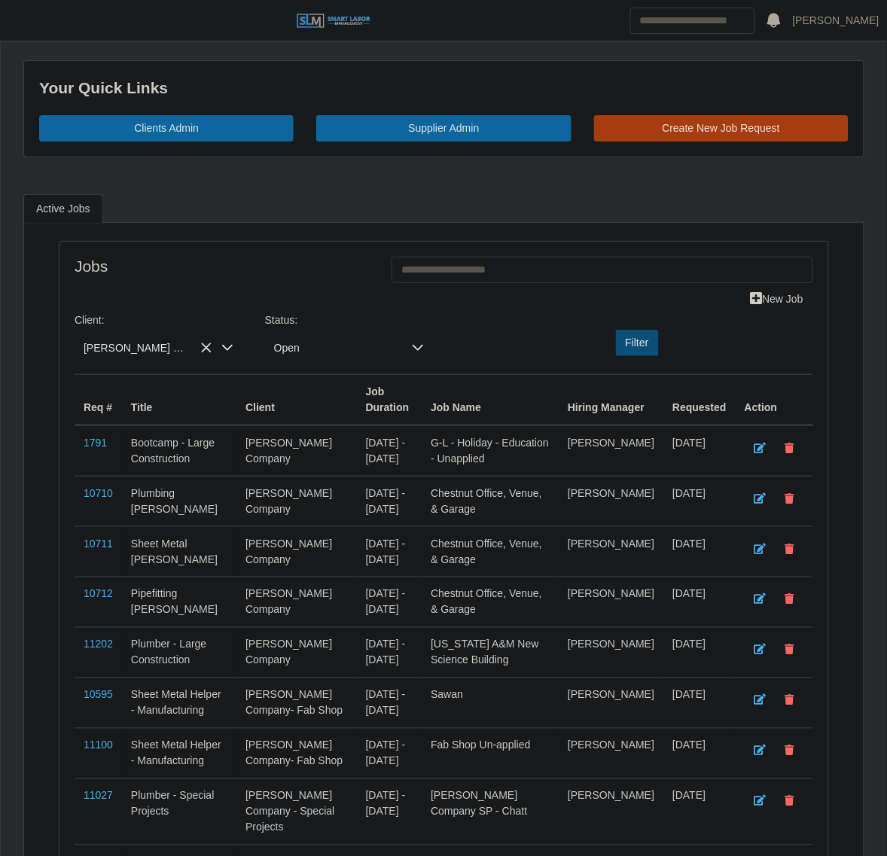
click at [642, 346] on button "Filter" at bounding box center [637, 343] width 43 height 26
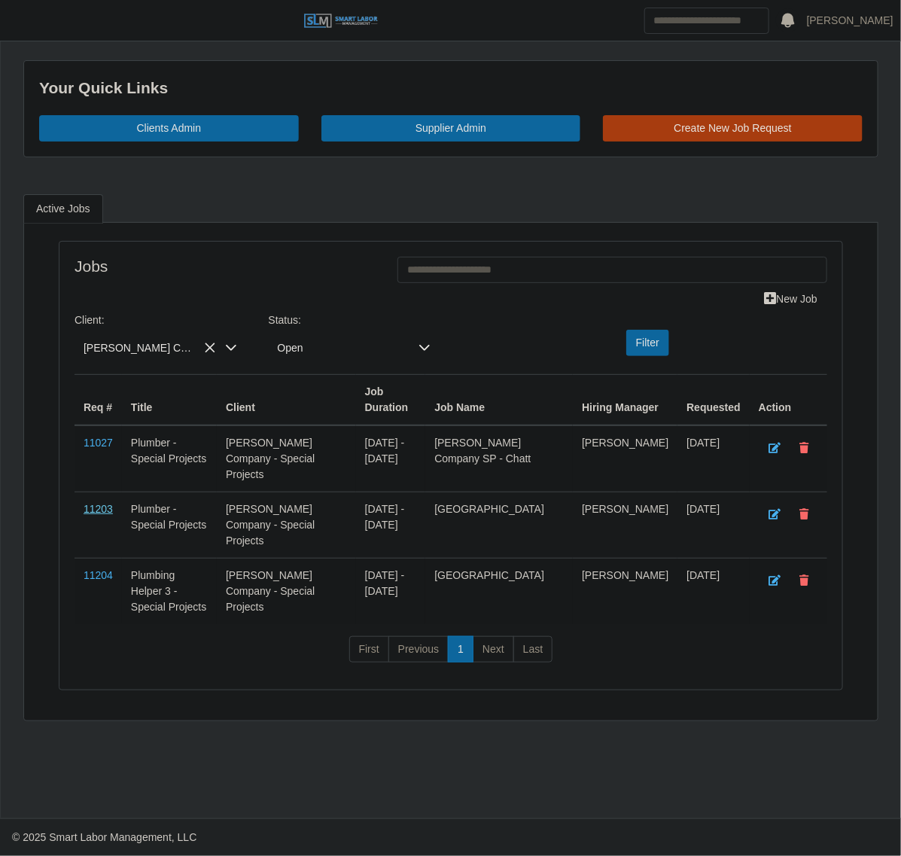
drag, startPoint x: 95, startPoint y: 483, endPoint x: 95, endPoint y: 494, distance: 10.5
click at [155, 352] on span "[PERSON_NAME] Company - Special Projects" at bounding box center [146, 348] width 142 height 28
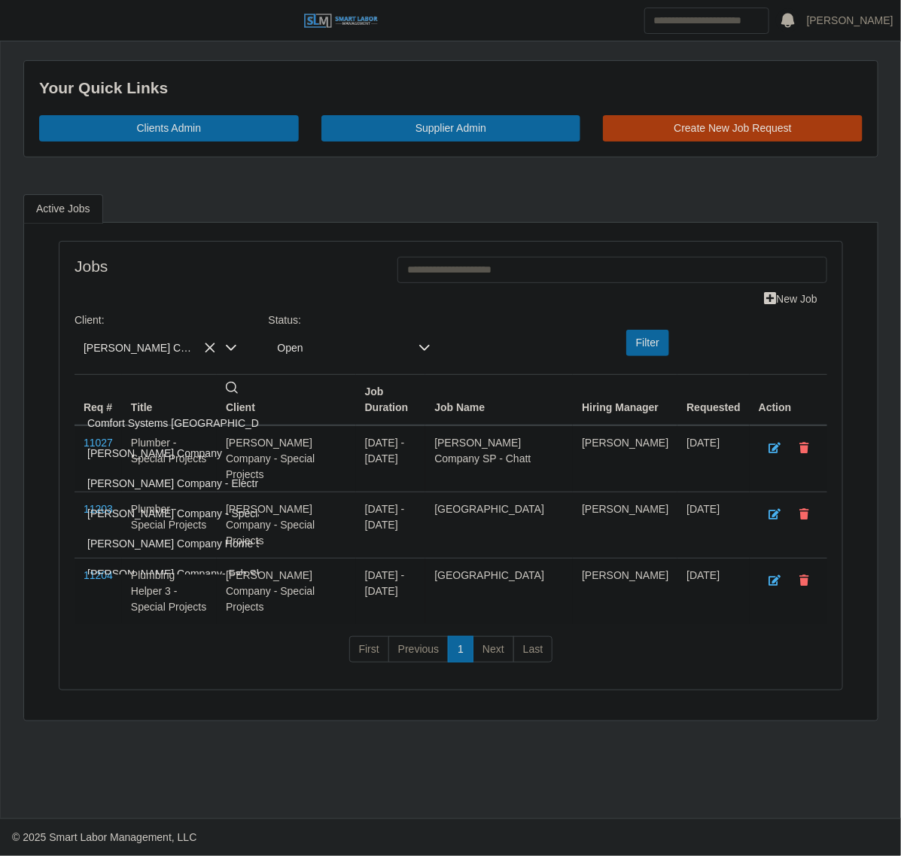
click at [158, 458] on li "[PERSON_NAME] Company" at bounding box center [243, 453] width 331 height 29
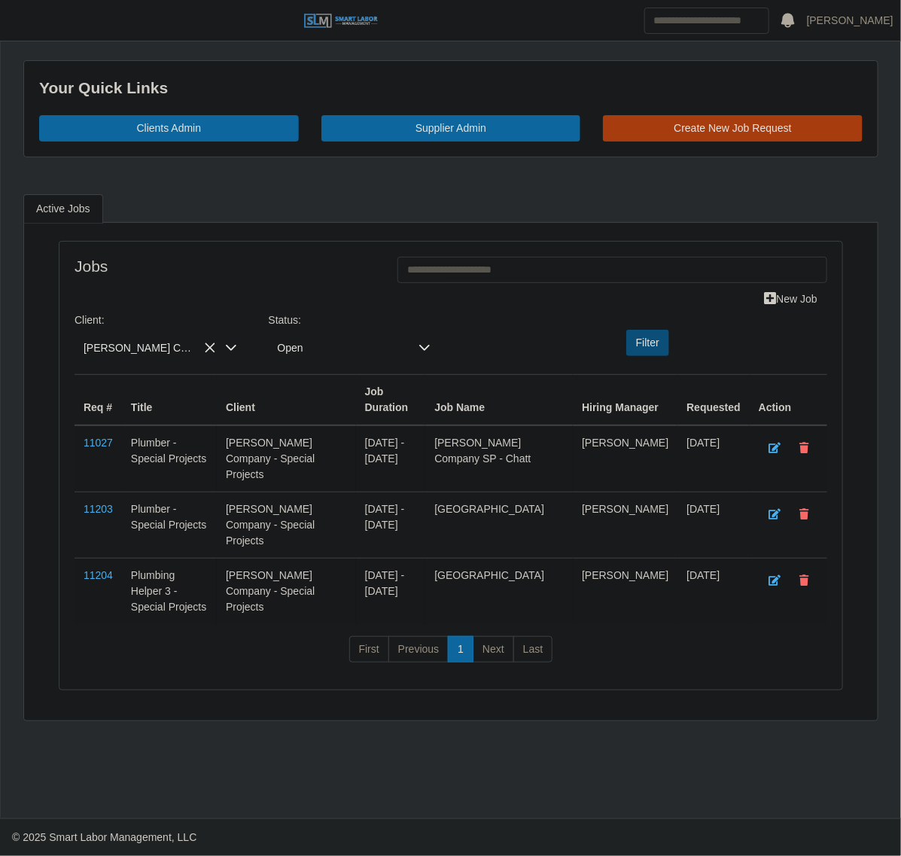
click at [657, 345] on button "Filter" at bounding box center [648, 343] width 43 height 26
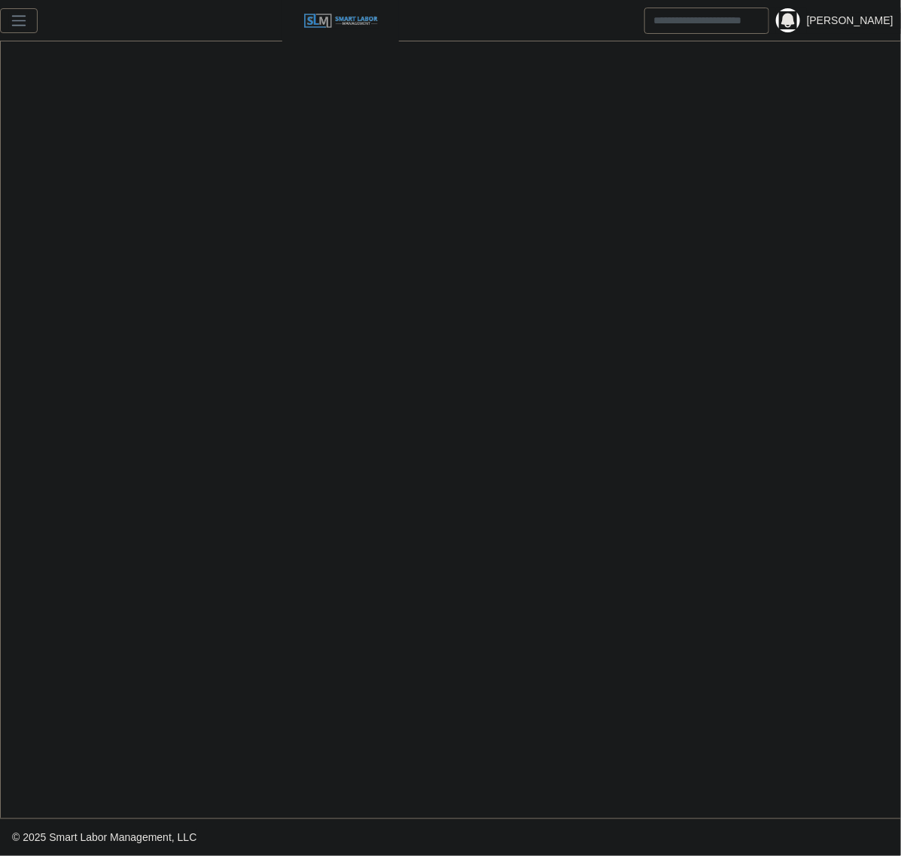
select select "****"
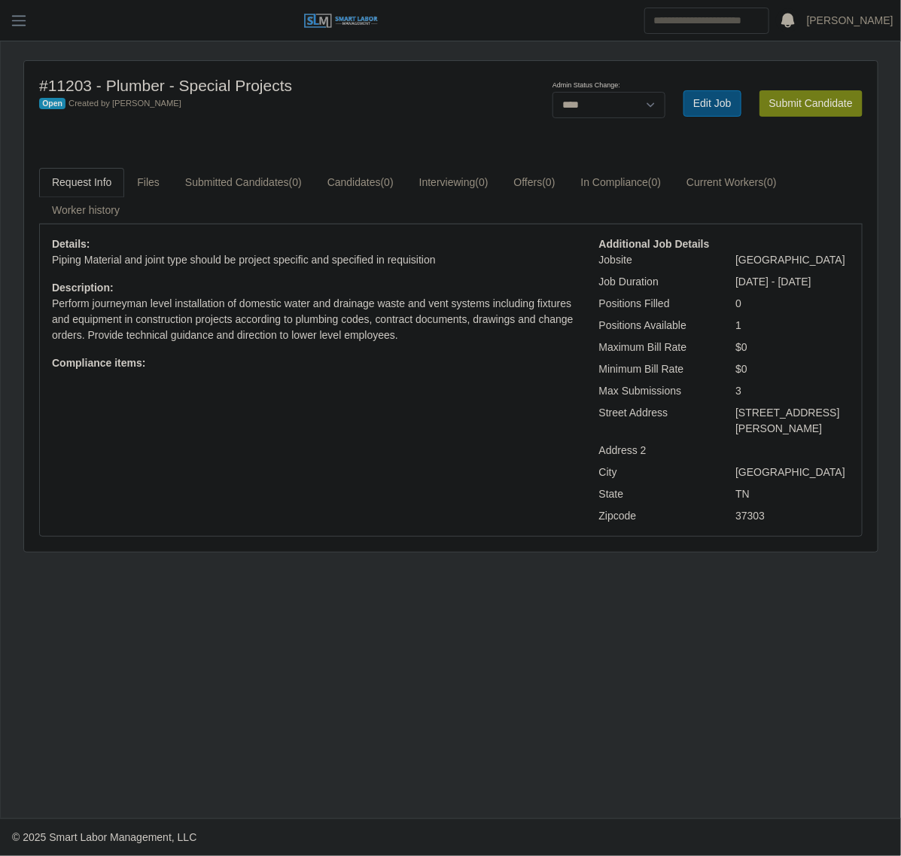
click at [699, 111] on link "Edit Job" at bounding box center [713, 103] width 58 height 26
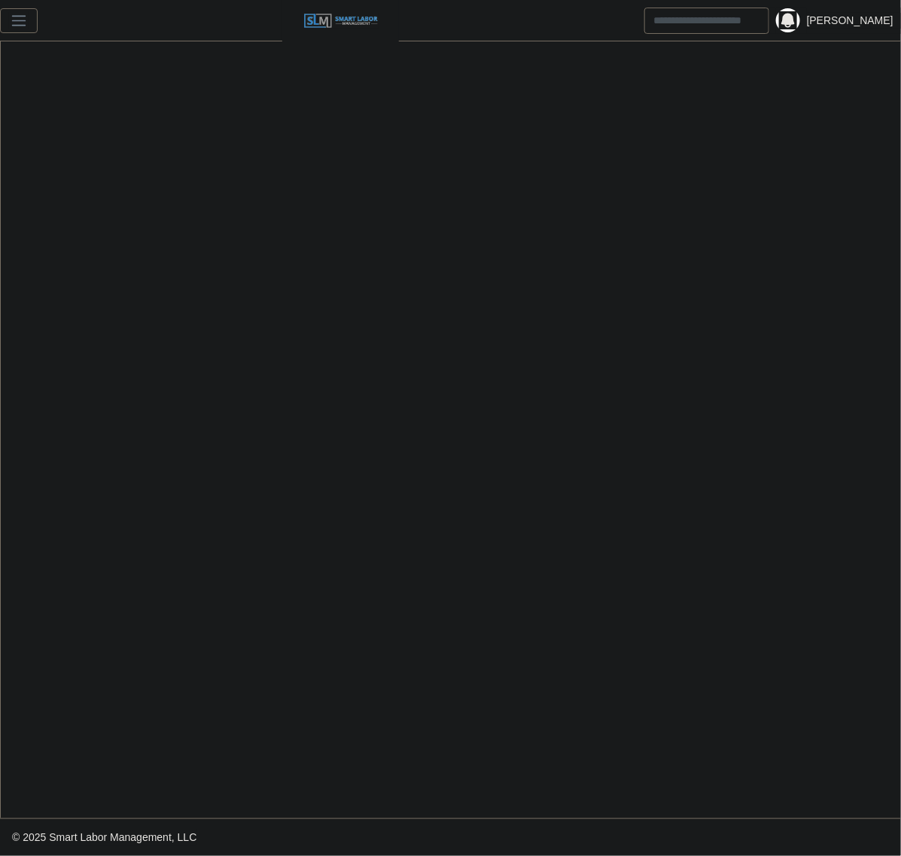
select select "****"
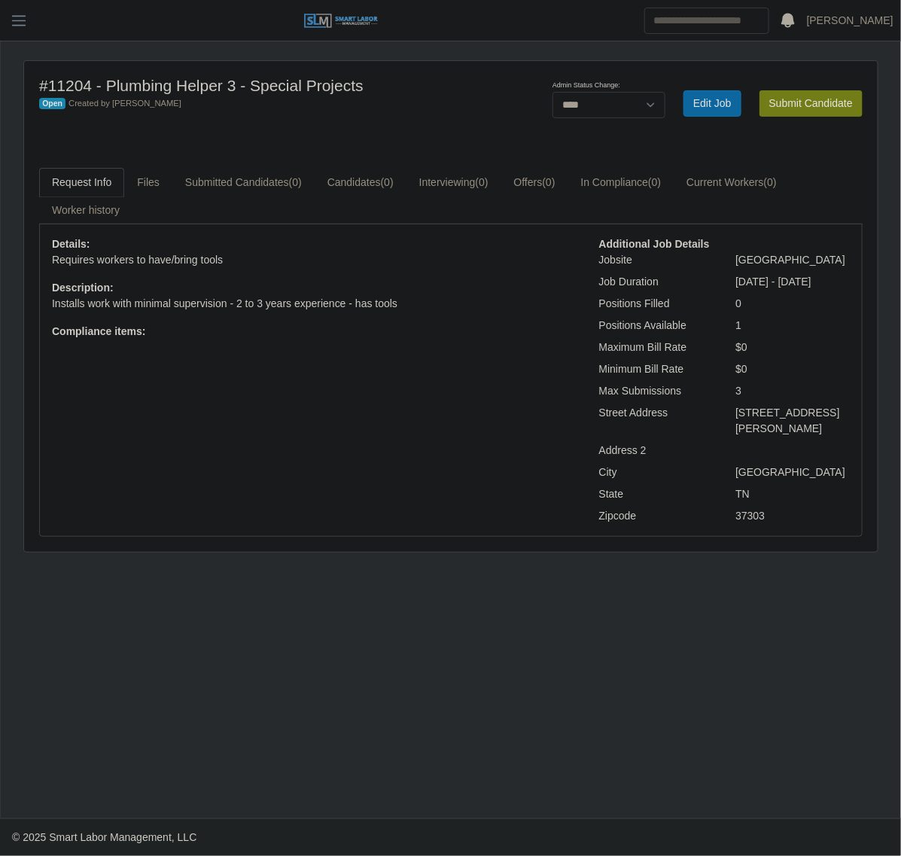
click at [384, 509] on div "Details: Requires workers to have/bring tools Description: Installs work with m…" at bounding box center [315, 380] width 548 height 288
click at [367, 416] on div "Details: Requires workers to have/bring tools Description: Installs work with m…" at bounding box center [315, 380] width 548 height 288
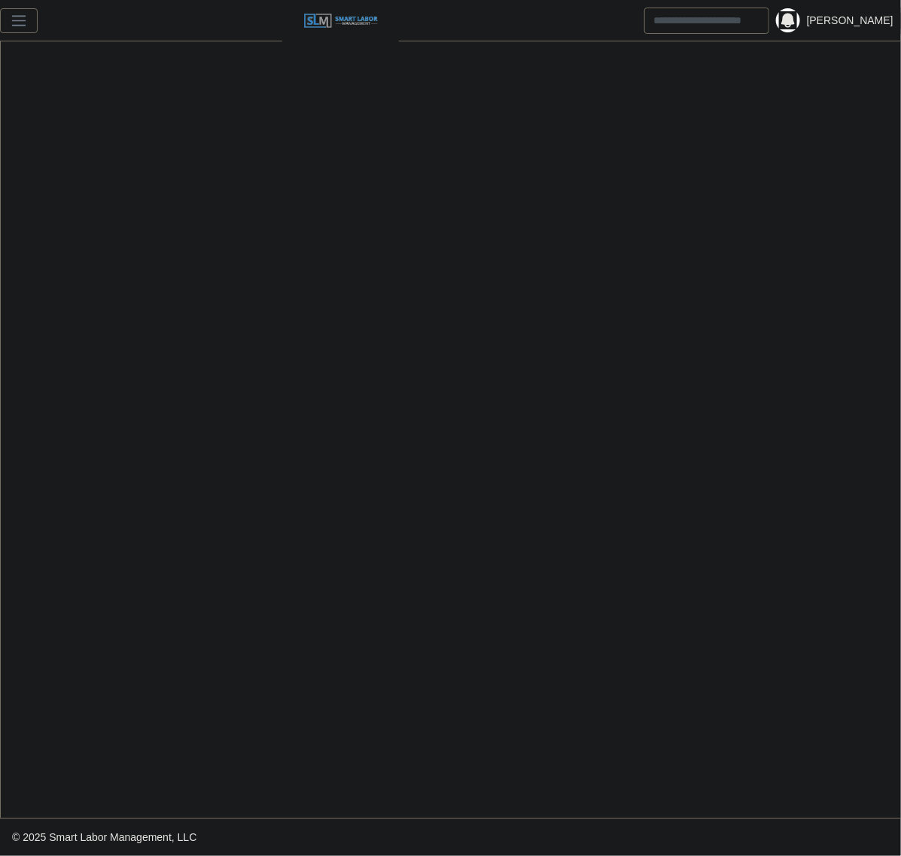
select select "****"
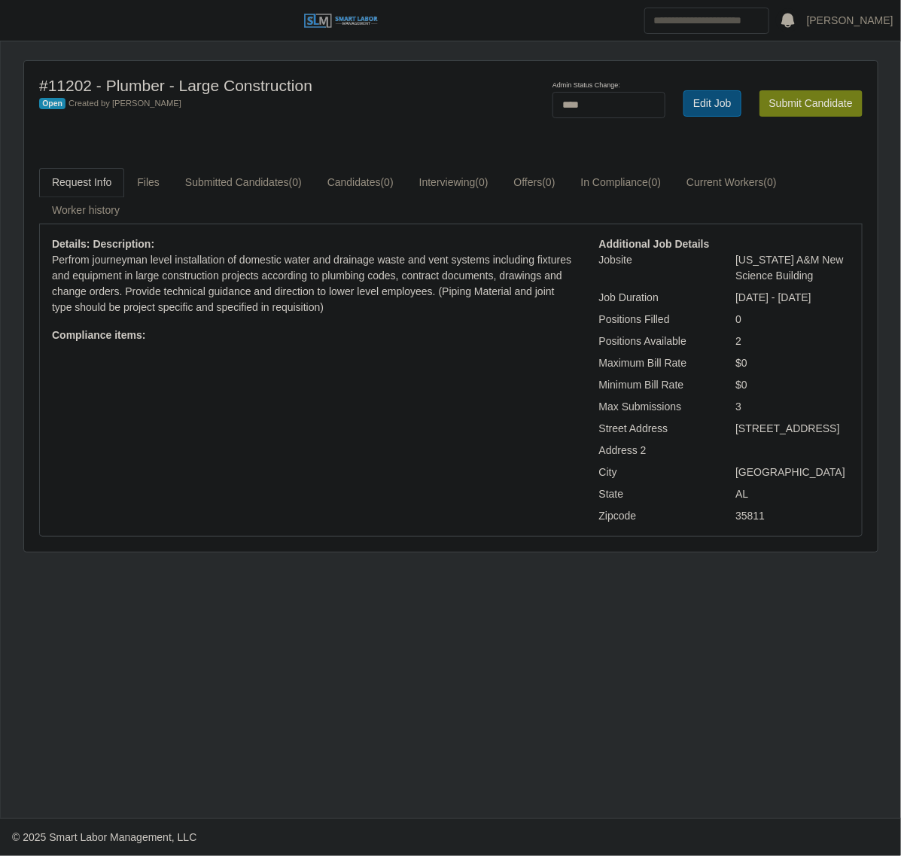
click at [718, 94] on link "Edit Job" at bounding box center [713, 103] width 58 height 26
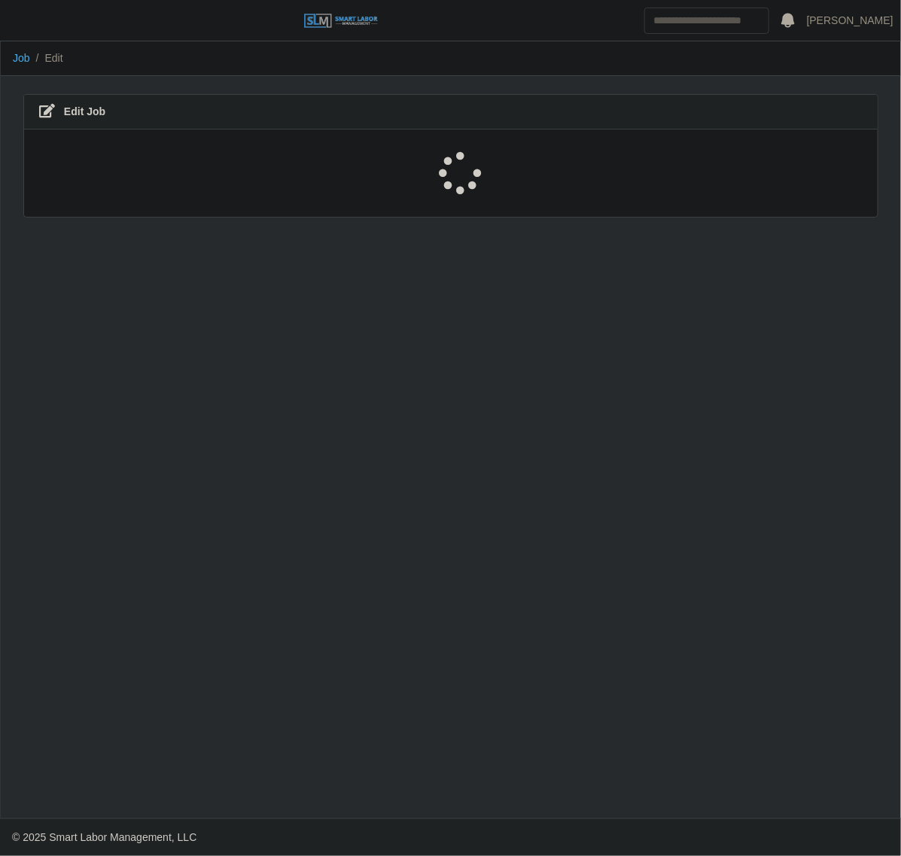
select select "****"
select select "***"
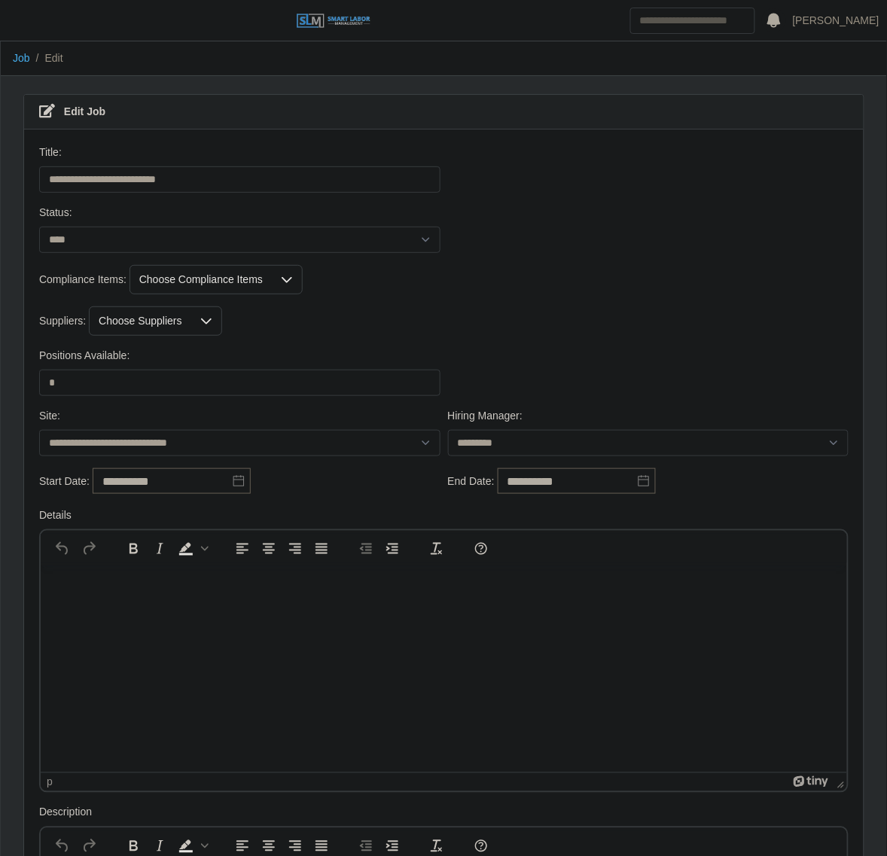
click at [191, 333] on div at bounding box center [206, 321] width 30 height 28
click at [159, 416] on span "ProHunters" at bounding box center [146, 414] width 53 height 16
click at [648, 315] on div "Suppliers: ProHunters" at bounding box center [443, 321] width 817 height 29
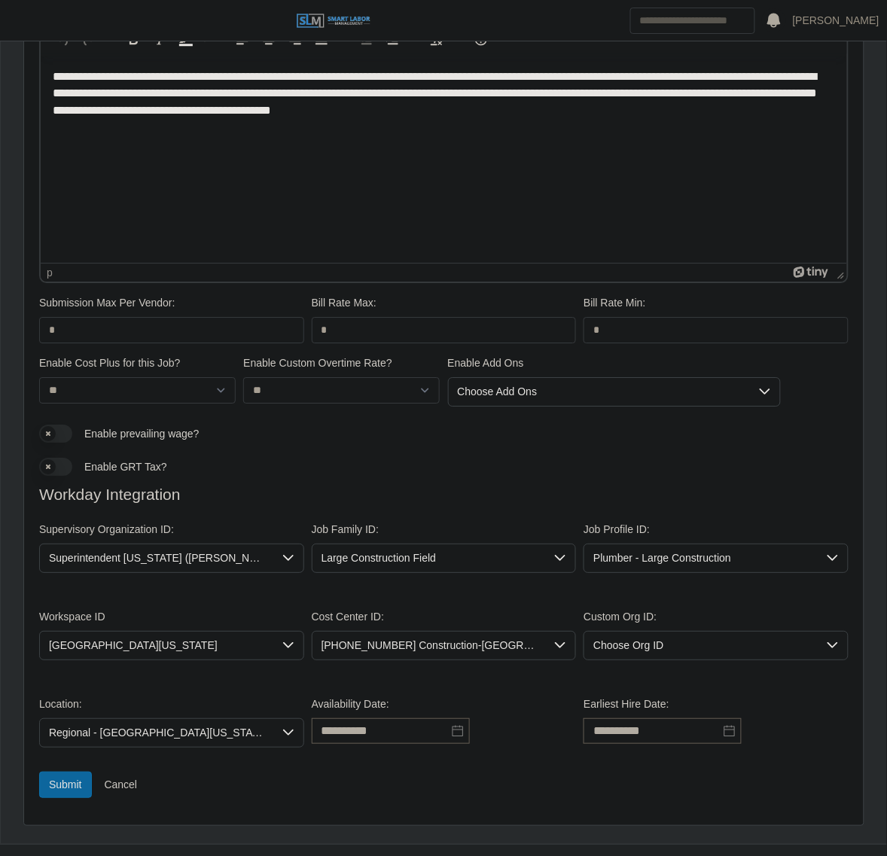
scroll to position [836, 0]
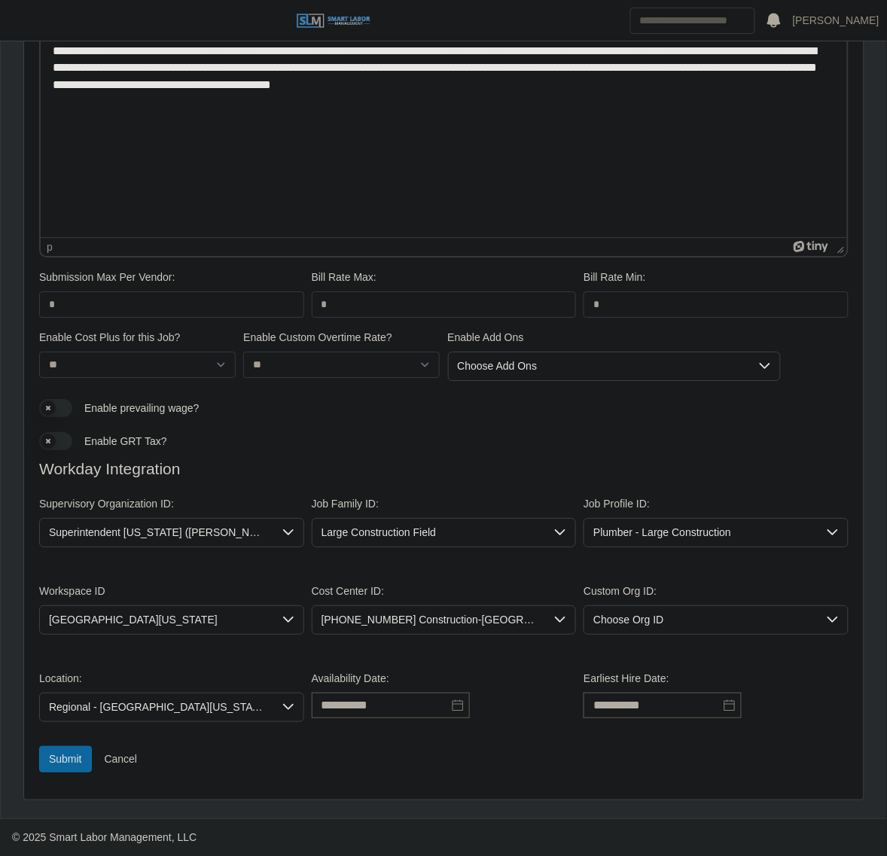
click at [63, 740] on div "**********" at bounding box center [443, 702] width 817 height 87
click at [62, 758] on button "Submit" at bounding box center [65, 759] width 53 height 26
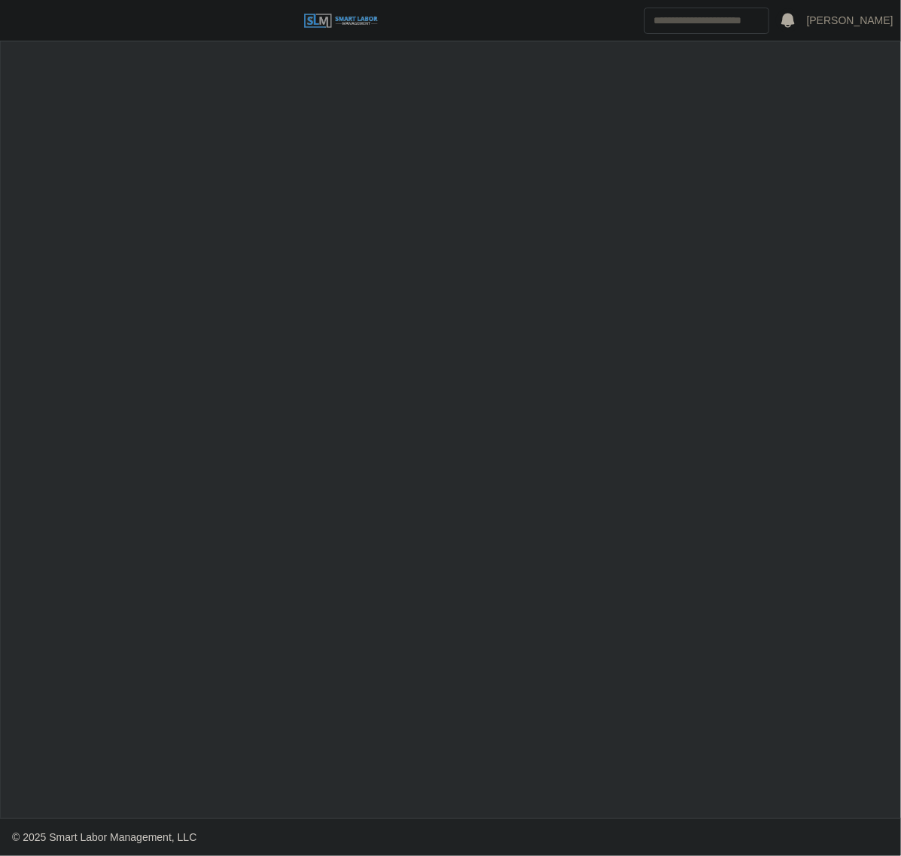
select select "****"
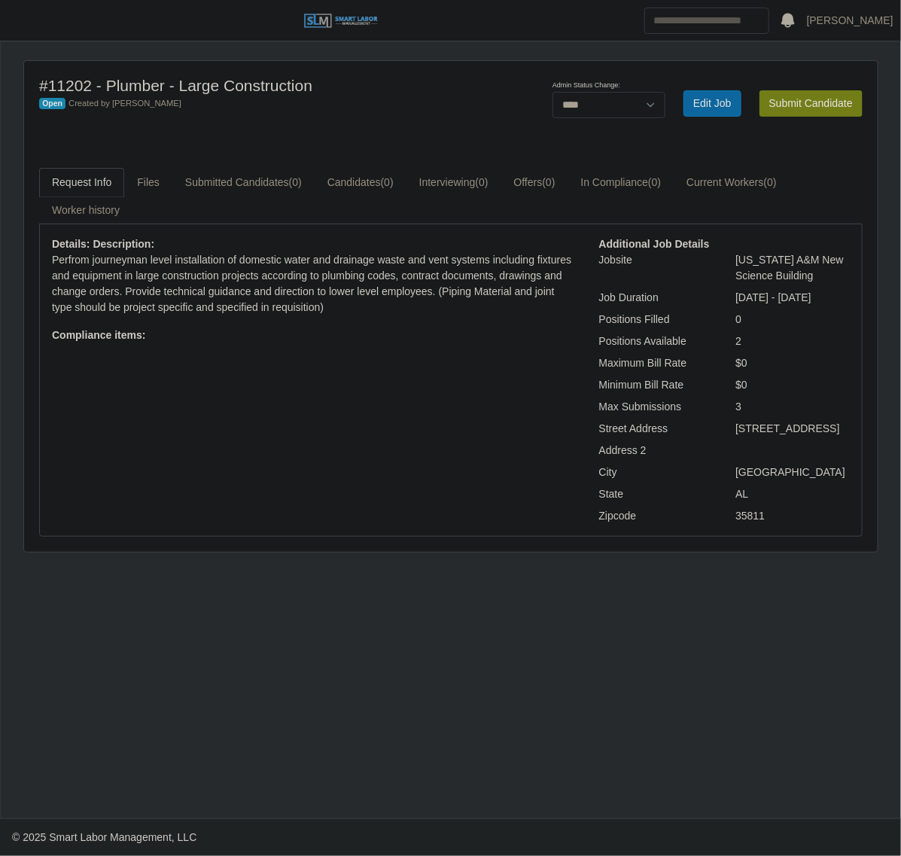
click at [811, 80] on div "Admin Status Change: ******* **** ****** Edit Job Submit Candidate" at bounding box center [698, 103] width 352 height 54
click at [795, 105] on button "Submit Candidate" at bounding box center [811, 103] width 103 height 26
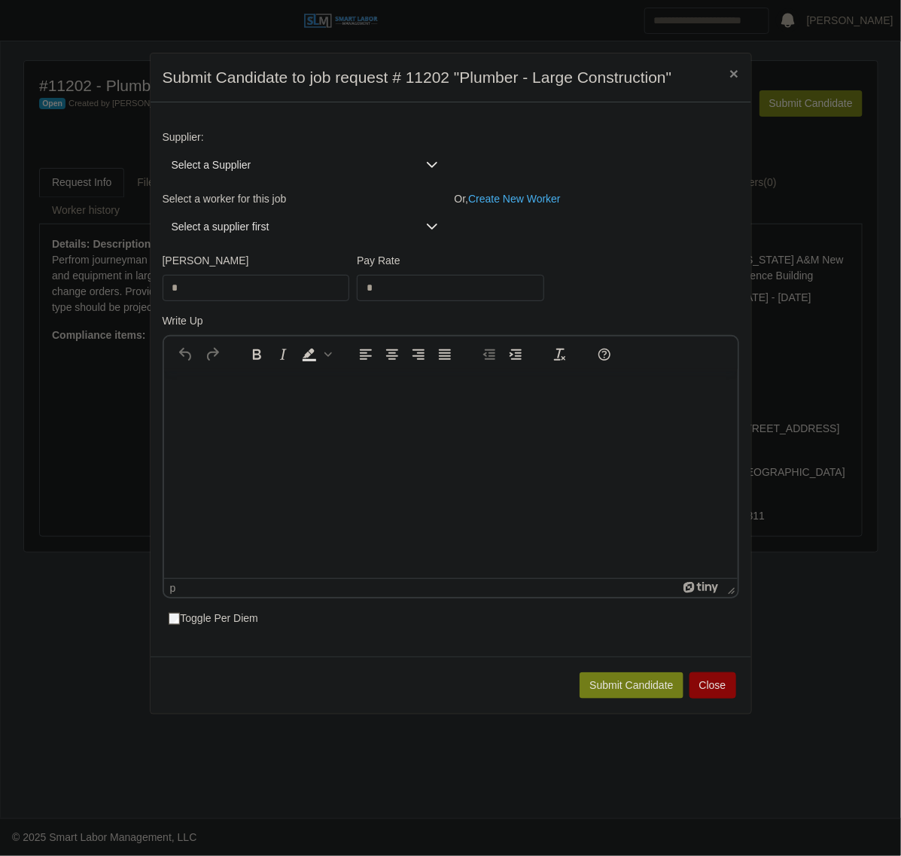
click at [261, 169] on span "Select a Supplier" at bounding box center [290, 165] width 255 height 28
click at [267, 249] on li "ProHunters" at bounding box center [308, 240] width 285 height 28
click at [268, 236] on span "Select a worker..." at bounding box center [290, 227] width 255 height 28
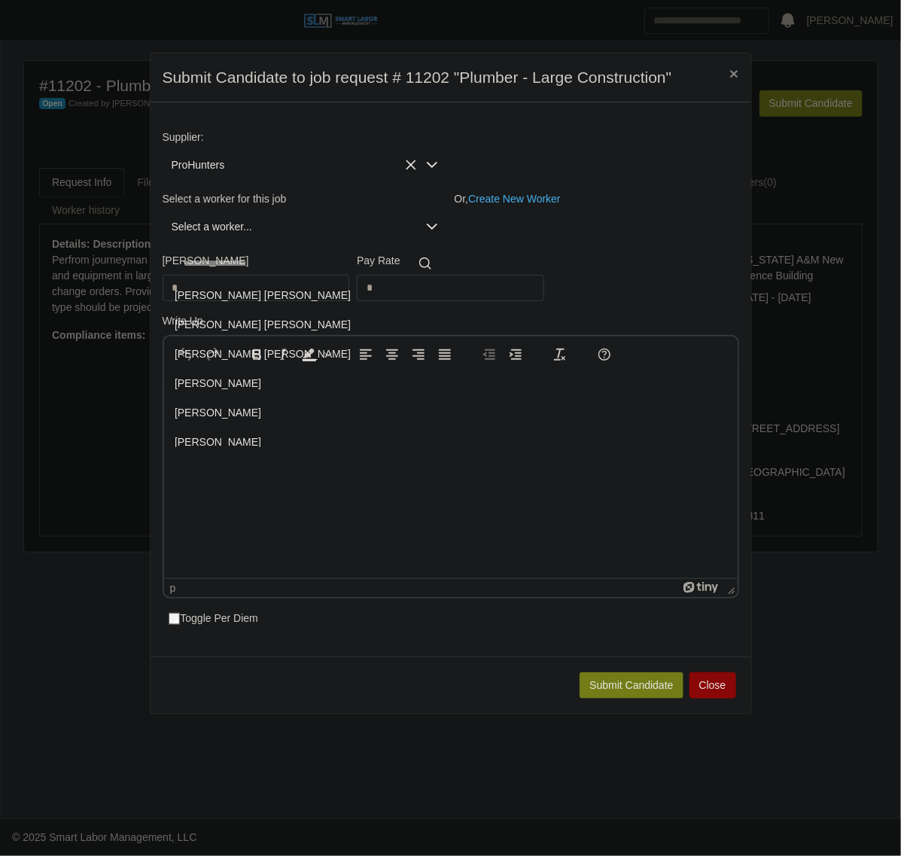
click at [224, 258] on input "text" at bounding box center [308, 264] width 266 height 24
type input "*"
click at [671, 257] on div "Bill Rate * Pay Rate *" at bounding box center [451, 283] width 584 height 60
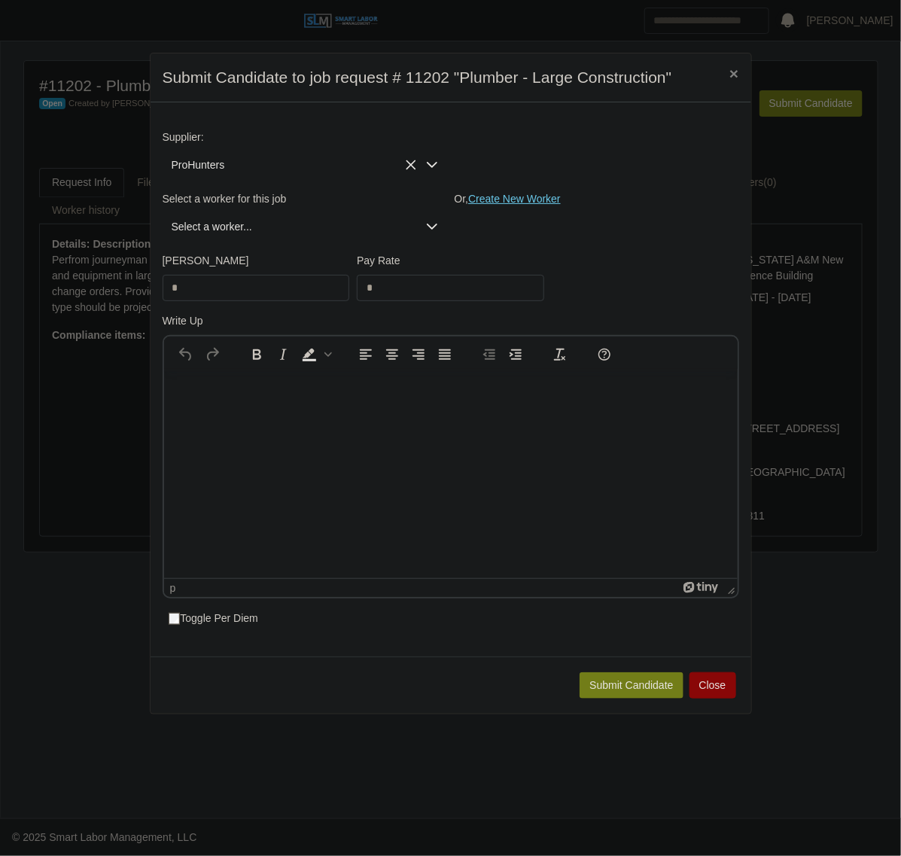
click at [542, 198] on link "Create New Worker" at bounding box center [514, 199] width 93 height 12
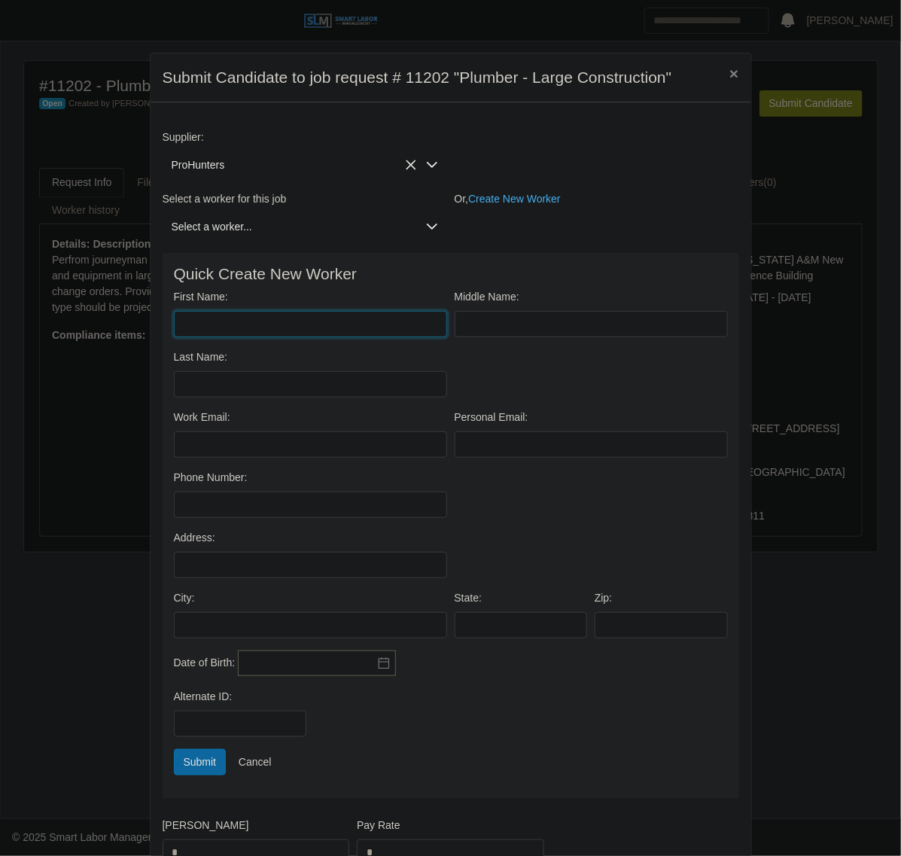
click at [294, 328] on input "First Name:" at bounding box center [310, 324] width 273 height 26
type input "******"
type input "*********"
click at [298, 452] on input "Work Email:" at bounding box center [310, 445] width 273 height 26
paste input "**********"
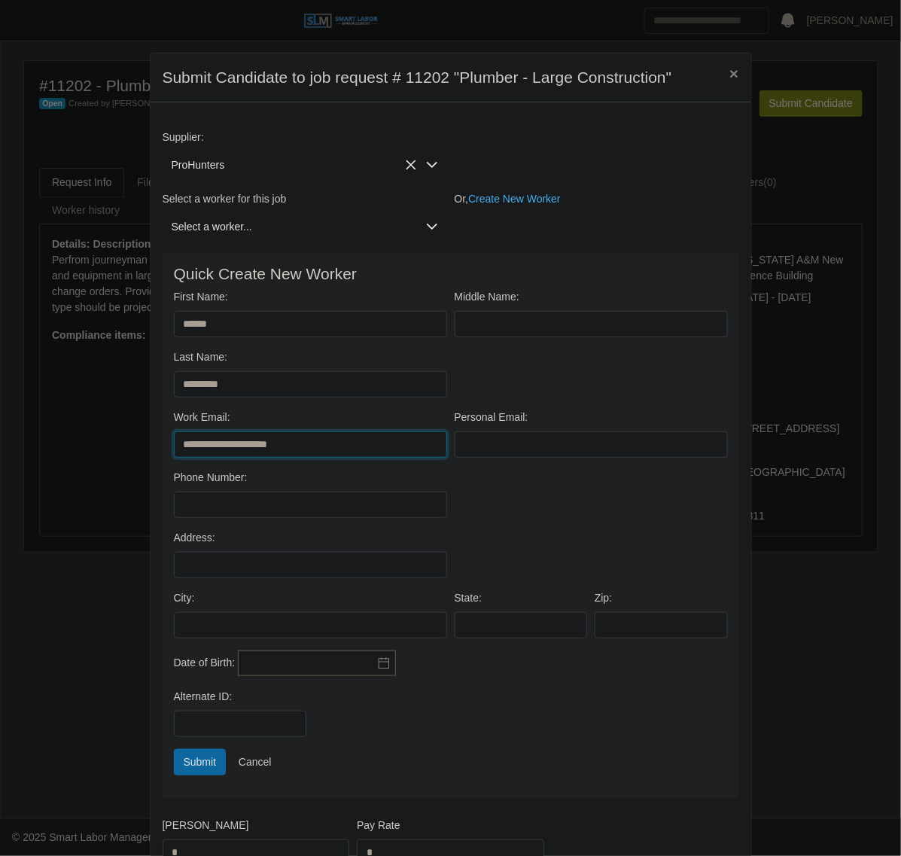
type input "**********"
click at [378, 665] on icon at bounding box center [384, 663] width 12 height 12
click at [340, 461] on button "2025" at bounding box center [337, 467] width 29 height 26
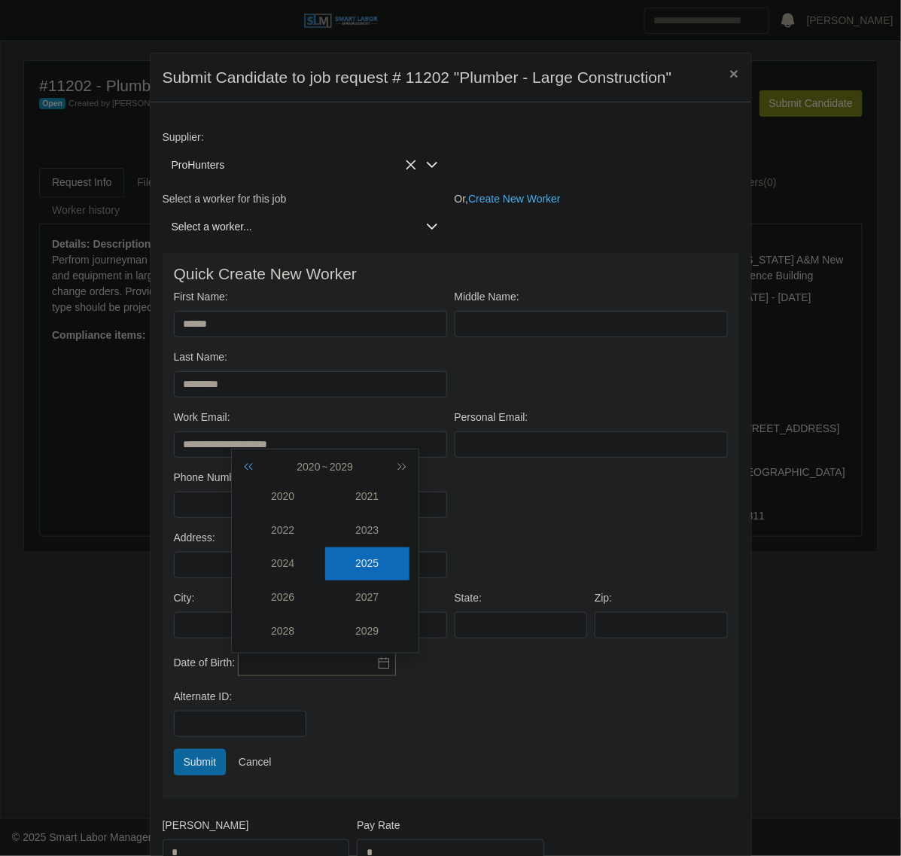
click at [255, 465] on icon "button" at bounding box center [251, 467] width 15 height 12
click at [246, 465] on icon "button" at bounding box center [251, 467] width 15 height 12
click at [273, 622] on td "1998" at bounding box center [283, 632] width 84 height 34
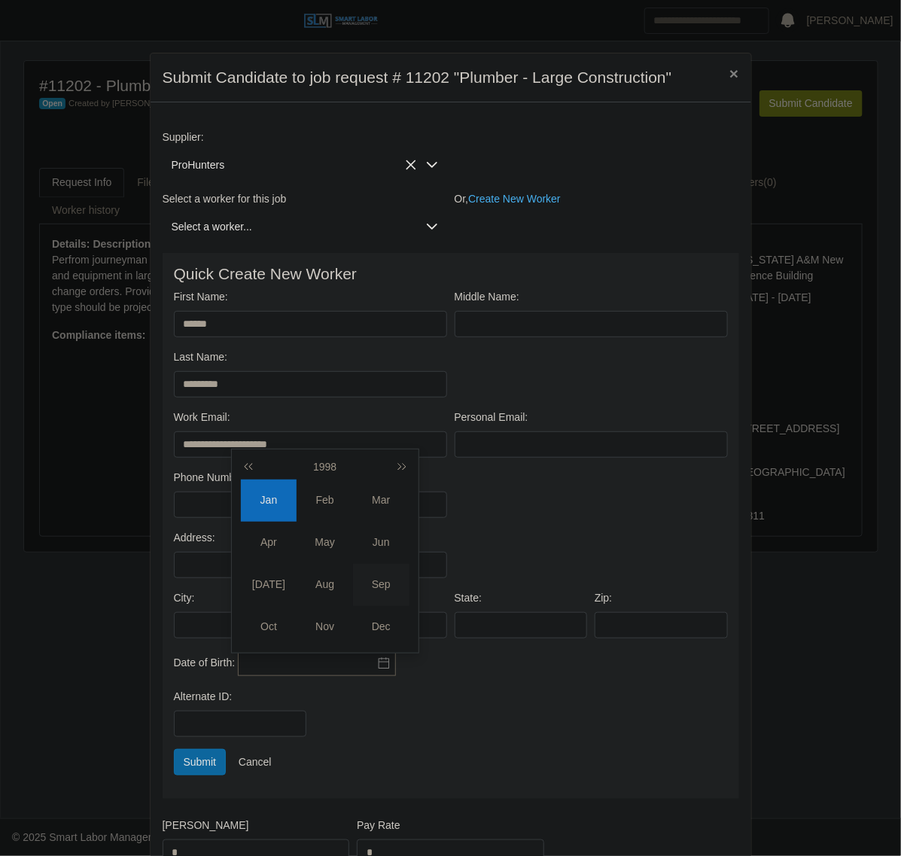
click at [373, 581] on div "Sep" at bounding box center [381, 585] width 56 height 16
click at [300, 514] on div "1" at bounding box center [301, 516] width 24 height 14
type input "**********"
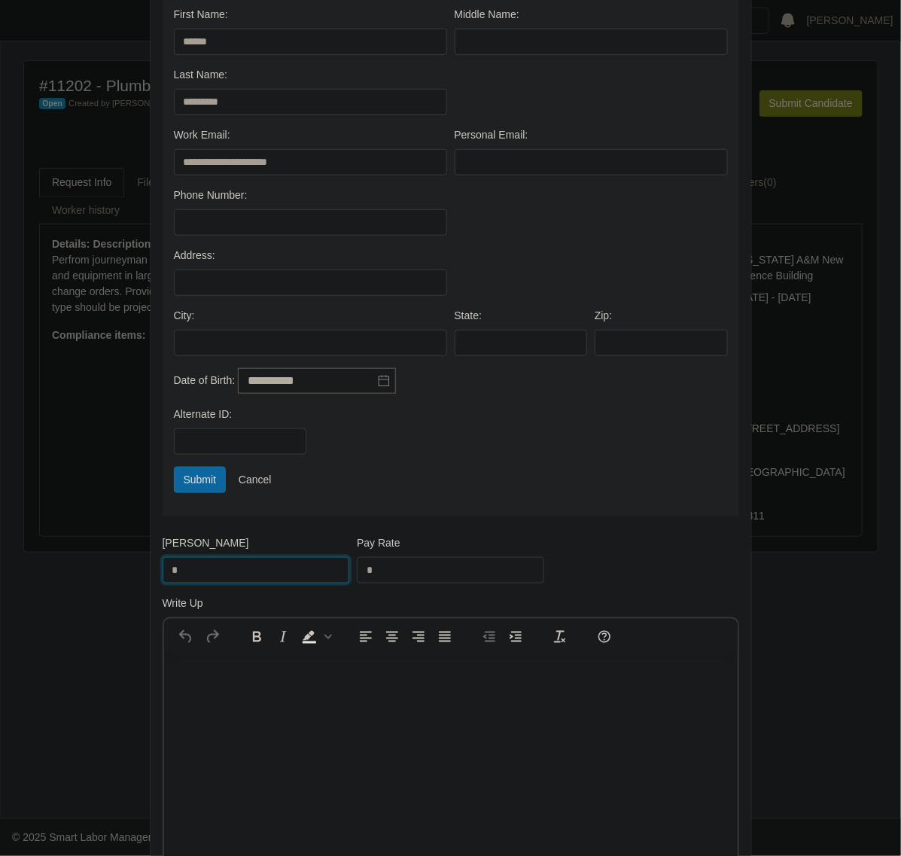
click at [269, 584] on input "*" at bounding box center [257, 570] width 188 height 26
type input "*****"
click at [385, 572] on input "*" at bounding box center [451, 570] width 188 height 26
click at [392, 562] on div "Pay Rate *" at bounding box center [450, 559] width 195 height 48
click at [384, 580] on input "*" at bounding box center [451, 570] width 188 height 26
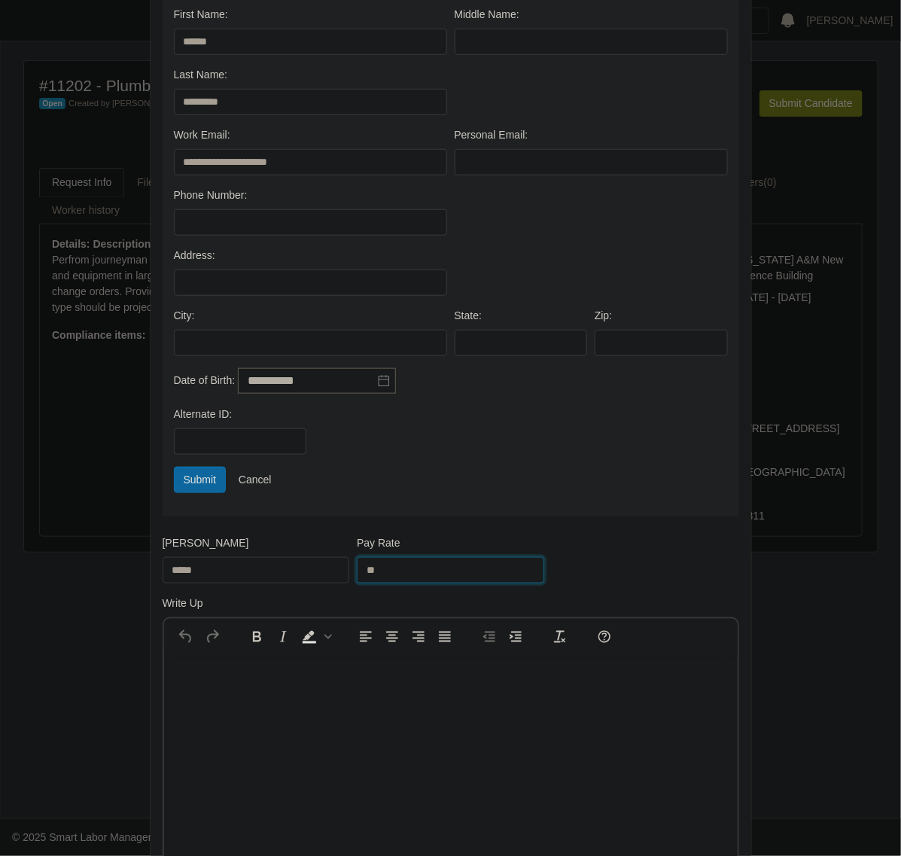
type input "**"
click at [487, 524] on div "**********" at bounding box center [450, 387] width 599 height 1081
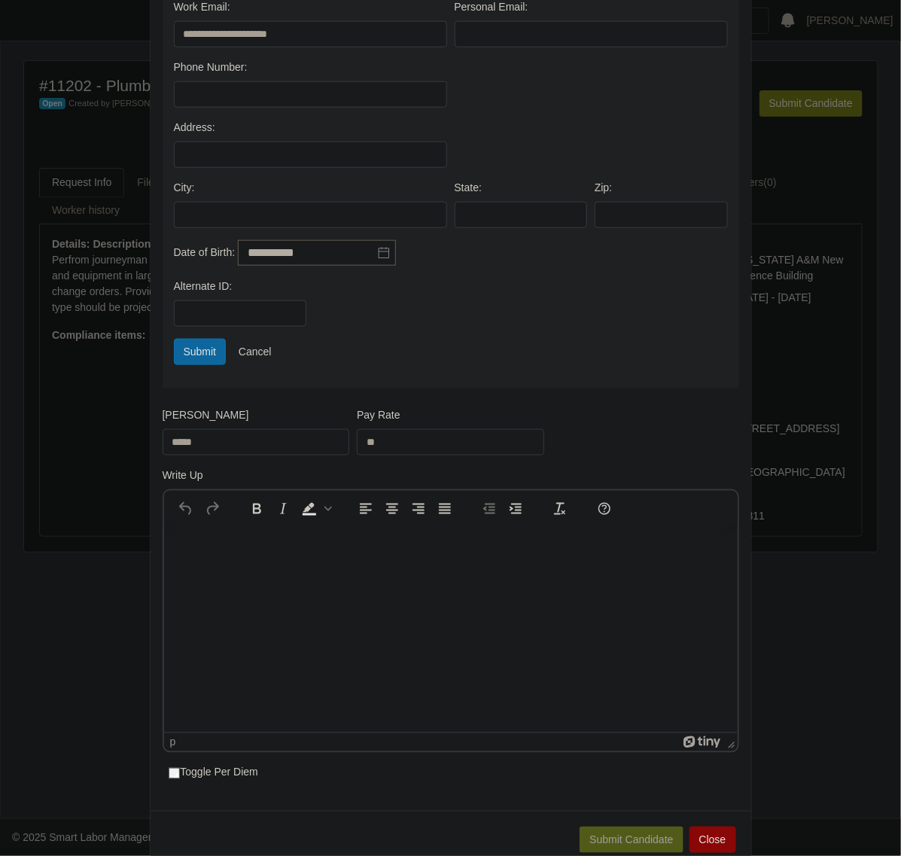
scroll to position [450, 0]
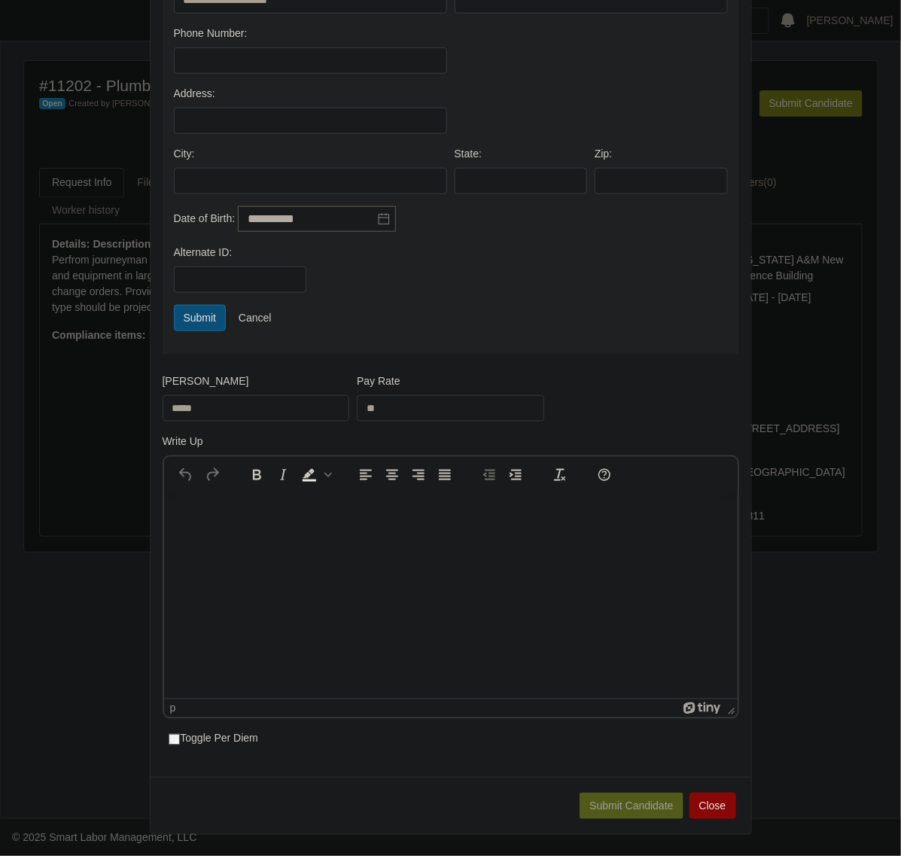
click at [197, 320] on button "Submit" at bounding box center [200, 318] width 53 height 26
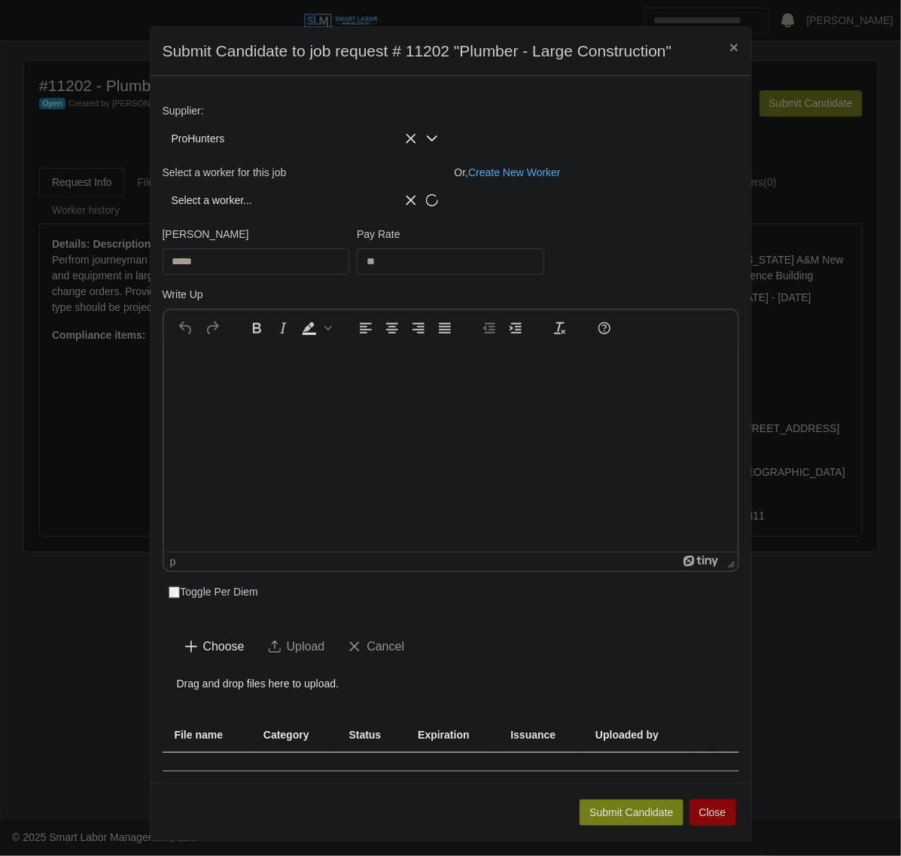
scroll to position [41, 0]
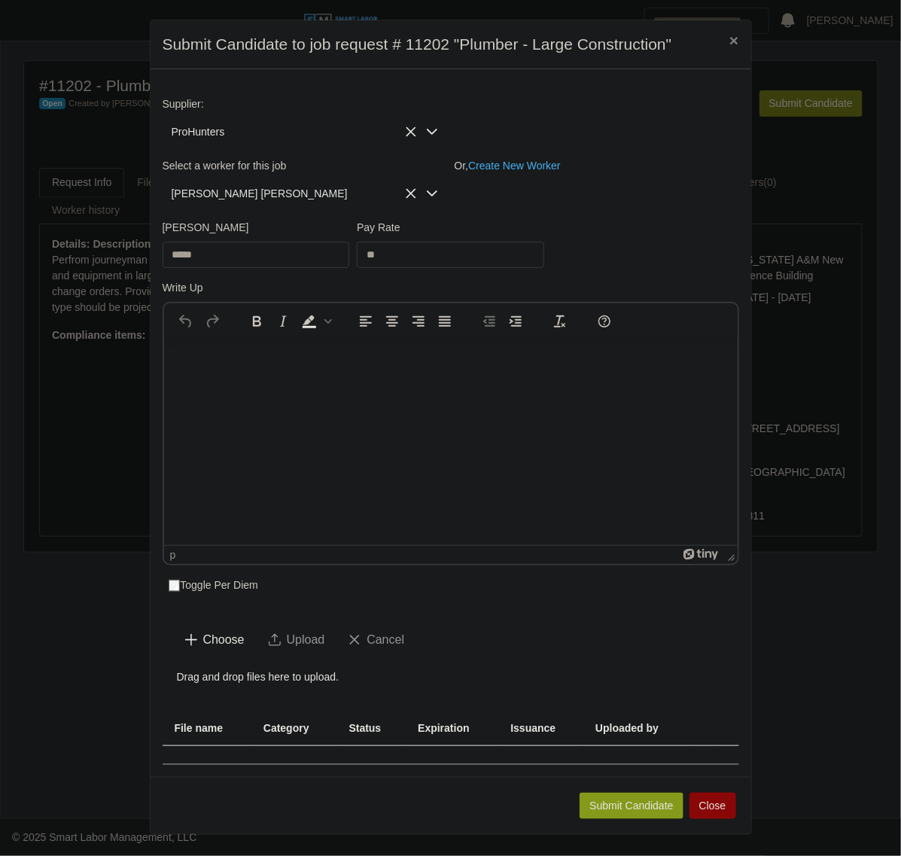
click at [599, 798] on button "Submit Candidate" at bounding box center [631, 806] width 103 height 26
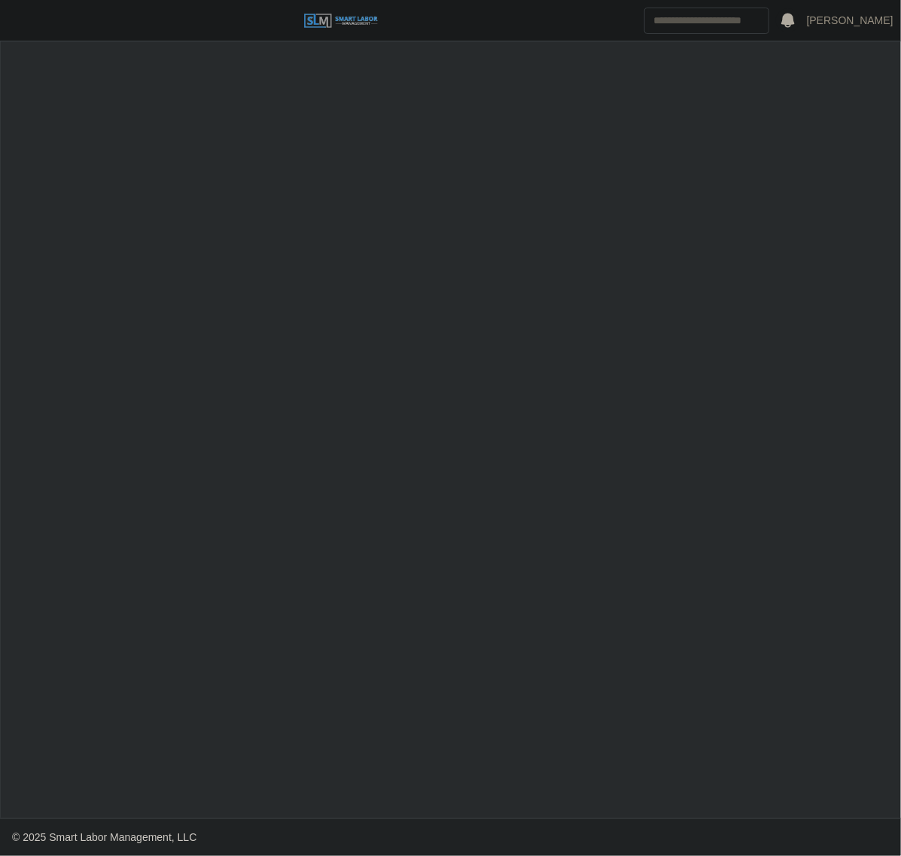
select select "****"
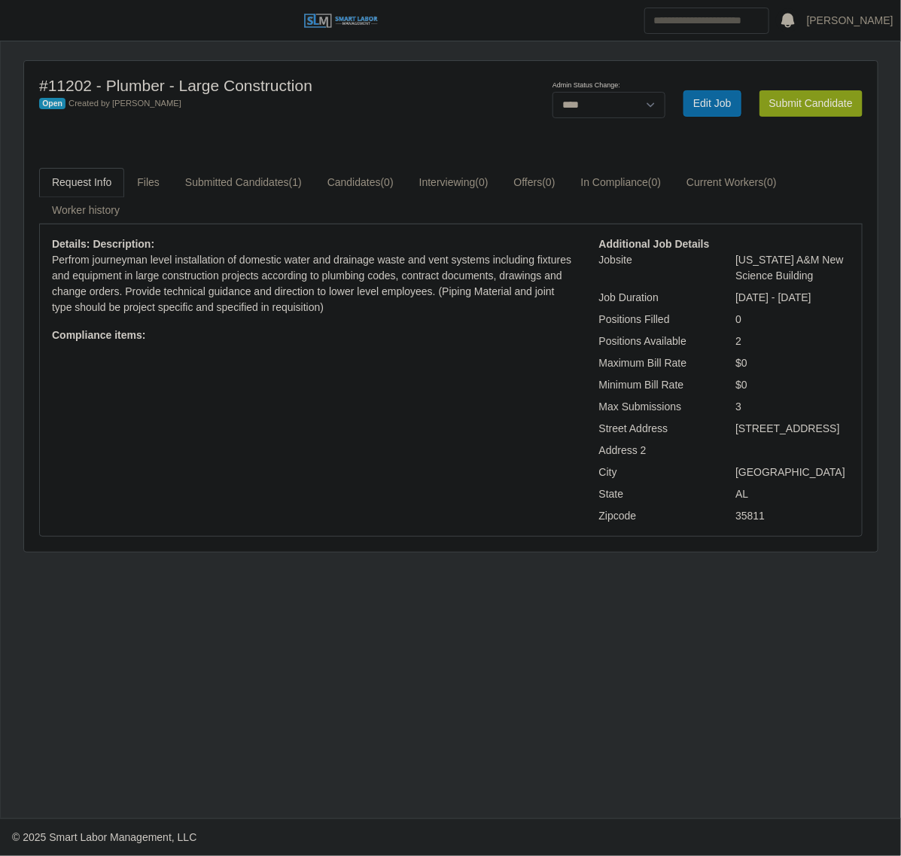
click at [788, 100] on button "Submit Candidate" at bounding box center [811, 103] width 103 height 26
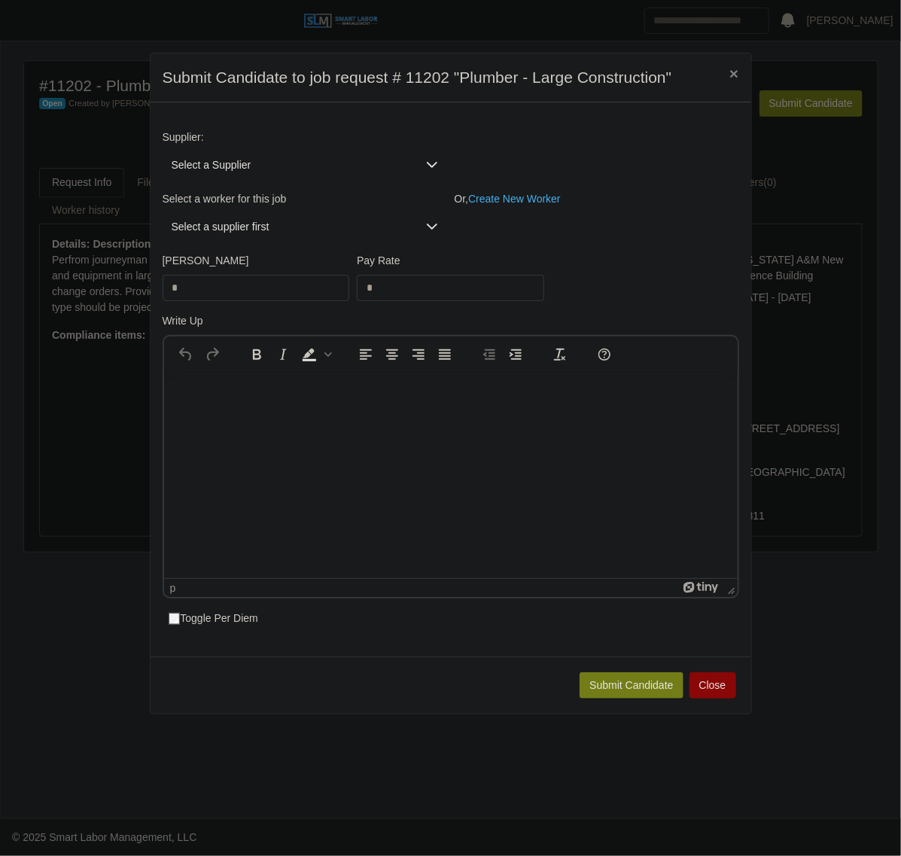
click at [325, 168] on span "Select a Supplier" at bounding box center [290, 165] width 255 height 28
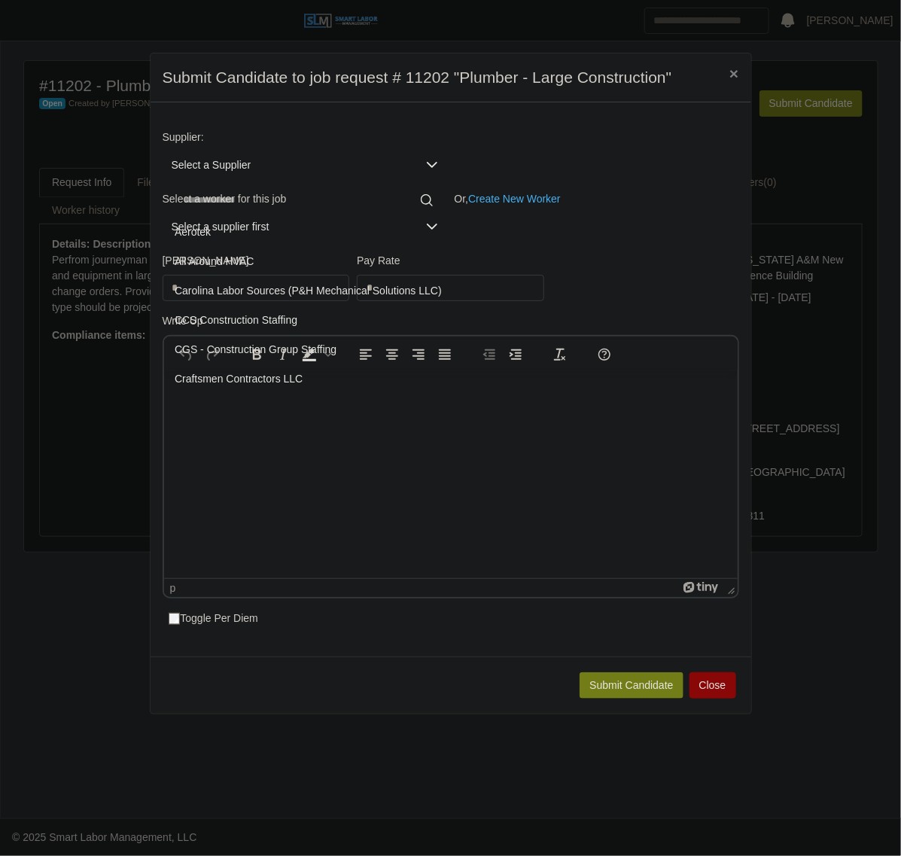
click at [292, 212] on input "text" at bounding box center [308, 200] width 267 height 24
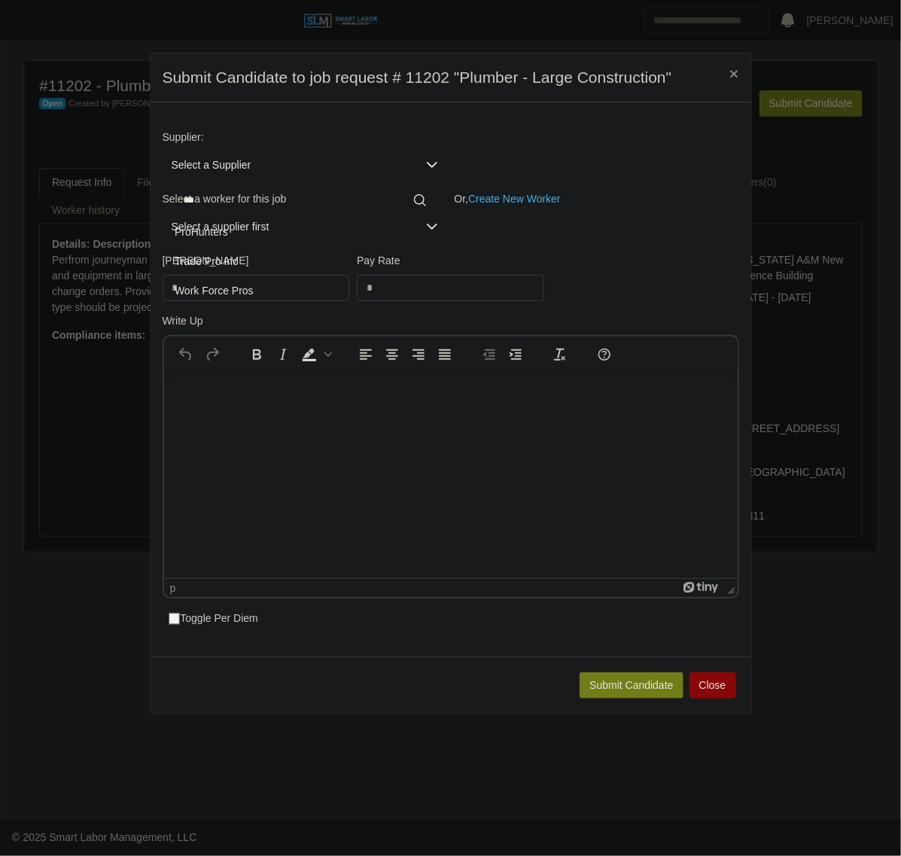
type input "***"
click at [325, 236] on li "ProHunters" at bounding box center [305, 232] width 279 height 28
click at [220, 230] on span "Select a worker..." at bounding box center [290, 227] width 255 height 28
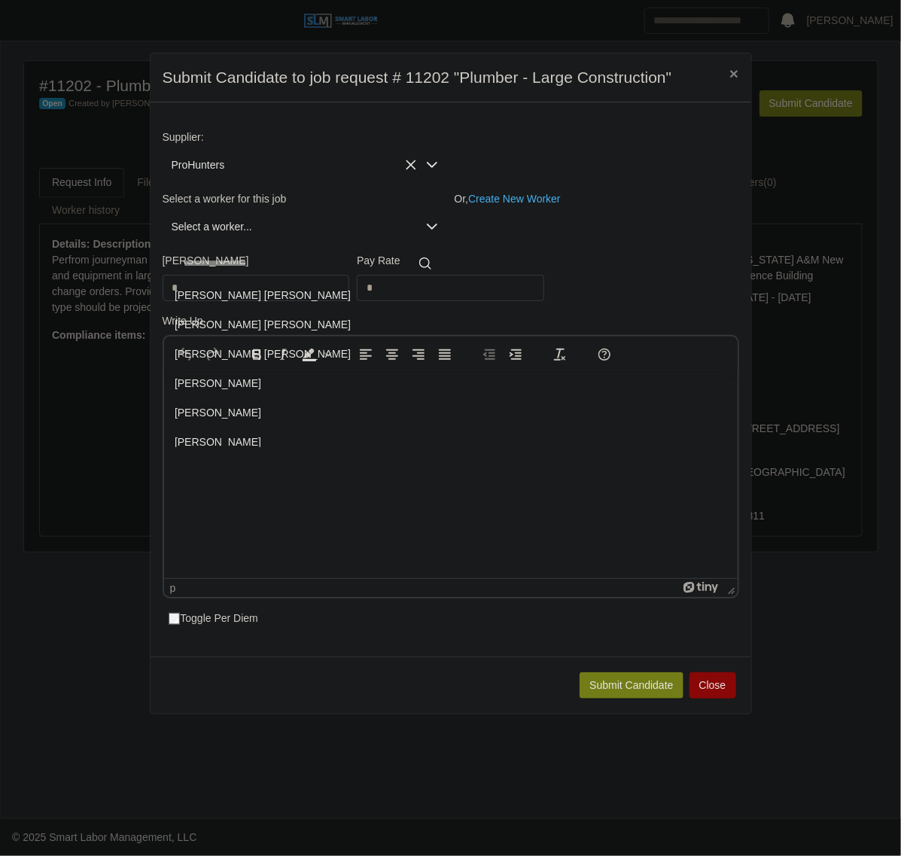
click at [237, 257] on input "text" at bounding box center [308, 264] width 266 height 24
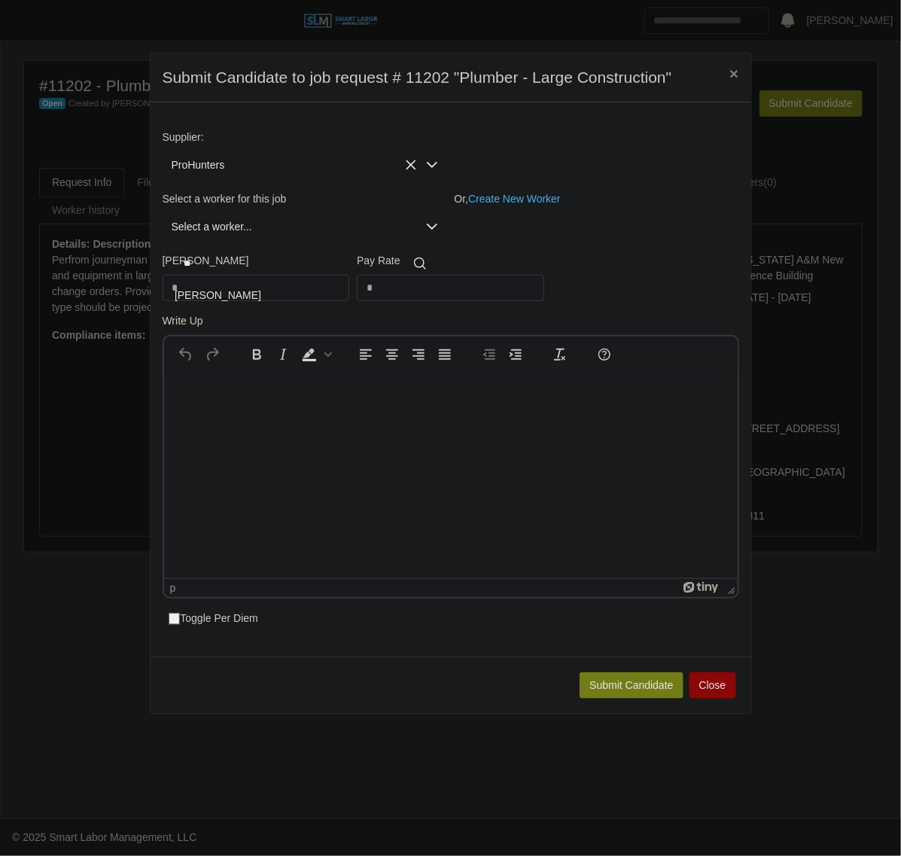
type input "*"
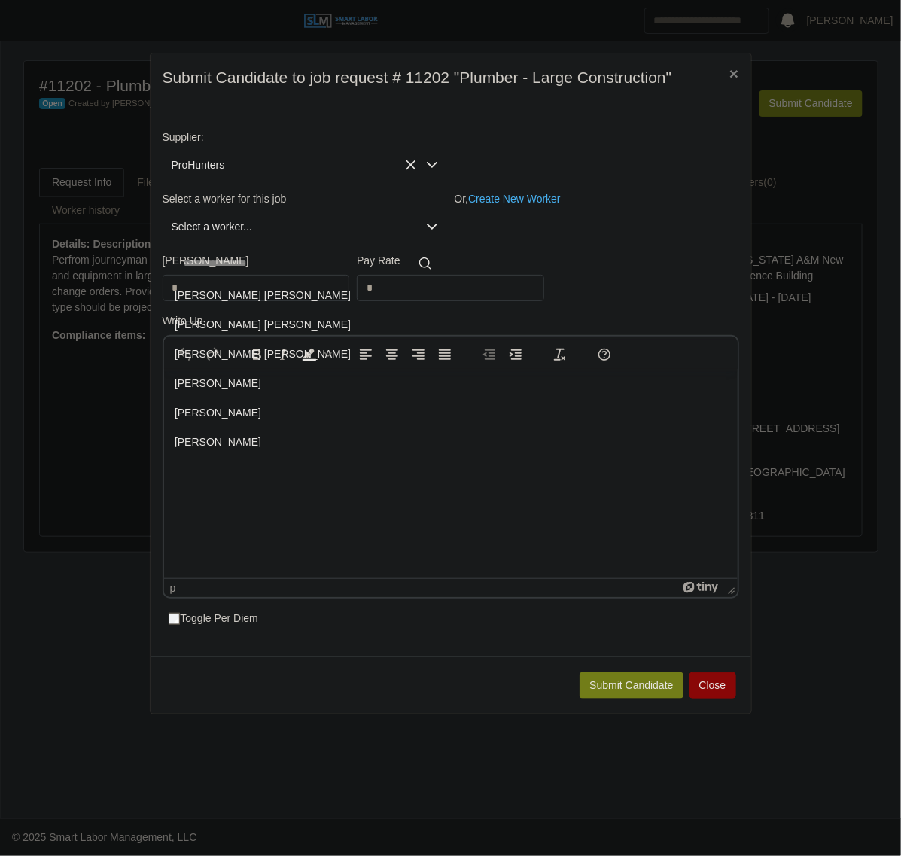
click at [609, 264] on div "Bill Rate * Pay Rate *" at bounding box center [451, 283] width 584 height 60
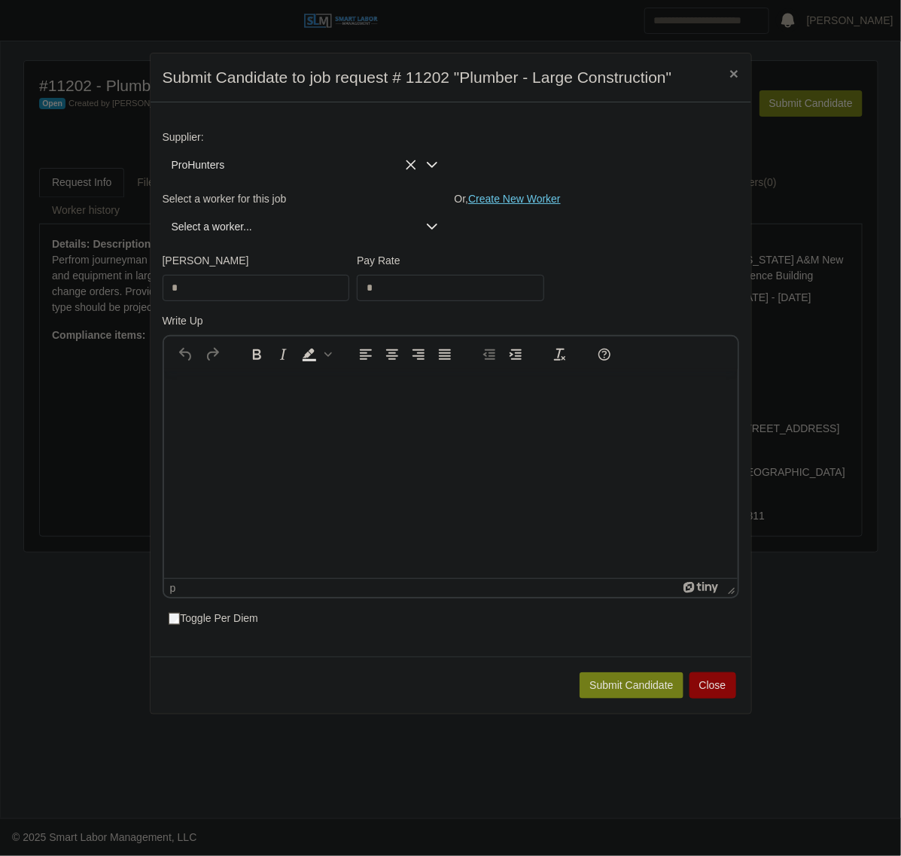
click at [540, 194] on link "Create New Worker" at bounding box center [514, 199] width 93 height 12
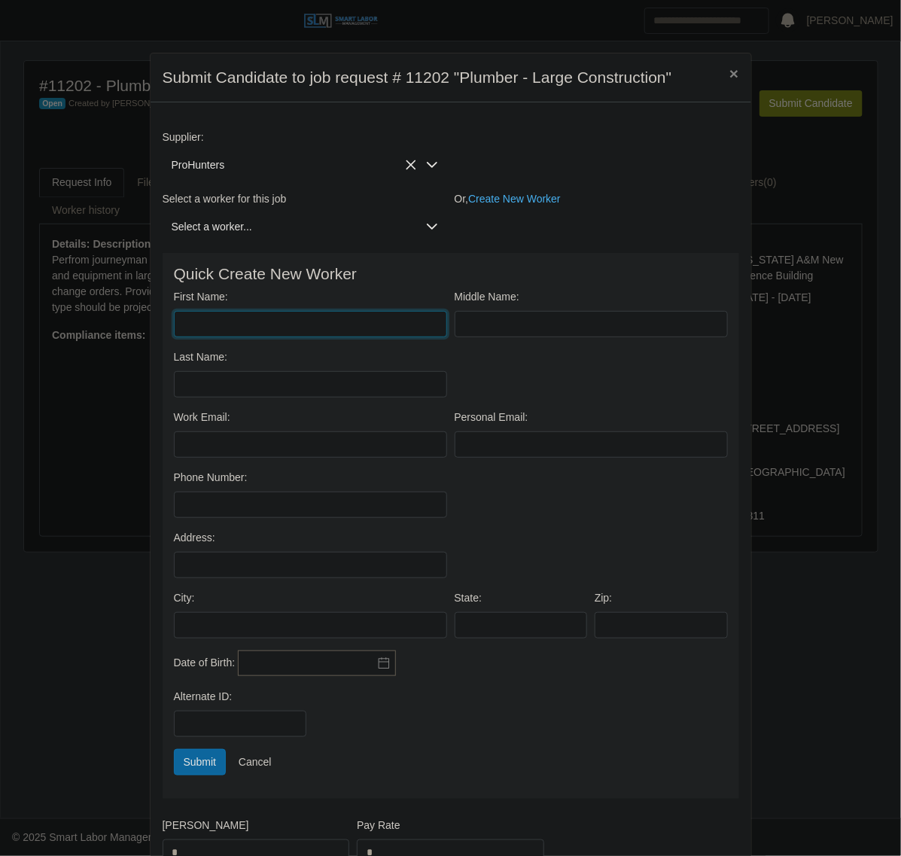
click at [243, 325] on input "First Name:" at bounding box center [310, 324] width 273 height 26
type input "********"
type input "**********"
click at [200, 449] on input "Work Email:" at bounding box center [310, 445] width 273 height 26
paste input "**********"
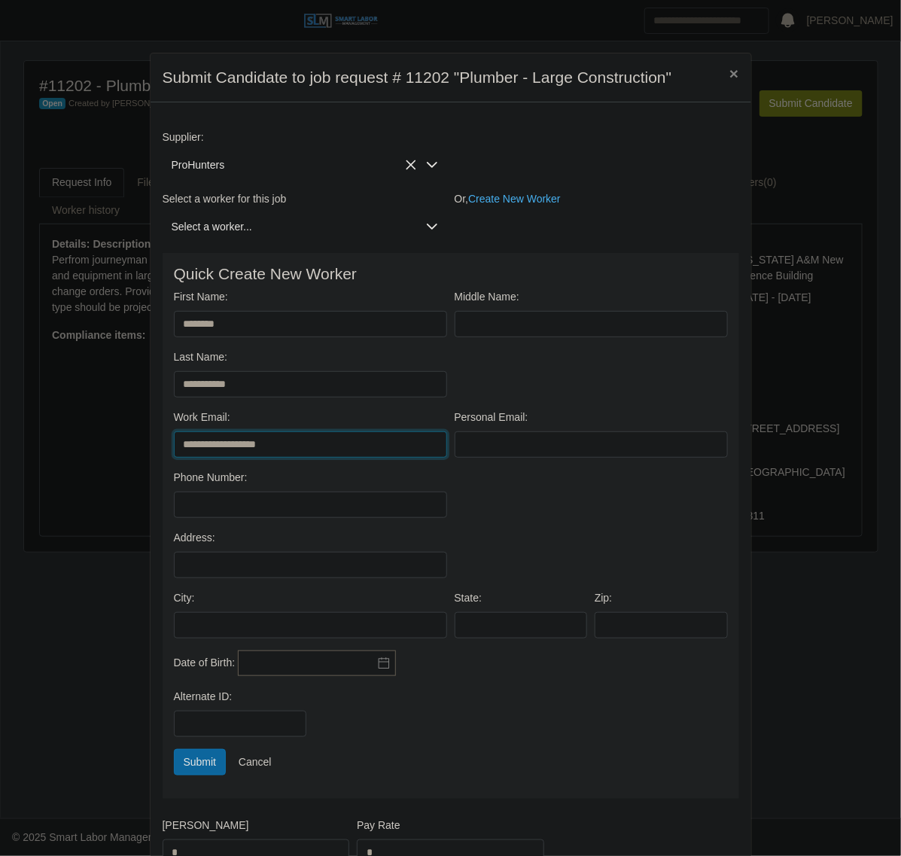
type input "**********"
click at [378, 665] on icon at bounding box center [384, 663] width 12 height 12
click at [347, 468] on button "2025" at bounding box center [337, 467] width 29 height 26
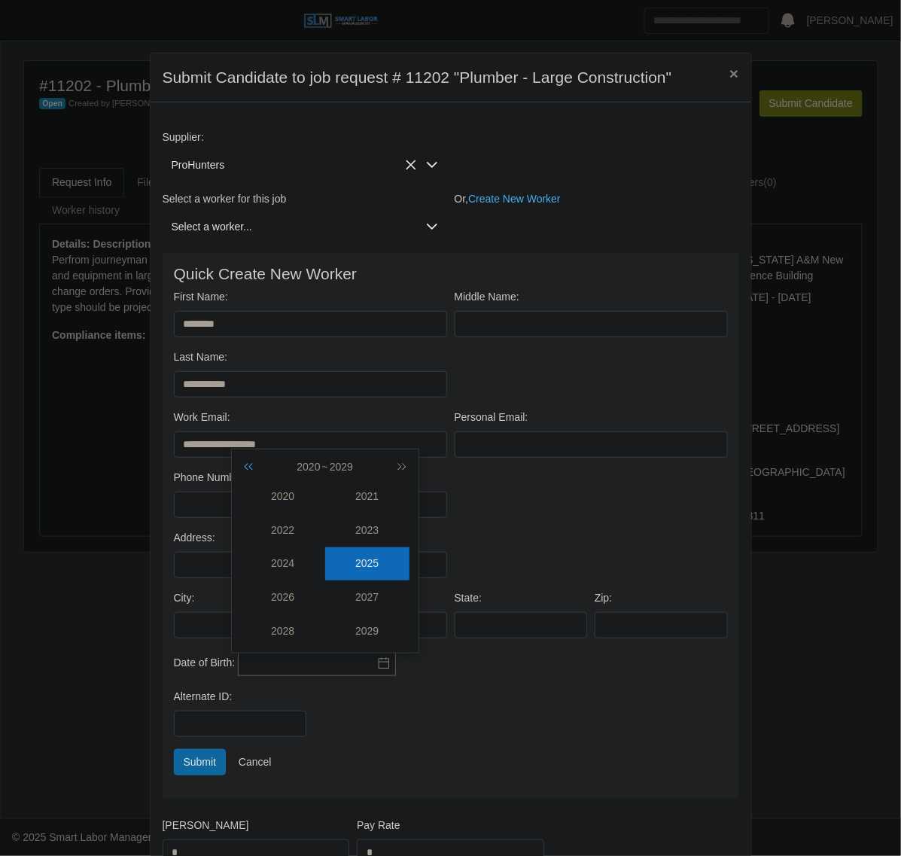
click at [253, 469] on icon "button" at bounding box center [251, 467] width 15 height 12
click at [404, 468] on icon "button" at bounding box center [399, 467] width 15 height 12
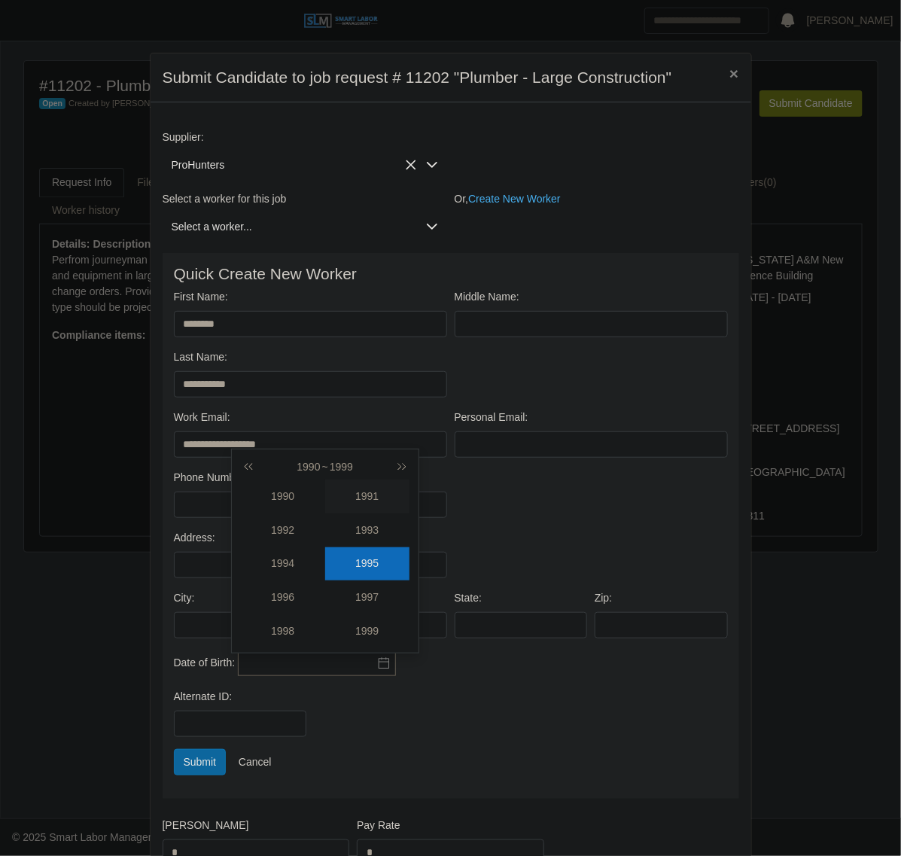
click at [371, 498] on div "1991" at bounding box center [367, 497] width 84 height 16
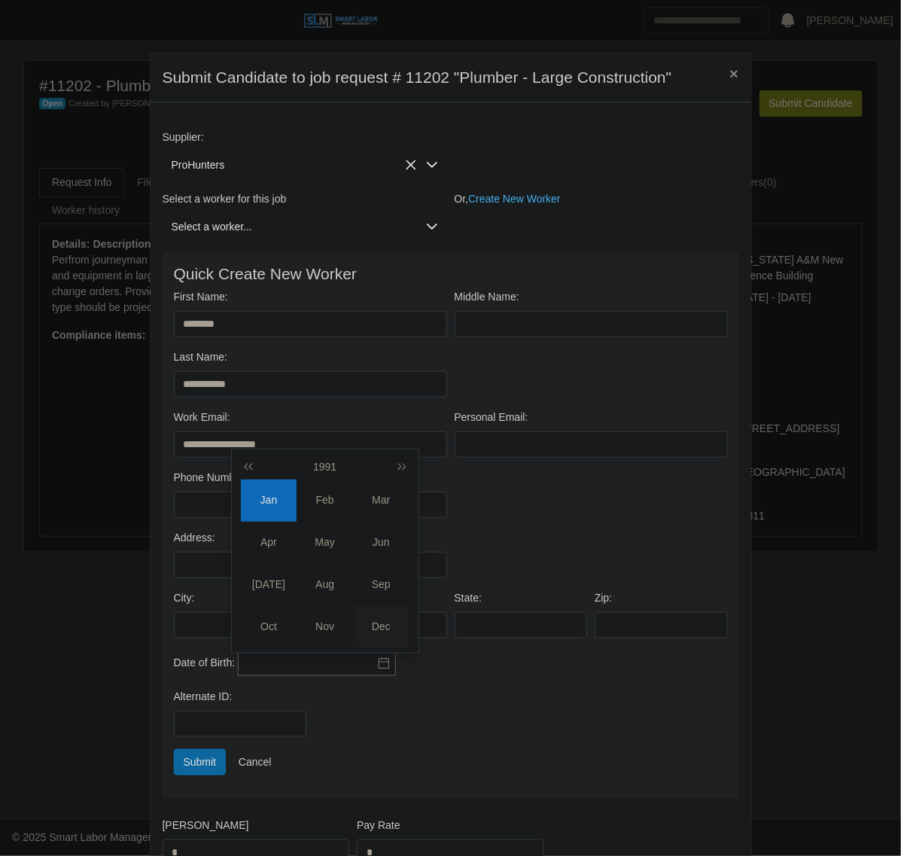
click at [382, 634] on div "Dec" at bounding box center [381, 627] width 56 height 16
click at [328, 586] on div "18" at bounding box center [325, 588] width 24 height 14
type input "**********"
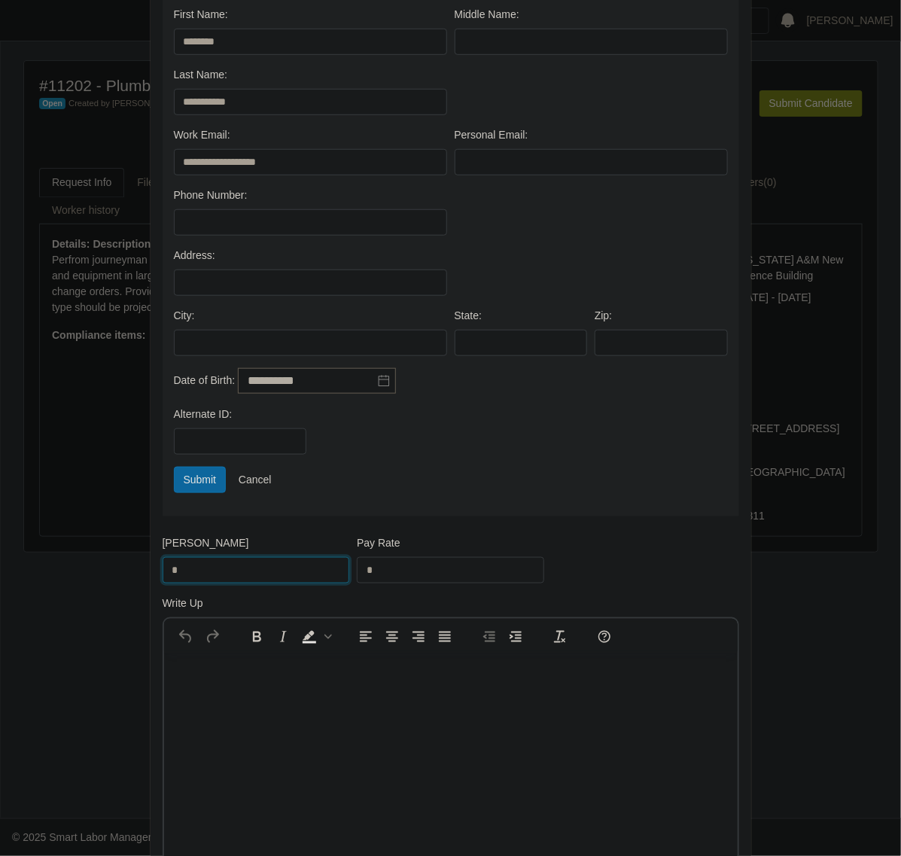
click at [203, 575] on input "*" at bounding box center [257, 570] width 188 height 26
type input "*****"
type input "**"
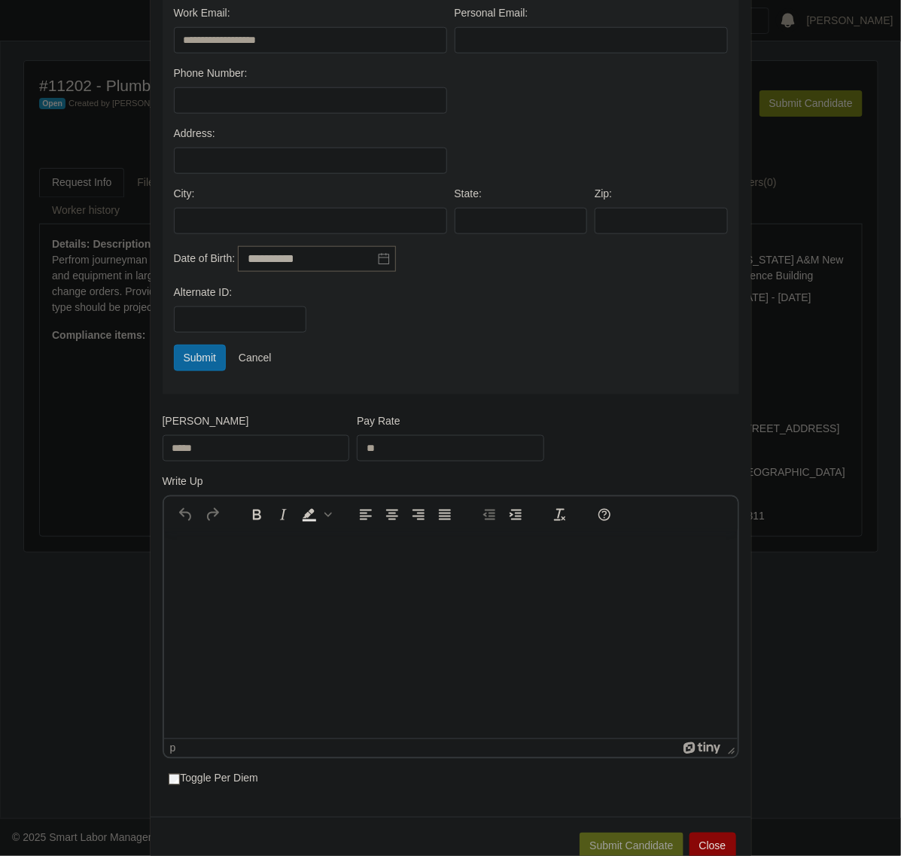
scroll to position [450, 0]
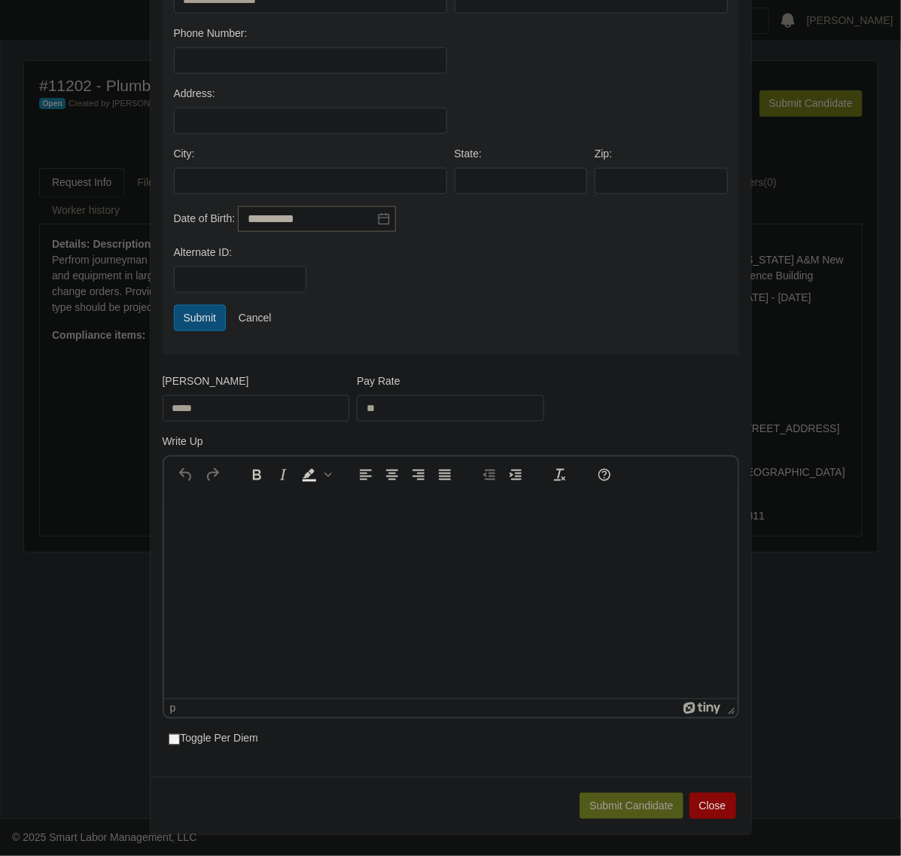
click at [181, 322] on button "Submit" at bounding box center [200, 318] width 53 height 26
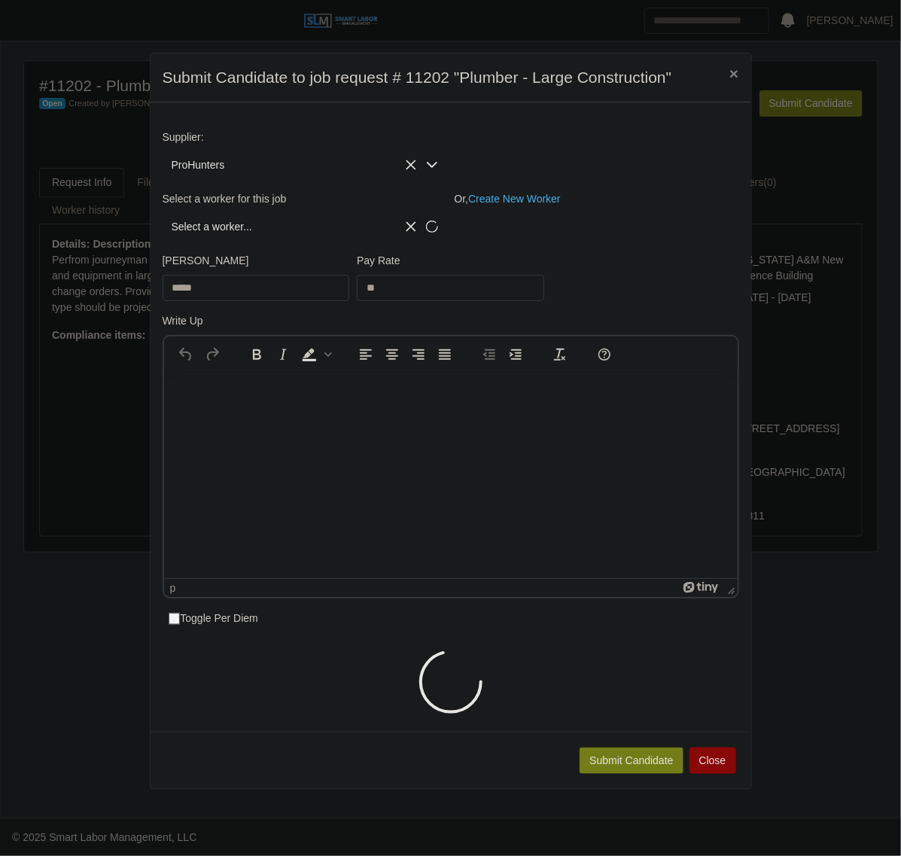
scroll to position [0, 0]
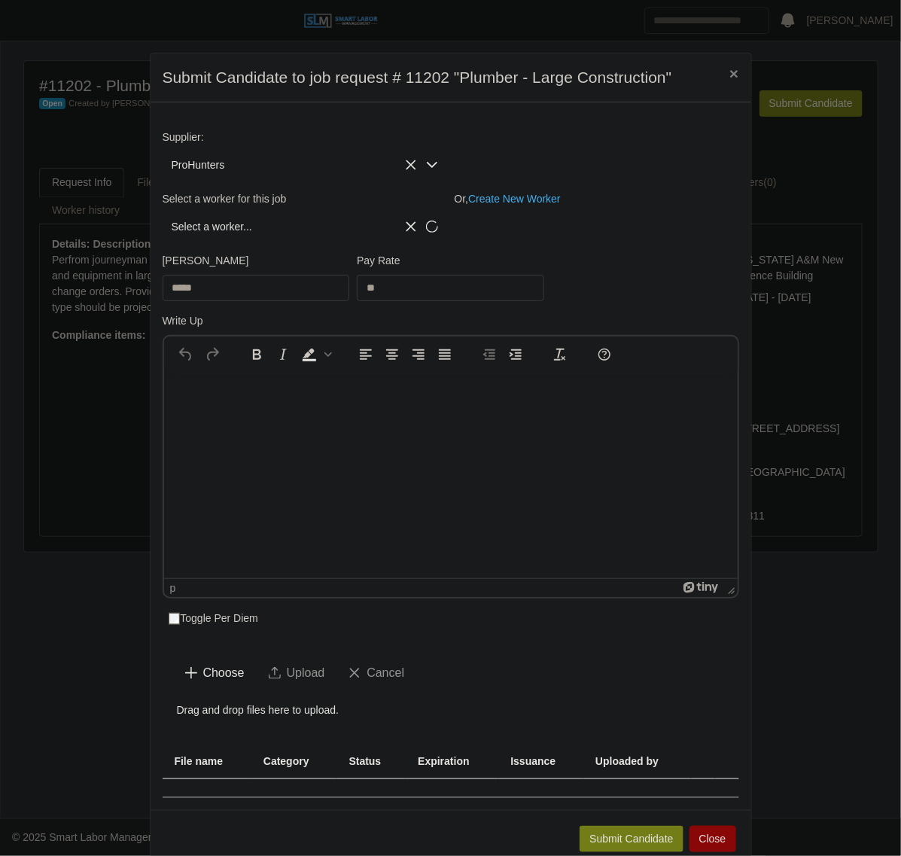
click at [169, 615] on label "Toggle Per Diem" at bounding box center [214, 619] width 90 height 16
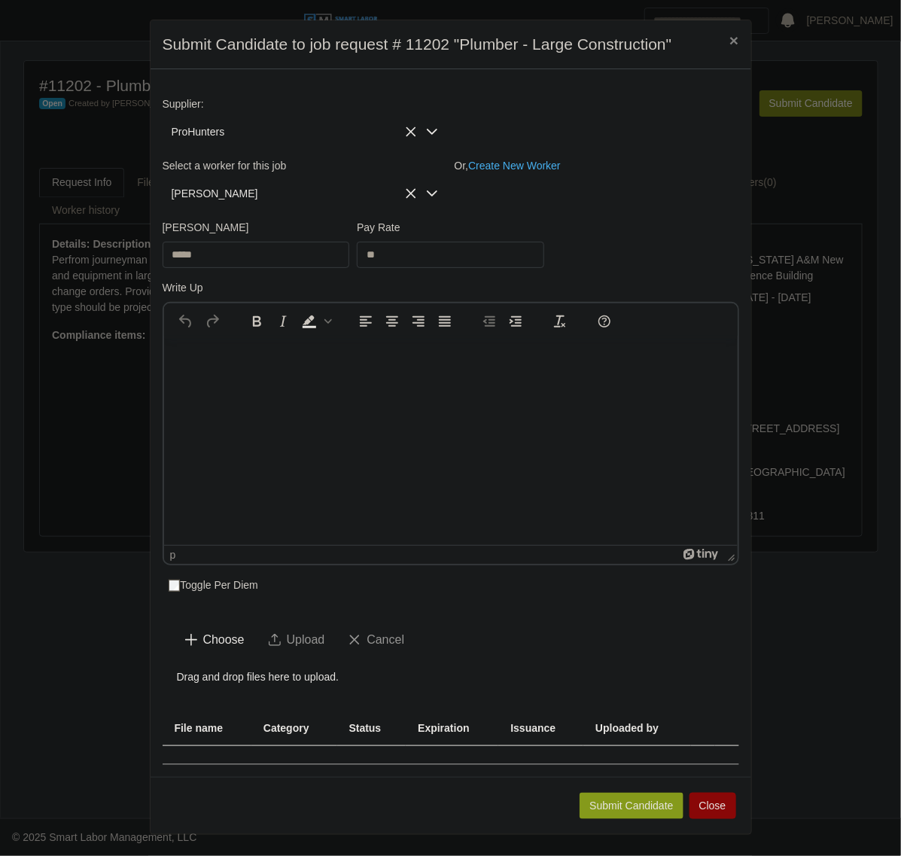
click at [592, 808] on button "Submit Candidate" at bounding box center [631, 806] width 103 height 26
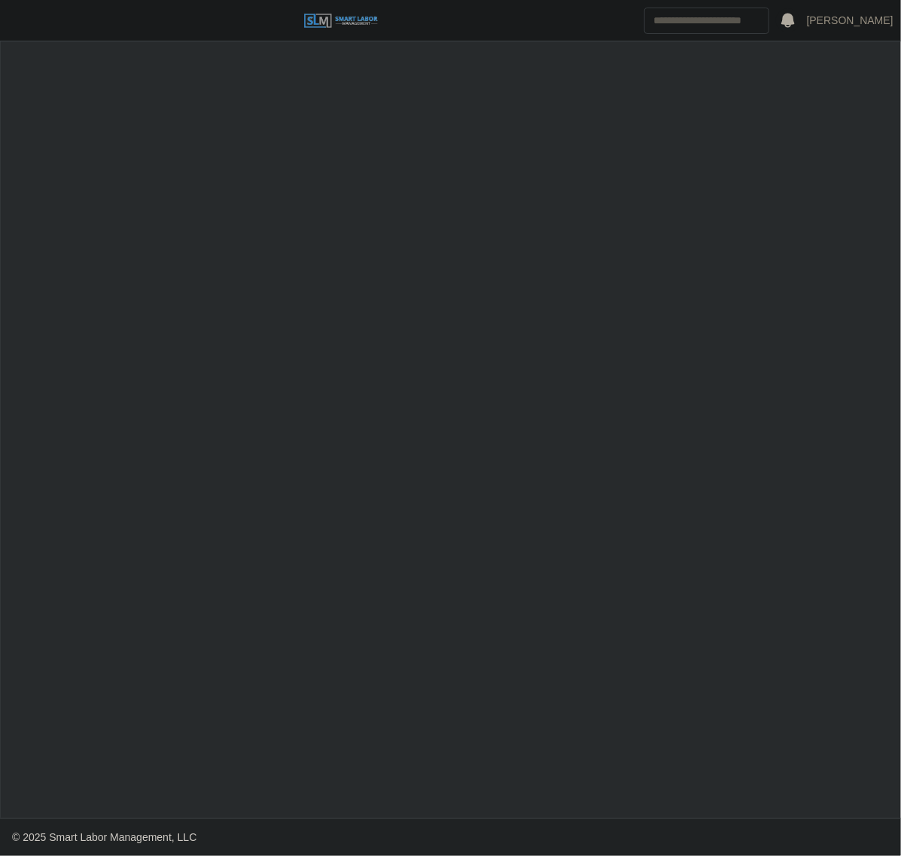
select select "****"
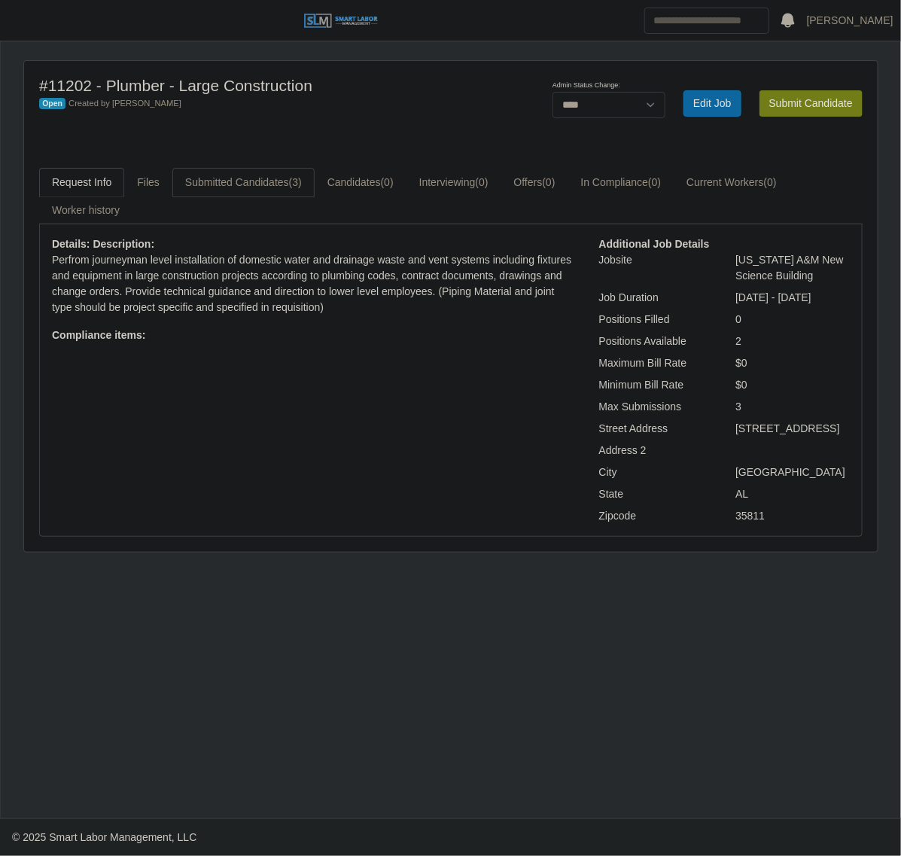
click at [250, 168] on link "Submitted Candidates (3)" at bounding box center [243, 182] width 142 height 29
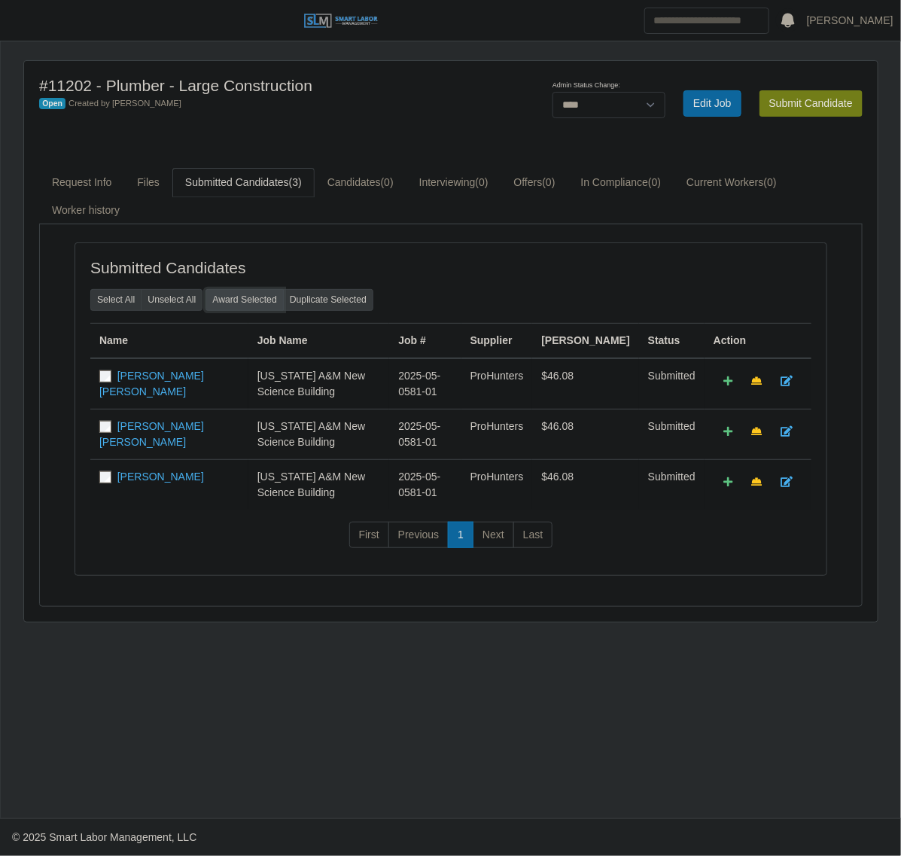
click at [242, 299] on button "Award Selected" at bounding box center [245, 299] width 78 height 21
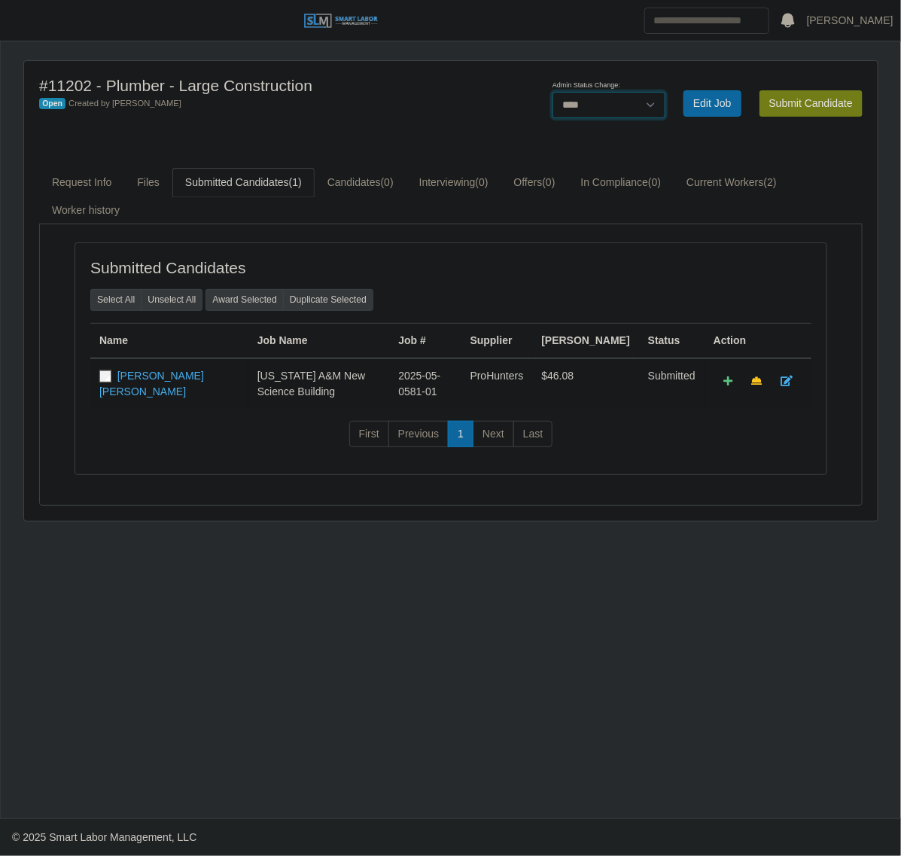
click at [577, 110] on select "******* **** ******" at bounding box center [609, 105] width 113 height 26
select select "******"
click at [666, 92] on select "******* **** ******" at bounding box center [609, 105] width 113 height 26
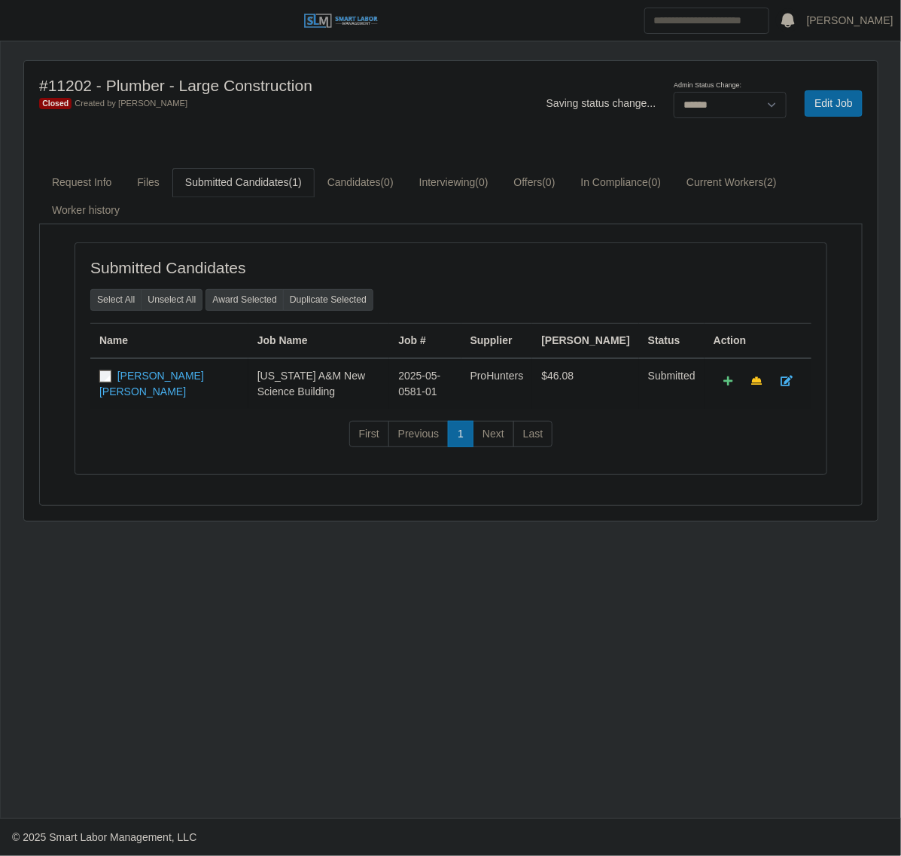
click at [441, 108] on div "Closed Created by [PERSON_NAME]" at bounding box center [274, 103] width 471 height 16
